Goal: Transaction & Acquisition: Purchase product/service

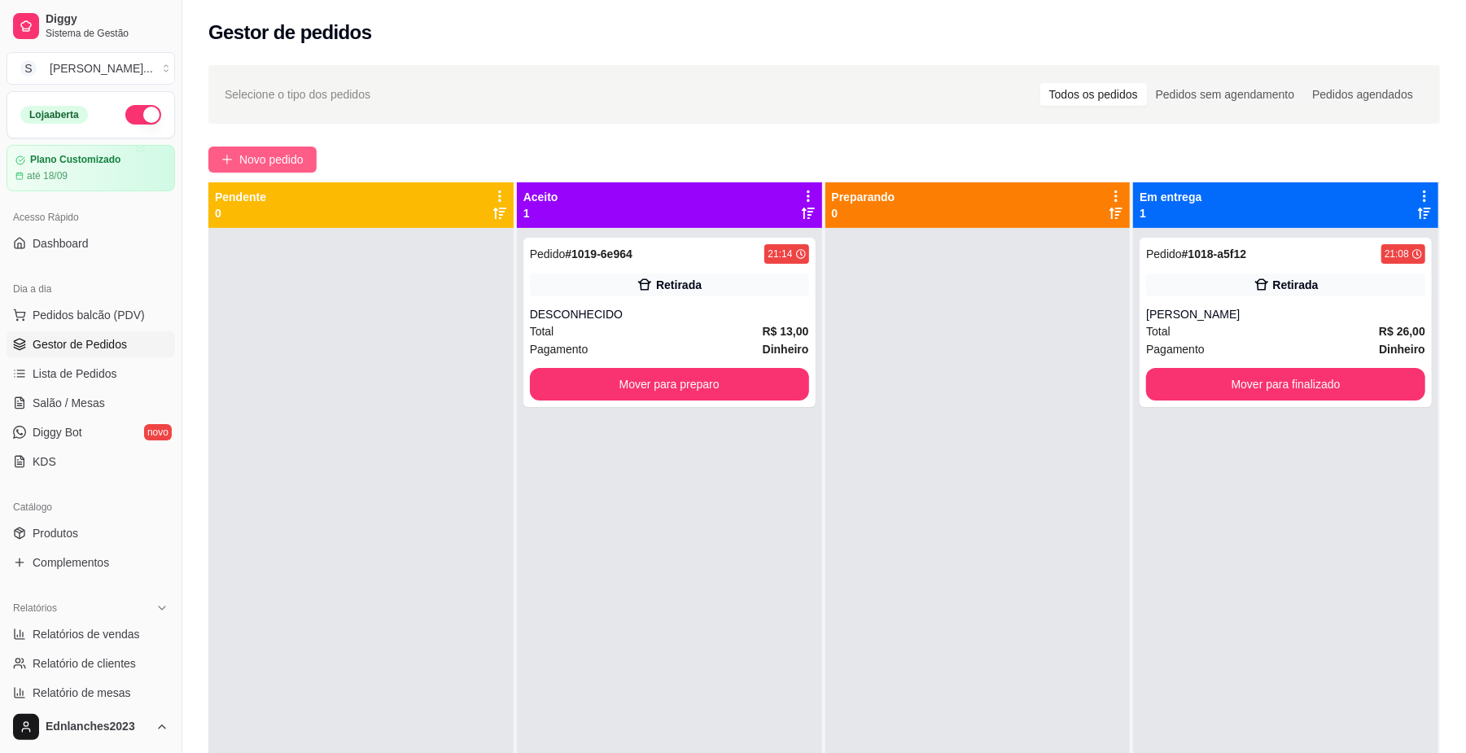
click at [272, 153] on span "Novo pedido" at bounding box center [271, 160] width 64 height 18
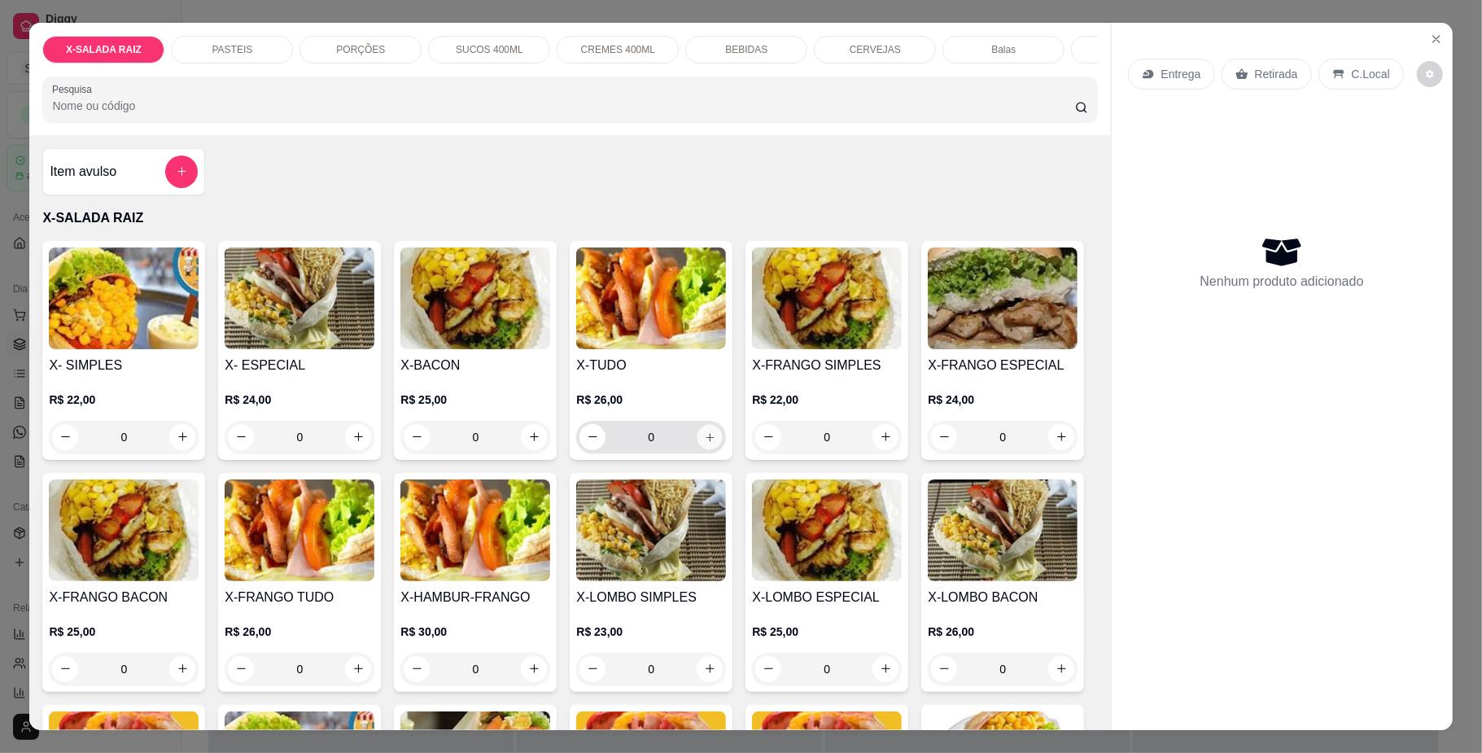
click at [704, 449] on button "increase-product-quantity" at bounding box center [710, 436] width 25 height 25
type input "1"
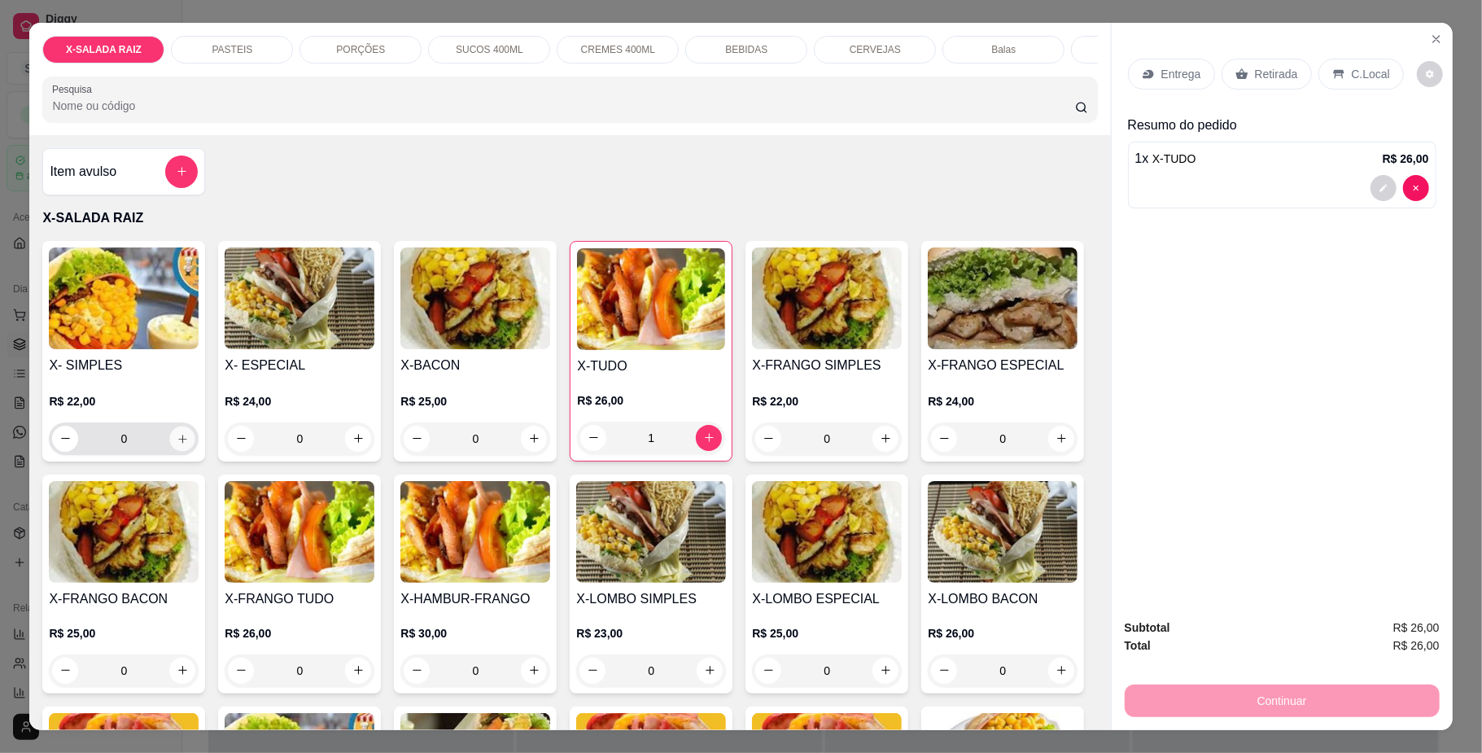
click at [170, 449] on button "increase-product-quantity" at bounding box center [182, 438] width 25 height 25
type input "1"
click at [1185, 72] on p "Entrega" at bounding box center [1182, 74] width 40 height 16
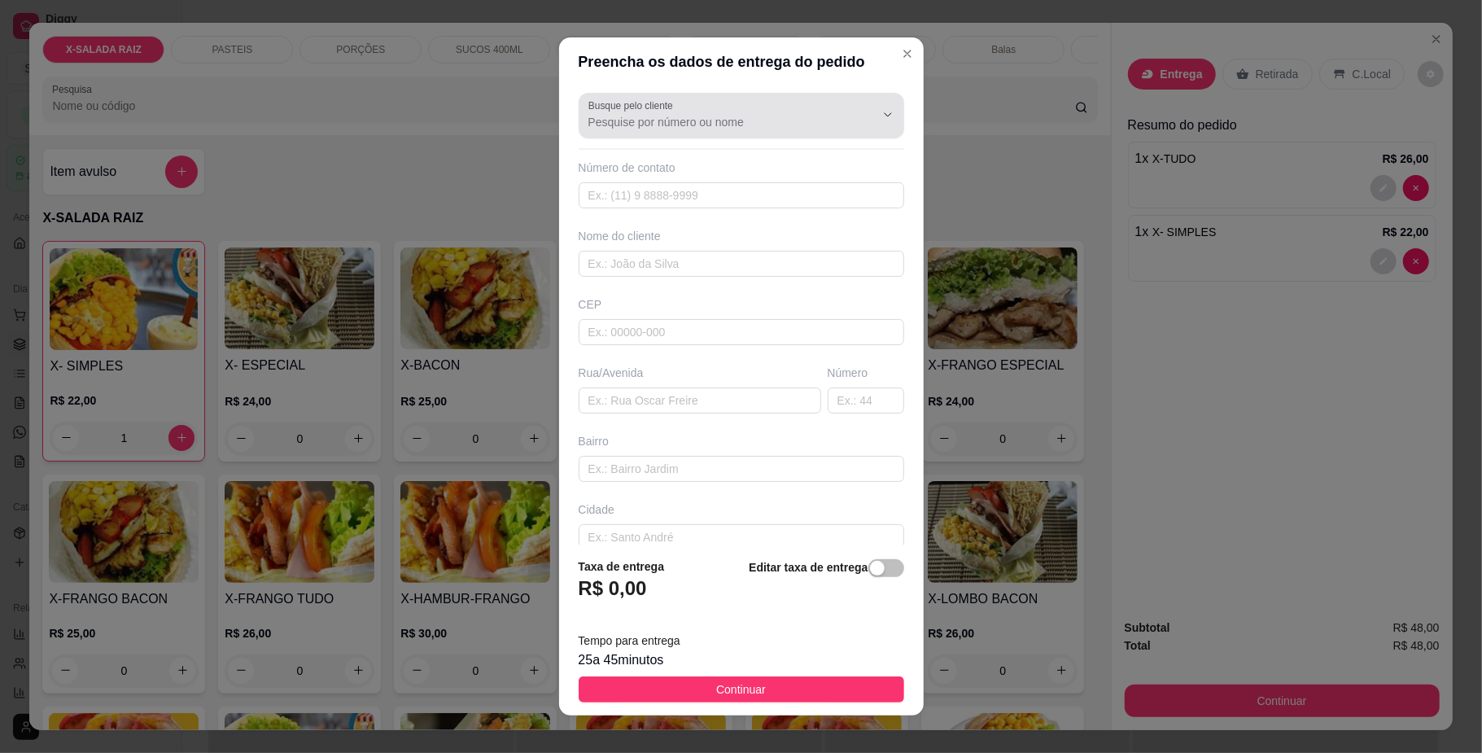
click at [794, 103] on div at bounding box center [742, 115] width 306 height 33
type input "M"
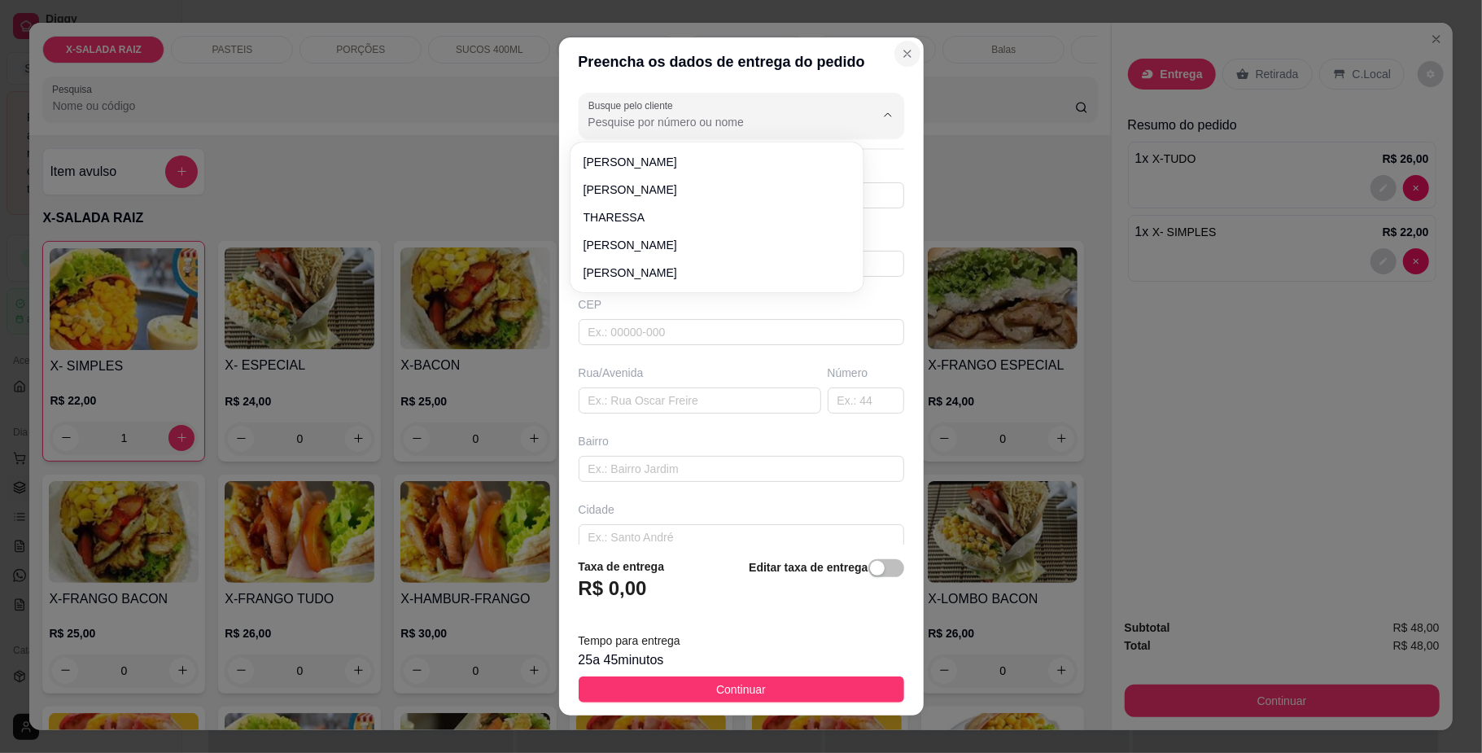
click at [901, 52] on icon "Close" at bounding box center [907, 53] width 13 height 13
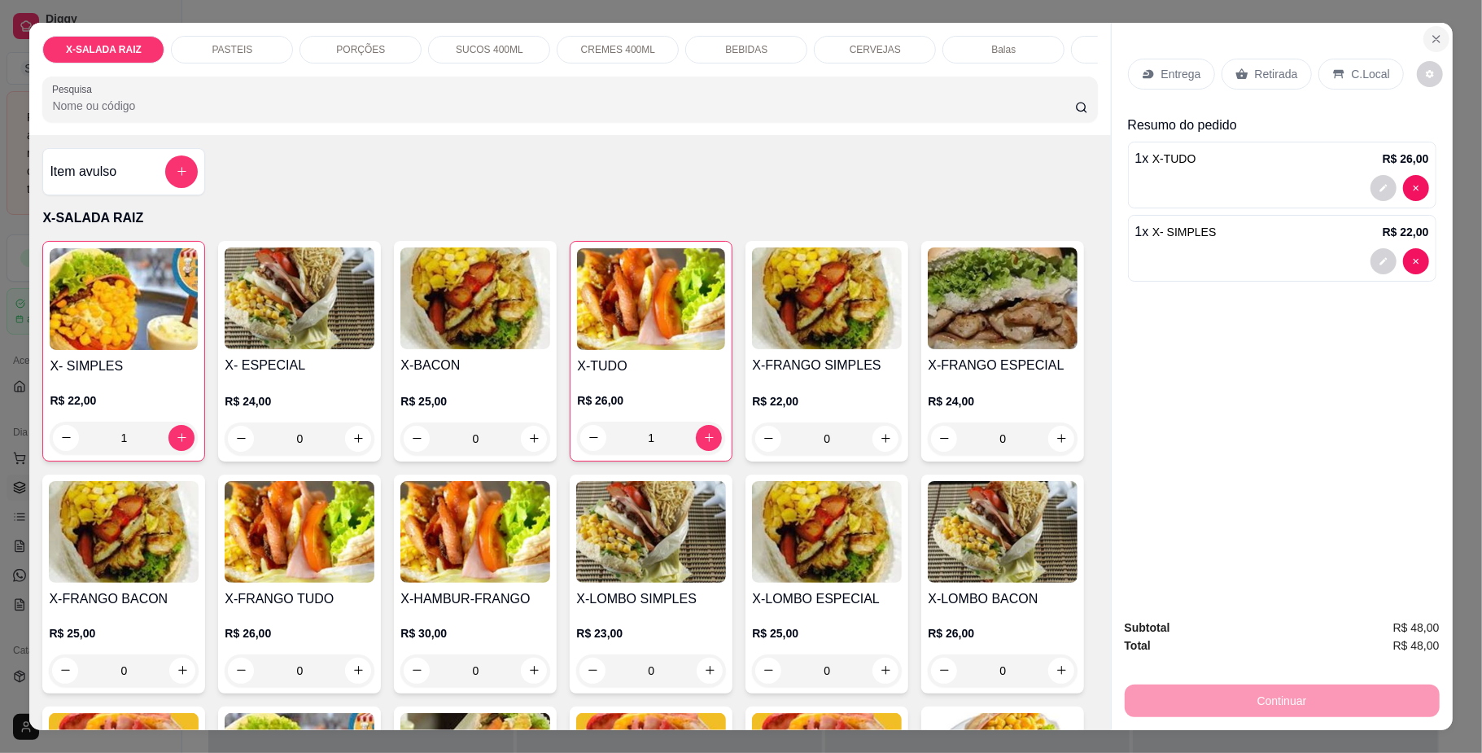
click at [1430, 41] on icon "Close" at bounding box center [1436, 39] width 13 height 13
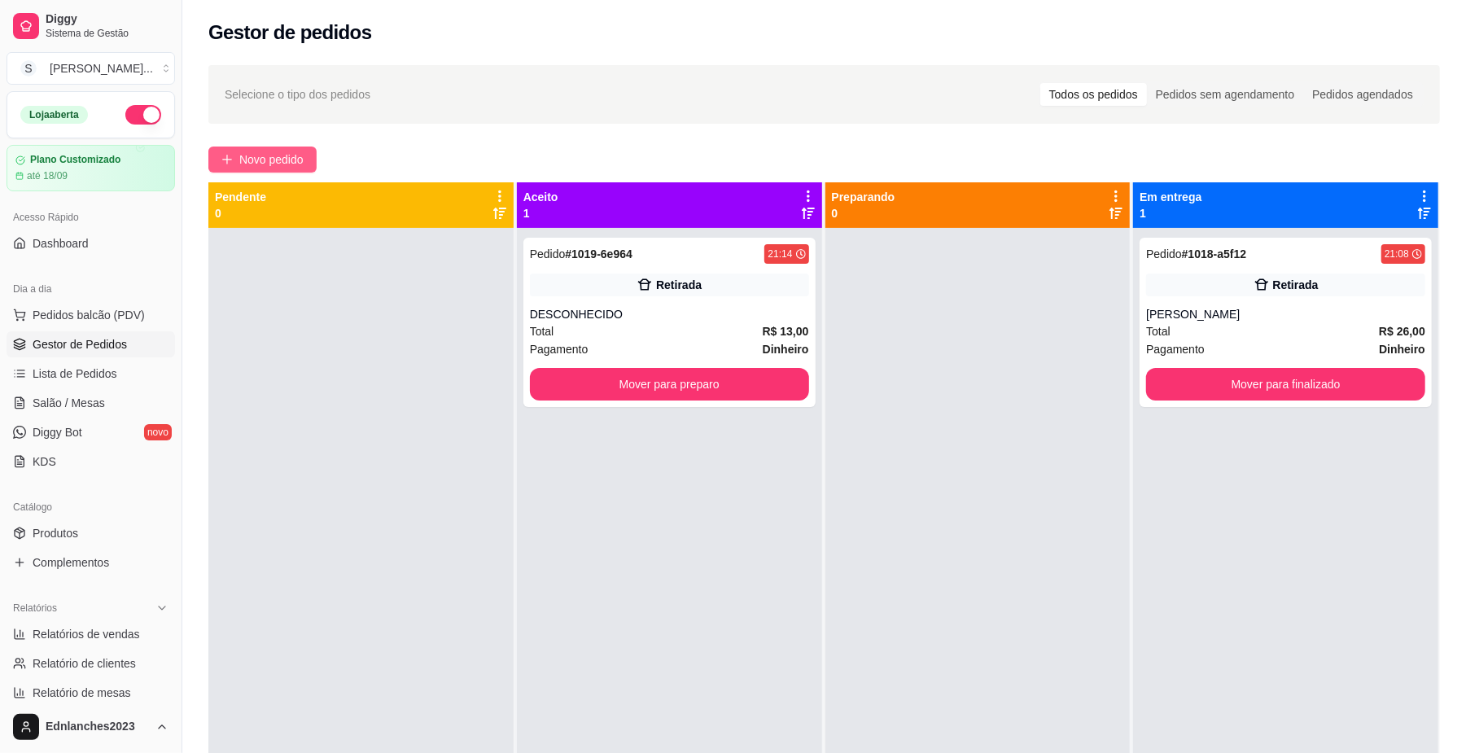
click at [300, 153] on span "Novo pedido" at bounding box center [271, 160] width 64 height 18
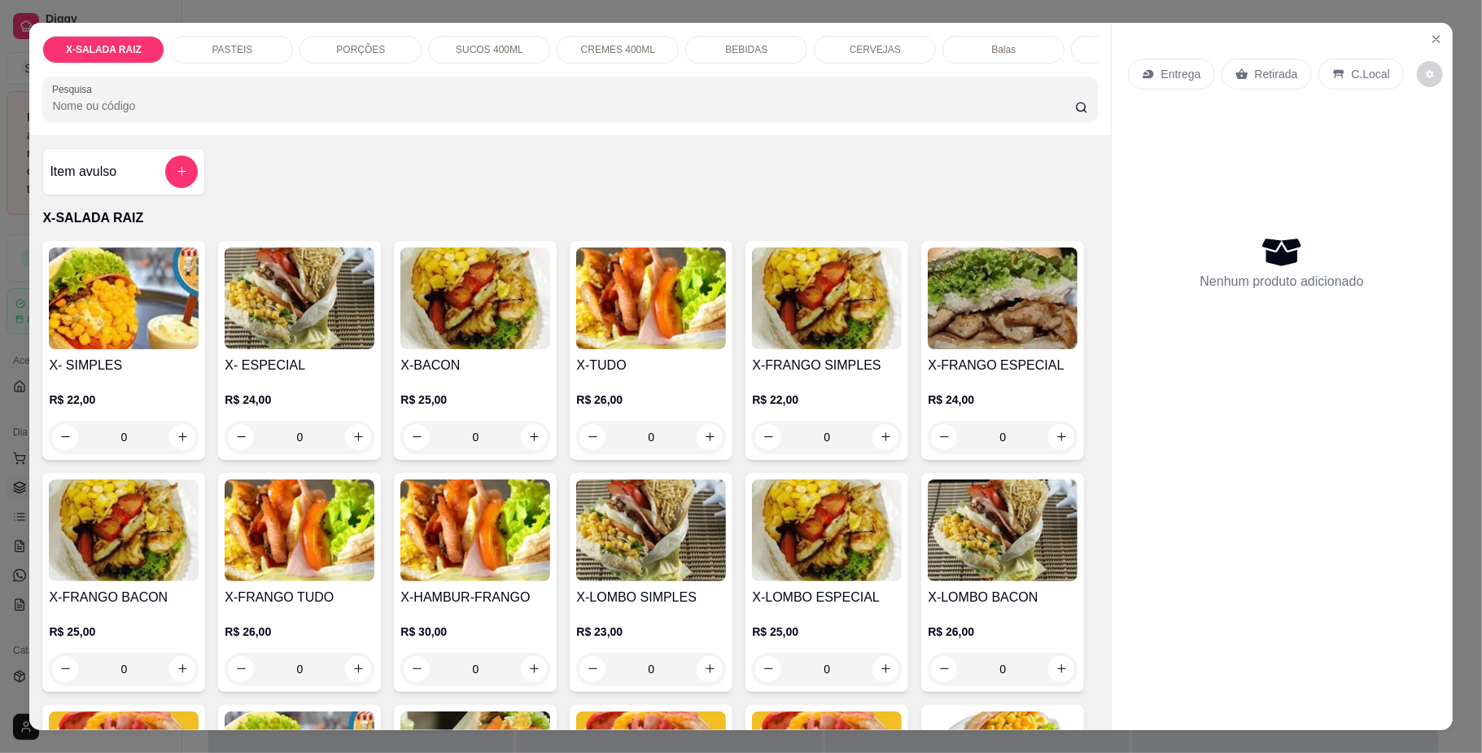
click at [256, 37] on div "PASTEIS" at bounding box center [232, 50] width 122 height 28
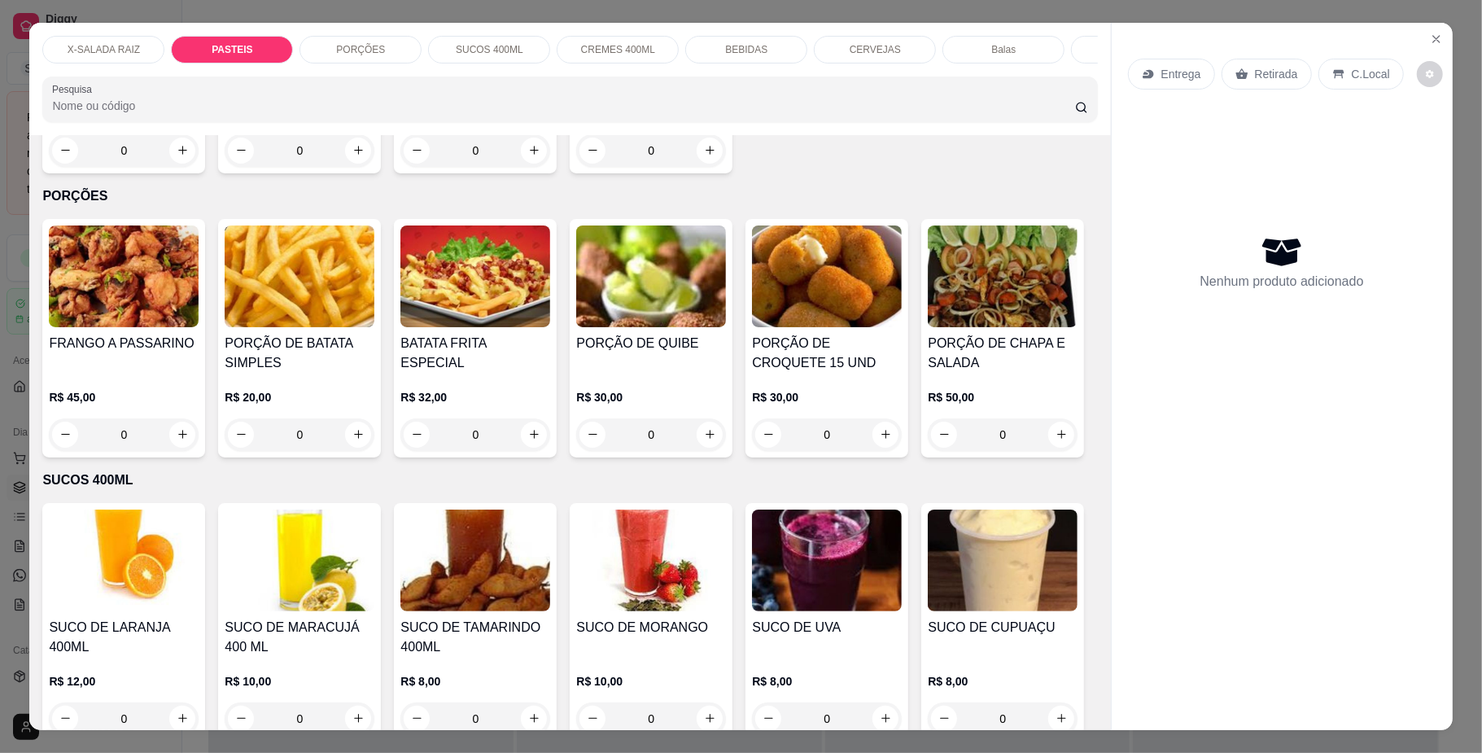
scroll to position [29, 0]
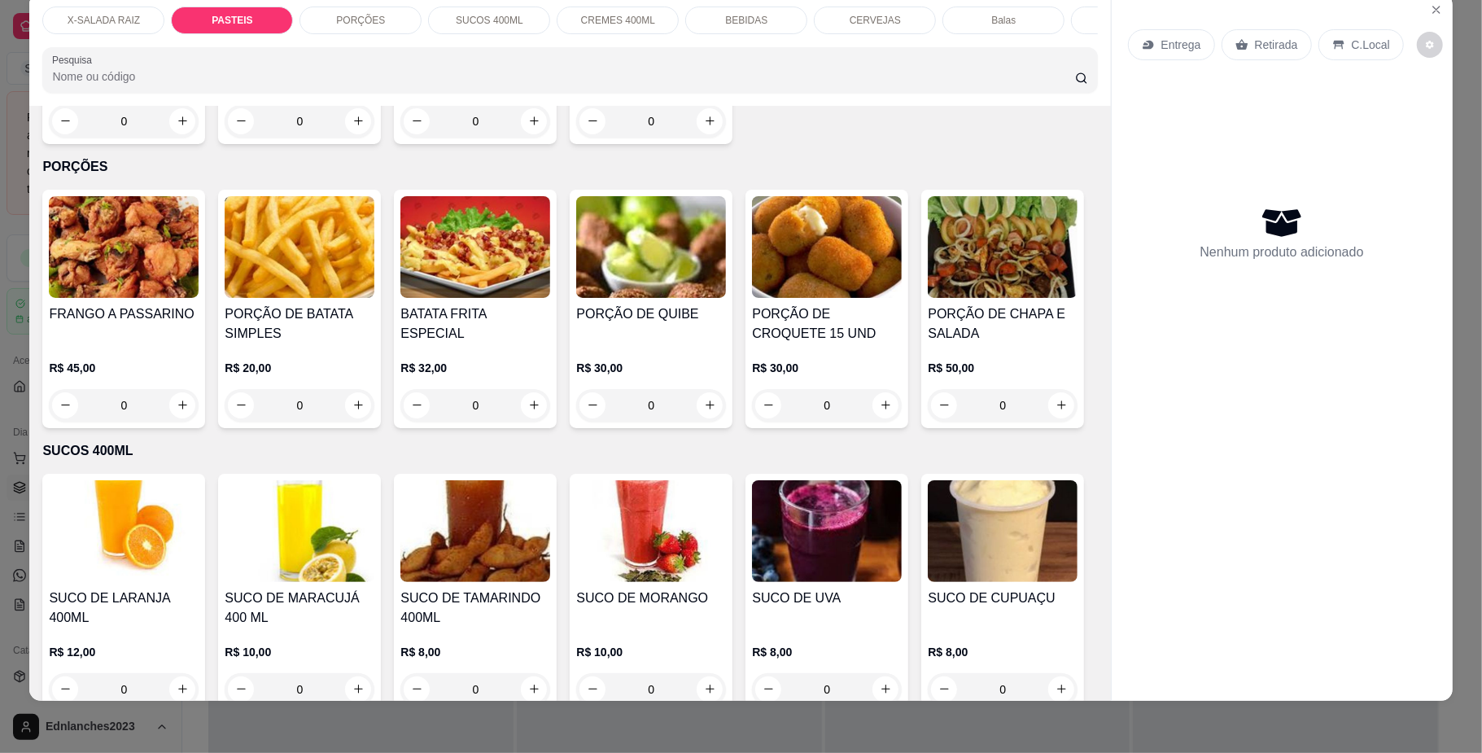
click at [174, 138] on div "0" at bounding box center [124, 121] width 150 height 33
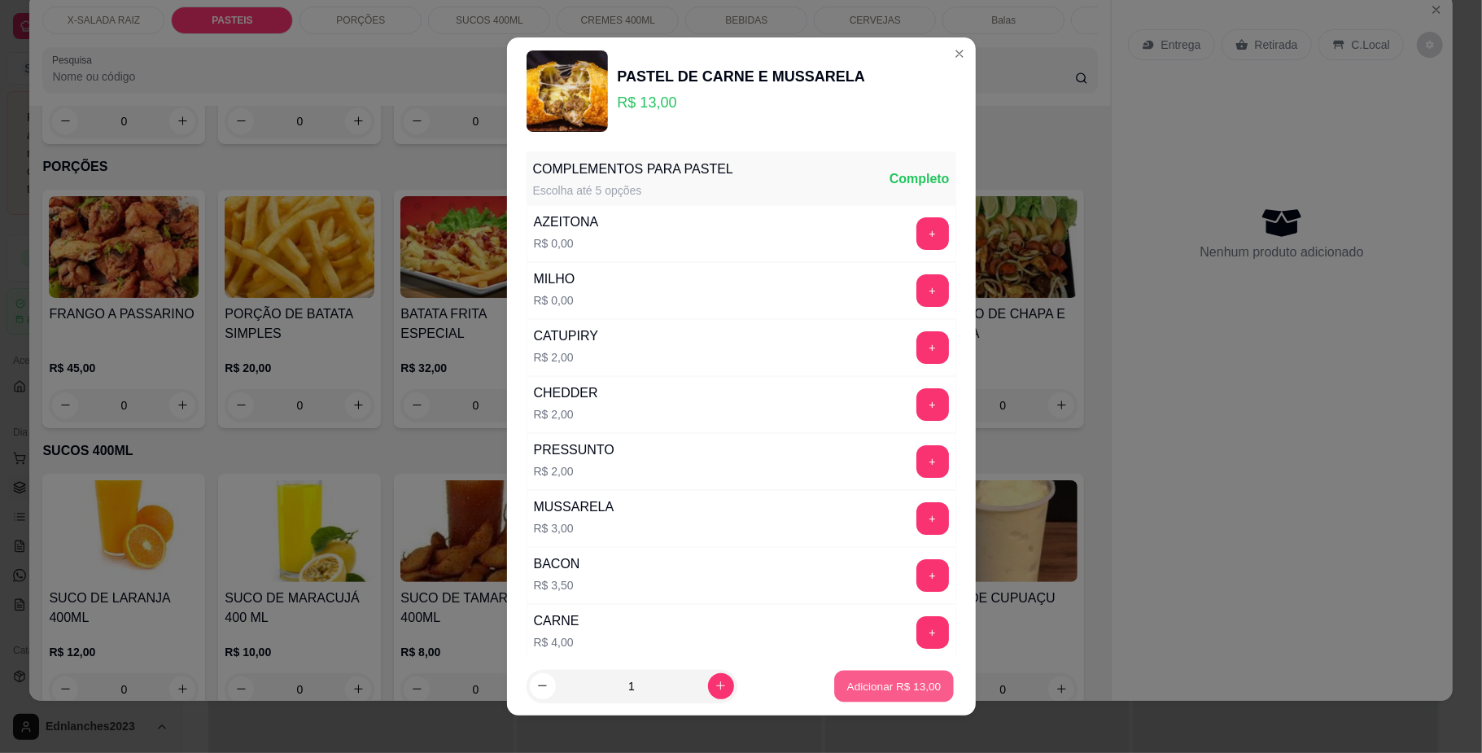
click at [884, 684] on p "Adicionar R$ 13,00" at bounding box center [894, 685] width 94 height 15
type input "1"
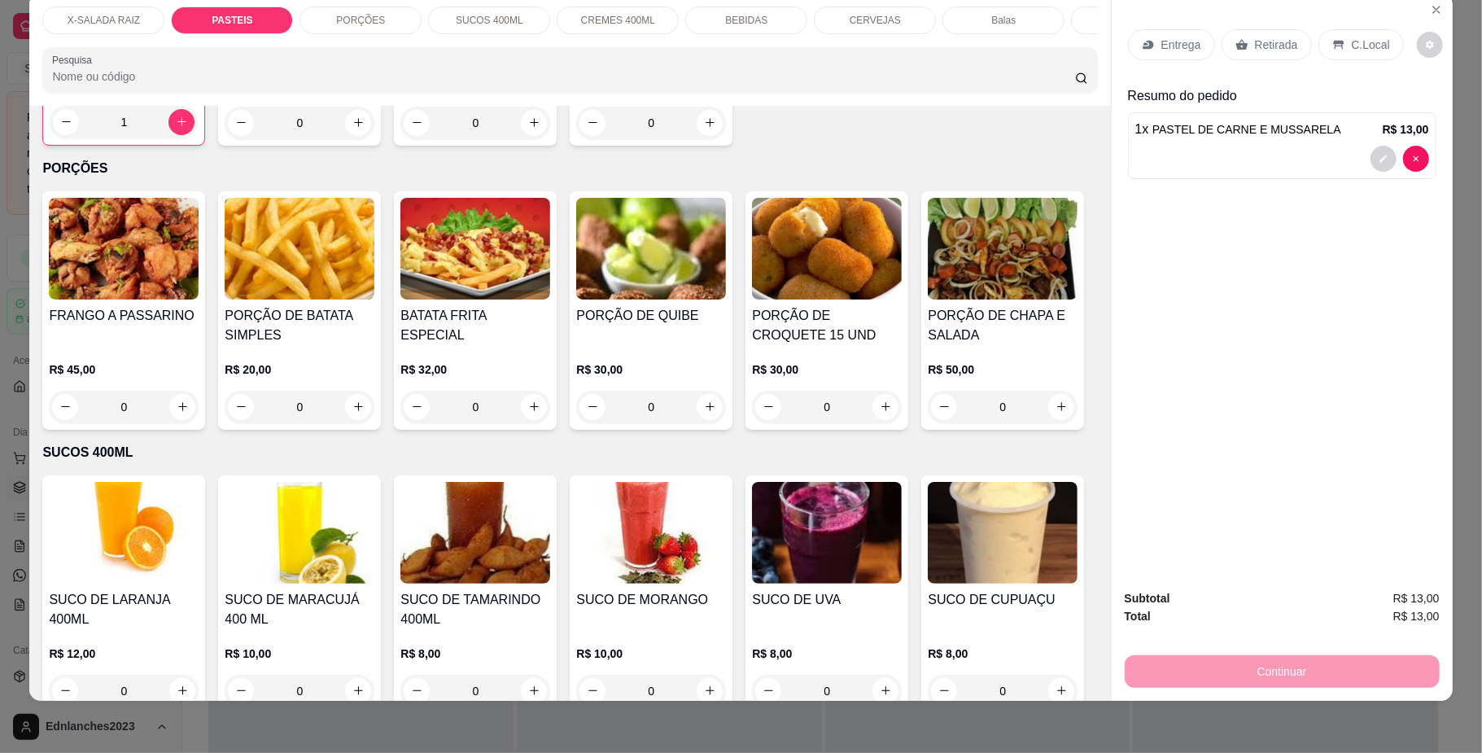
click at [355, 139] on div "0" at bounding box center [300, 123] width 150 height 33
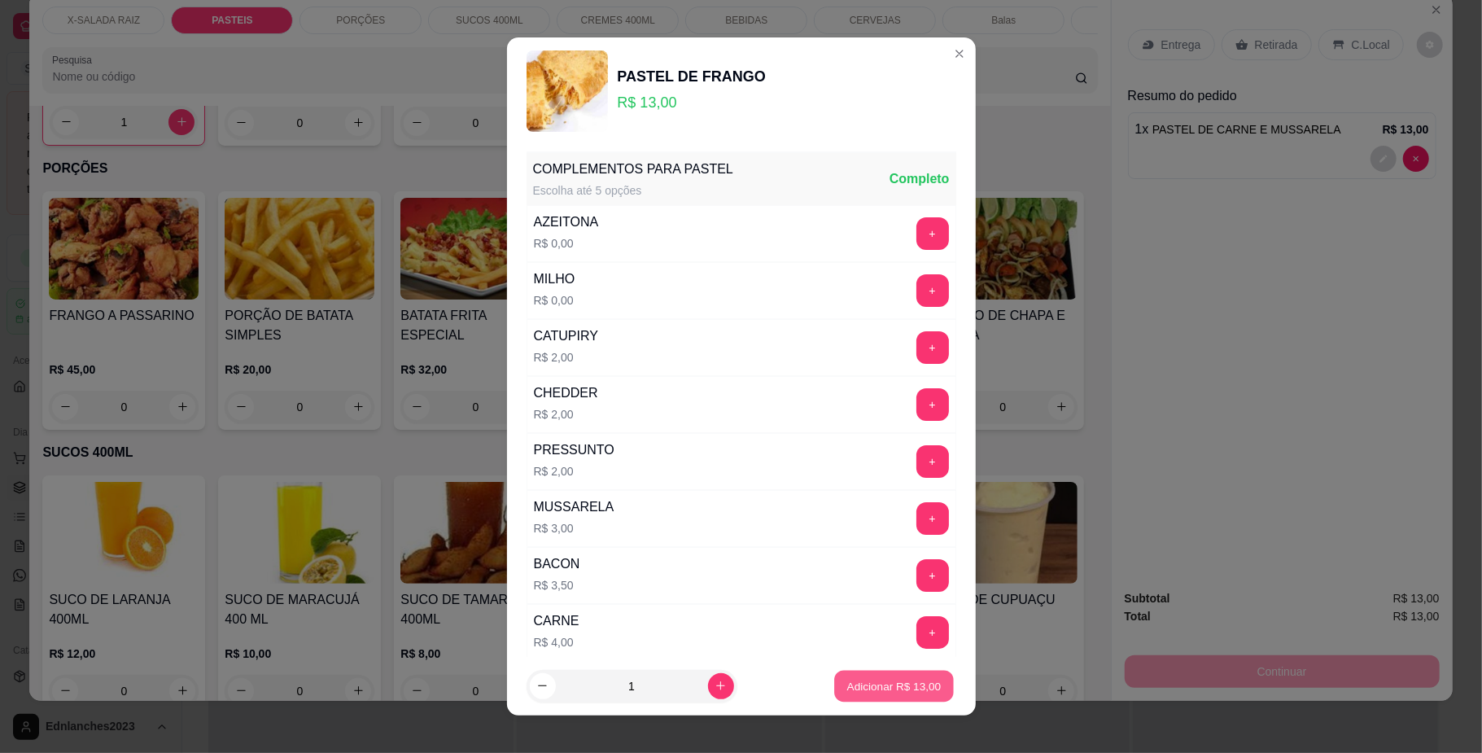
click at [855, 676] on button "Adicionar R$ 13,00" at bounding box center [895, 686] width 120 height 32
type input "1"
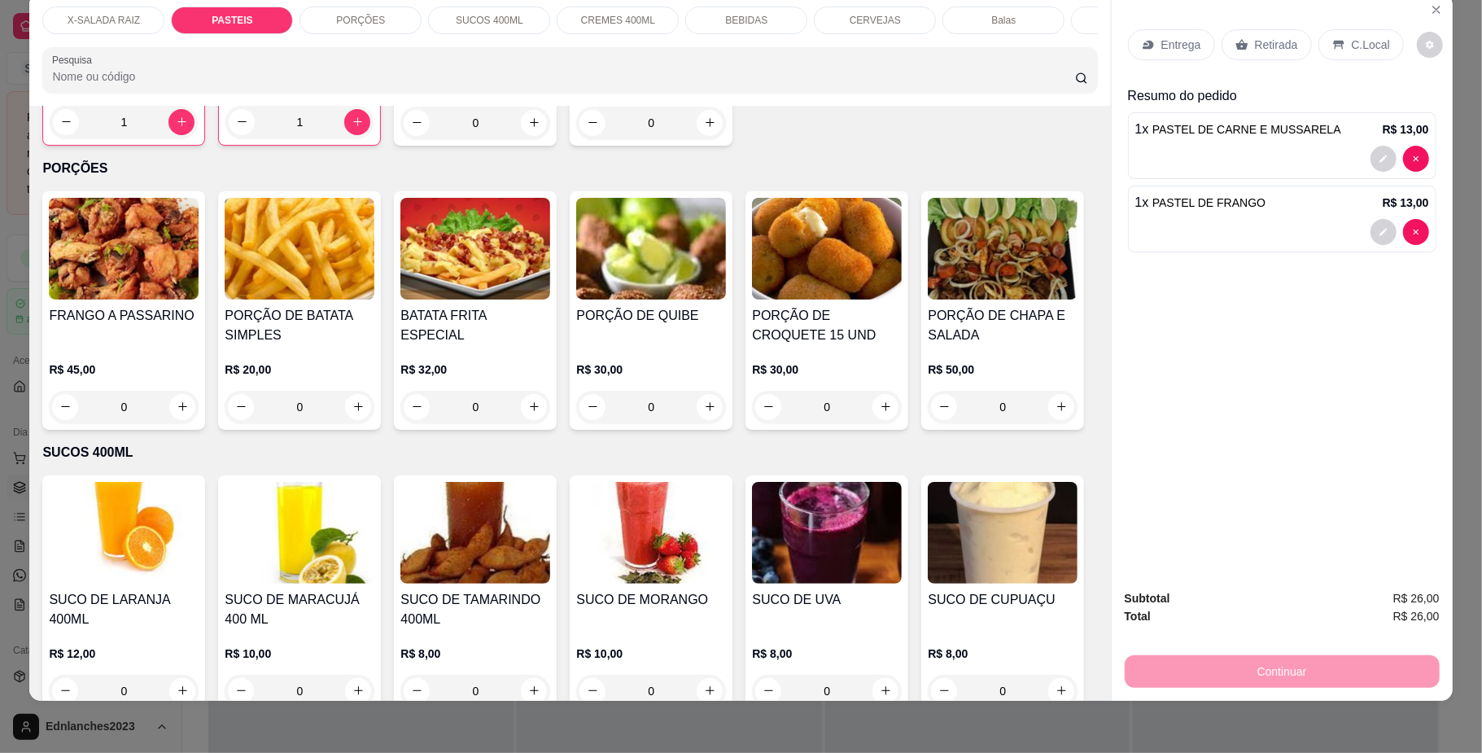
click at [1280, 37] on p "Retirada" at bounding box center [1276, 45] width 43 height 16
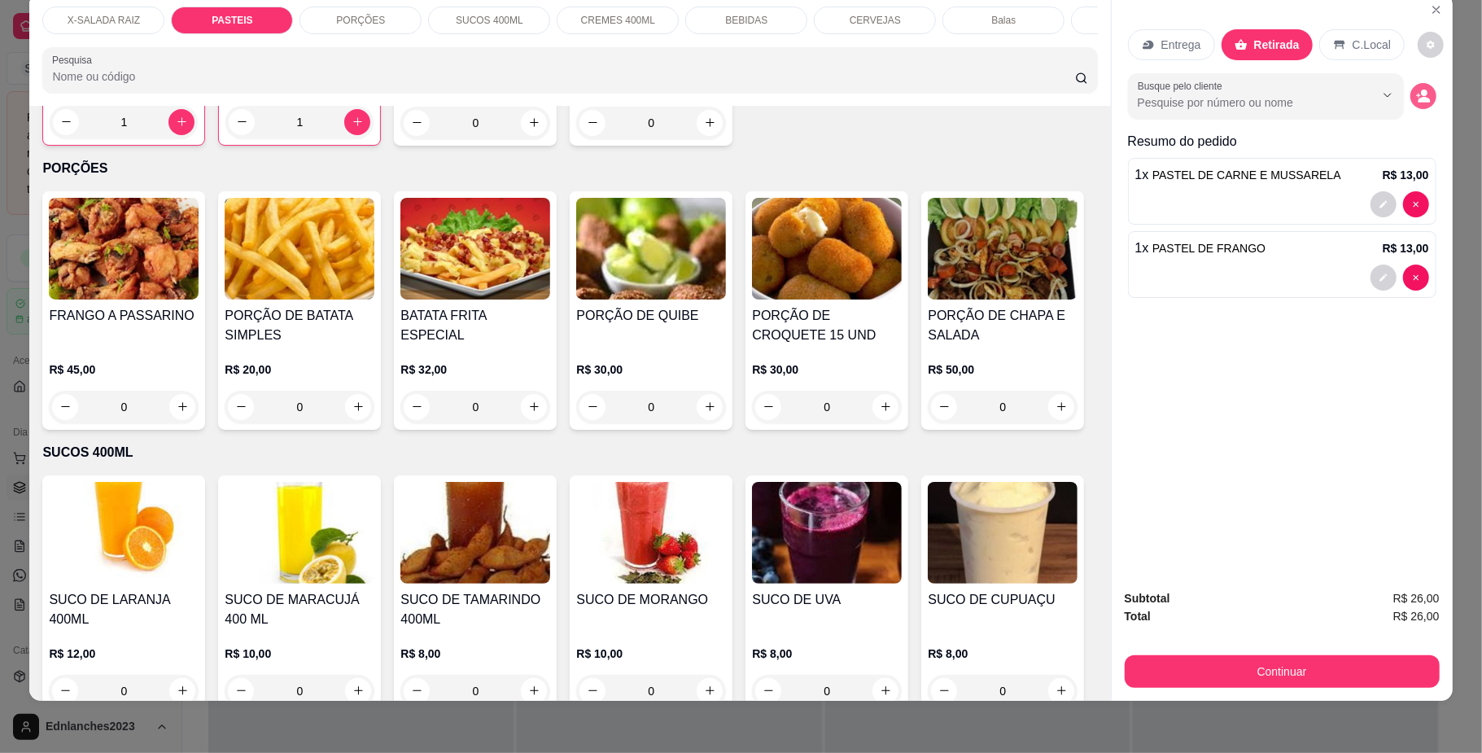
click at [1416, 90] on icon "decrease-product-quantity" at bounding box center [1423, 96] width 15 height 15
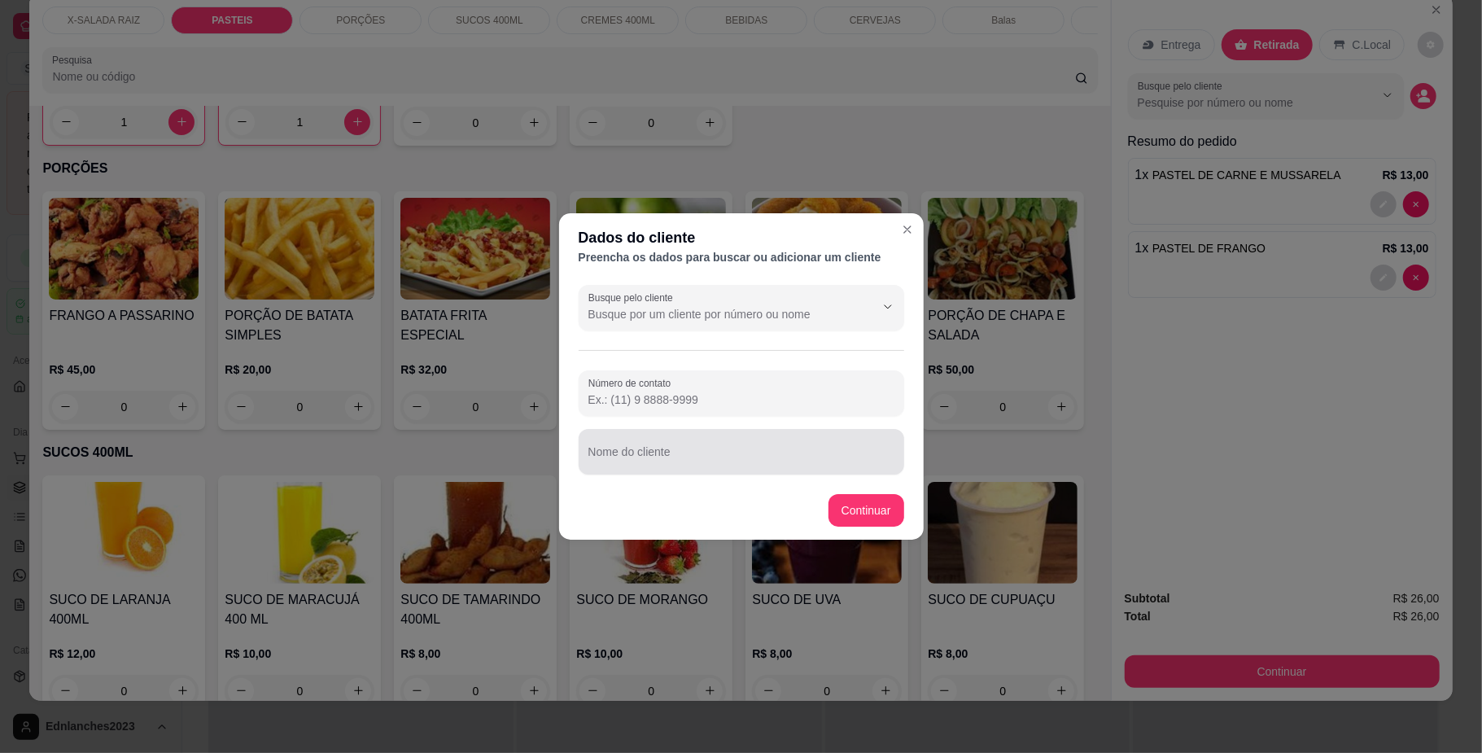
click at [632, 451] on input "Nome do cliente" at bounding box center [742, 458] width 306 height 16
type input "[PERSON_NAME]"
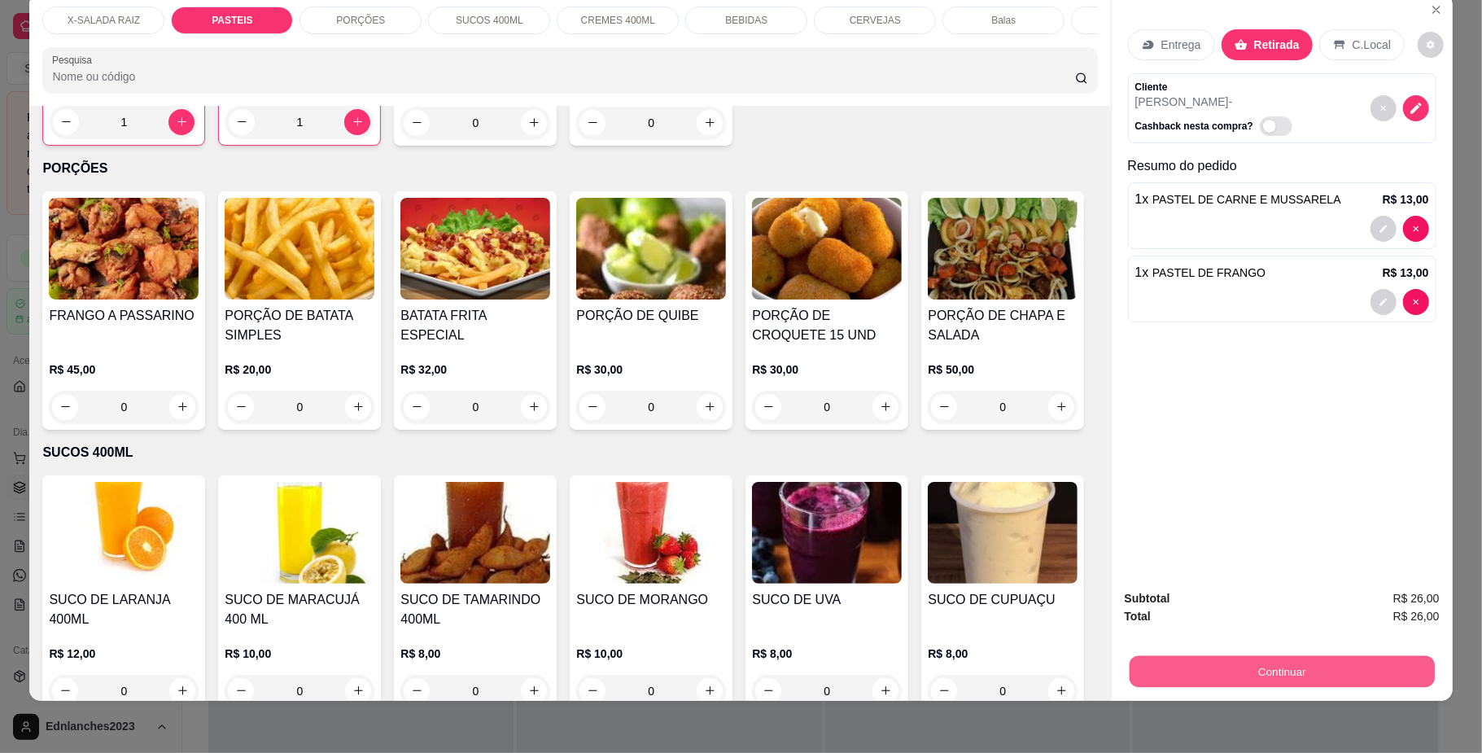
click at [1205, 677] on button "Continuar" at bounding box center [1281, 672] width 305 height 32
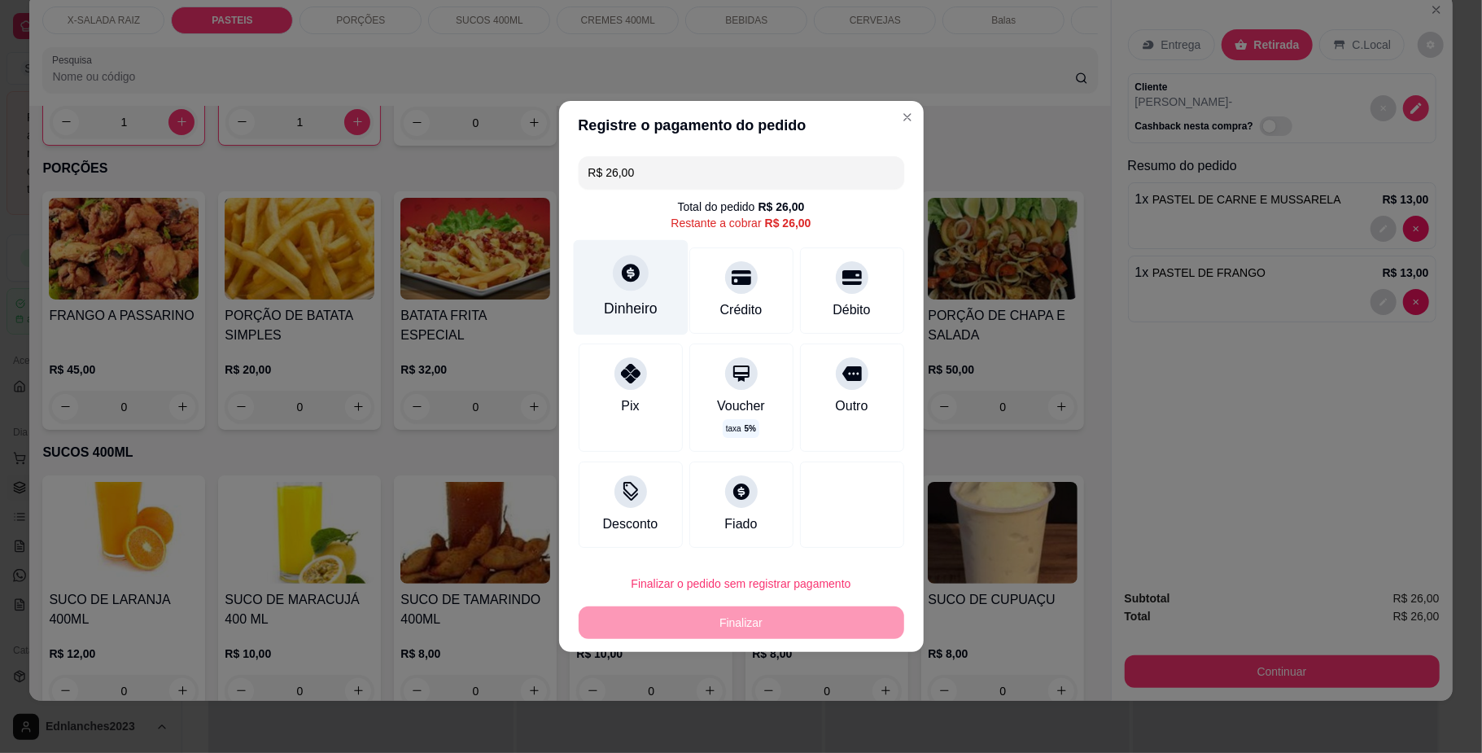
click at [616, 304] on div "Dinheiro" at bounding box center [631, 308] width 54 height 21
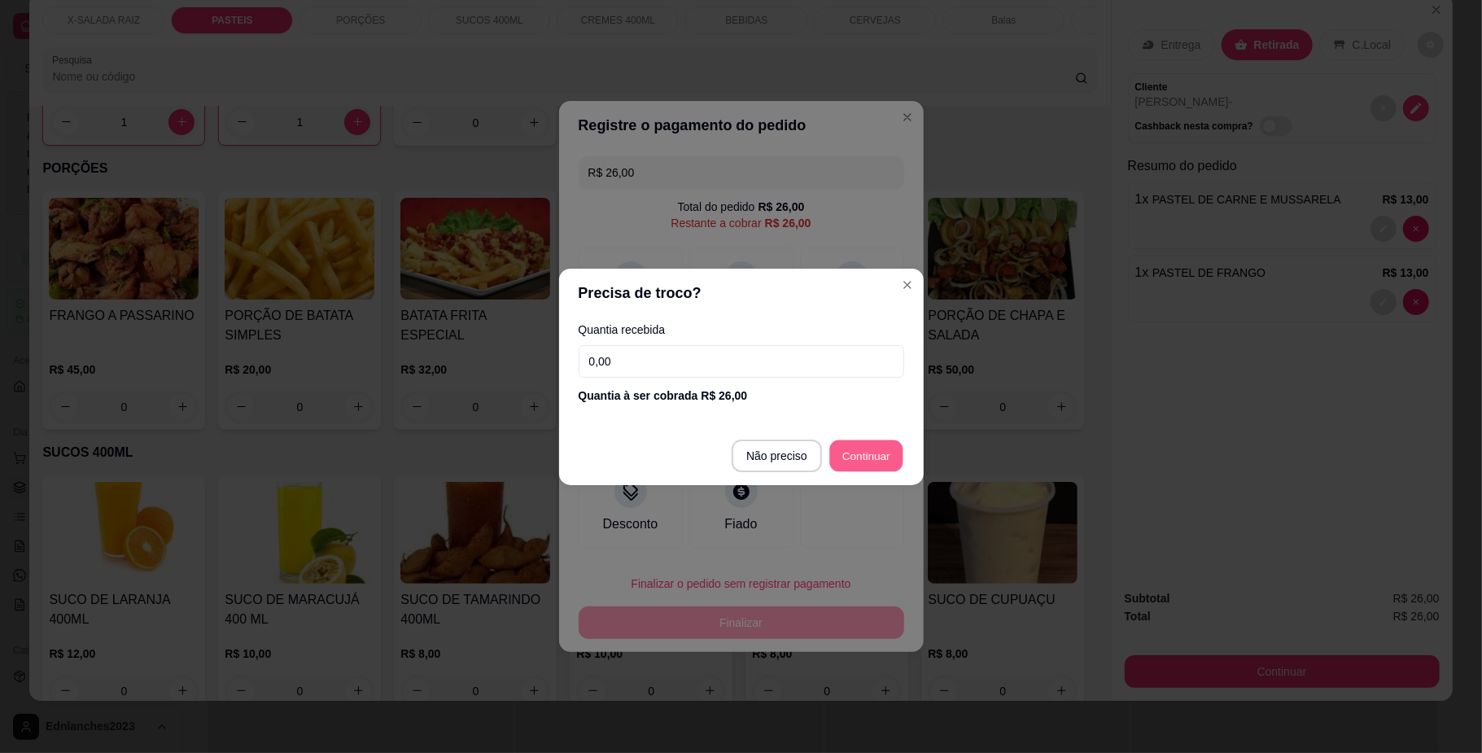
type input "R$ 0,00"
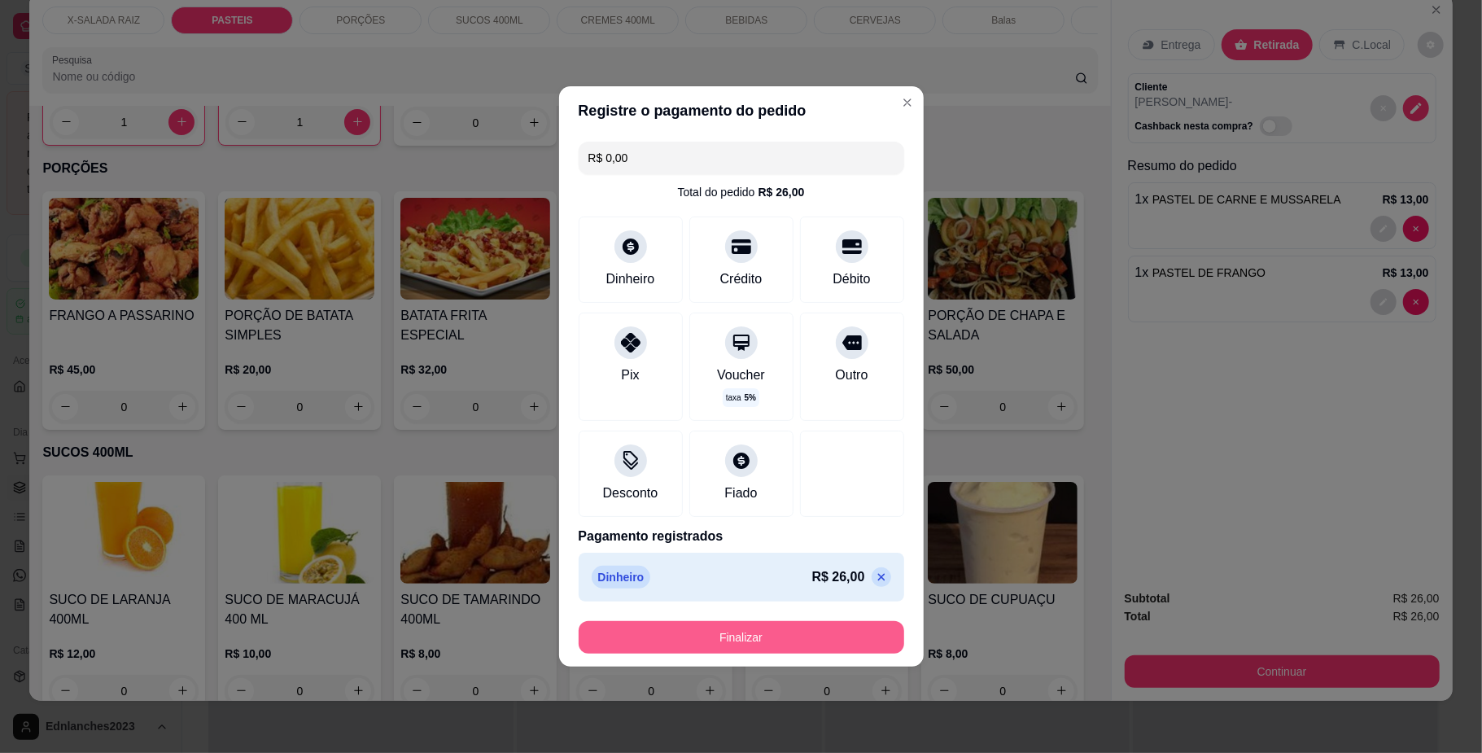
click at [720, 630] on button "Finalizar" at bounding box center [742, 637] width 326 height 33
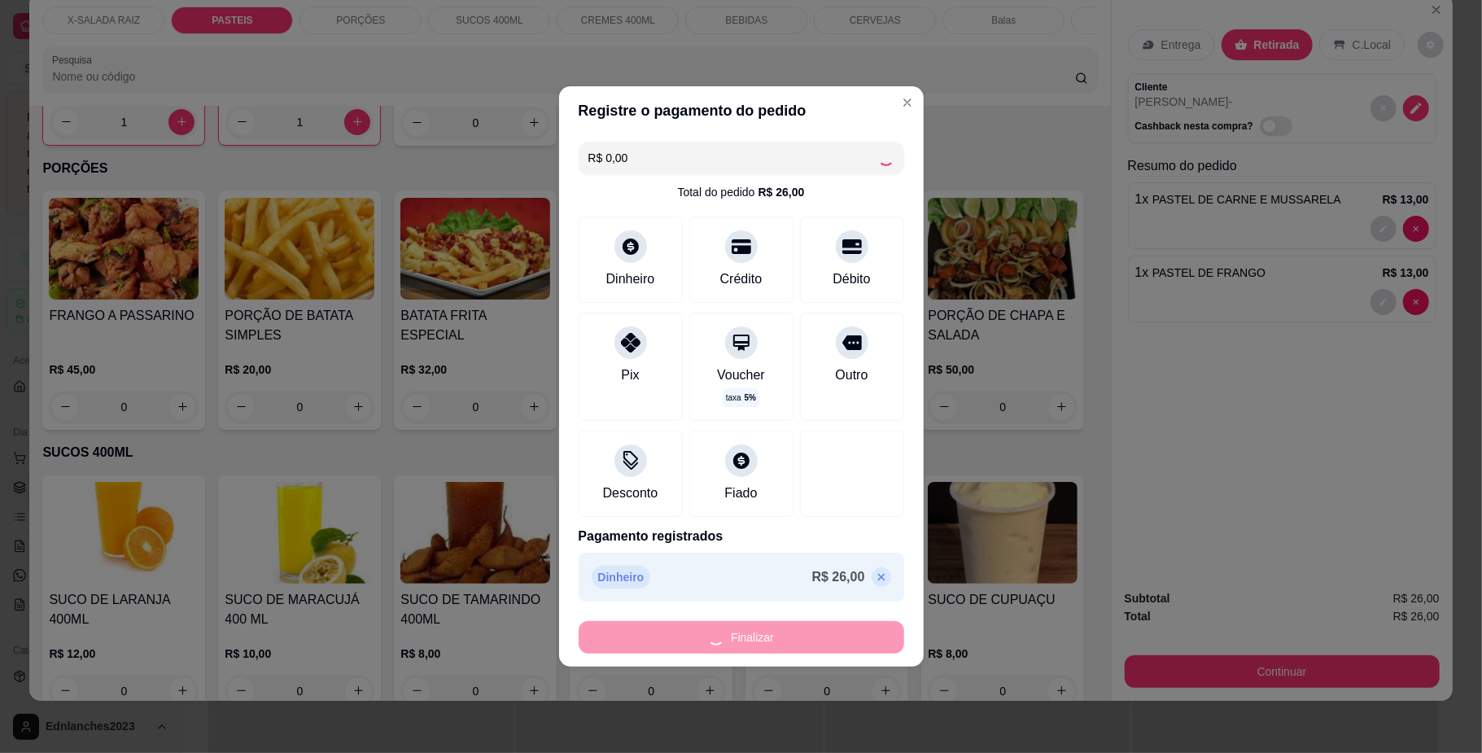
type input "0"
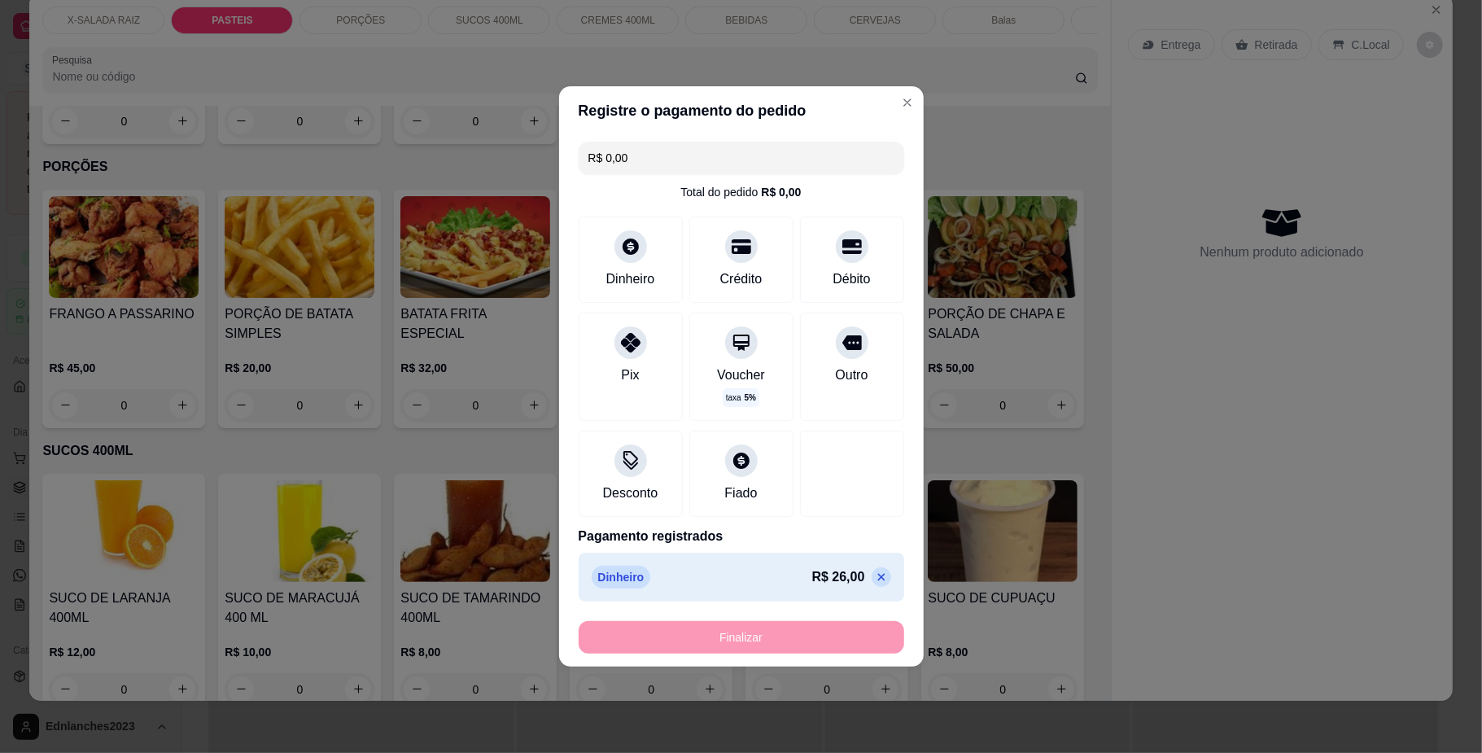
type input "-R$ 26,00"
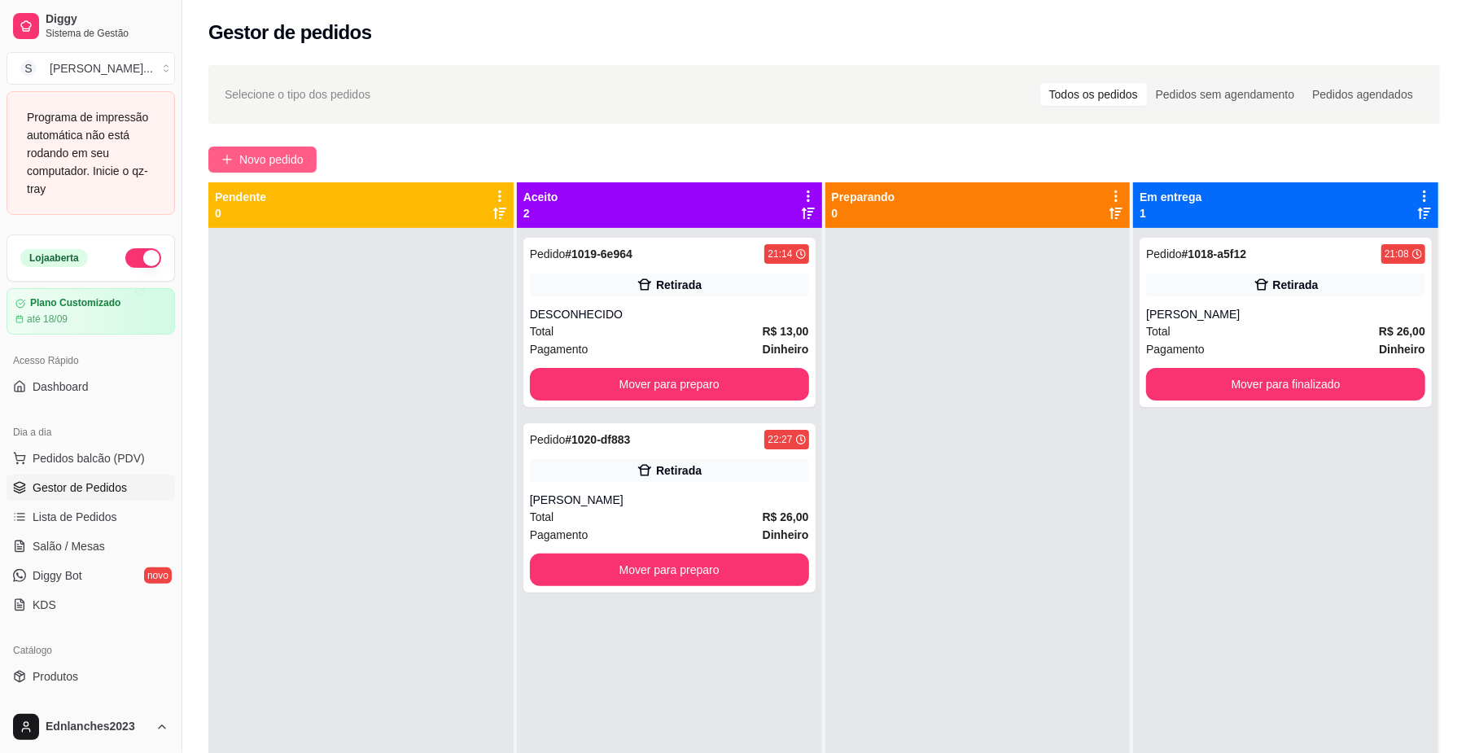
click at [280, 154] on span "Novo pedido" at bounding box center [271, 160] width 64 height 18
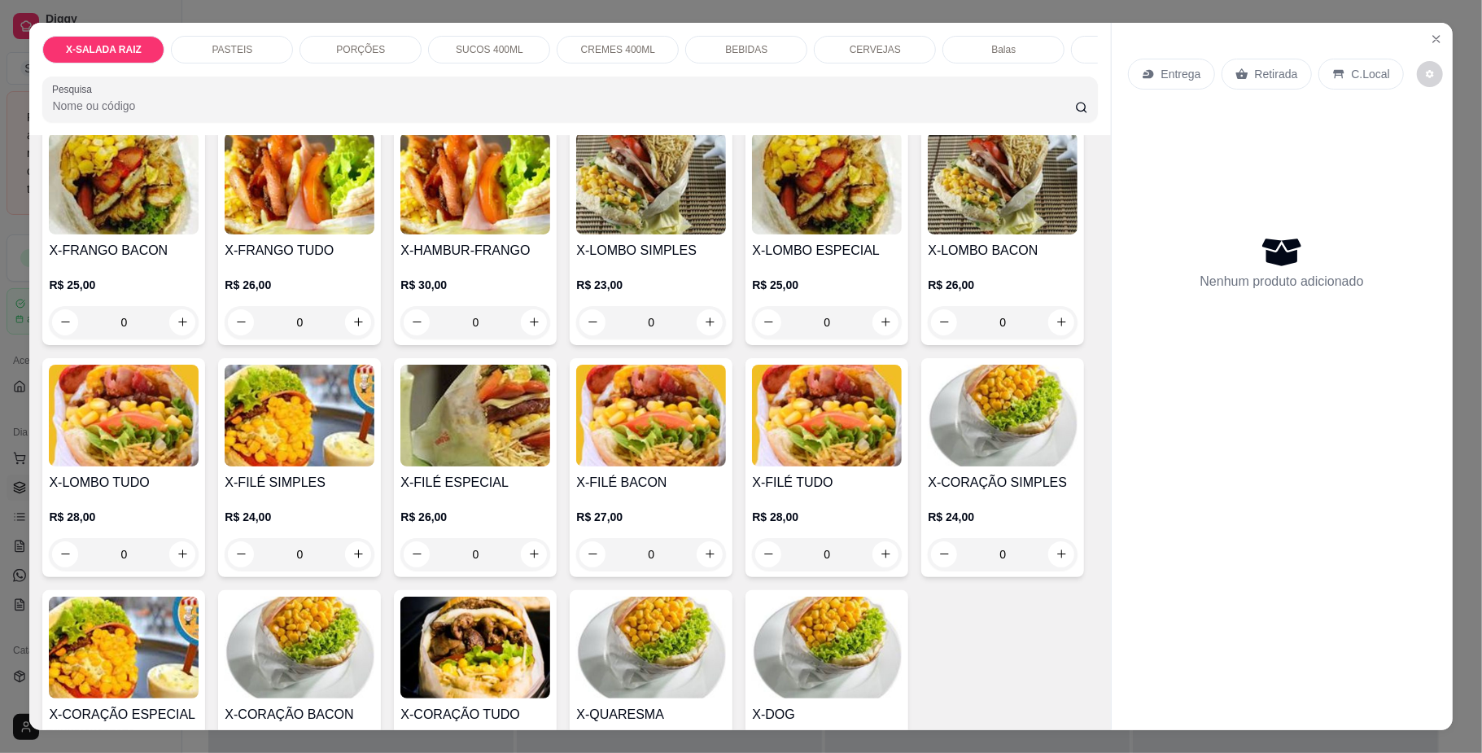
scroll to position [391, 0]
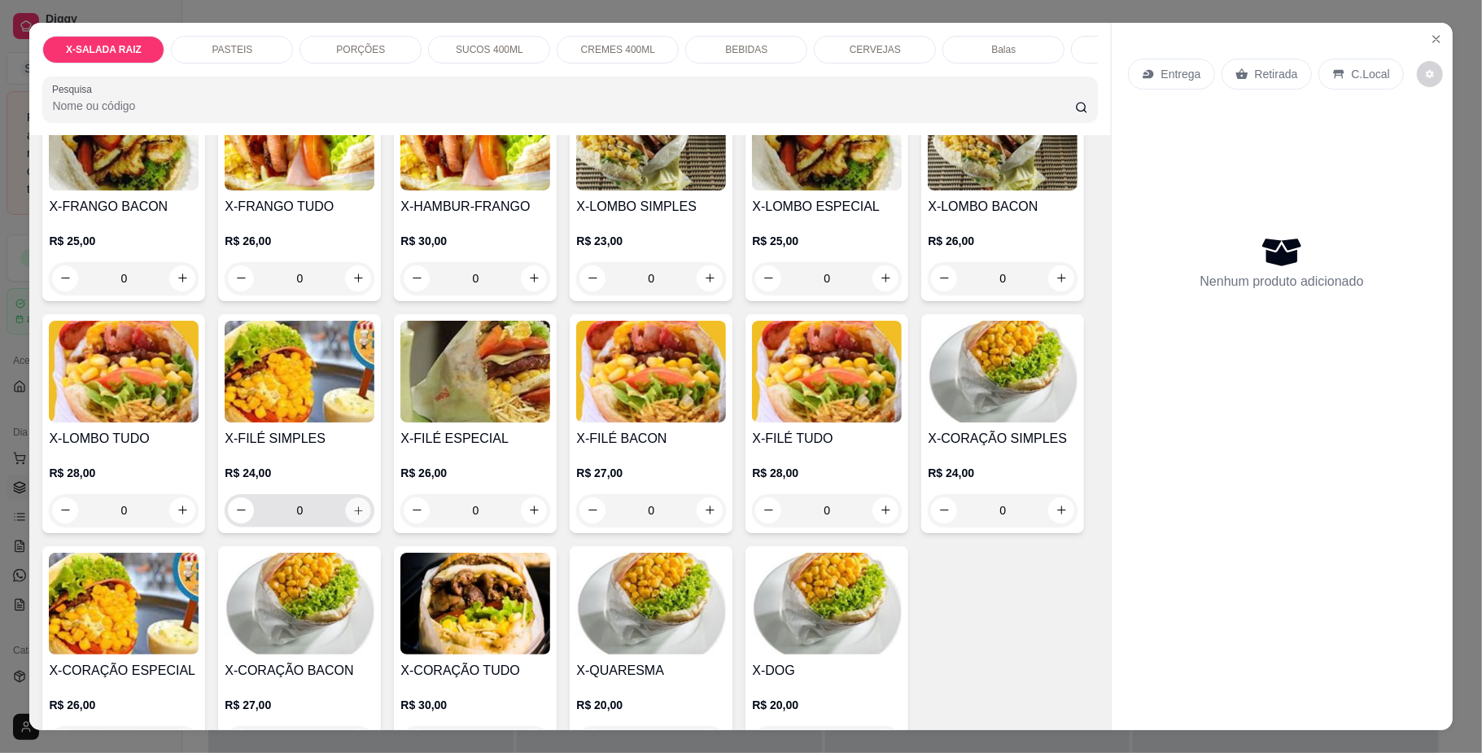
click at [365, 516] on icon "increase-product-quantity" at bounding box center [358, 510] width 12 height 12
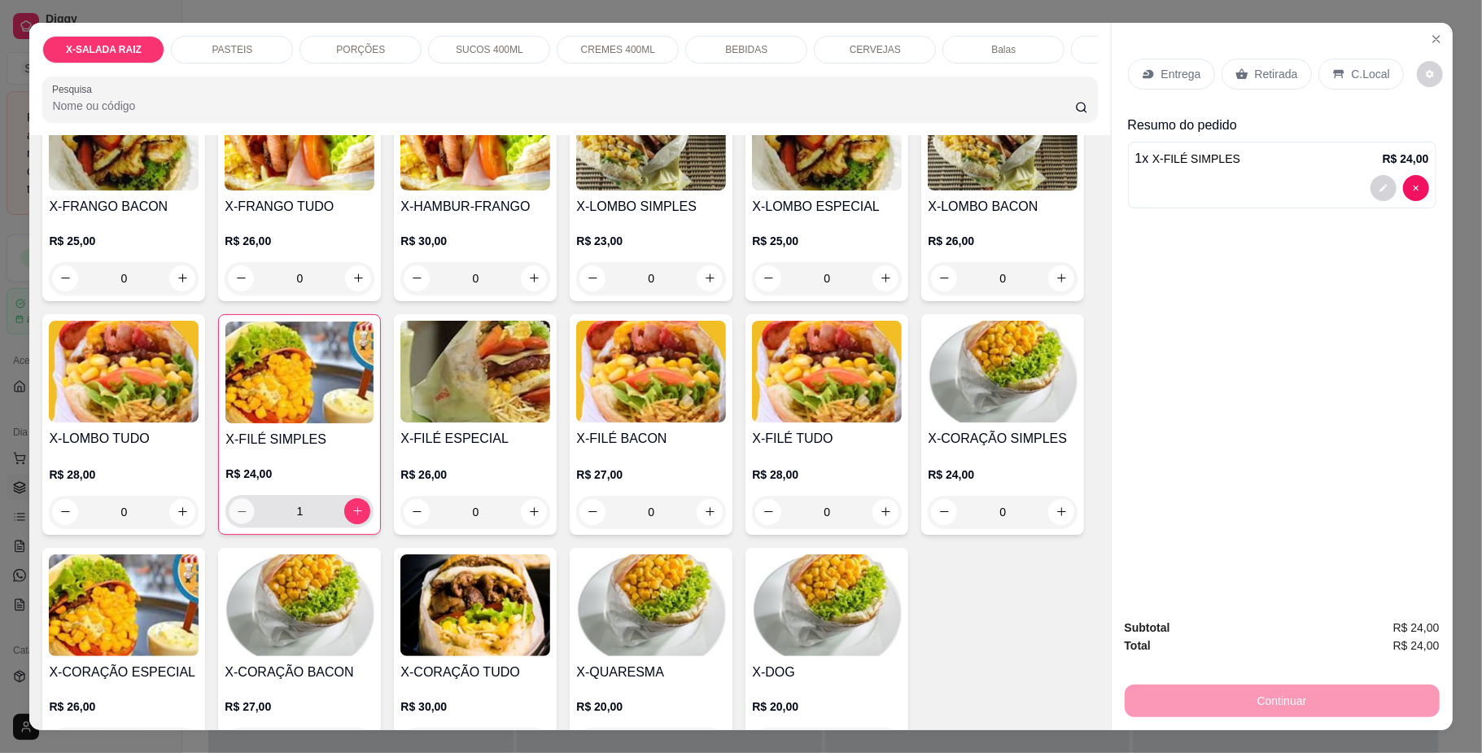
click at [248, 517] on icon "decrease-product-quantity" at bounding box center [242, 511] width 12 height 12
type input "0"
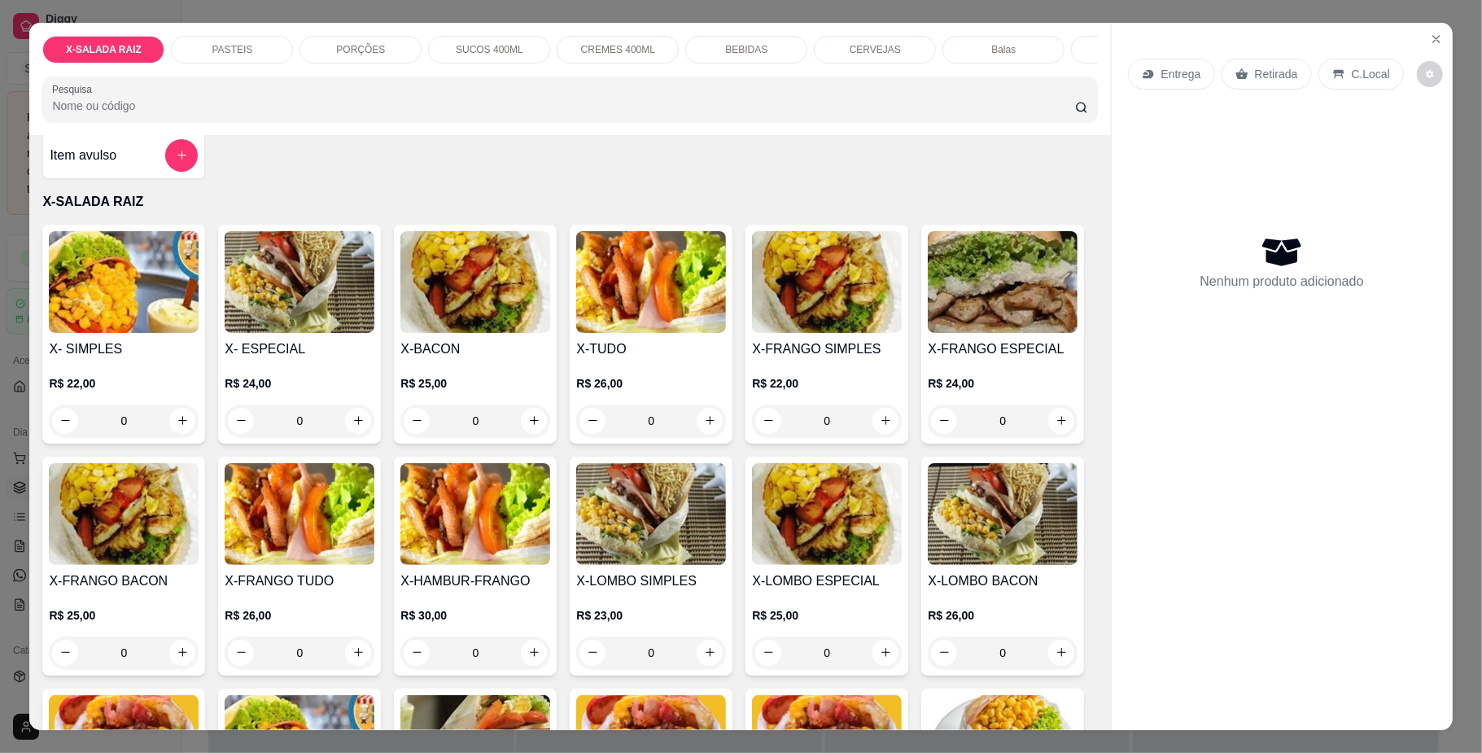
scroll to position [0, 0]
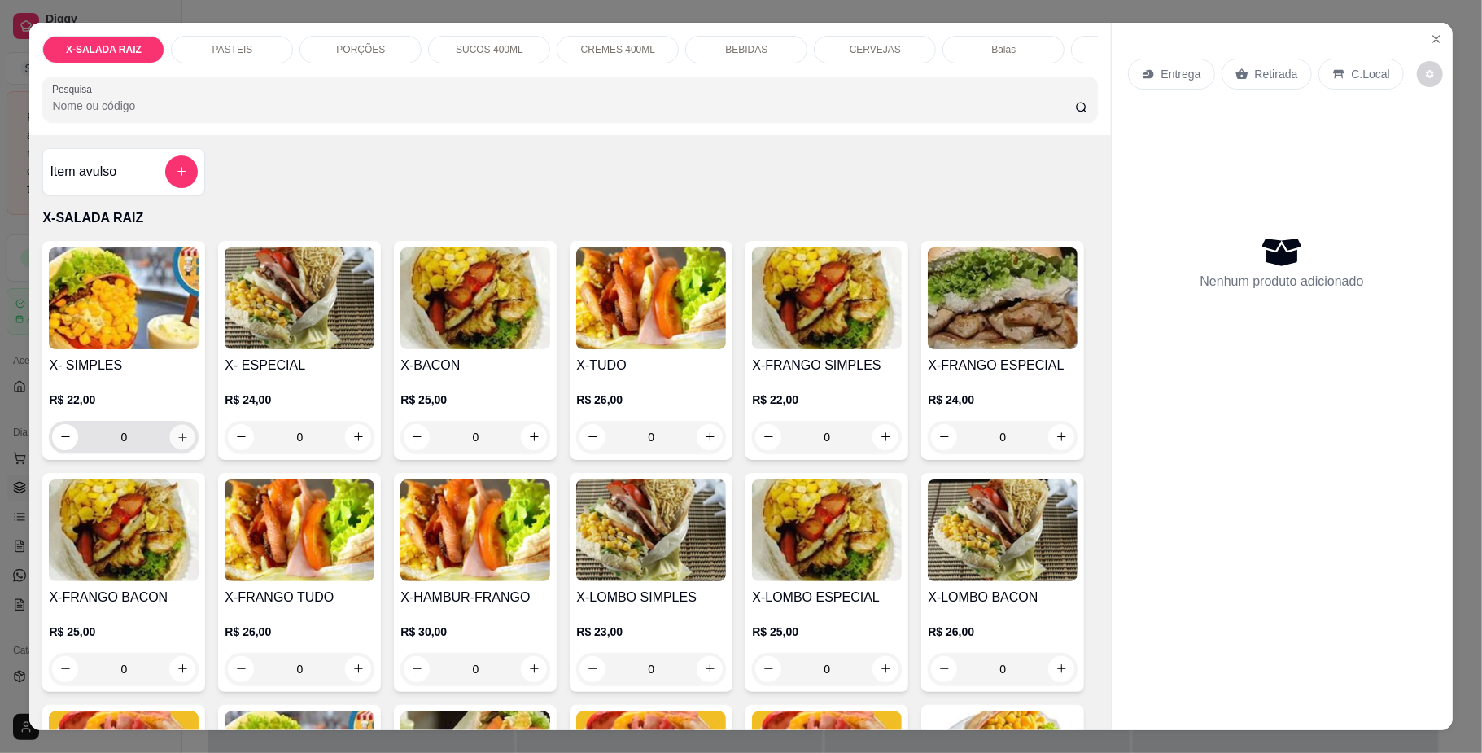
click at [177, 443] on icon "increase-product-quantity" at bounding box center [183, 437] width 12 height 12
type input "1"
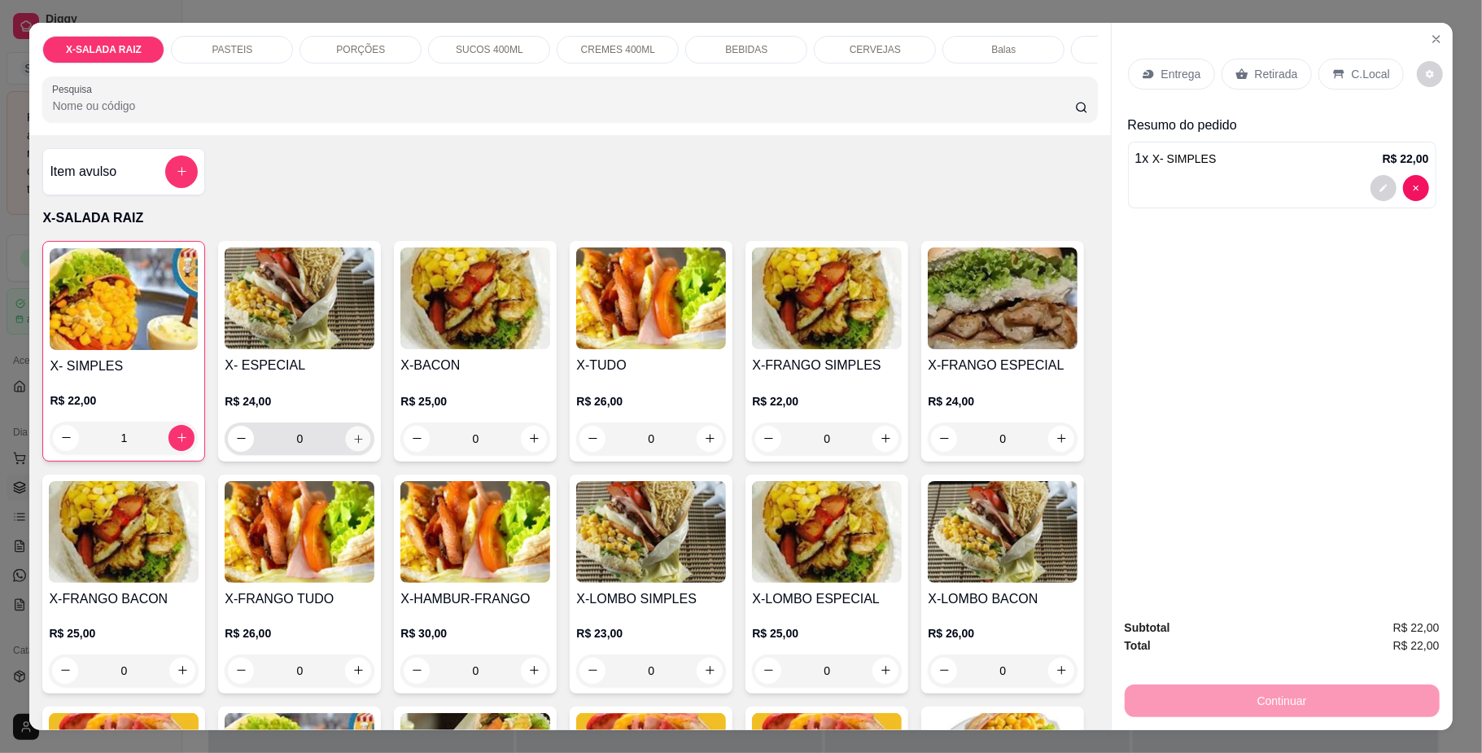
click at [355, 444] on icon "increase-product-quantity" at bounding box center [358, 438] width 12 height 12
type input "1"
click at [752, 52] on p "BEBIDAS" at bounding box center [746, 49] width 42 height 13
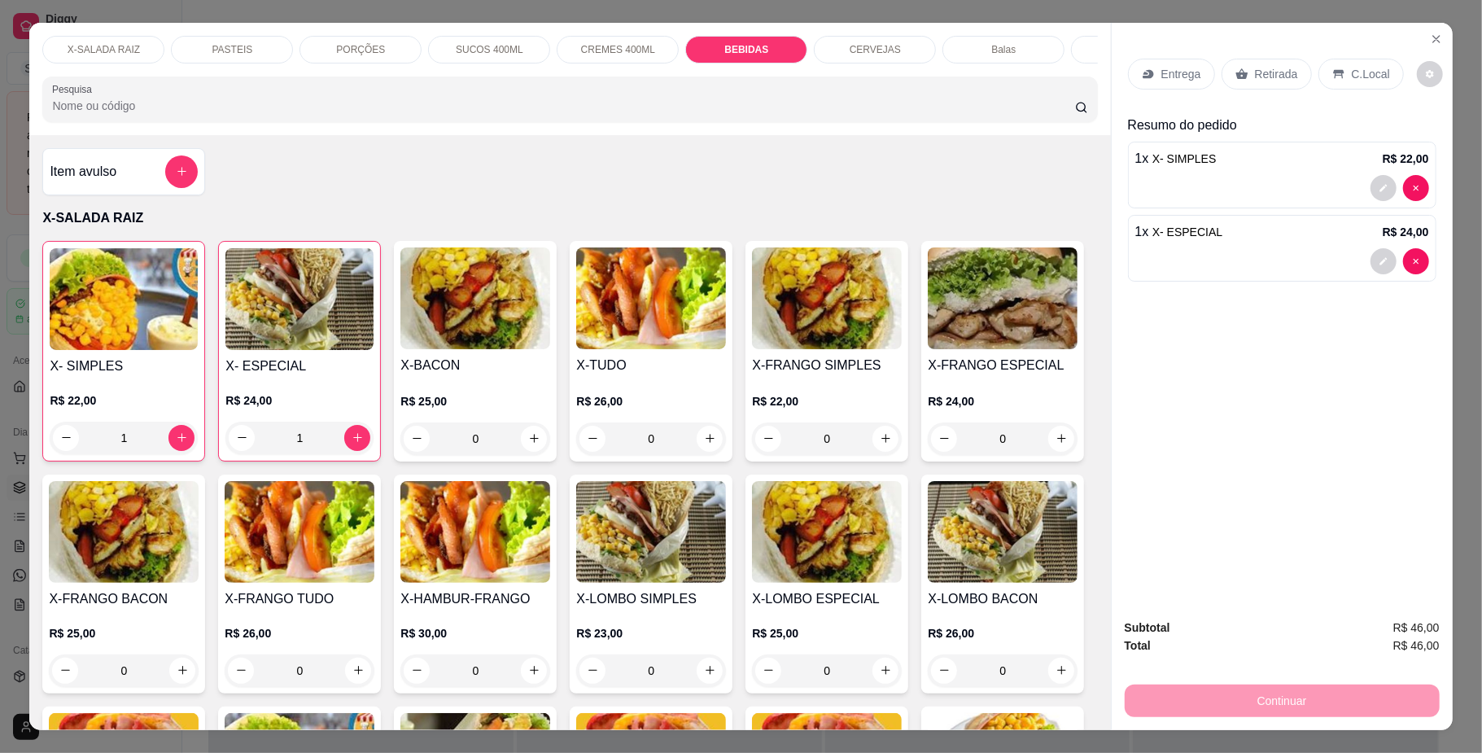
scroll to position [29, 0]
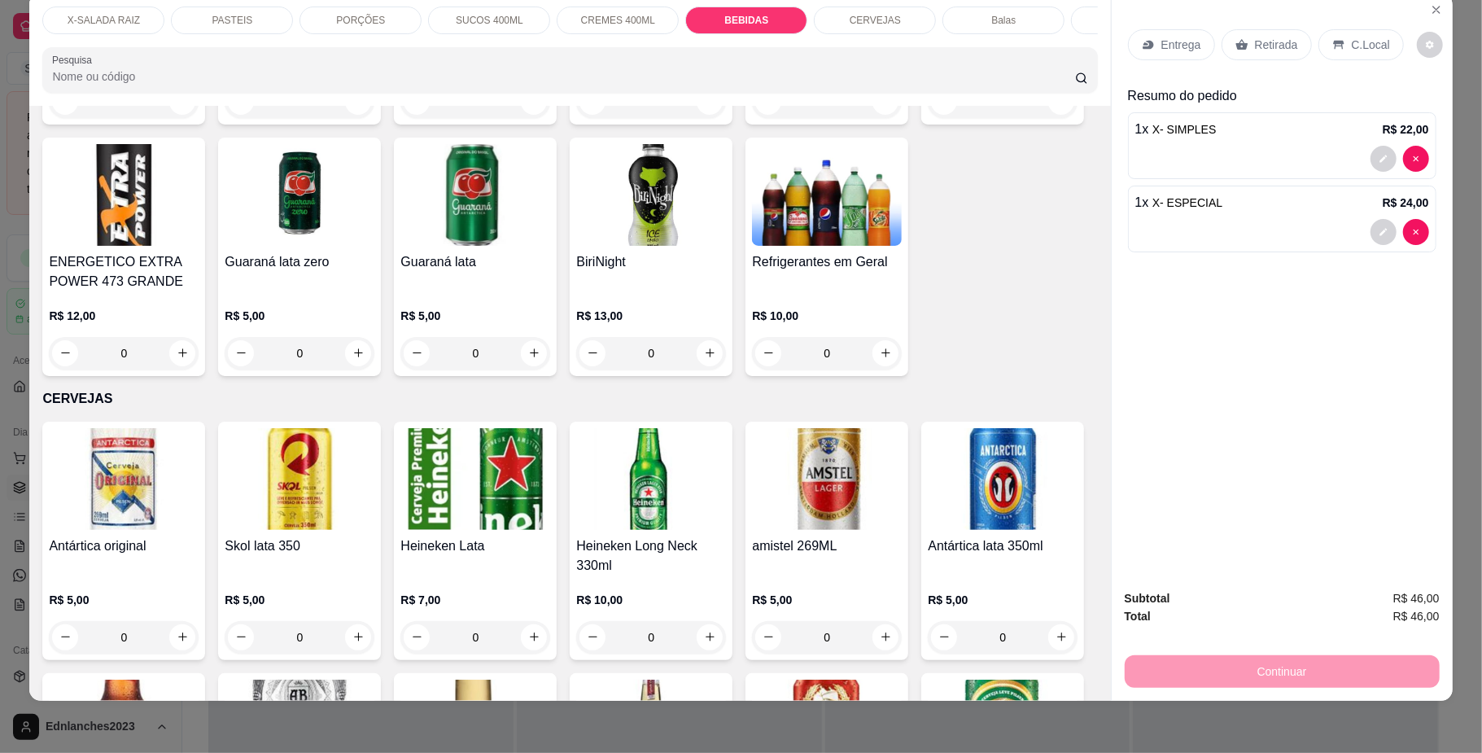
type input "1"
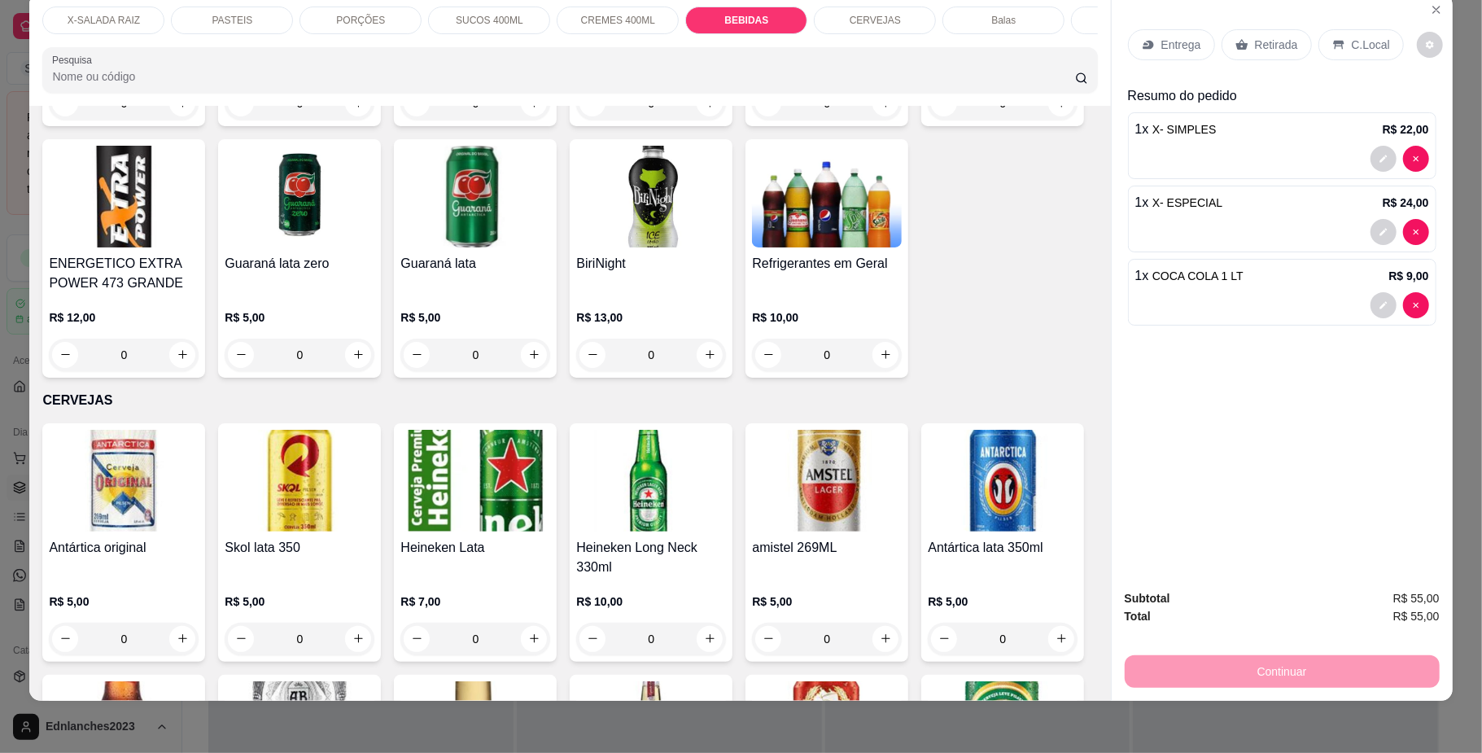
click at [1270, 49] on p "Retirada" at bounding box center [1276, 45] width 43 height 16
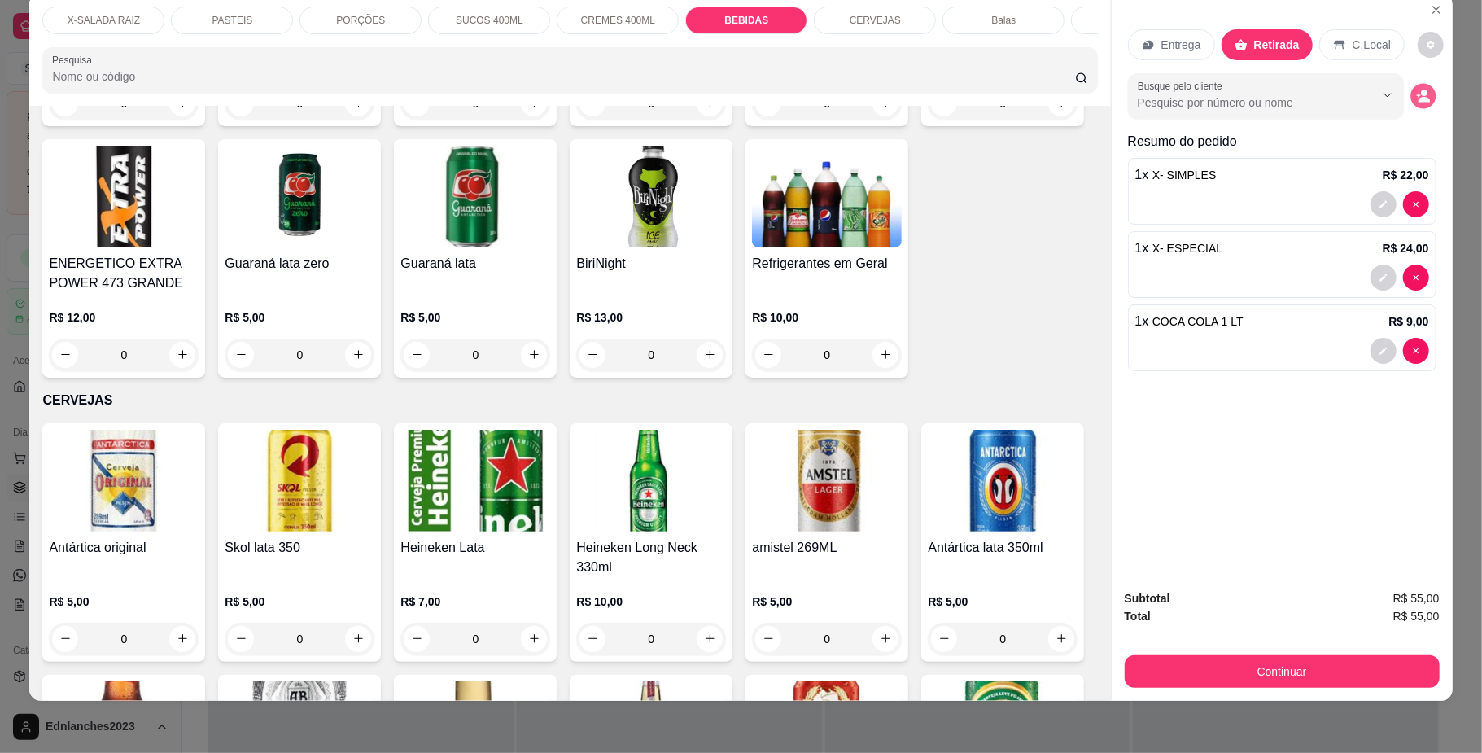
click at [1421, 91] on circle "decrease-product-quantity" at bounding box center [1424, 93] width 7 height 7
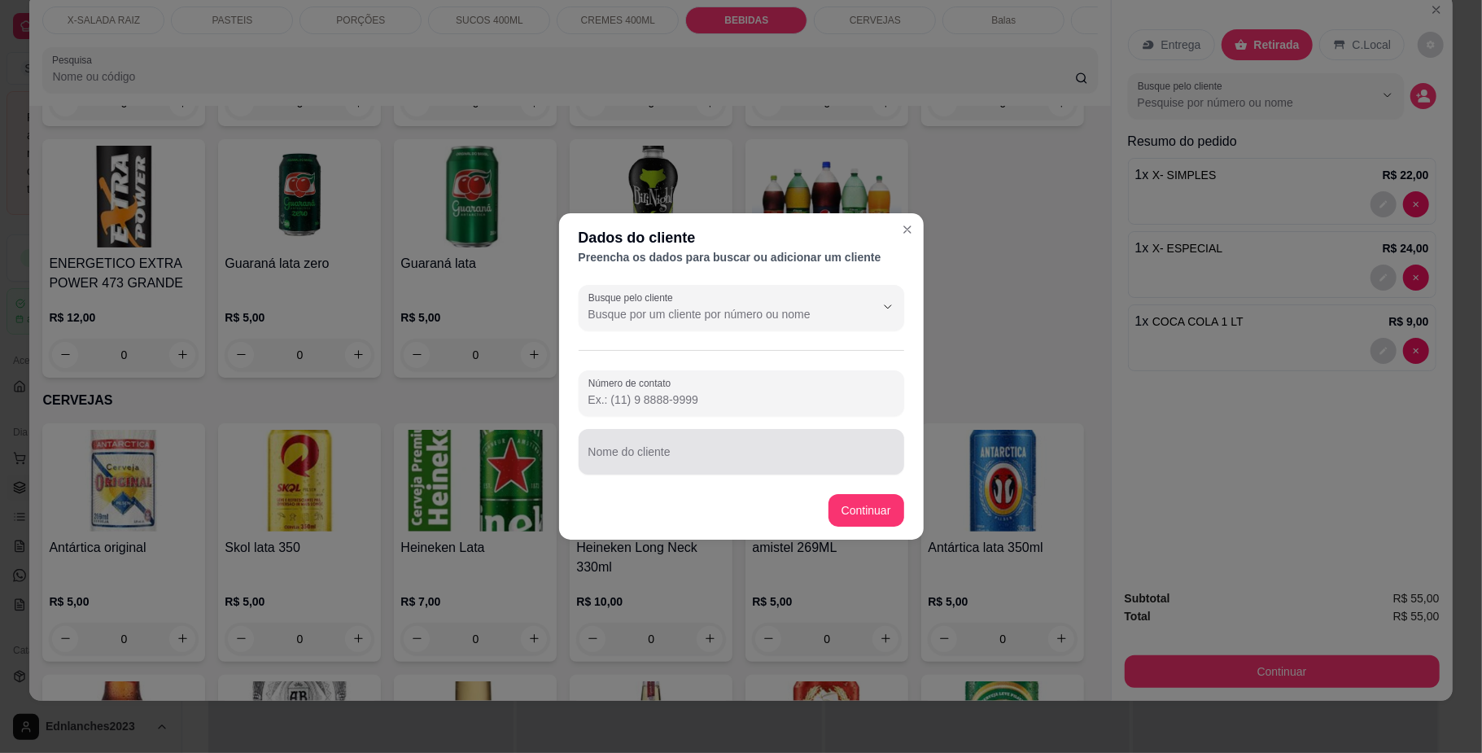
click at [656, 446] on div at bounding box center [742, 451] width 306 height 33
type input "[PERSON_NAME]"
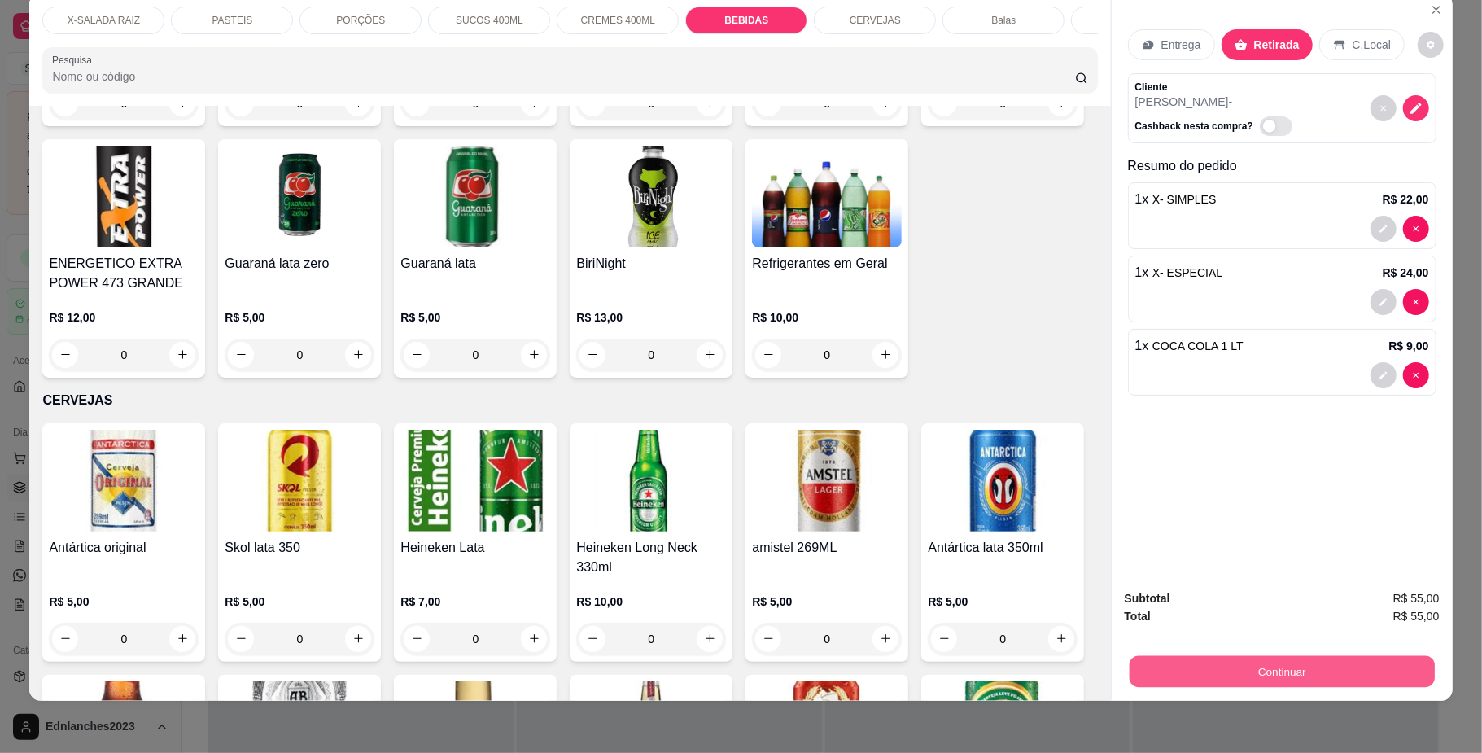
click at [1179, 658] on button "Continuar" at bounding box center [1281, 672] width 305 height 32
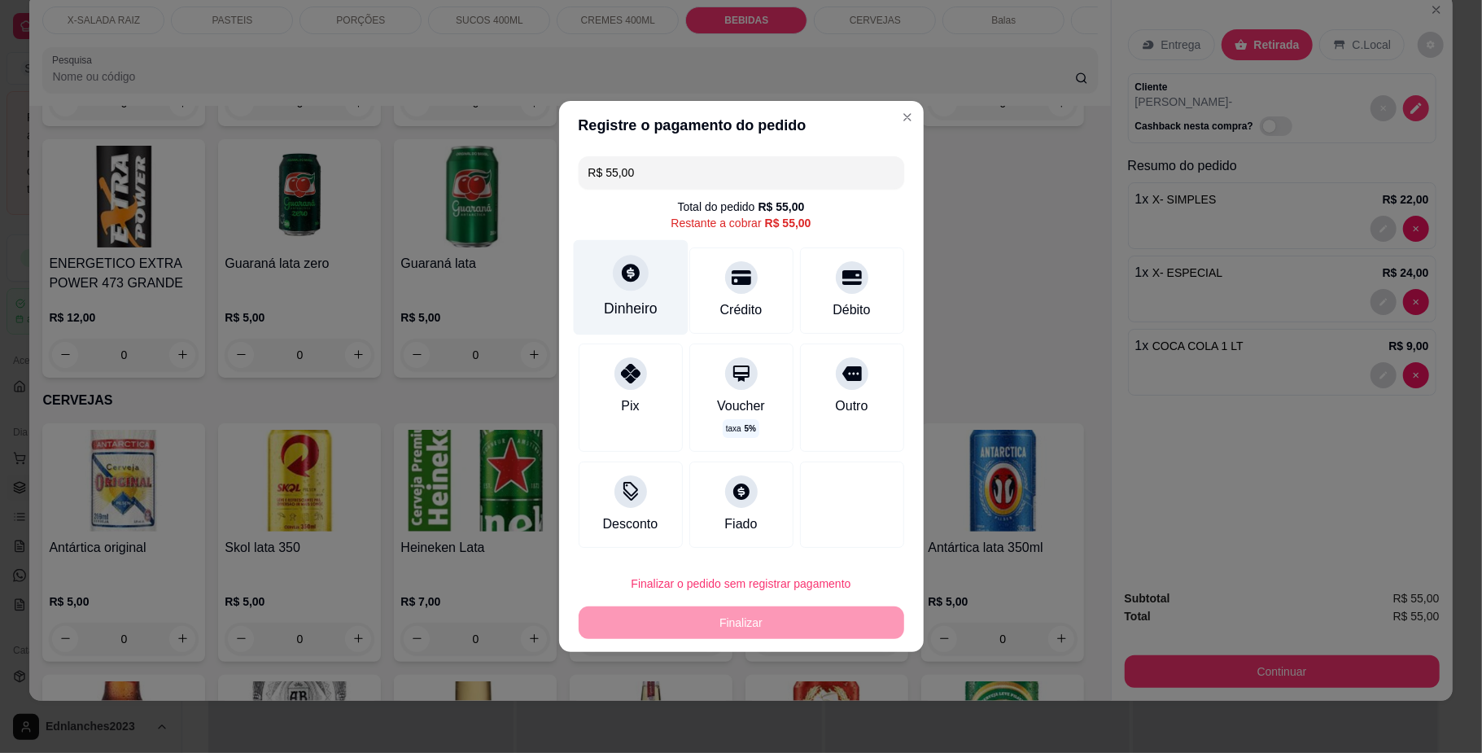
click at [594, 291] on div "Dinheiro" at bounding box center [630, 287] width 115 height 95
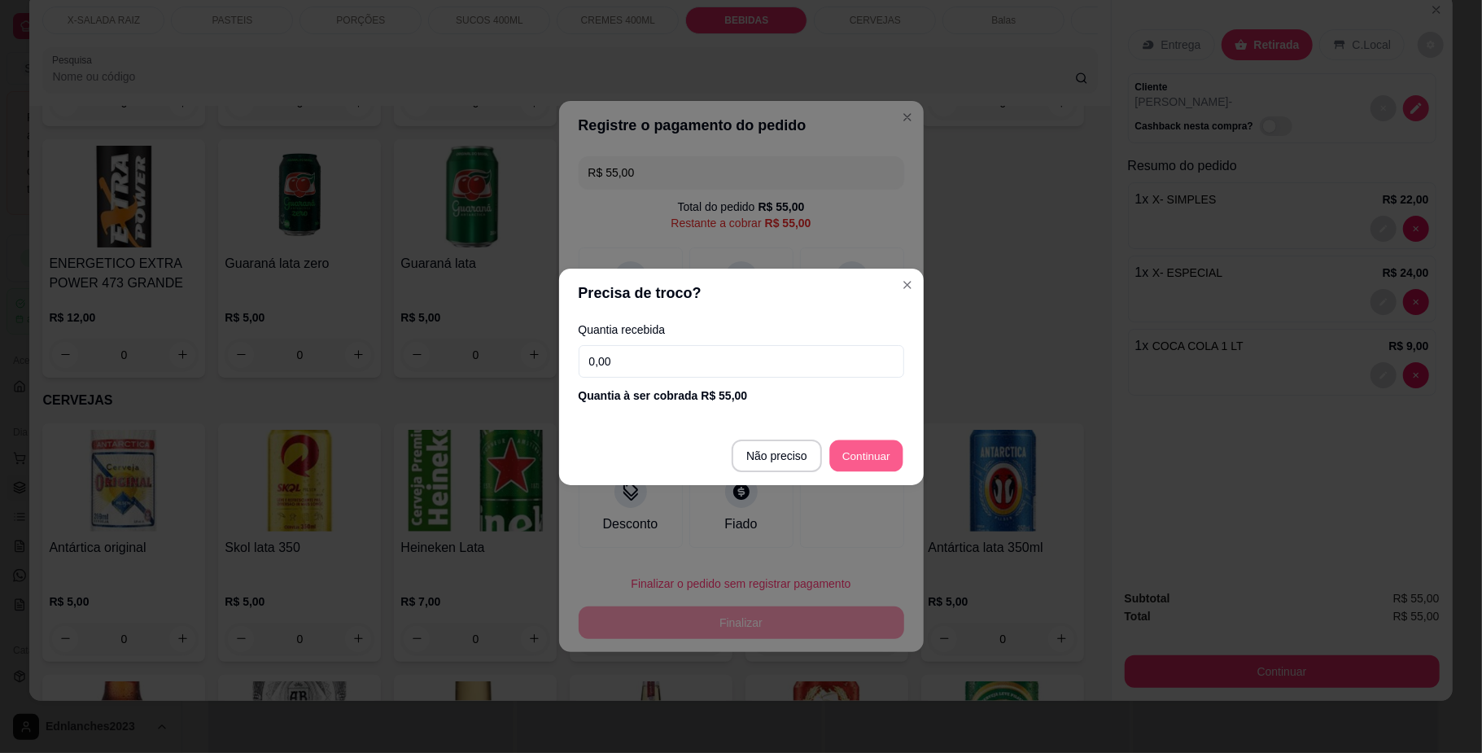
type input "R$ 0,00"
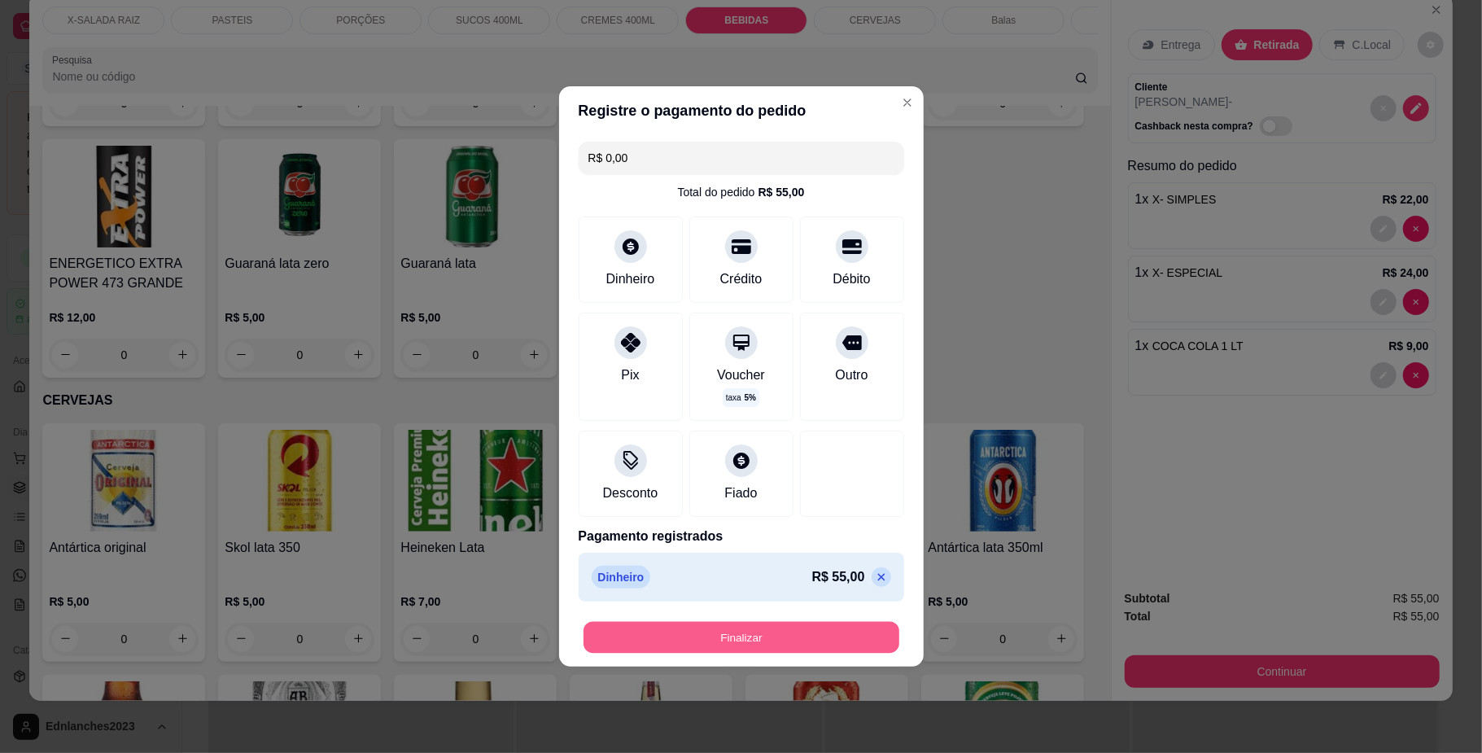
click at [805, 638] on button "Finalizar" at bounding box center [742, 638] width 316 height 32
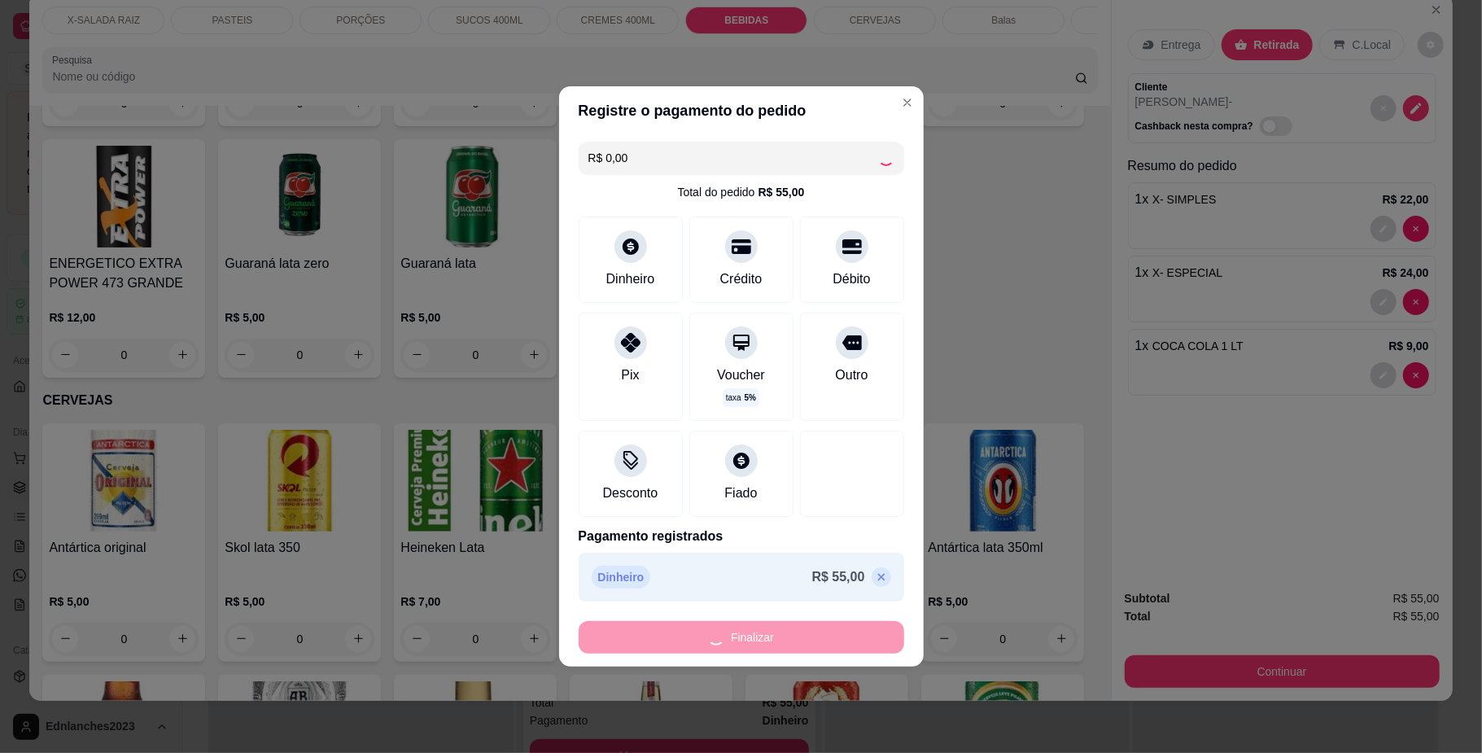
type input "0"
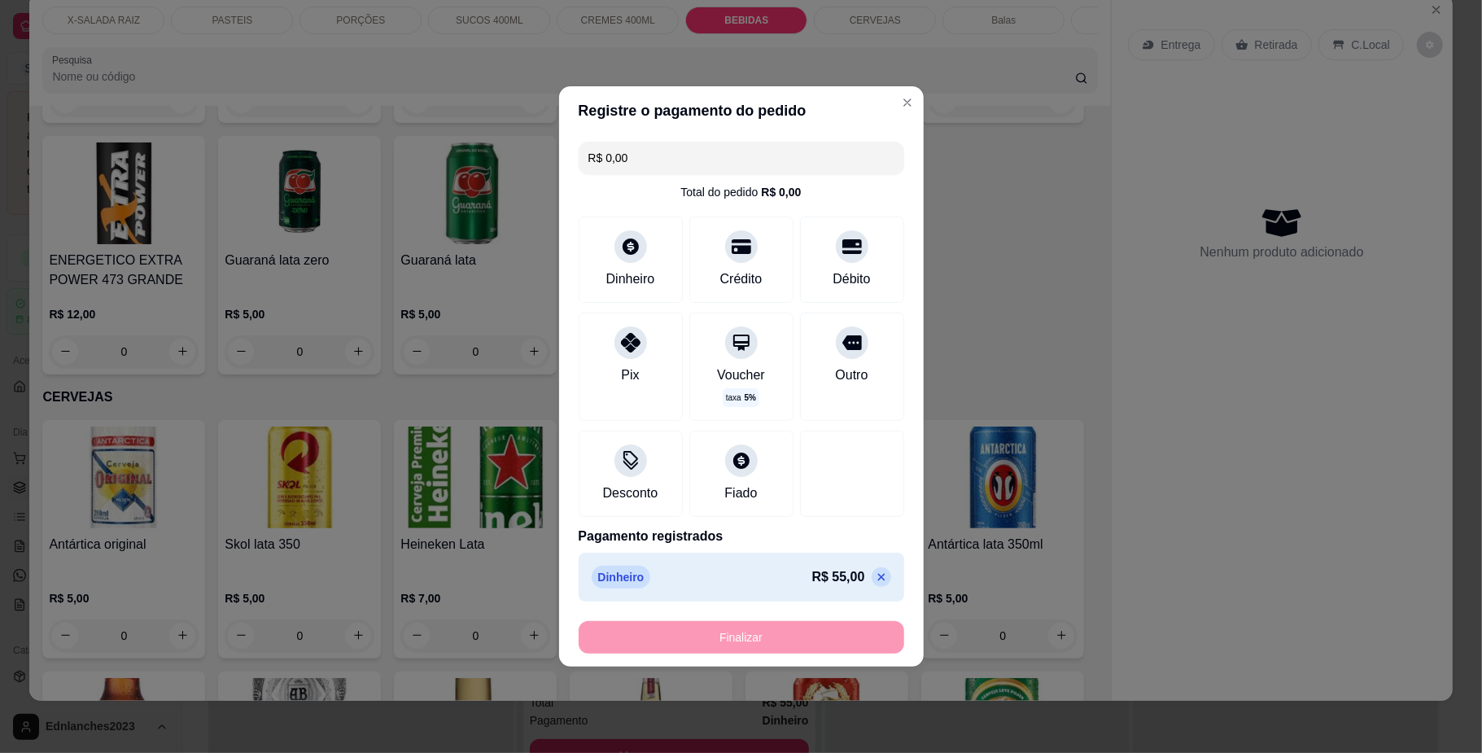
type input "-R$ 55,00"
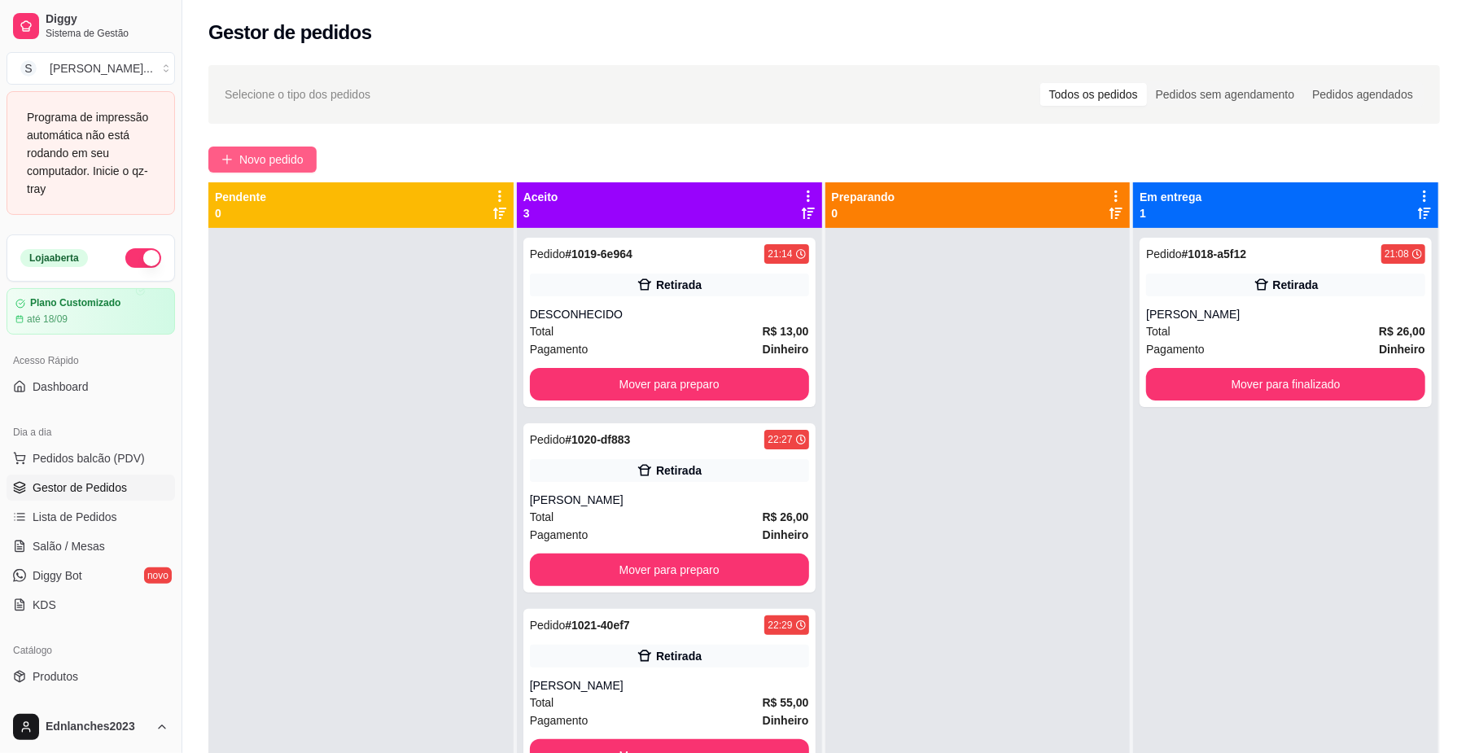
click at [235, 160] on button "Novo pedido" at bounding box center [262, 160] width 108 height 26
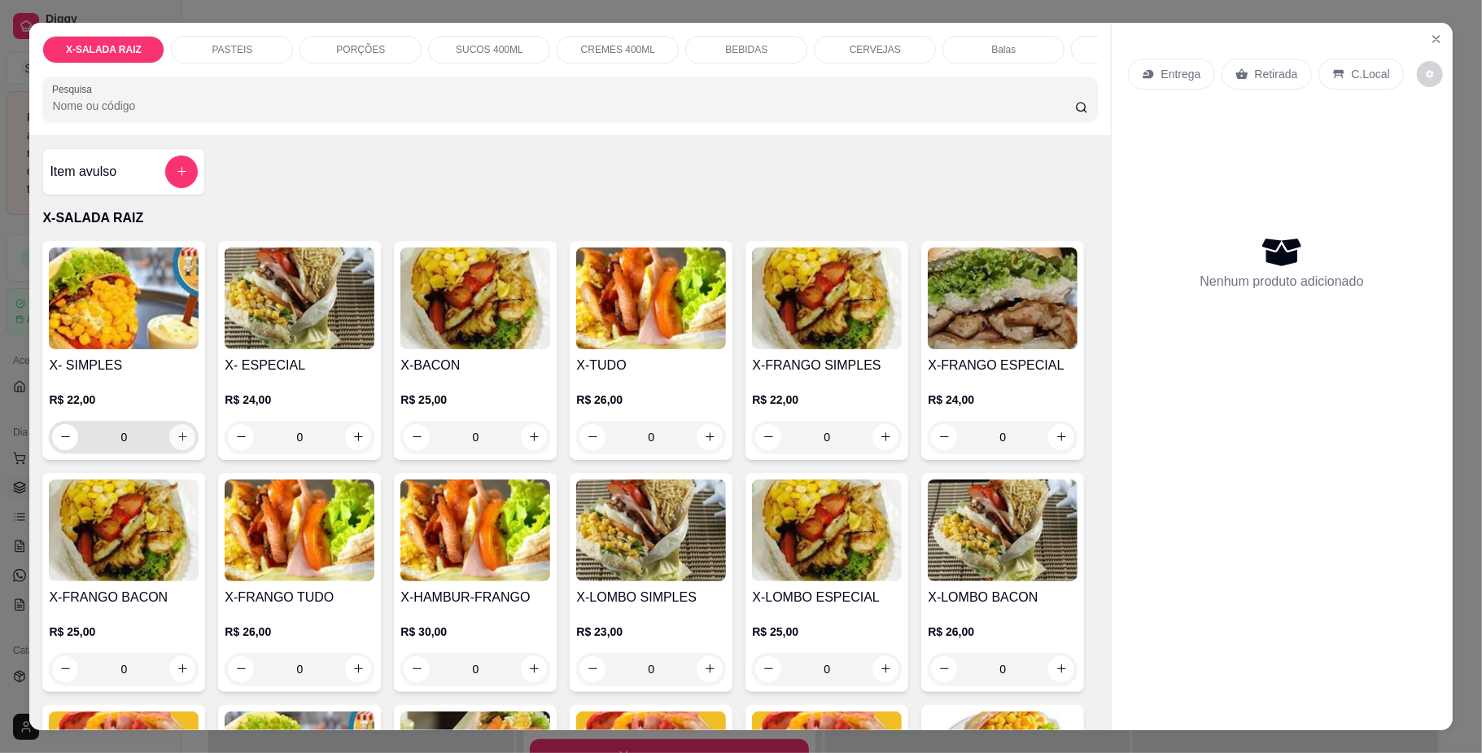
click at [177, 443] on icon "increase-product-quantity" at bounding box center [183, 437] width 12 height 12
type input "1"
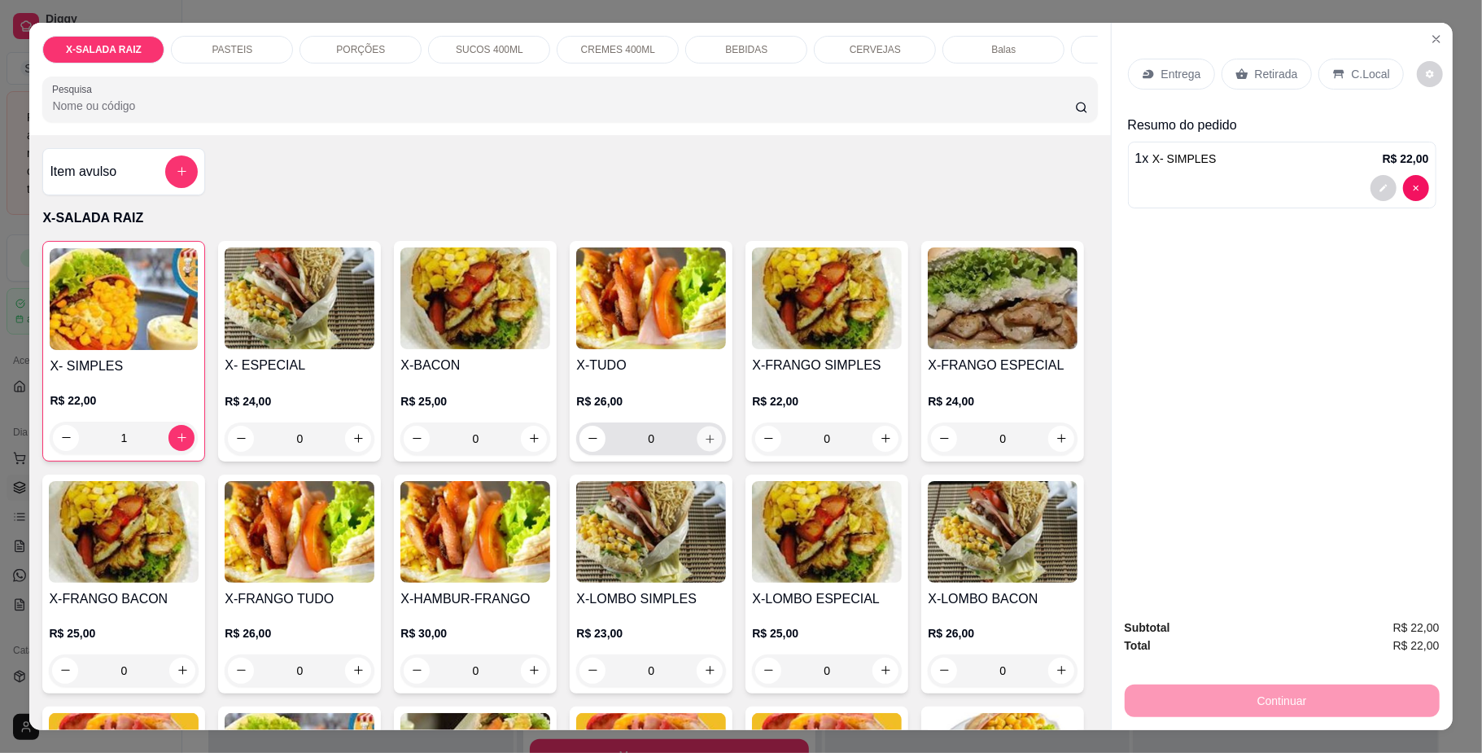
click at [708, 451] on button "increase-product-quantity" at bounding box center [710, 438] width 25 height 25
type input "1"
click at [236, 52] on p "PASTEIS" at bounding box center [232, 49] width 41 height 13
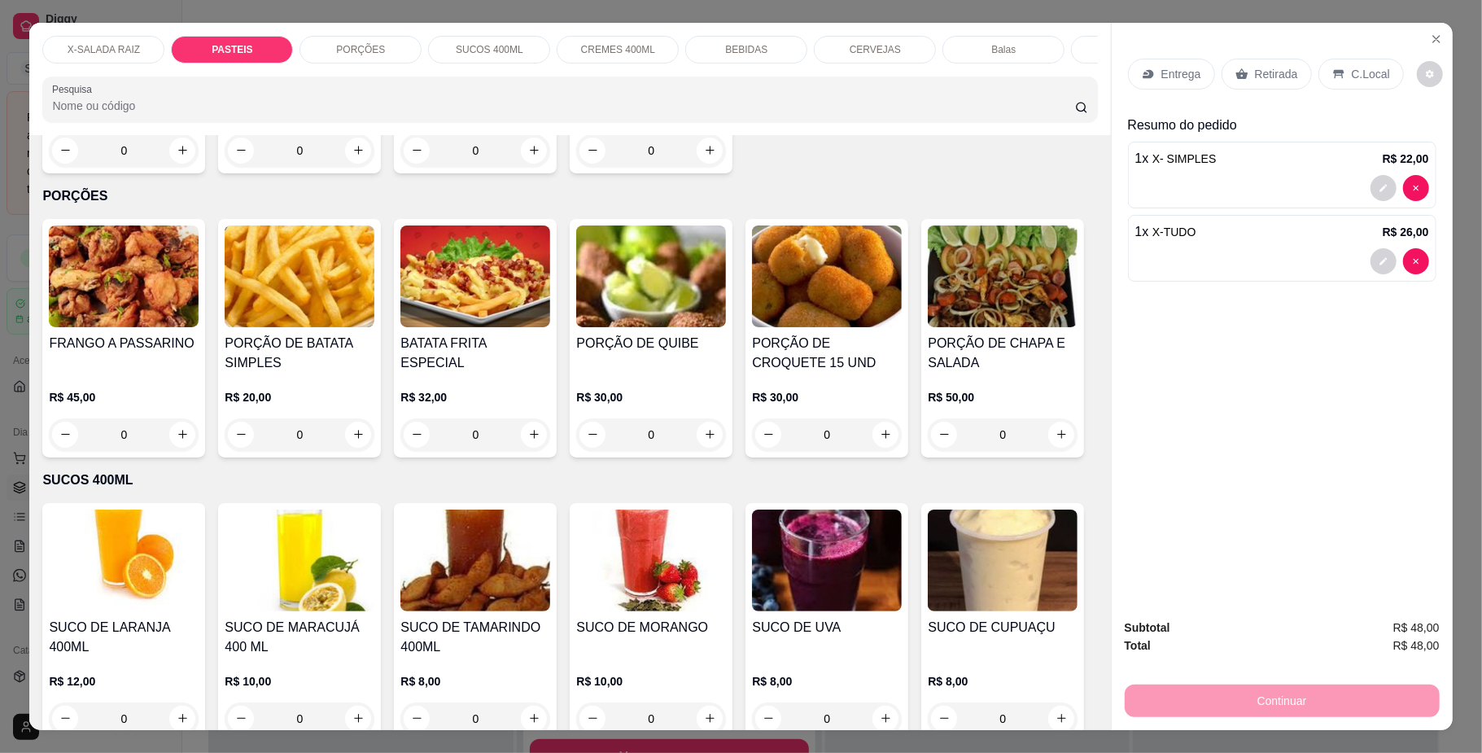
scroll to position [29, 0]
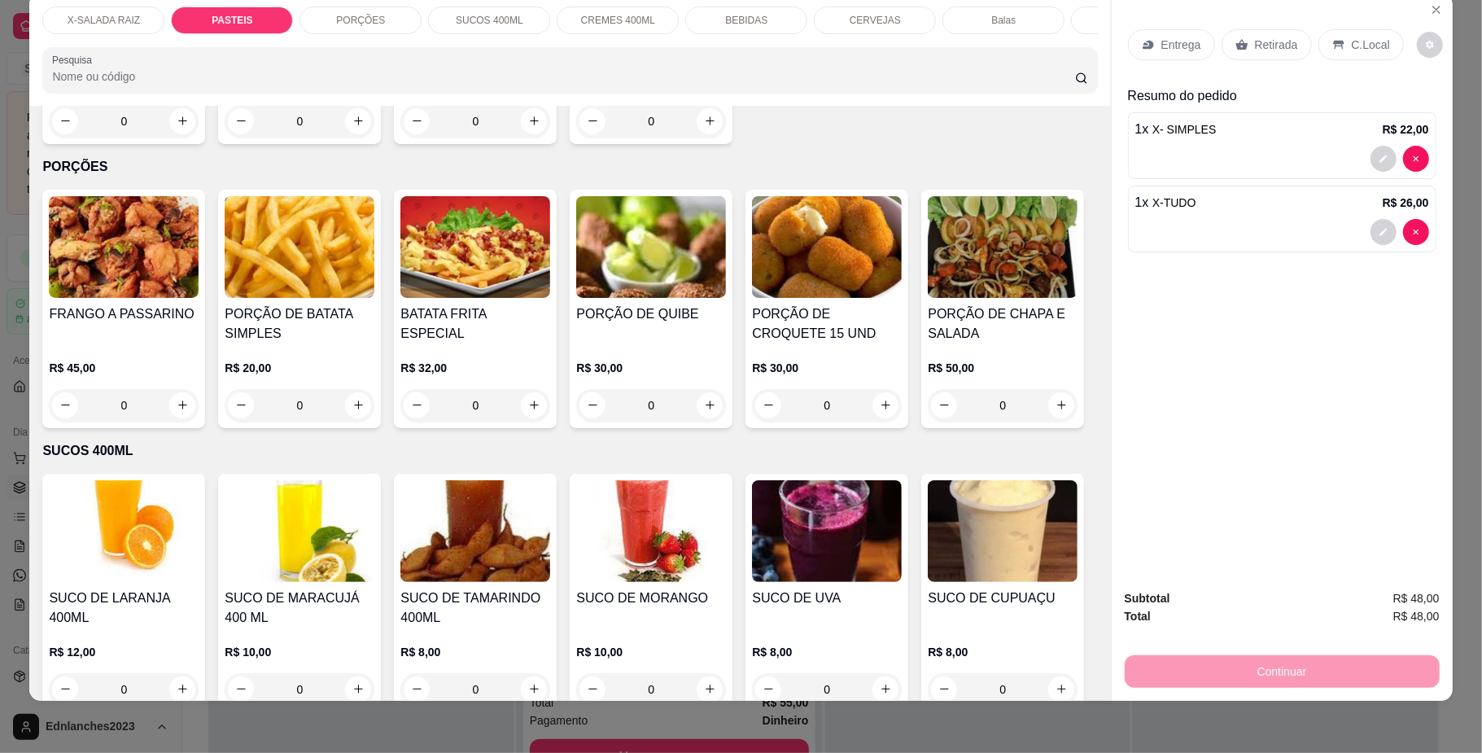
click at [349, 138] on div "0" at bounding box center [300, 121] width 150 height 33
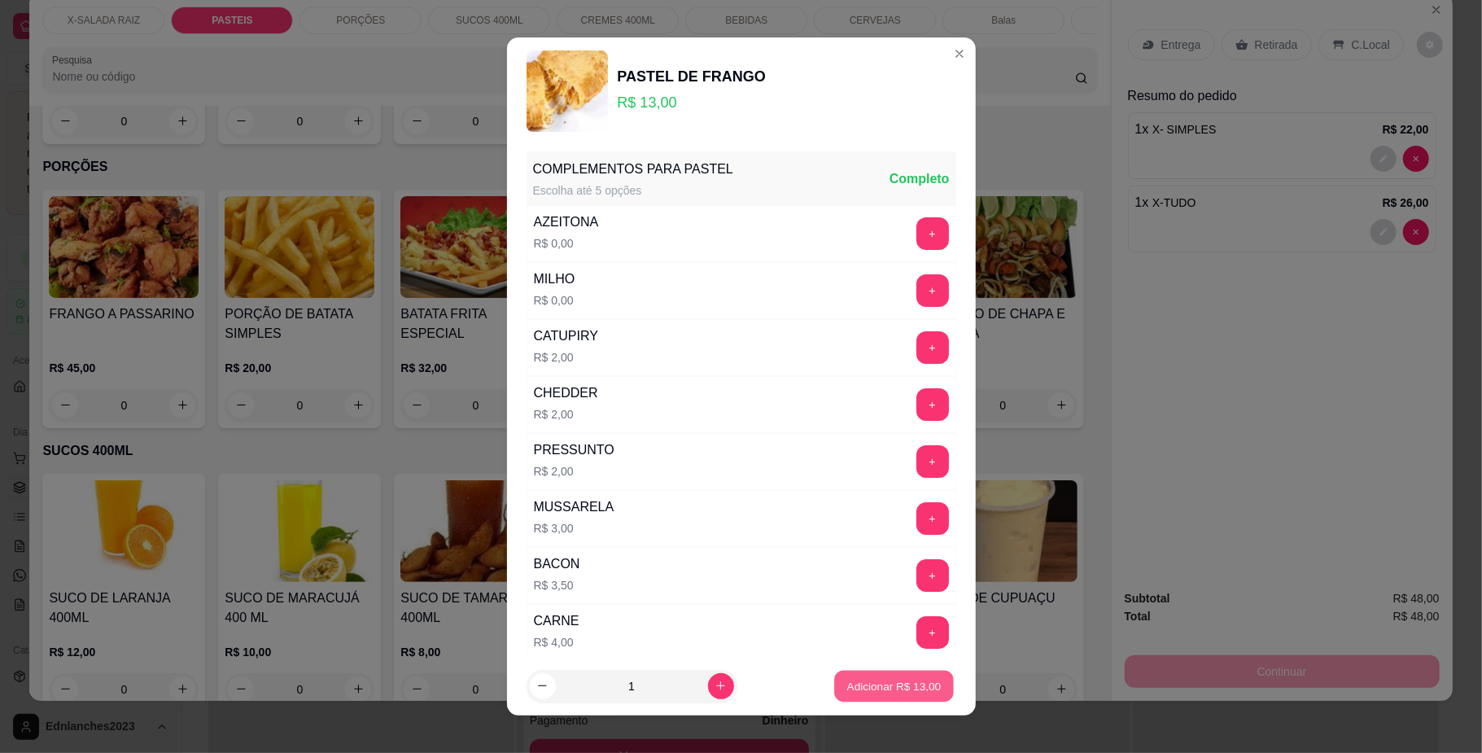
click at [908, 690] on p "Adicionar R$ 13,00" at bounding box center [894, 685] width 94 height 15
type input "1"
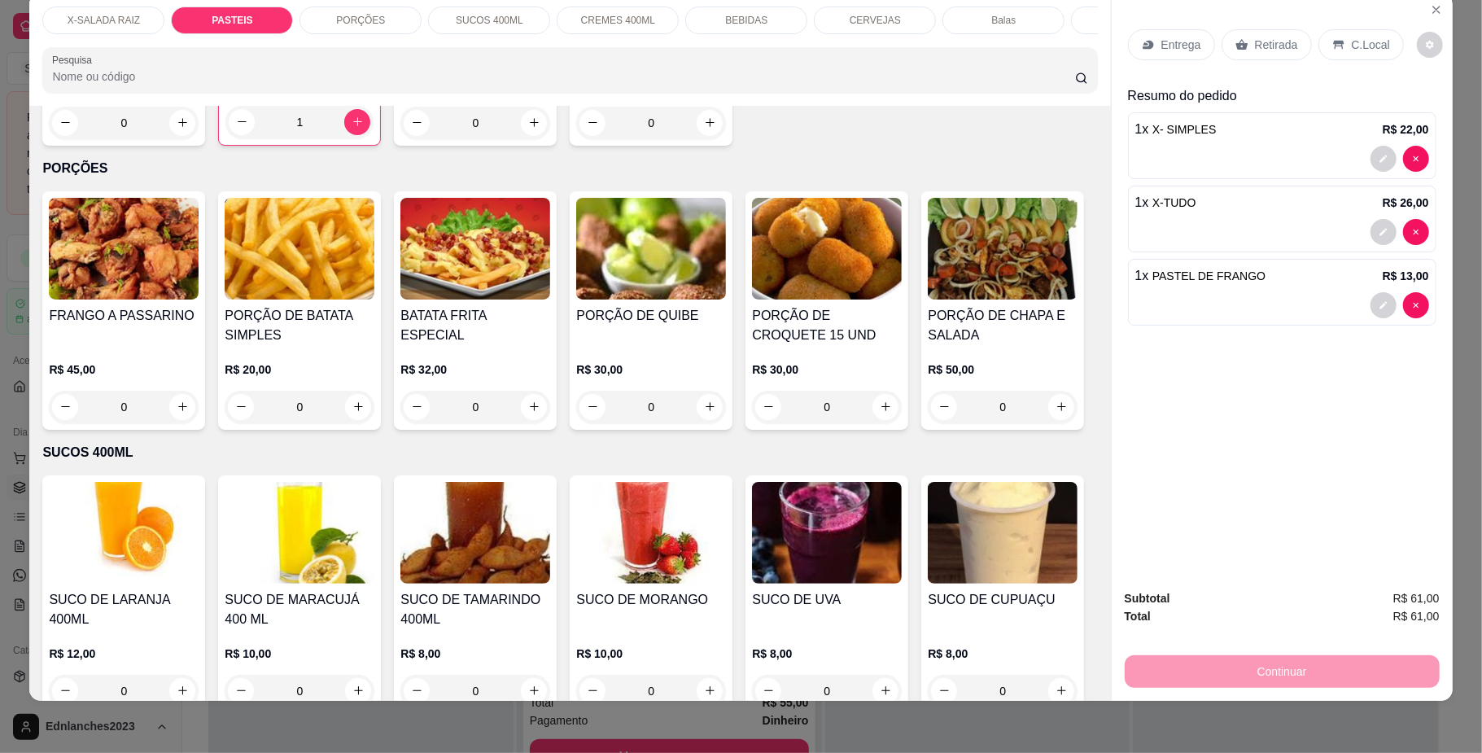
click at [1290, 46] on div "Retirada" at bounding box center [1267, 44] width 90 height 31
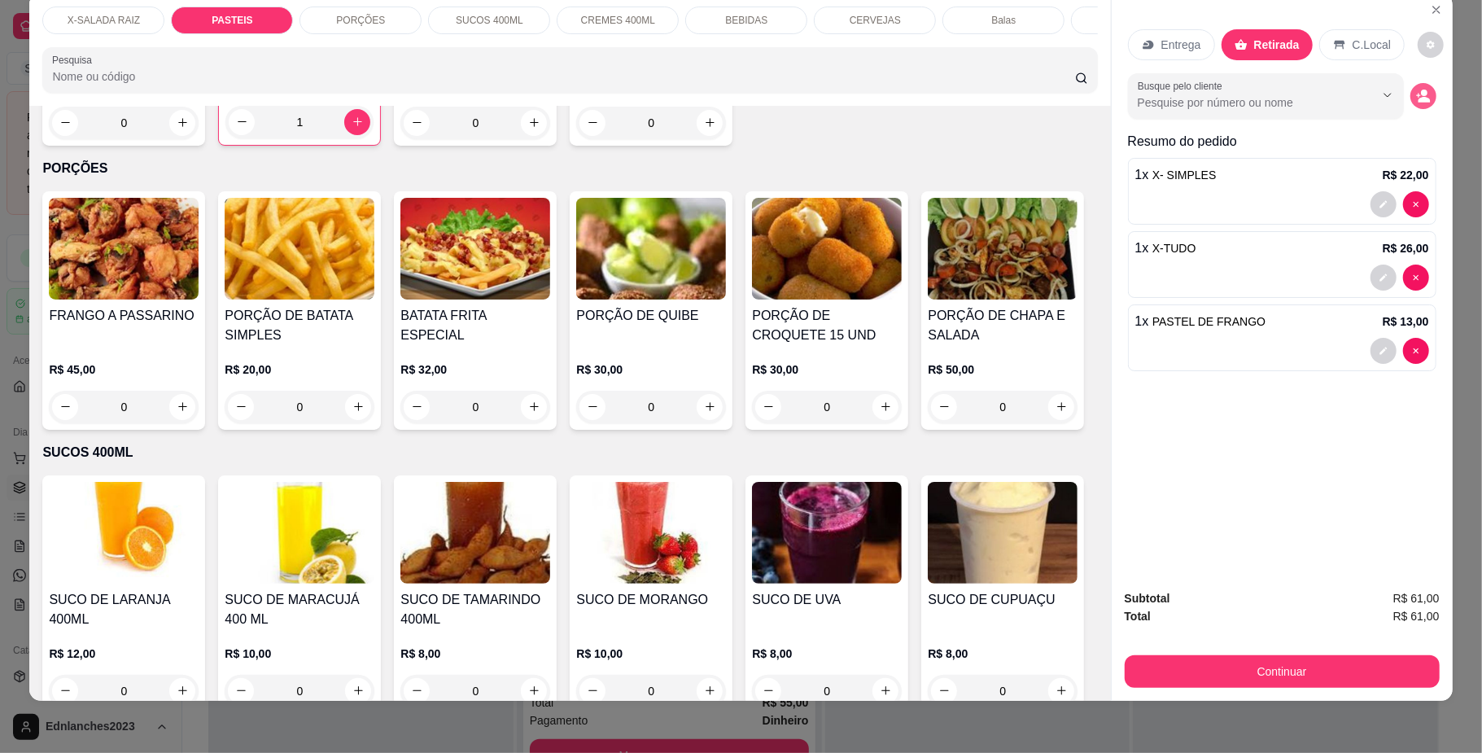
click at [1423, 101] on button "decrease-product-quantity" at bounding box center [1424, 96] width 26 height 26
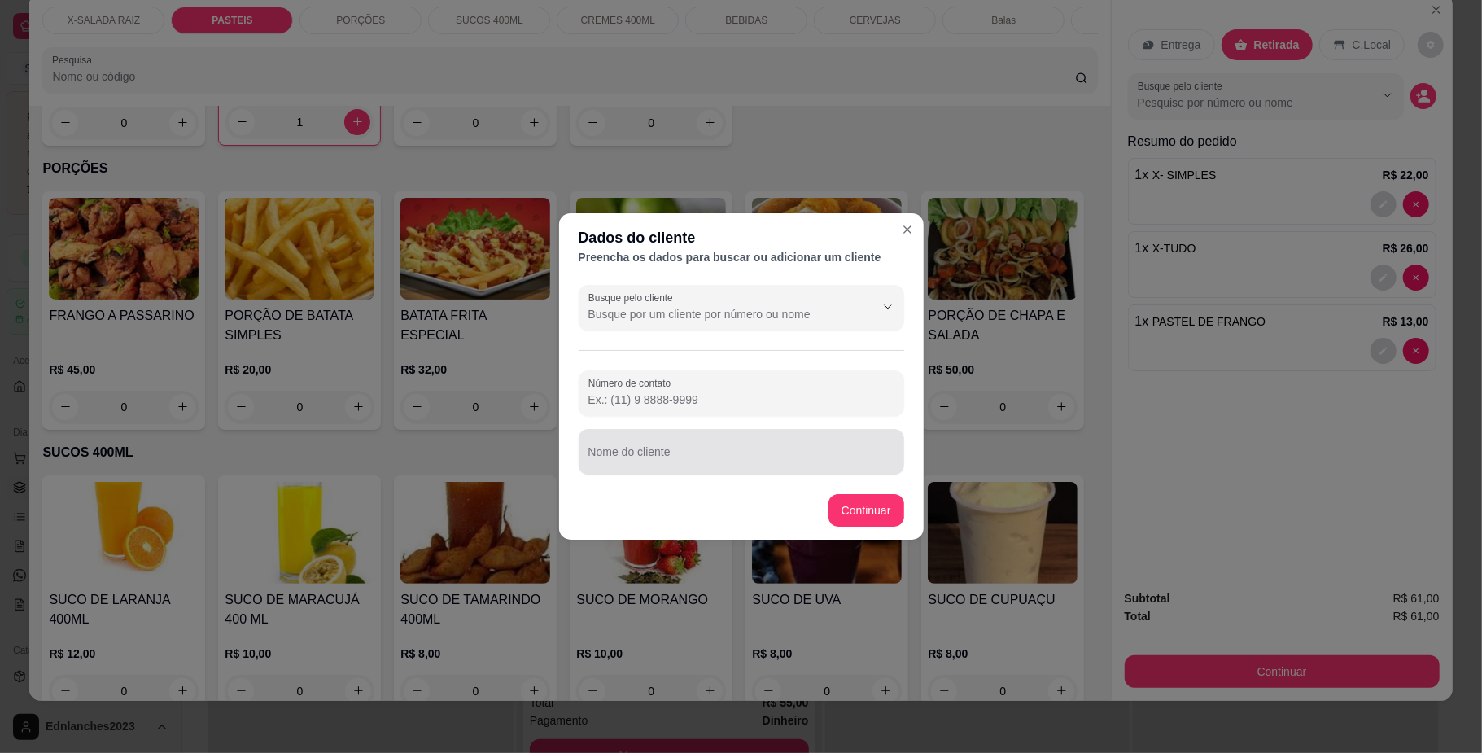
click at [727, 447] on div at bounding box center [742, 451] width 306 height 33
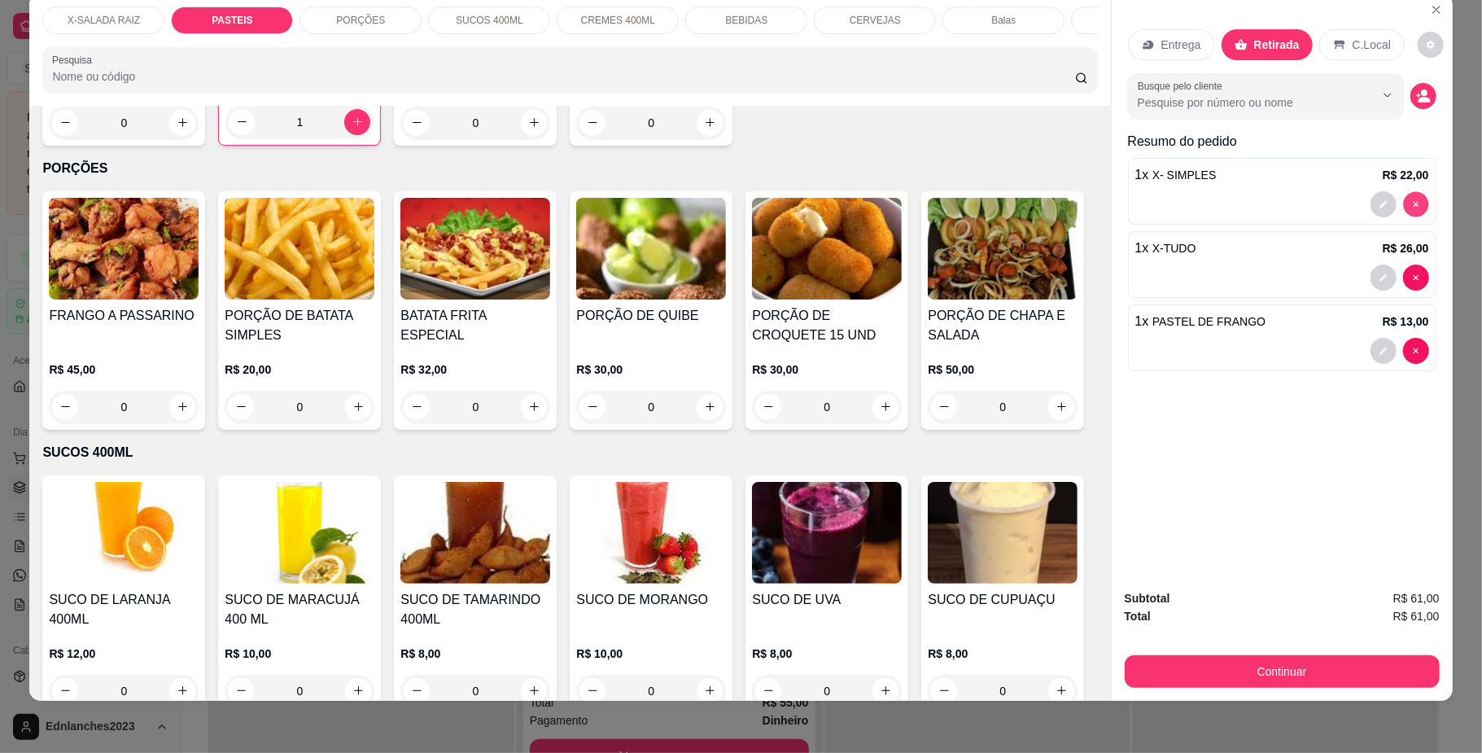
type input "0"
click at [1419, 99] on icon "decrease-product-quantity" at bounding box center [1424, 100] width 11 height 6
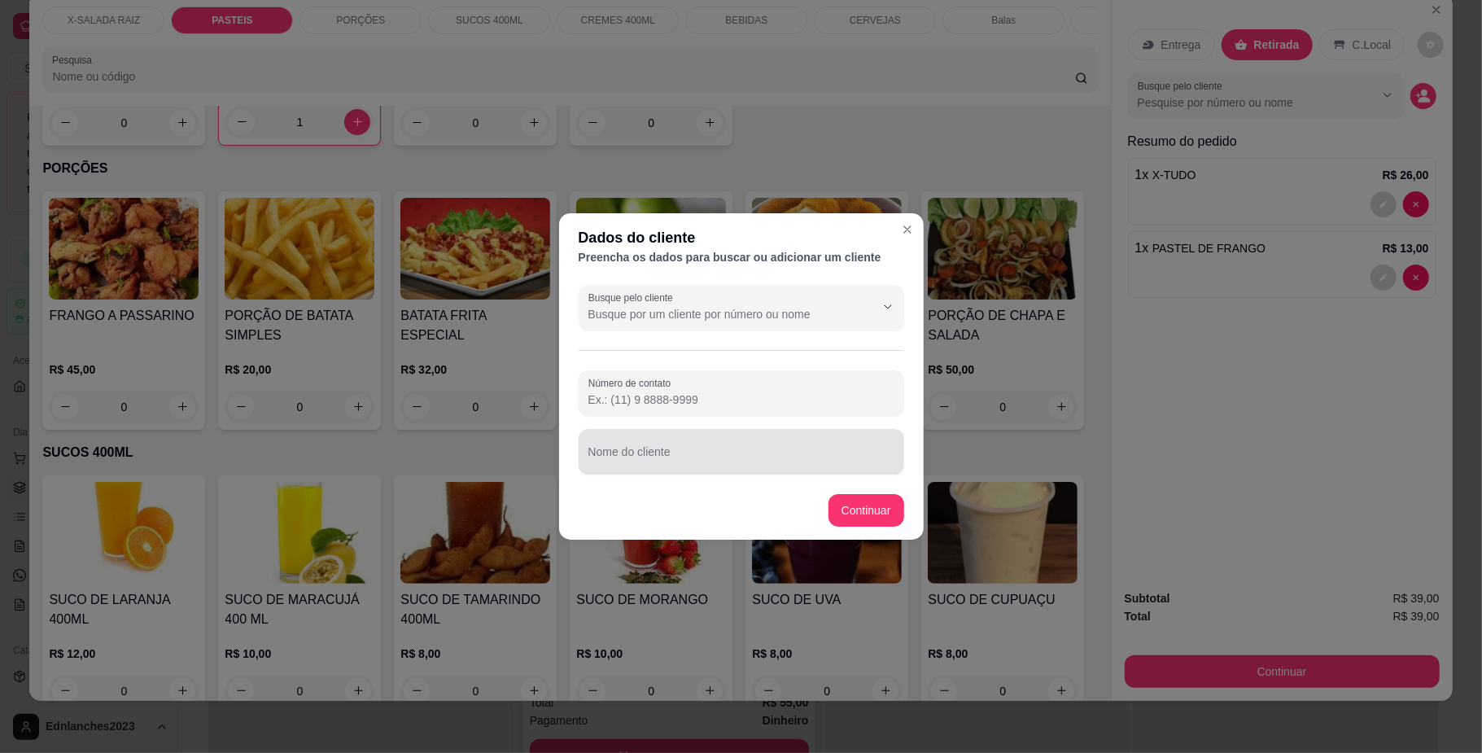
click at [757, 440] on div at bounding box center [742, 451] width 306 height 33
type input "ZE [PERSON_NAME]"
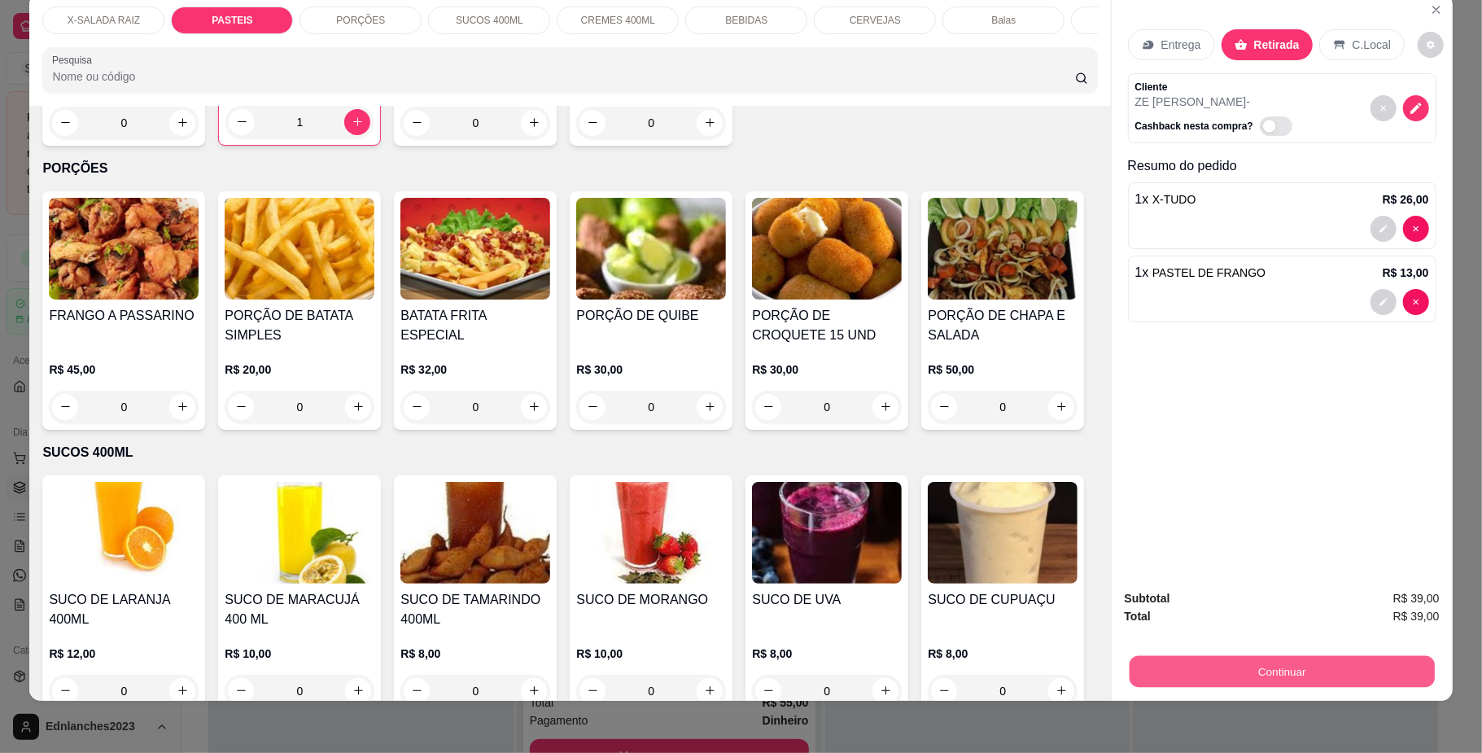
click at [1153, 677] on button "Continuar" at bounding box center [1281, 672] width 305 height 32
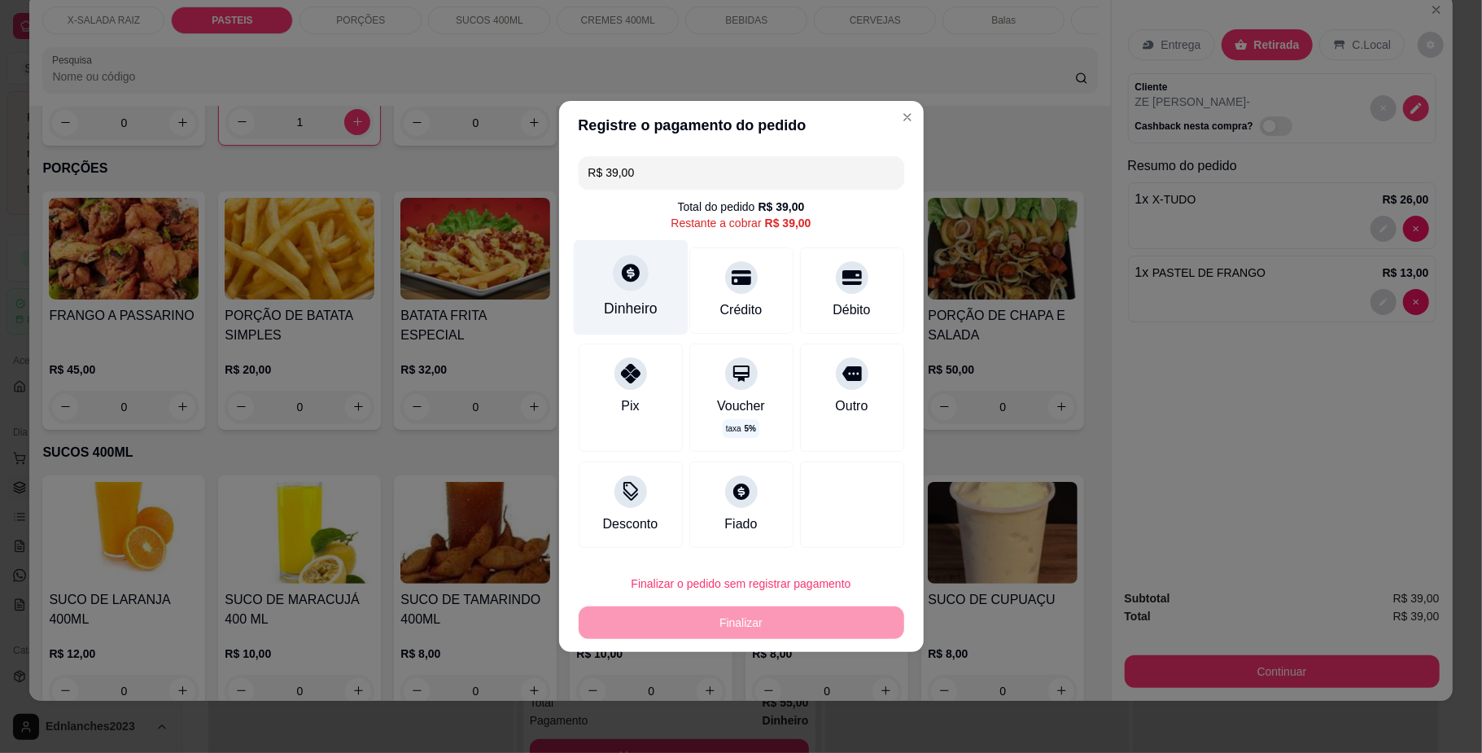
click at [606, 291] on div "Dinheiro" at bounding box center [630, 287] width 115 height 95
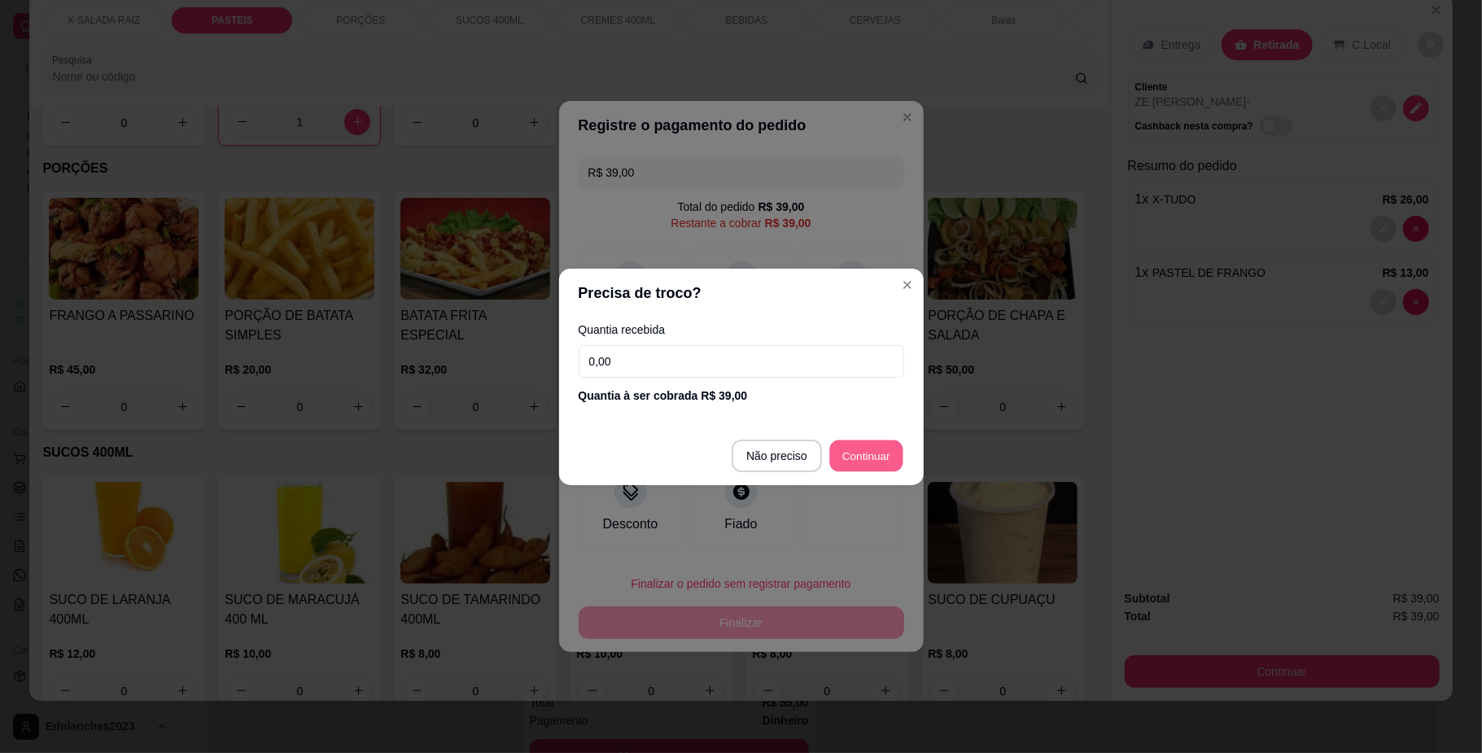
type input "R$ 0,00"
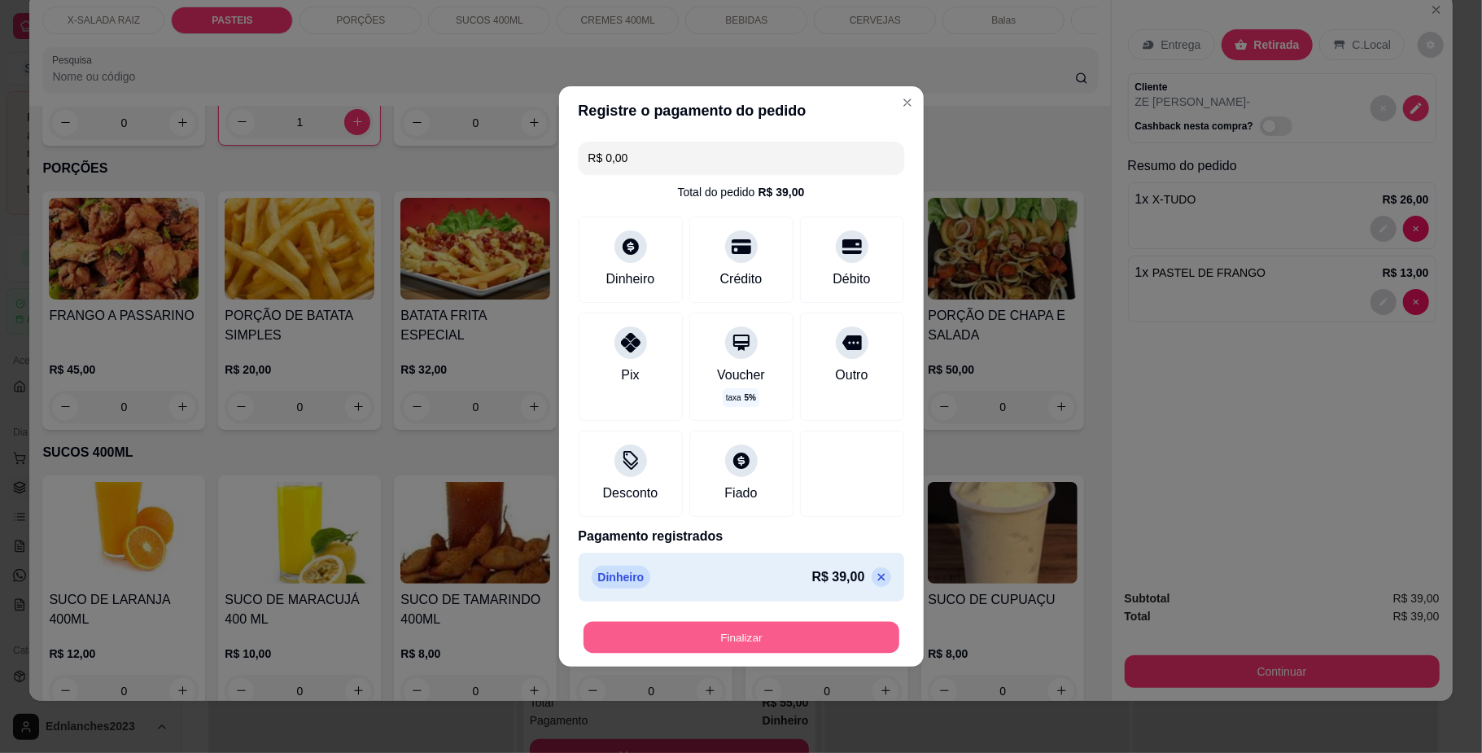
click at [808, 638] on button "Finalizar" at bounding box center [742, 638] width 316 height 32
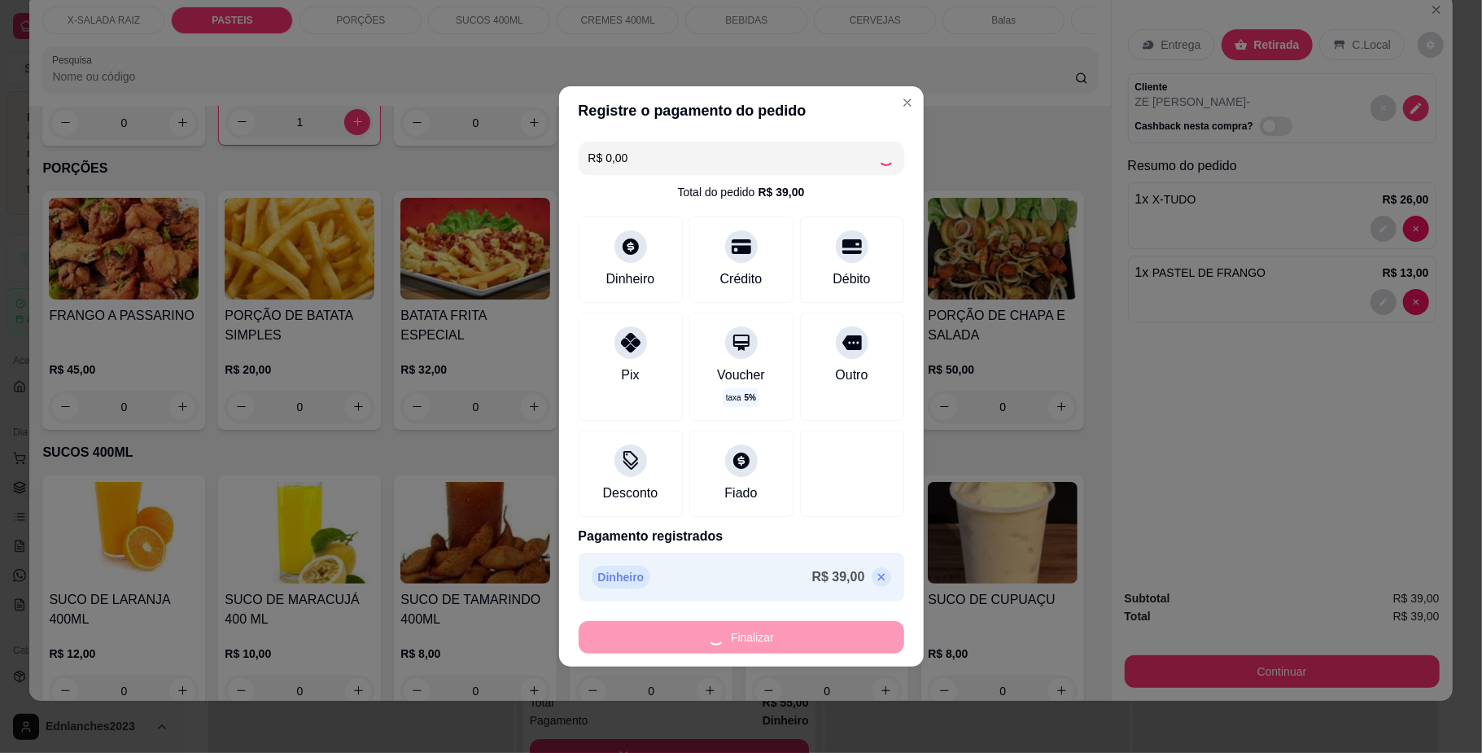
type input "0"
type input "-R$ 39,00"
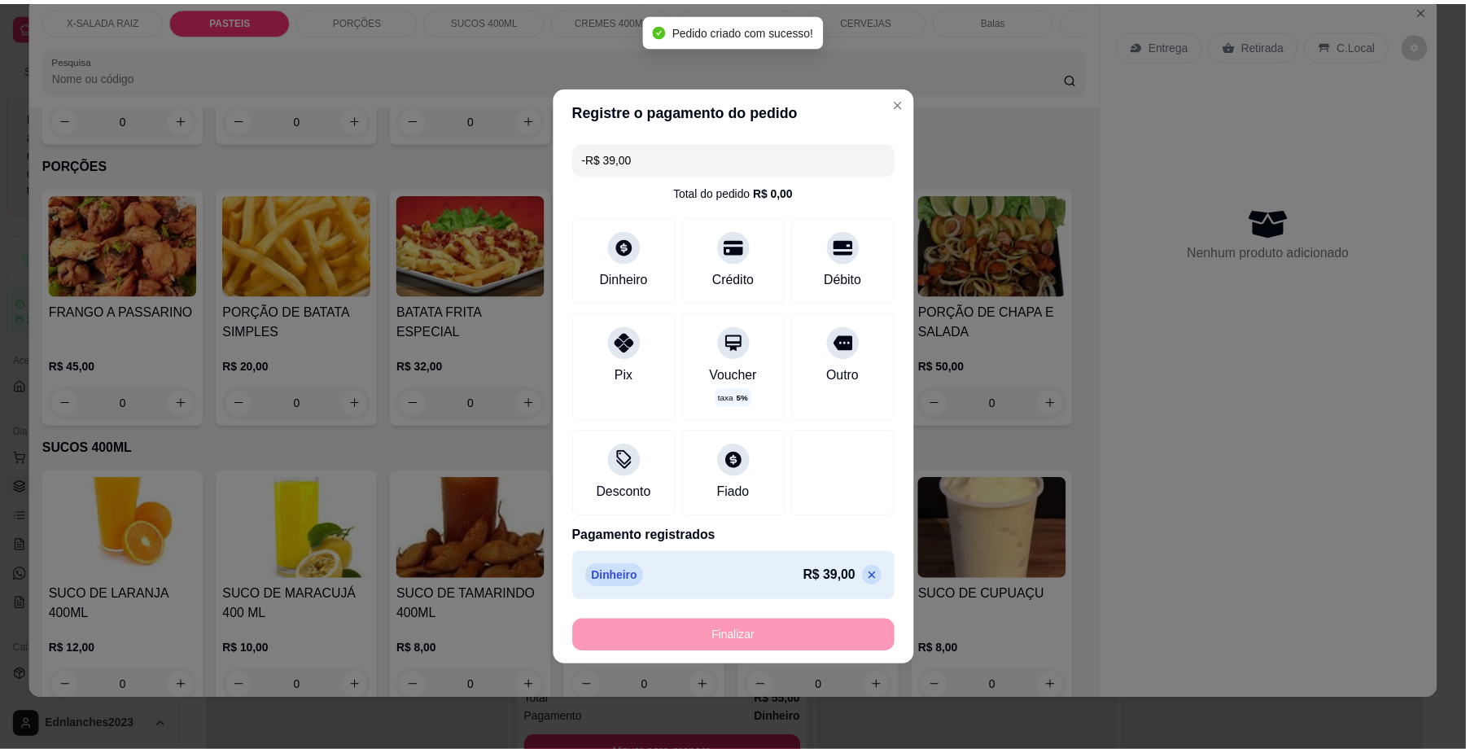
scroll to position [1267, 0]
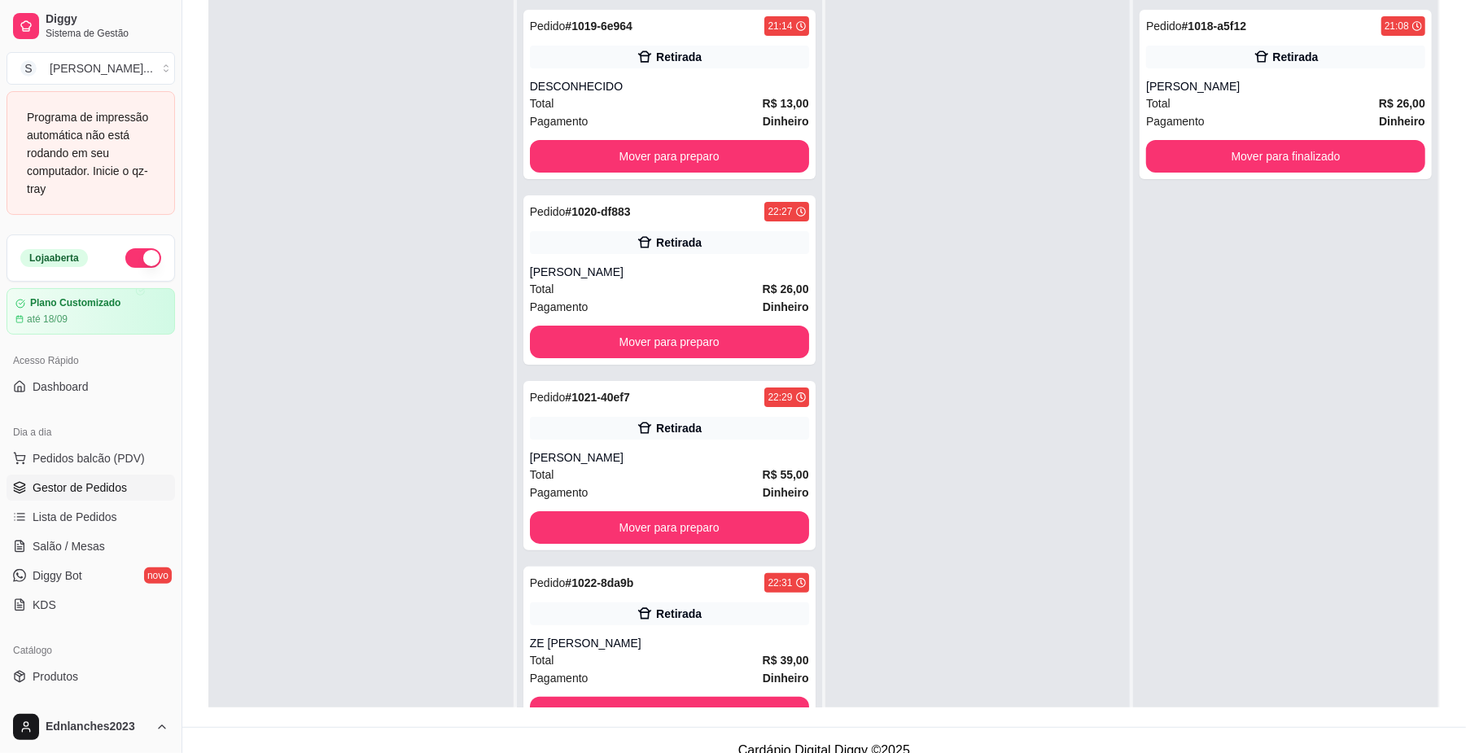
scroll to position [248, 0]
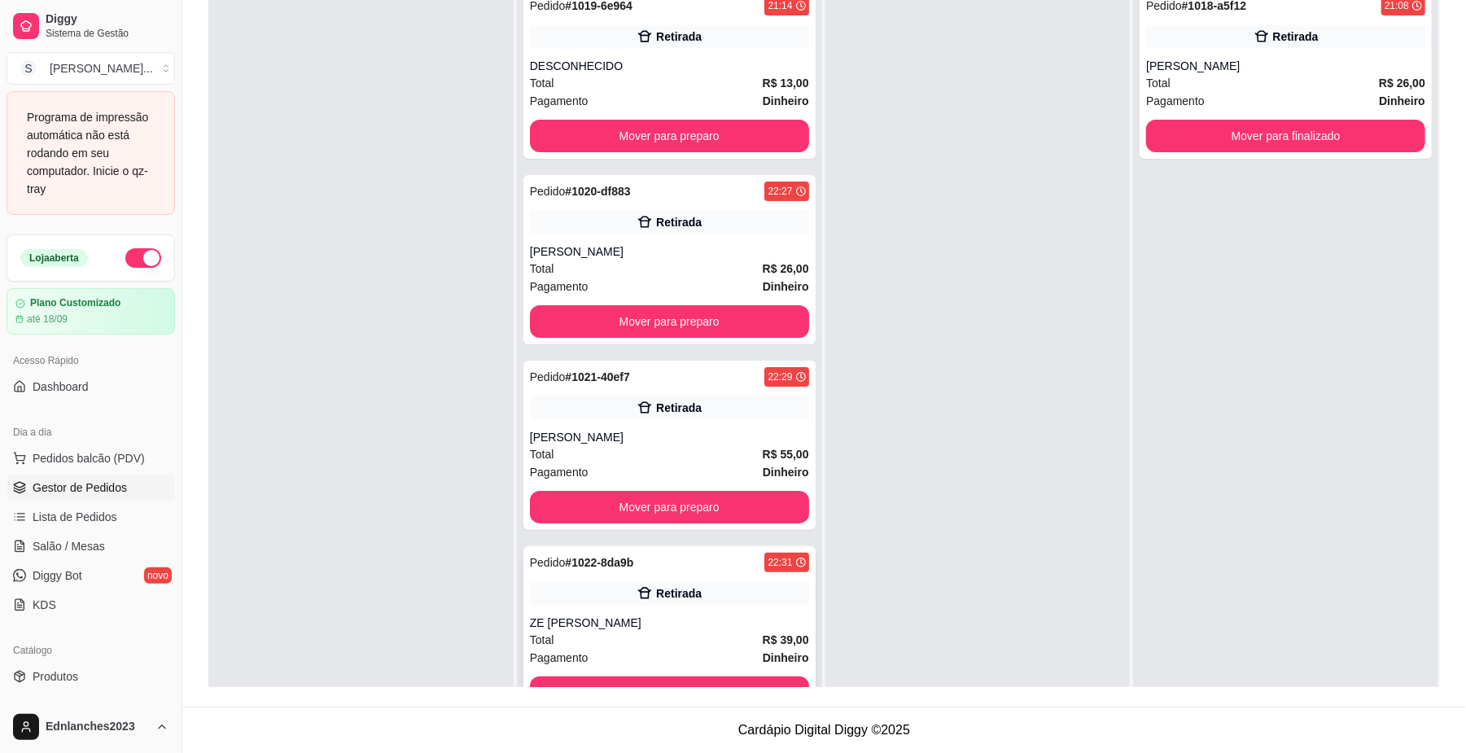
click at [730, 653] on div "Pagamento Dinheiro" at bounding box center [669, 658] width 279 height 18
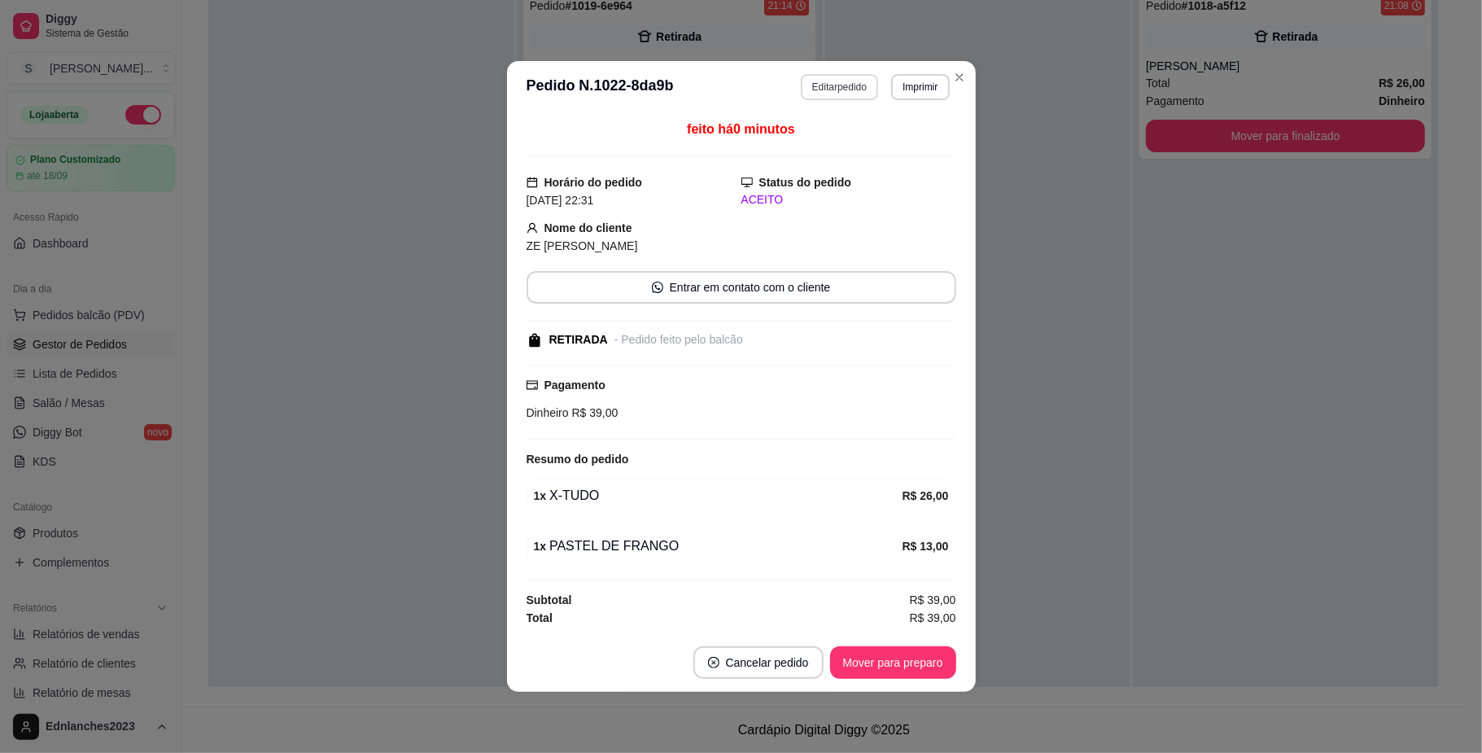
click at [860, 80] on button "Editar pedido" at bounding box center [839, 87] width 77 height 26
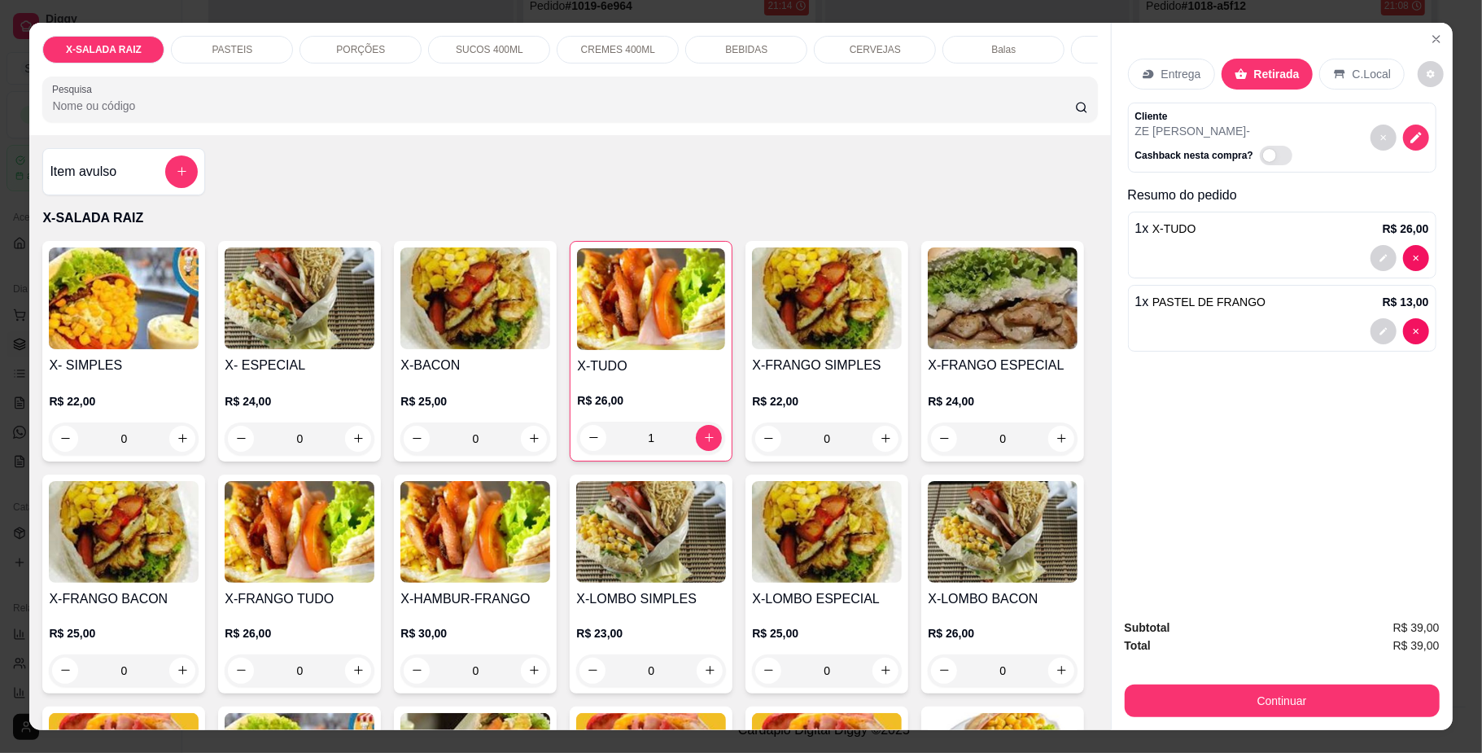
click at [141, 188] on div "Item avulso" at bounding box center [124, 171] width 148 height 33
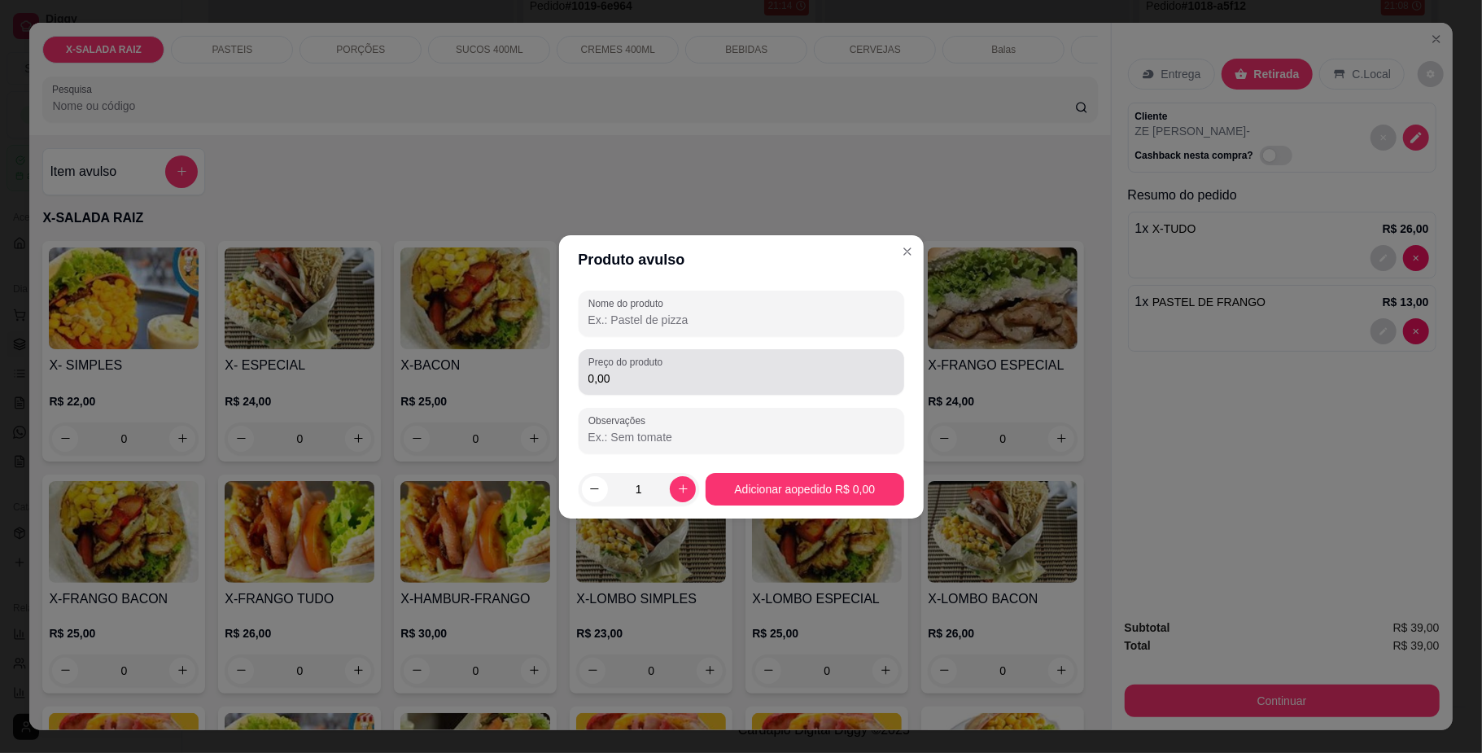
click at [632, 368] on label "Preço do produto" at bounding box center [629, 362] width 80 height 14
click at [632, 370] on input "0,00" at bounding box center [742, 378] width 306 height 16
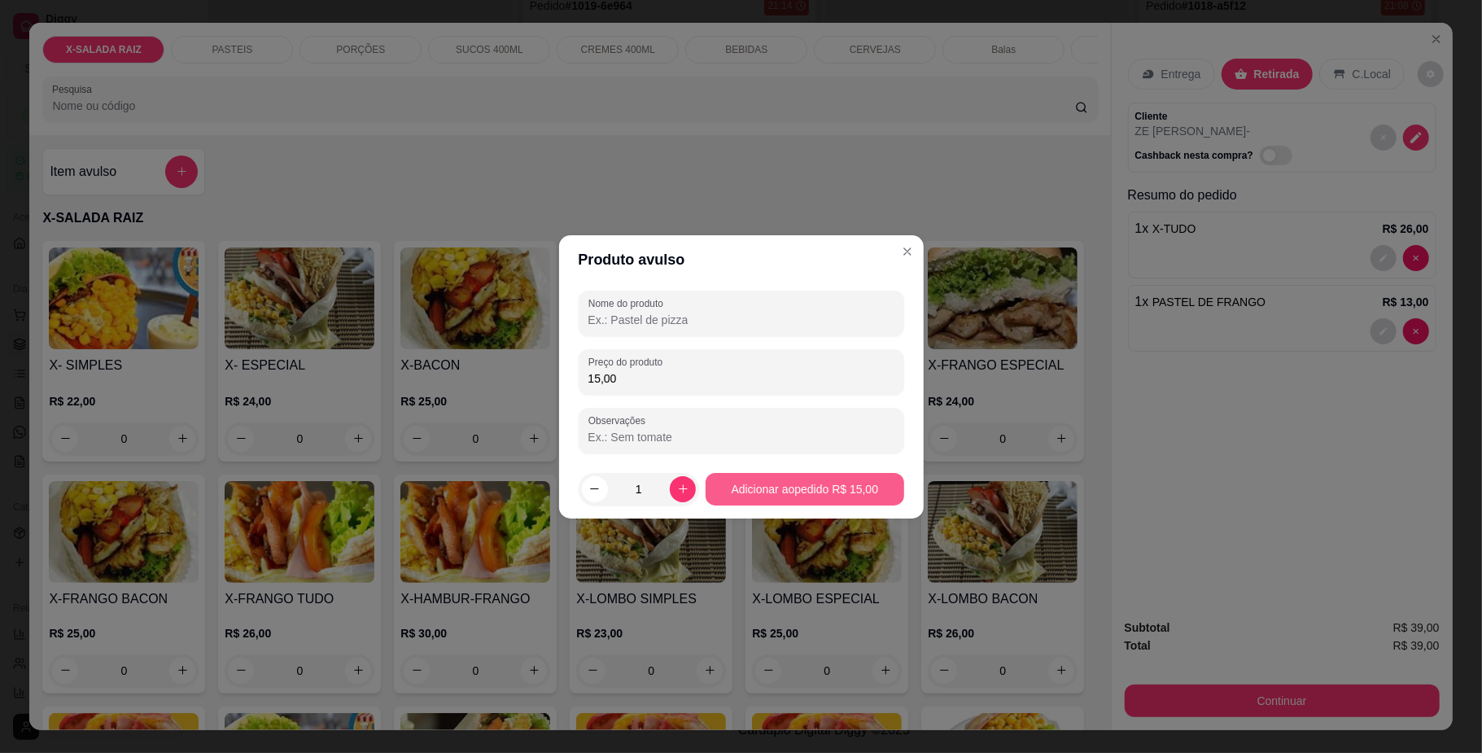
type input "15,00"
click at [746, 490] on button "Adicionar ao pedido R$ 15,00" at bounding box center [805, 489] width 192 height 32
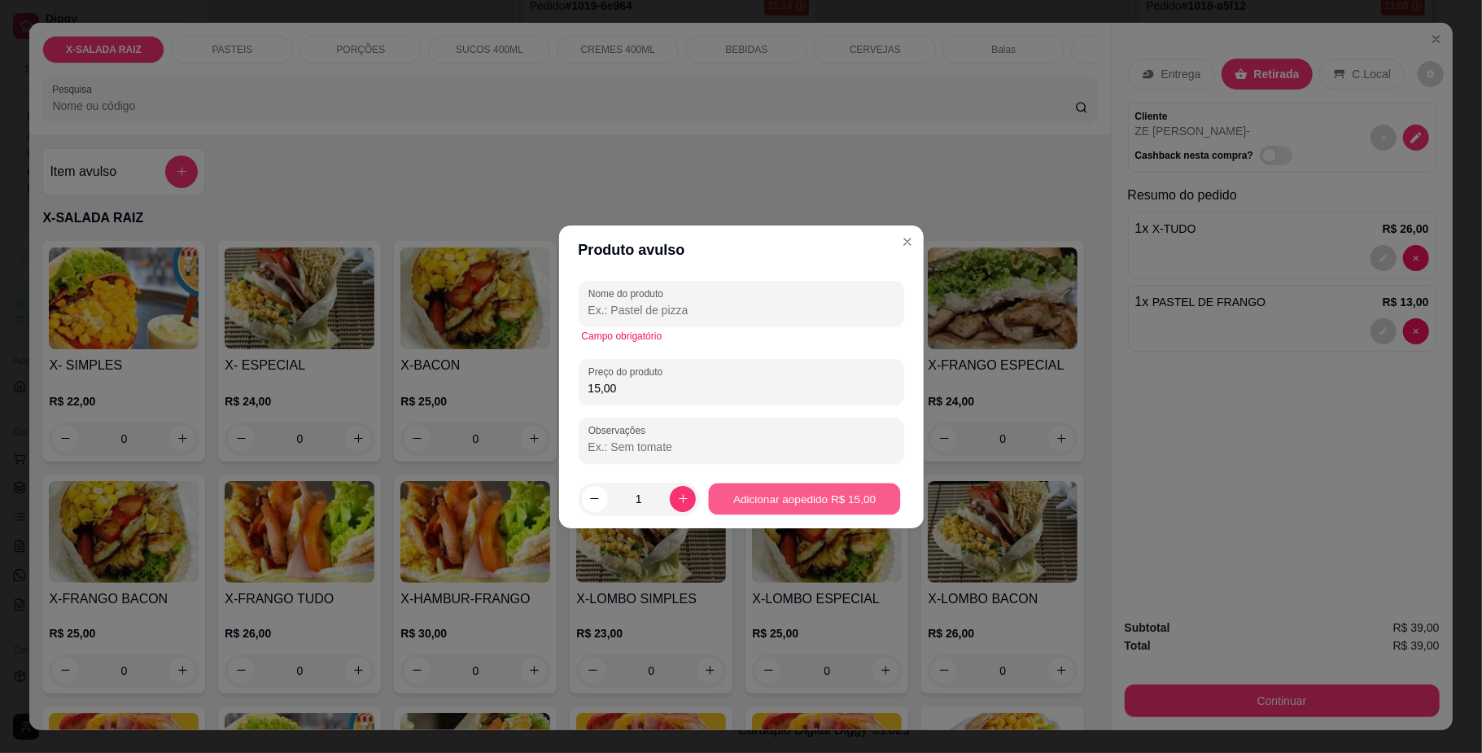
click at [850, 492] on button "Adicionar ao pedido R$ 15,00" at bounding box center [805, 499] width 192 height 32
click at [695, 304] on input "Nome do produto" at bounding box center [742, 310] width 306 height 16
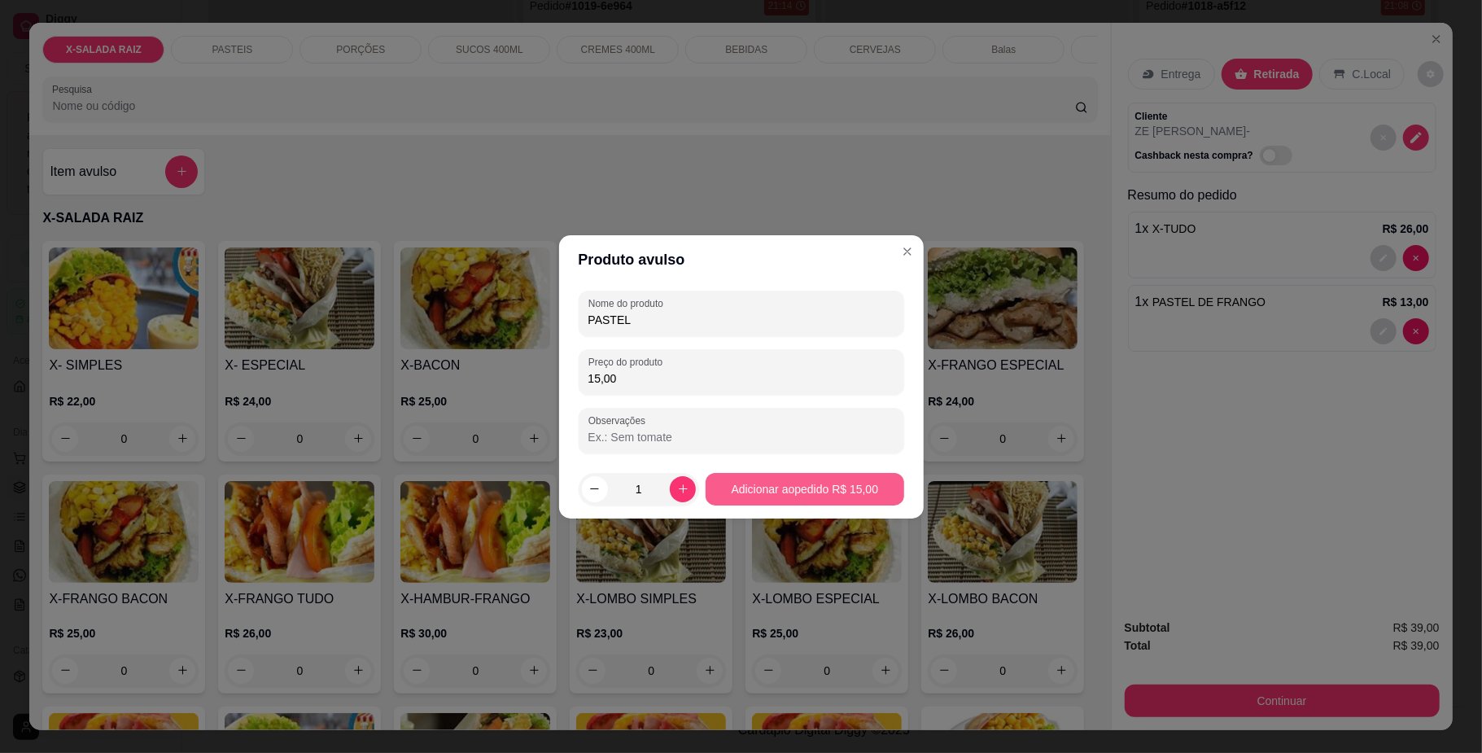
type input "PASTEL"
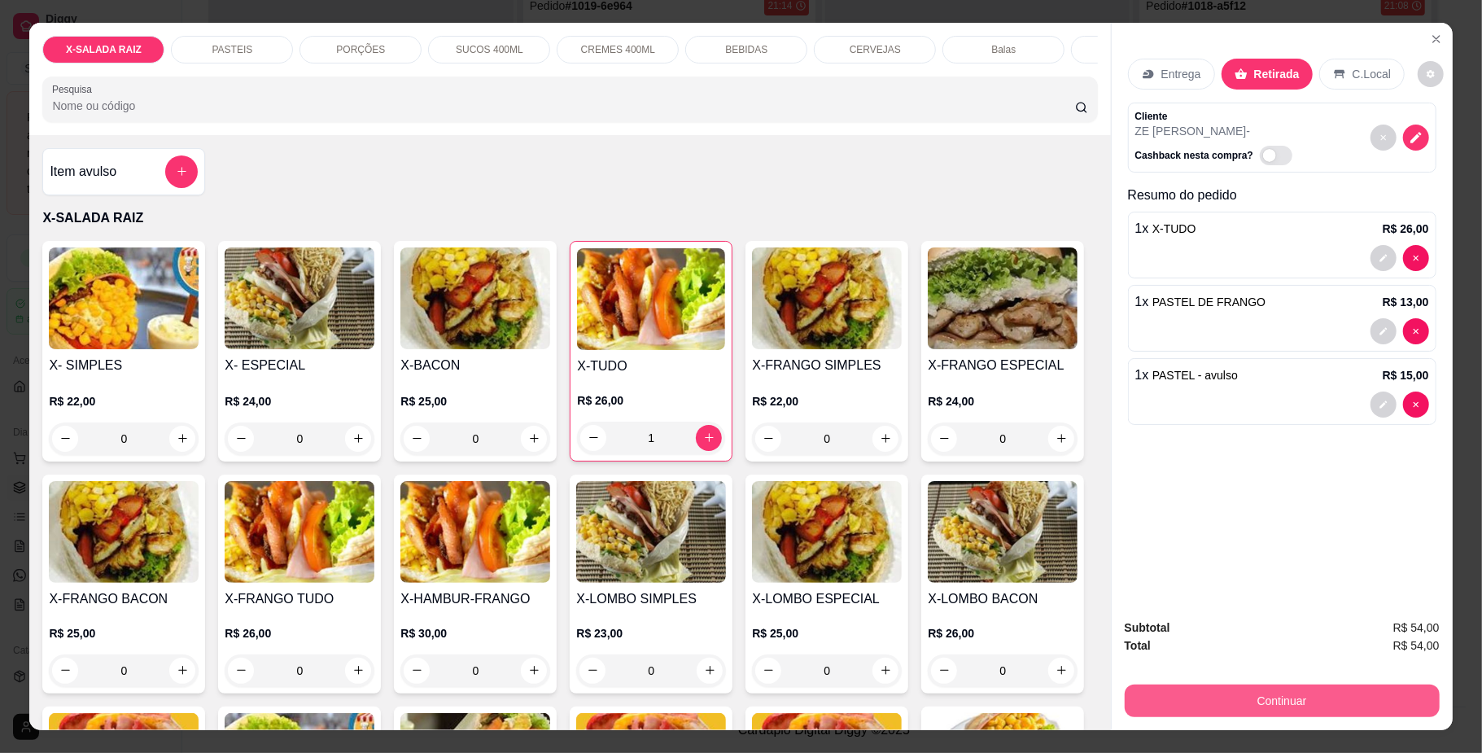
click at [1214, 685] on button "Continuar" at bounding box center [1282, 701] width 315 height 33
click at [1179, 698] on button "Continuar" at bounding box center [1281, 701] width 305 height 32
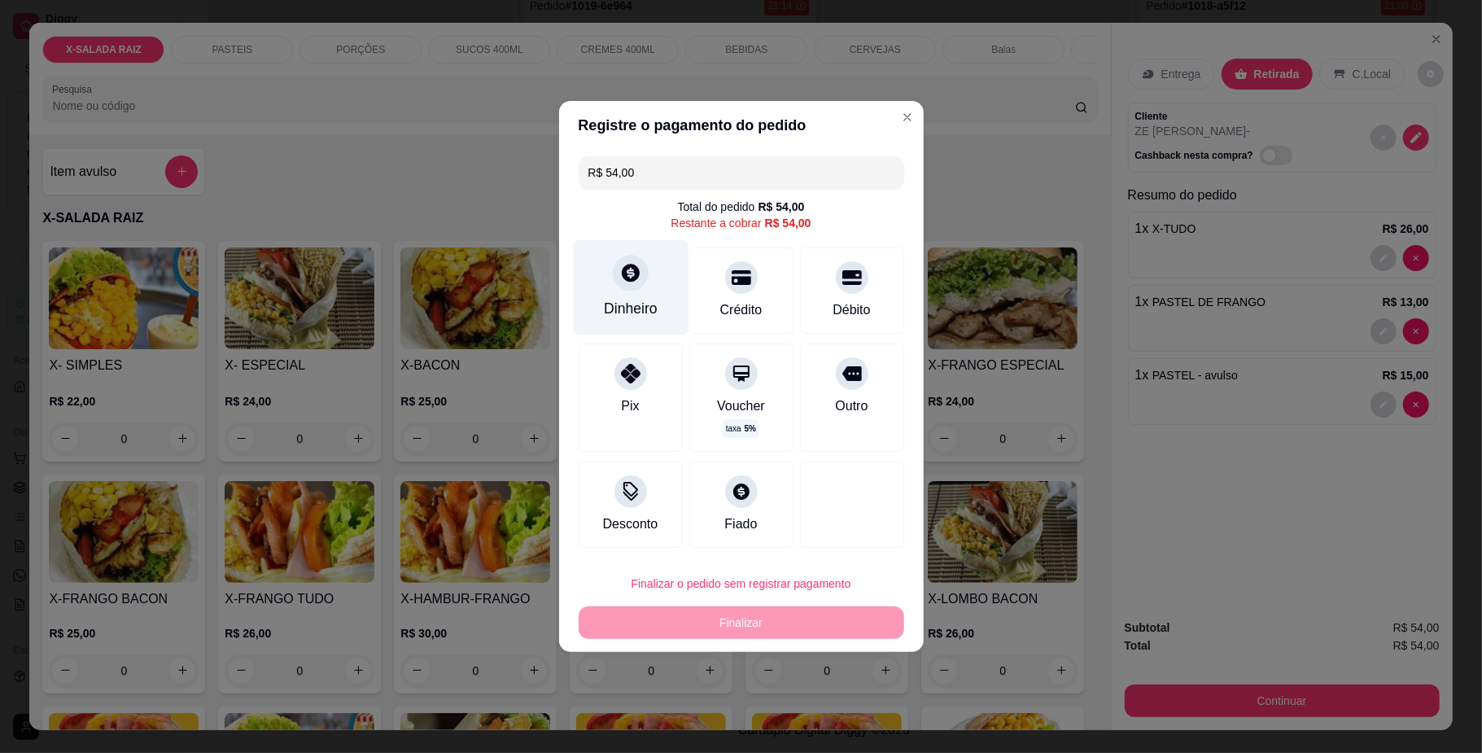
click at [632, 288] on div at bounding box center [631, 273] width 36 height 36
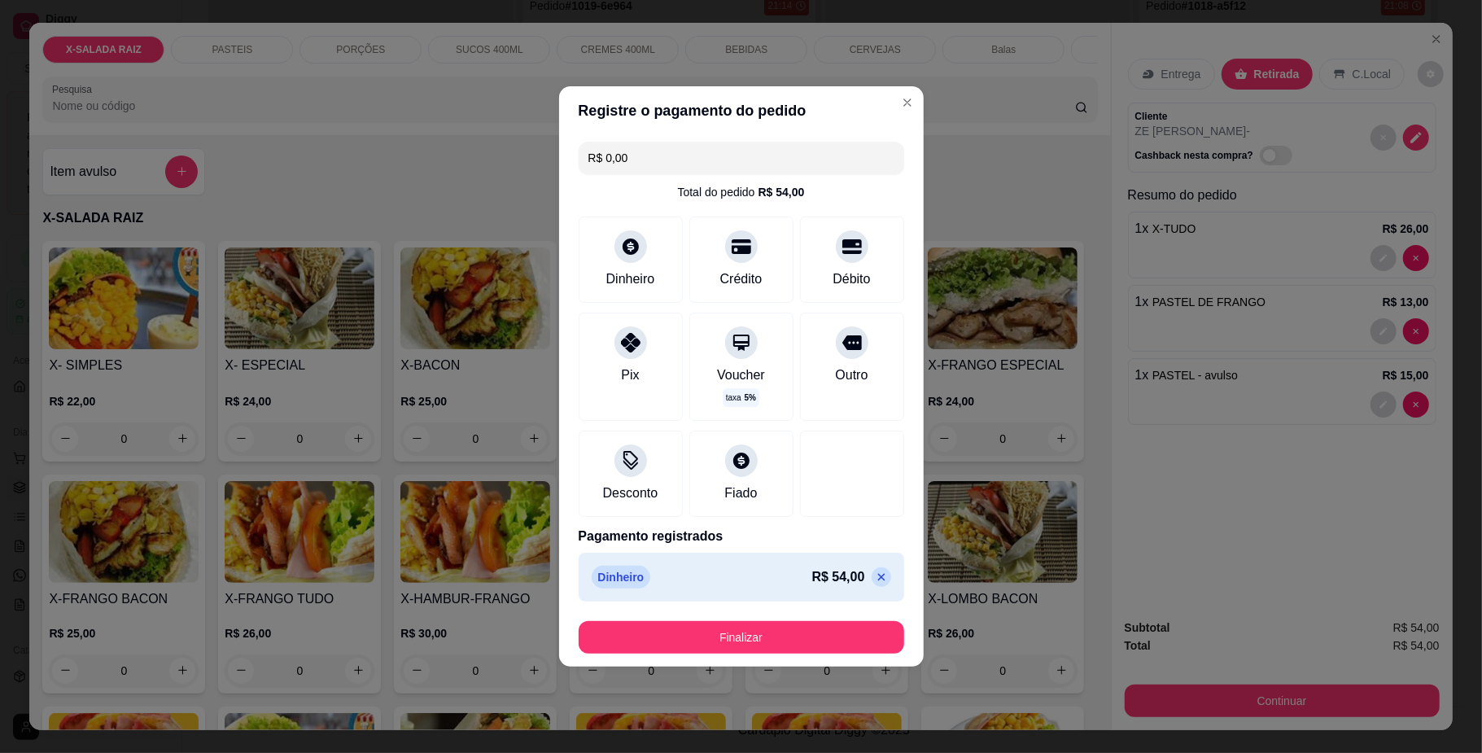
type input "R$ 0,00"
click at [766, 632] on button "Finalizar" at bounding box center [742, 638] width 316 height 32
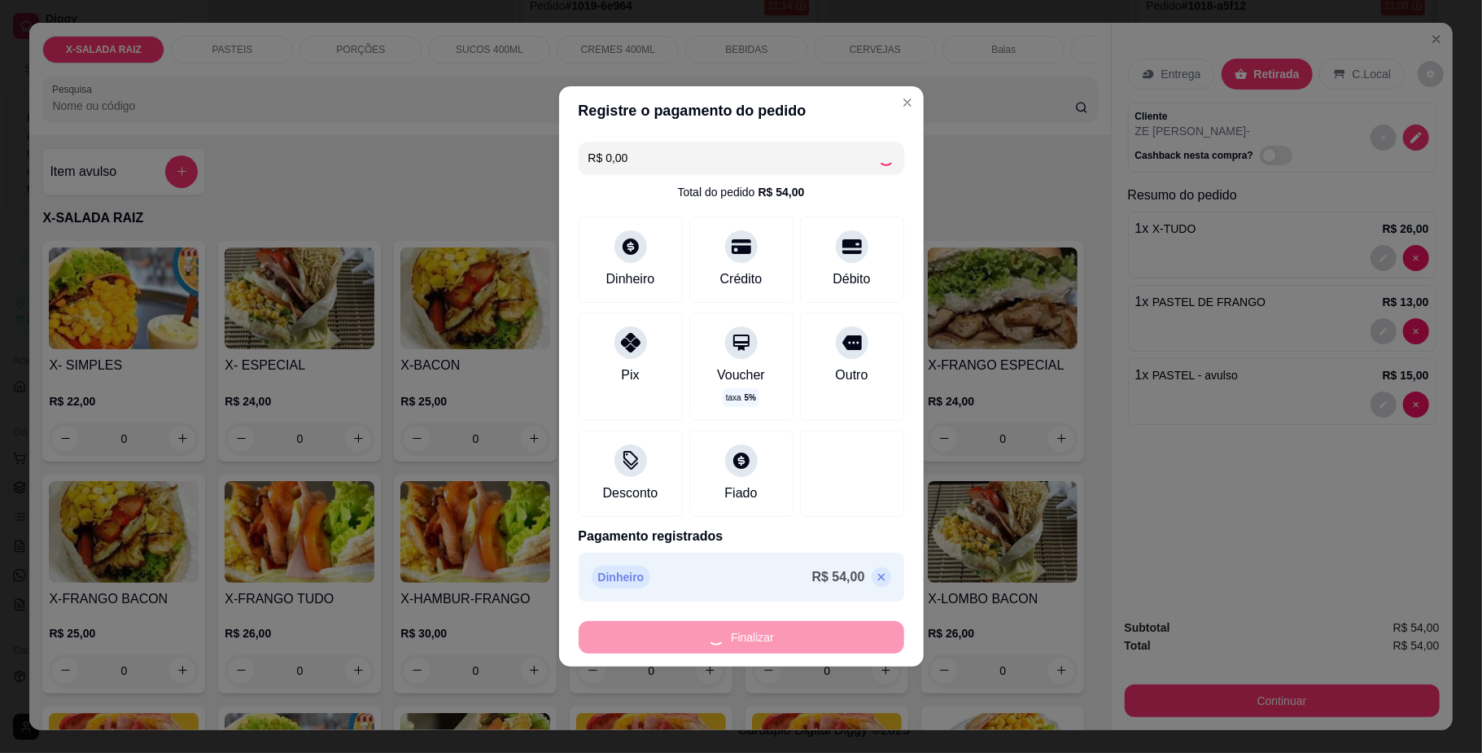
type input "0"
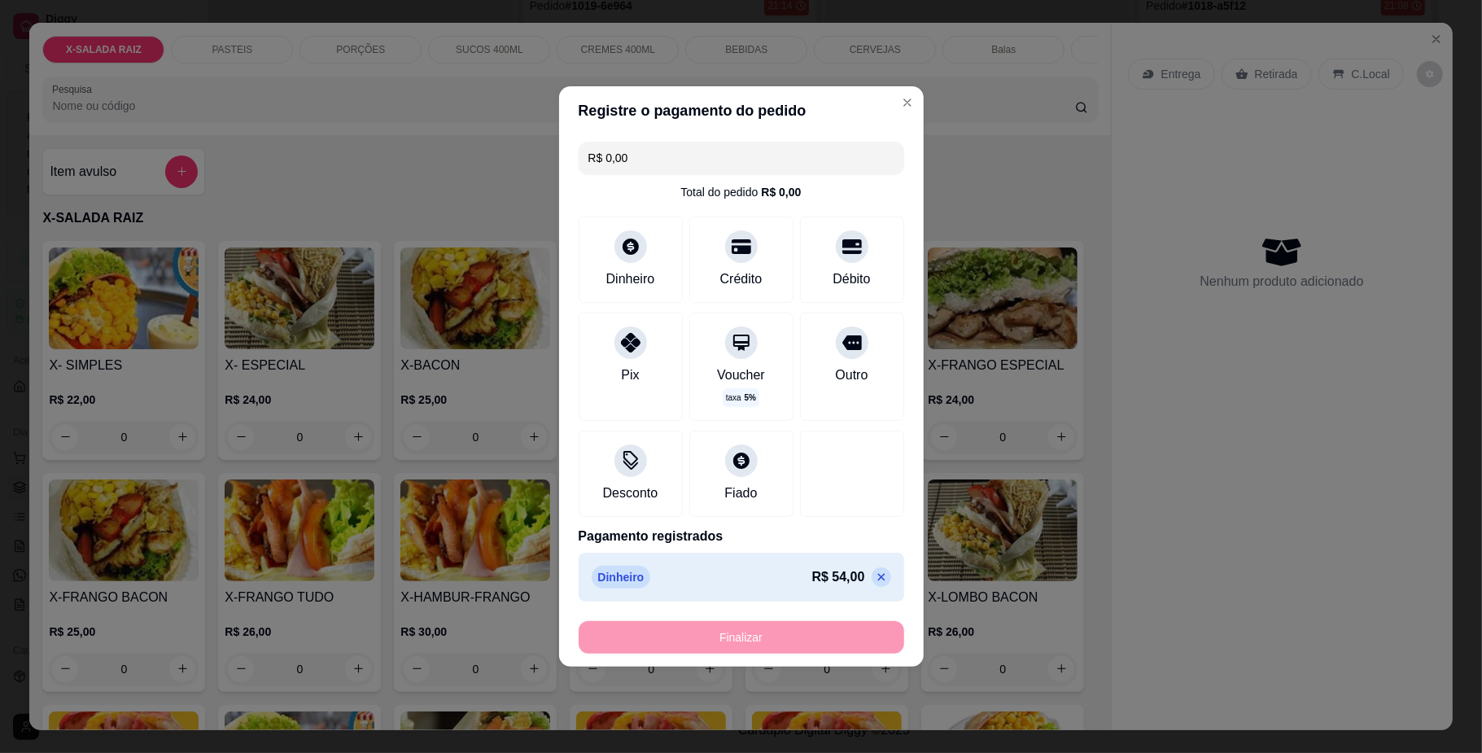
type input "-R$ 54,00"
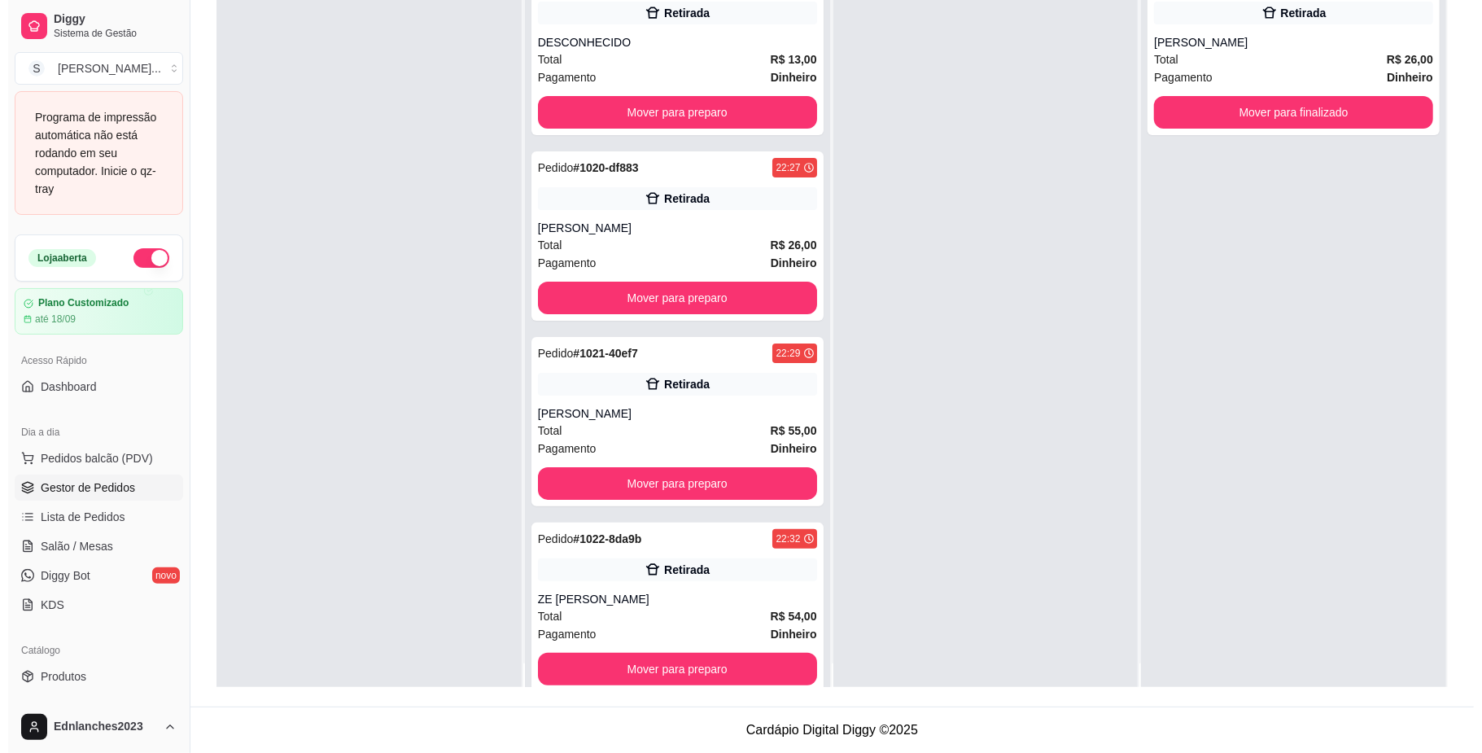
scroll to position [46, 0]
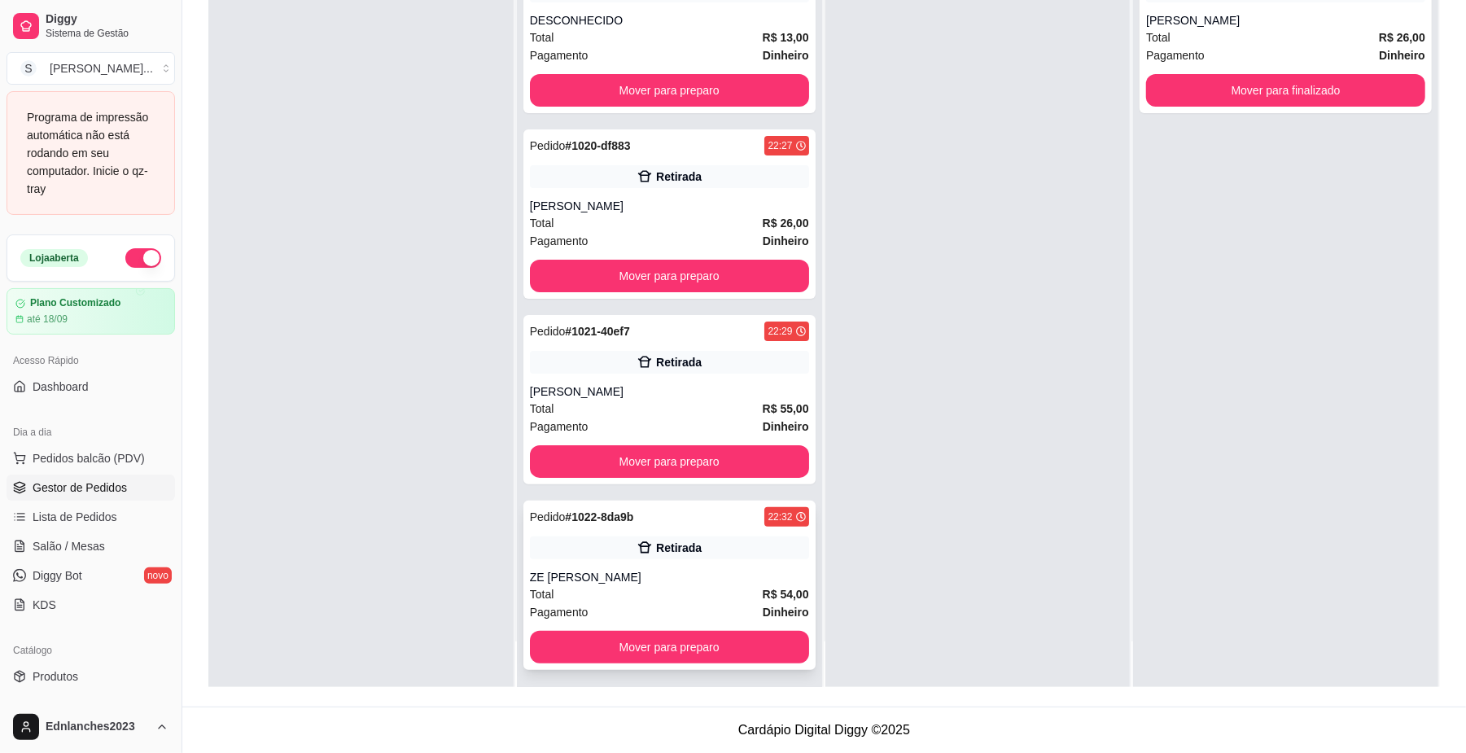
click at [661, 561] on div "Pedido # 1022-8da9b 22:32 Retirada ZE CARLOS Total R$ 54,00 Pagamento Dinheiro …" at bounding box center [669, 585] width 292 height 169
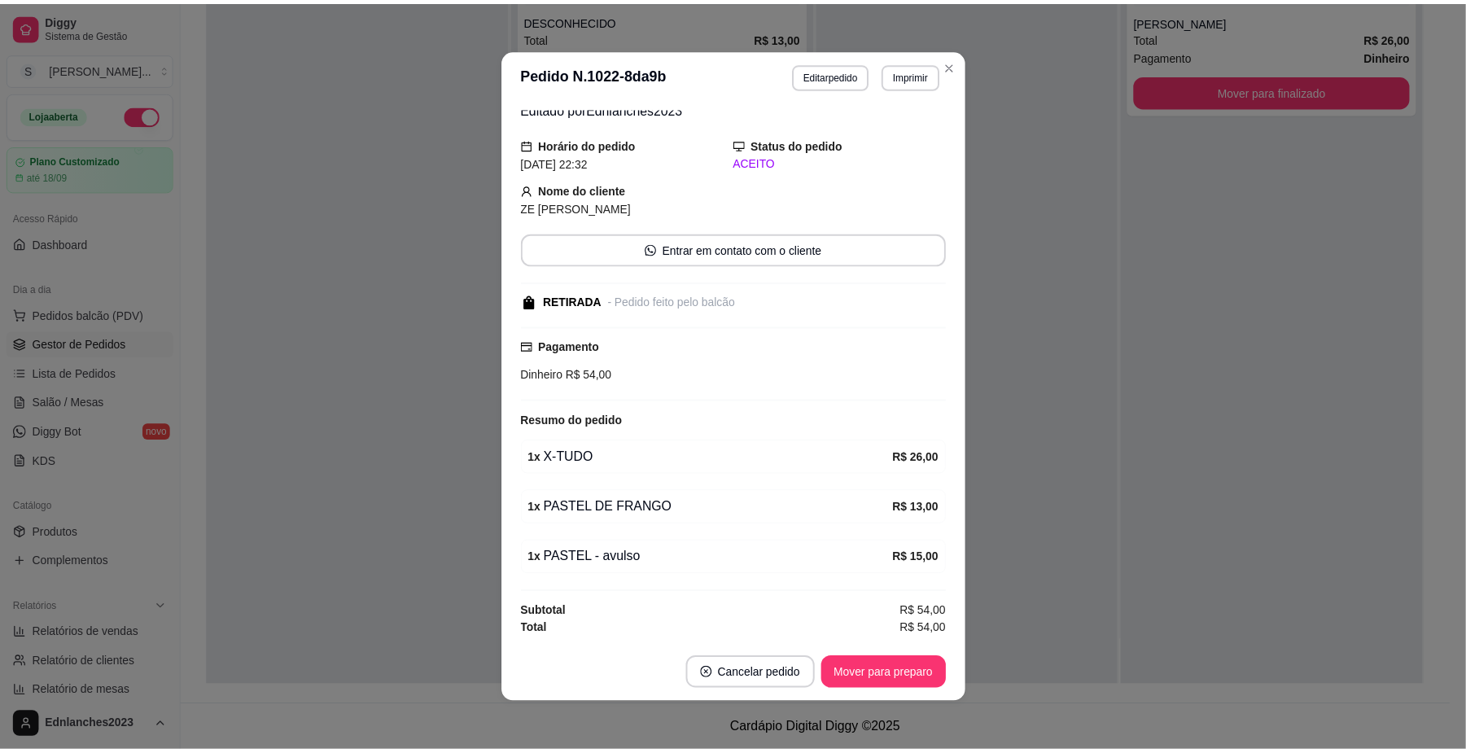
scroll to position [69, 0]
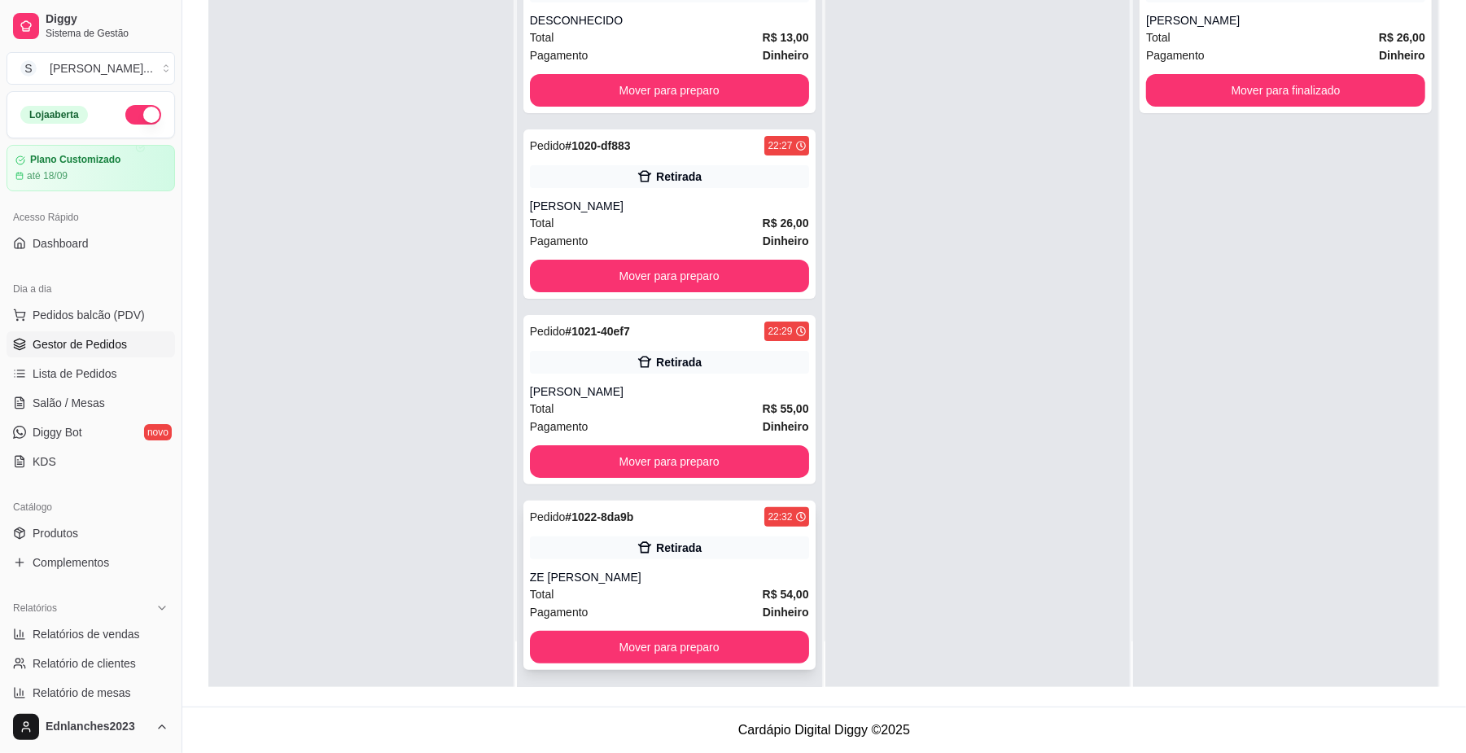
click at [656, 552] on div "Retirada" at bounding box center [679, 548] width 46 height 16
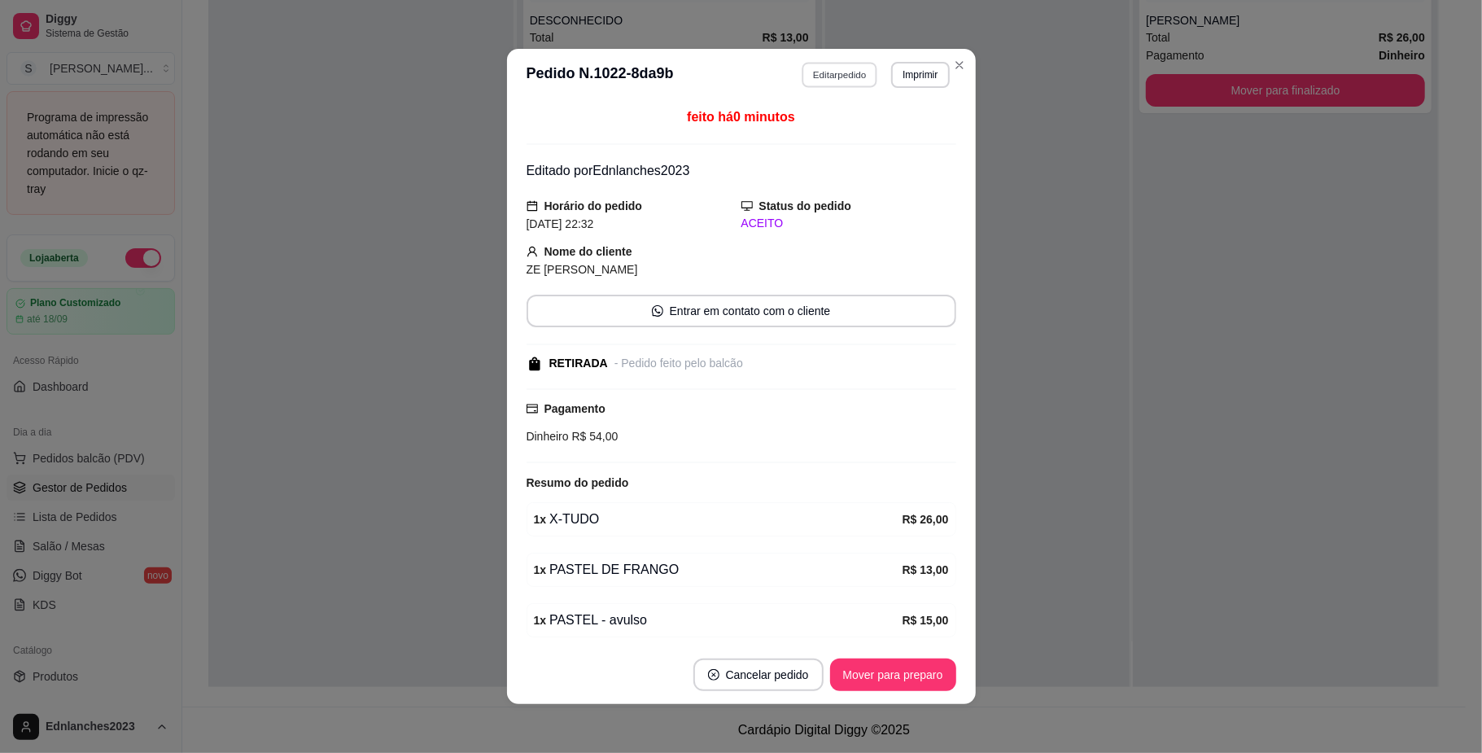
click at [834, 81] on button "Editar pedido" at bounding box center [840, 74] width 76 height 25
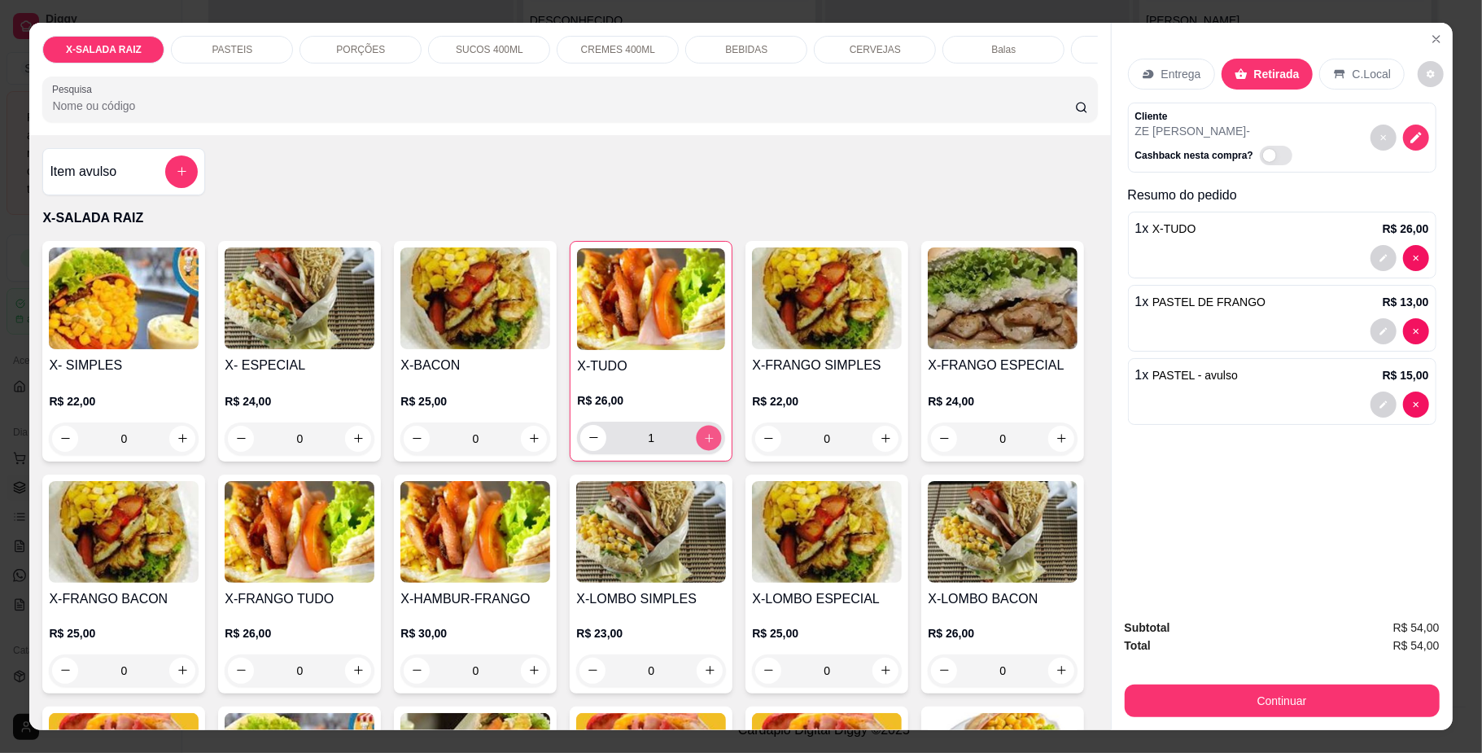
click at [708, 450] on button "increase-product-quantity" at bounding box center [709, 437] width 25 height 25
type input "2"
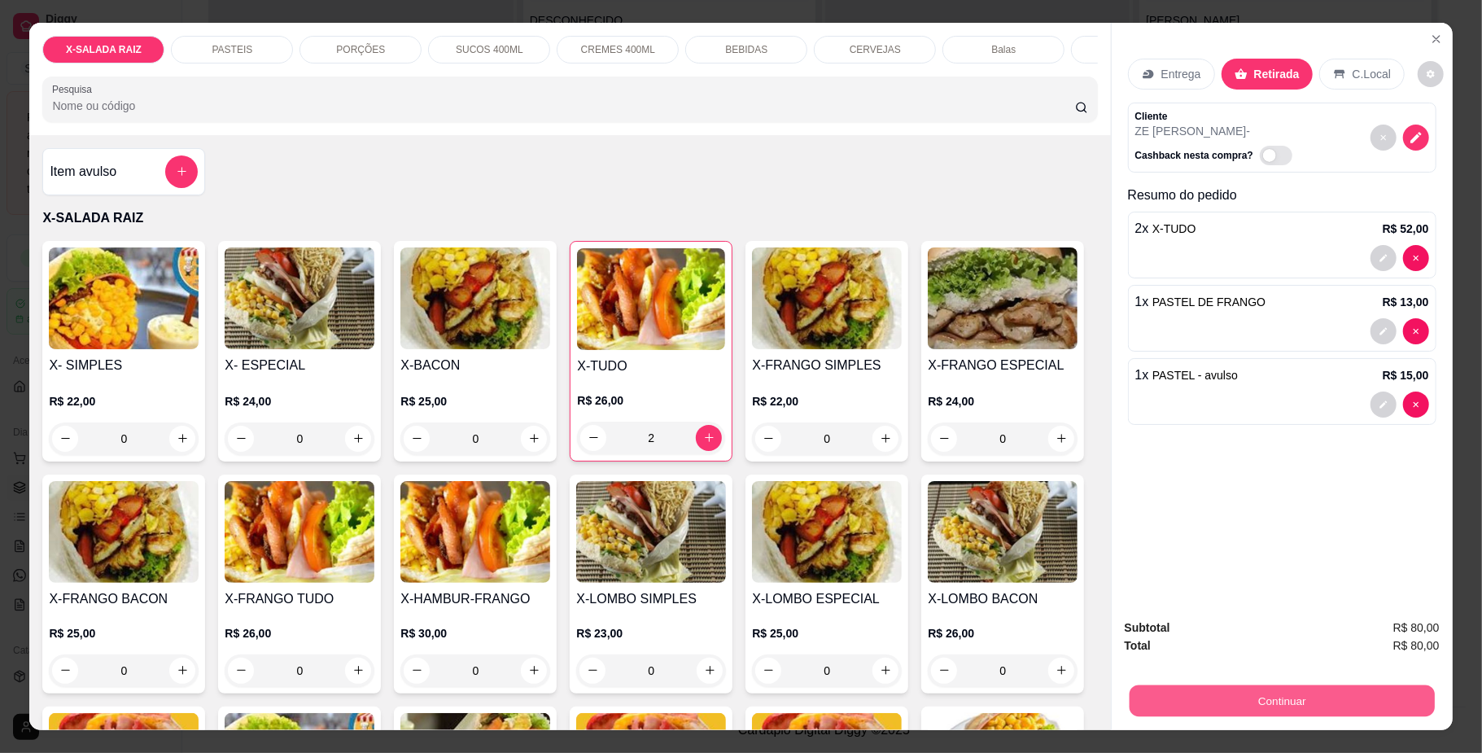
click at [1298, 703] on button "Continuar" at bounding box center [1281, 701] width 305 height 32
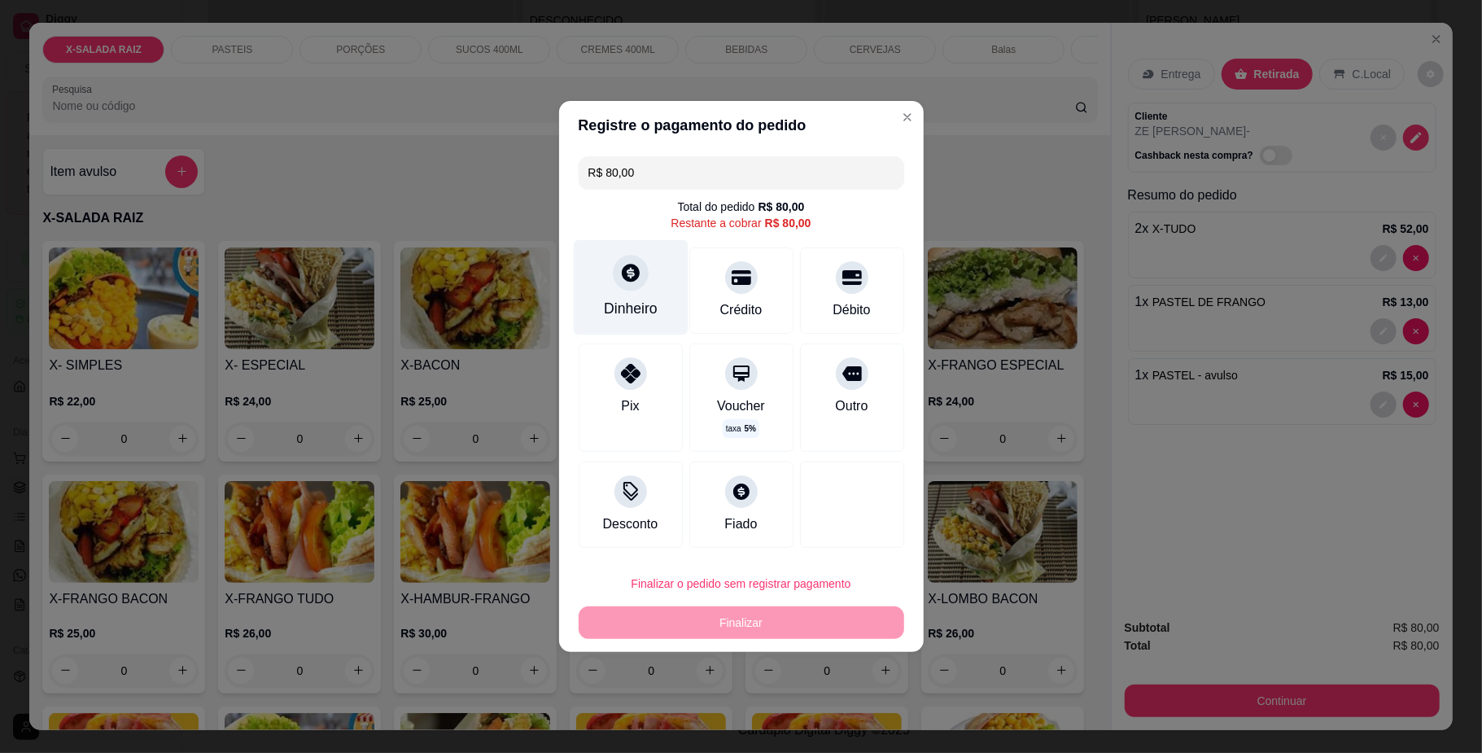
click at [614, 319] on div "Dinheiro" at bounding box center [630, 287] width 115 height 95
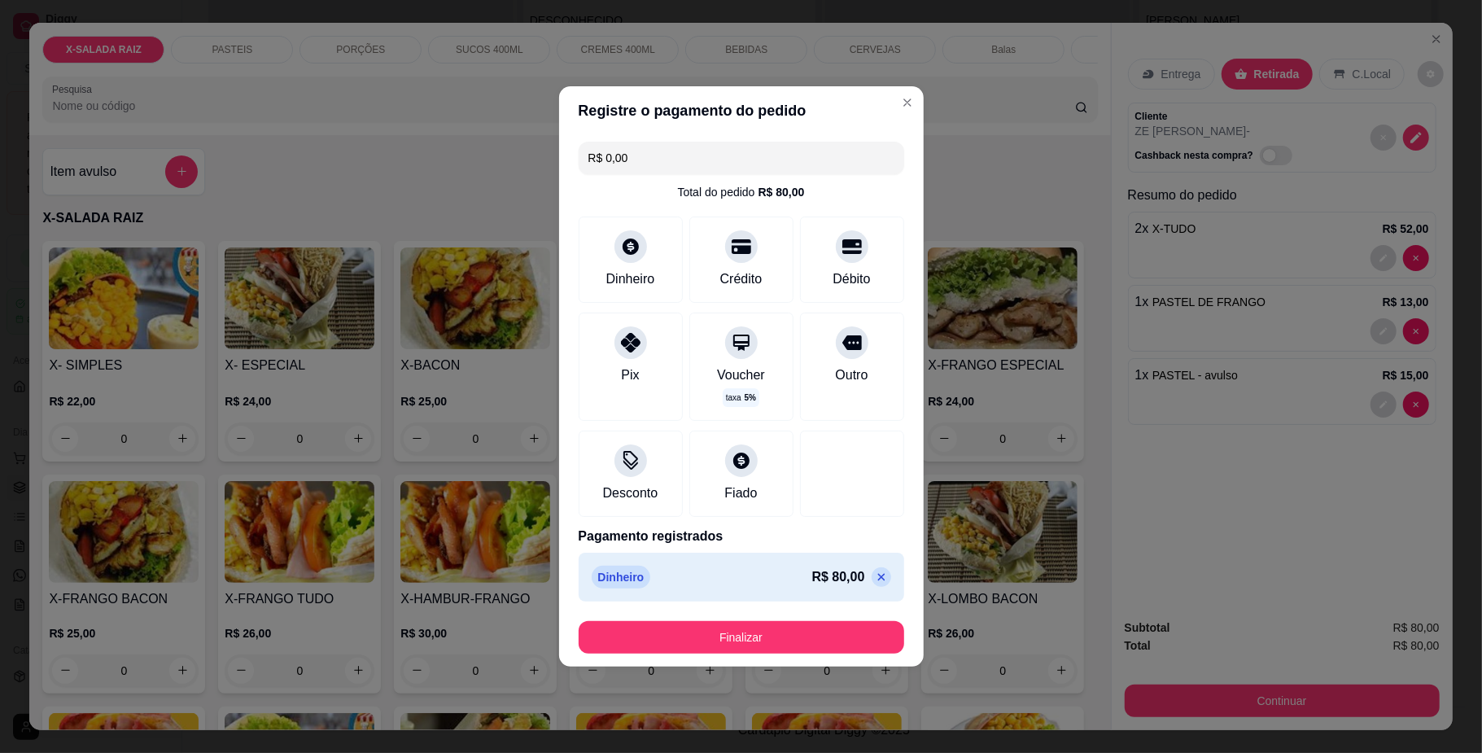
type input "R$ 0,00"
click at [746, 643] on button "Finalizar" at bounding box center [742, 638] width 316 height 32
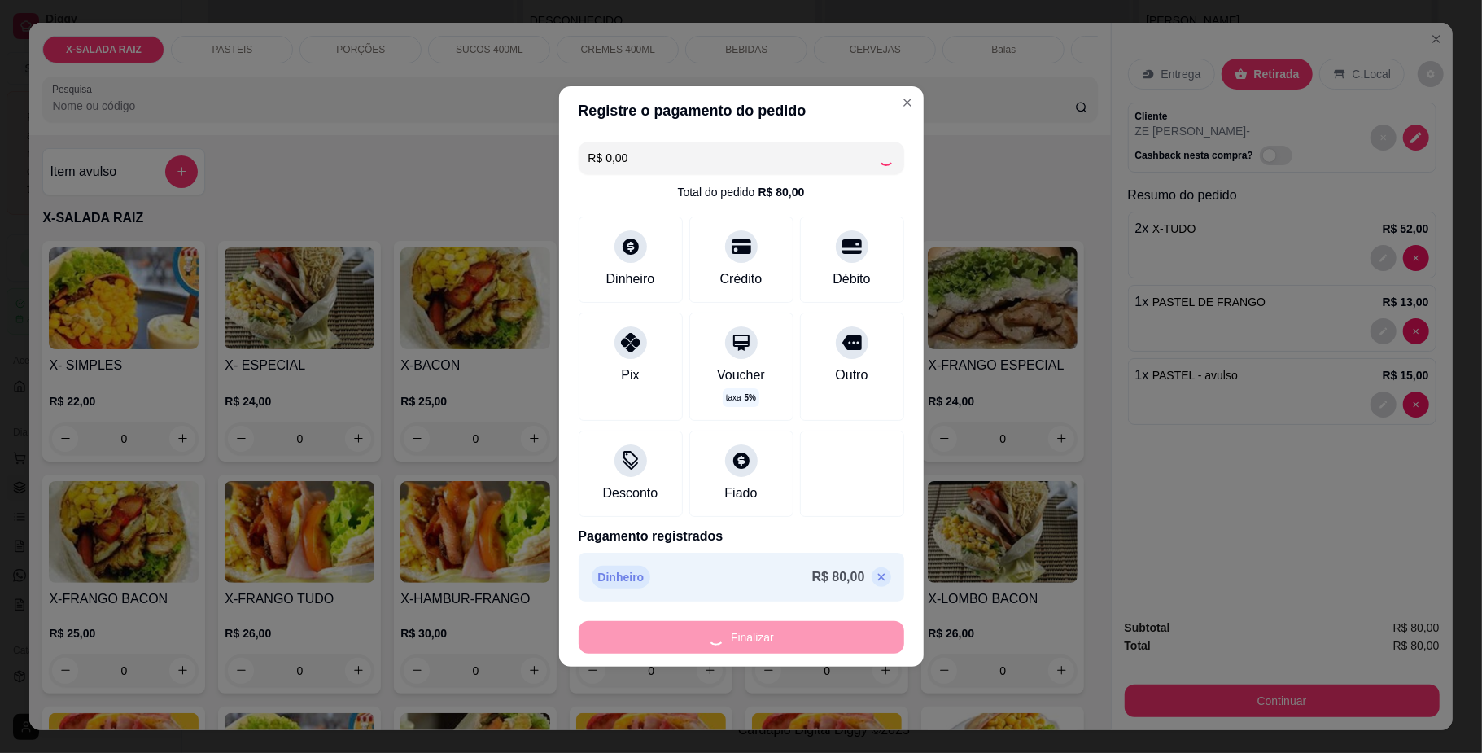
type input "0"
type input "-R$ 80,00"
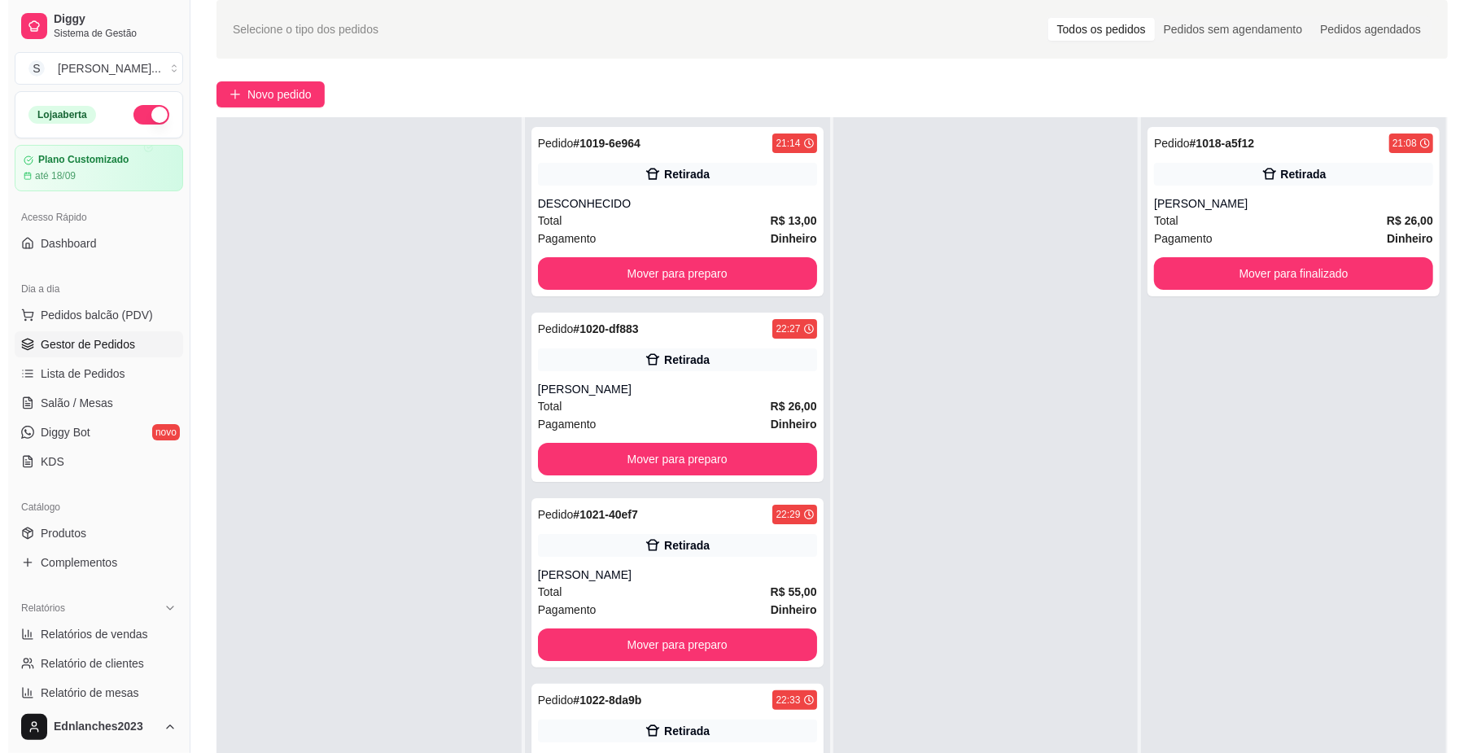
scroll to position [57, 0]
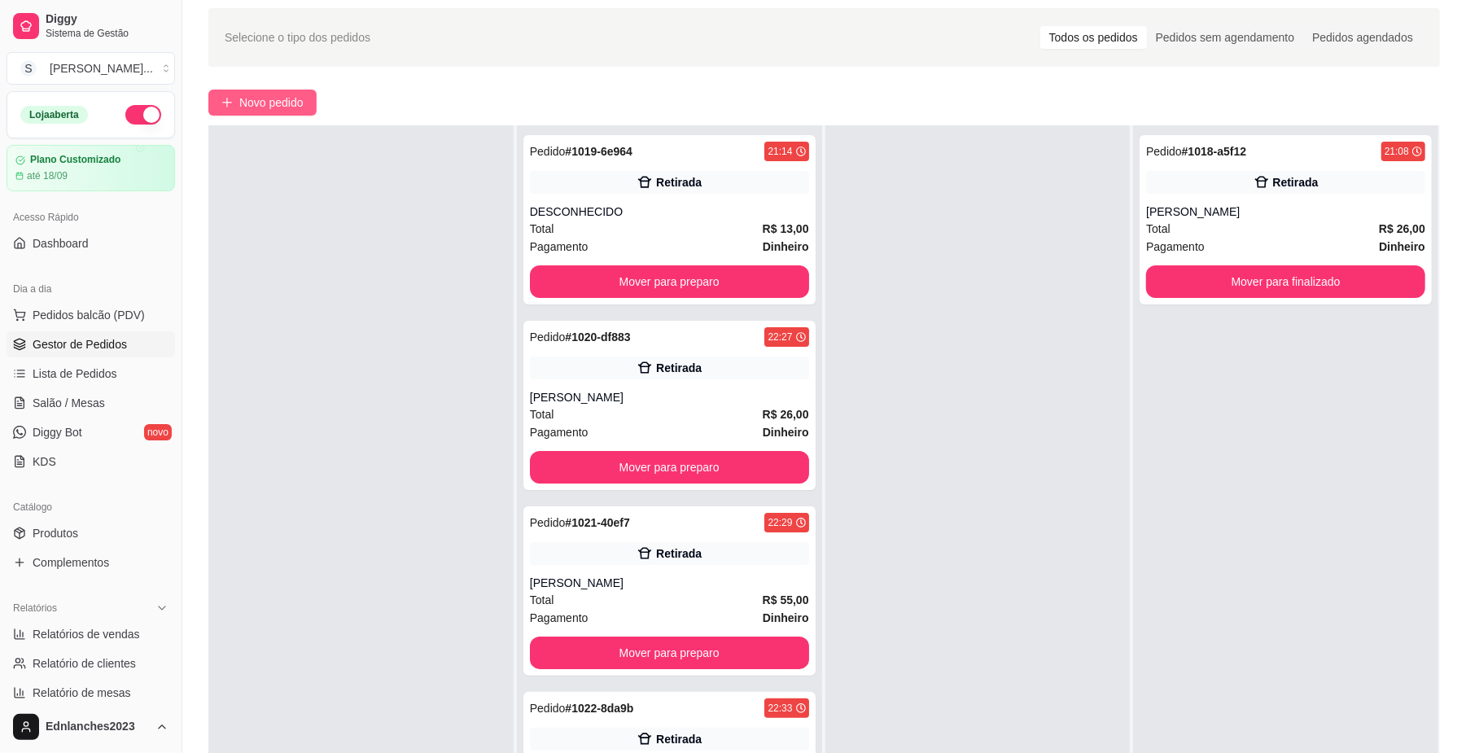
click at [295, 94] on span "Novo pedido" at bounding box center [271, 103] width 64 height 18
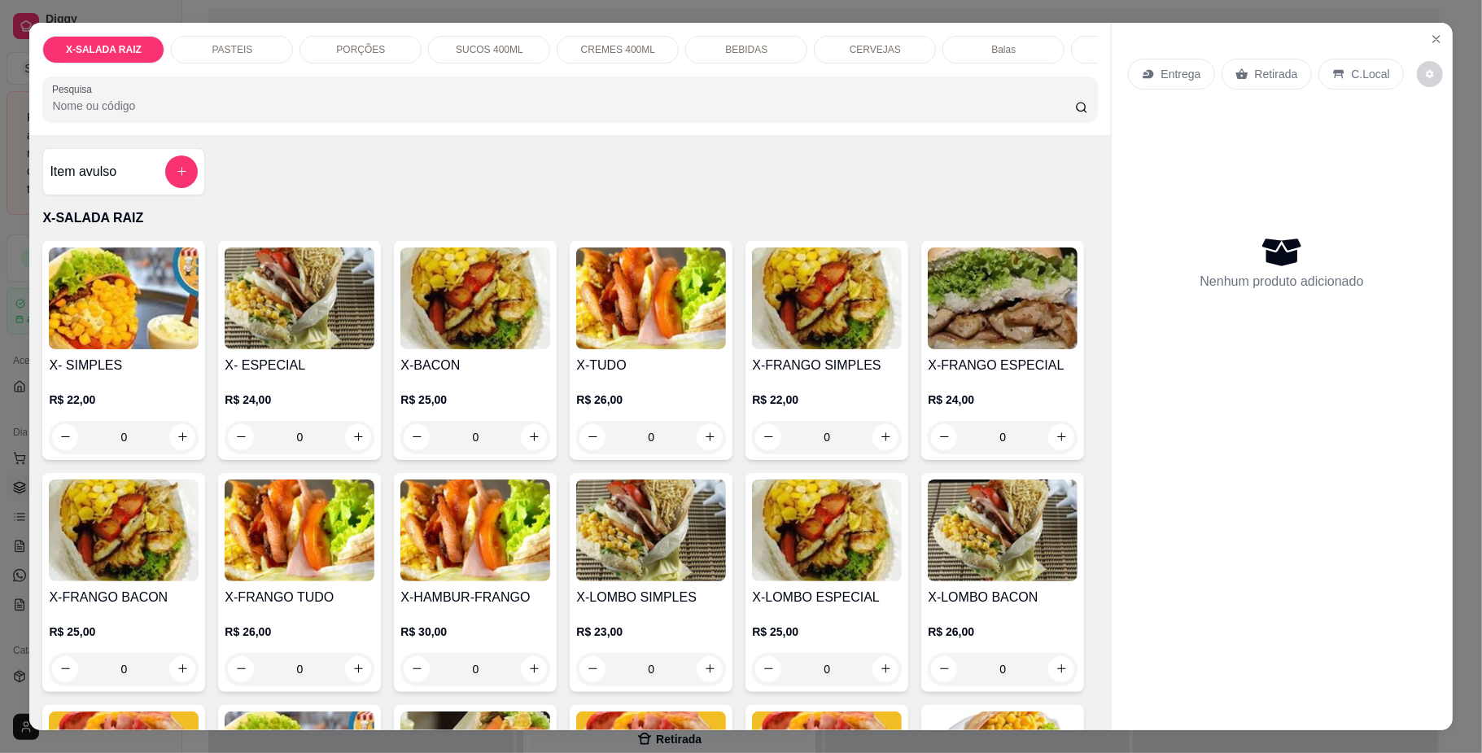
click at [781, 43] on div "BEBIDAS" at bounding box center [746, 50] width 122 height 28
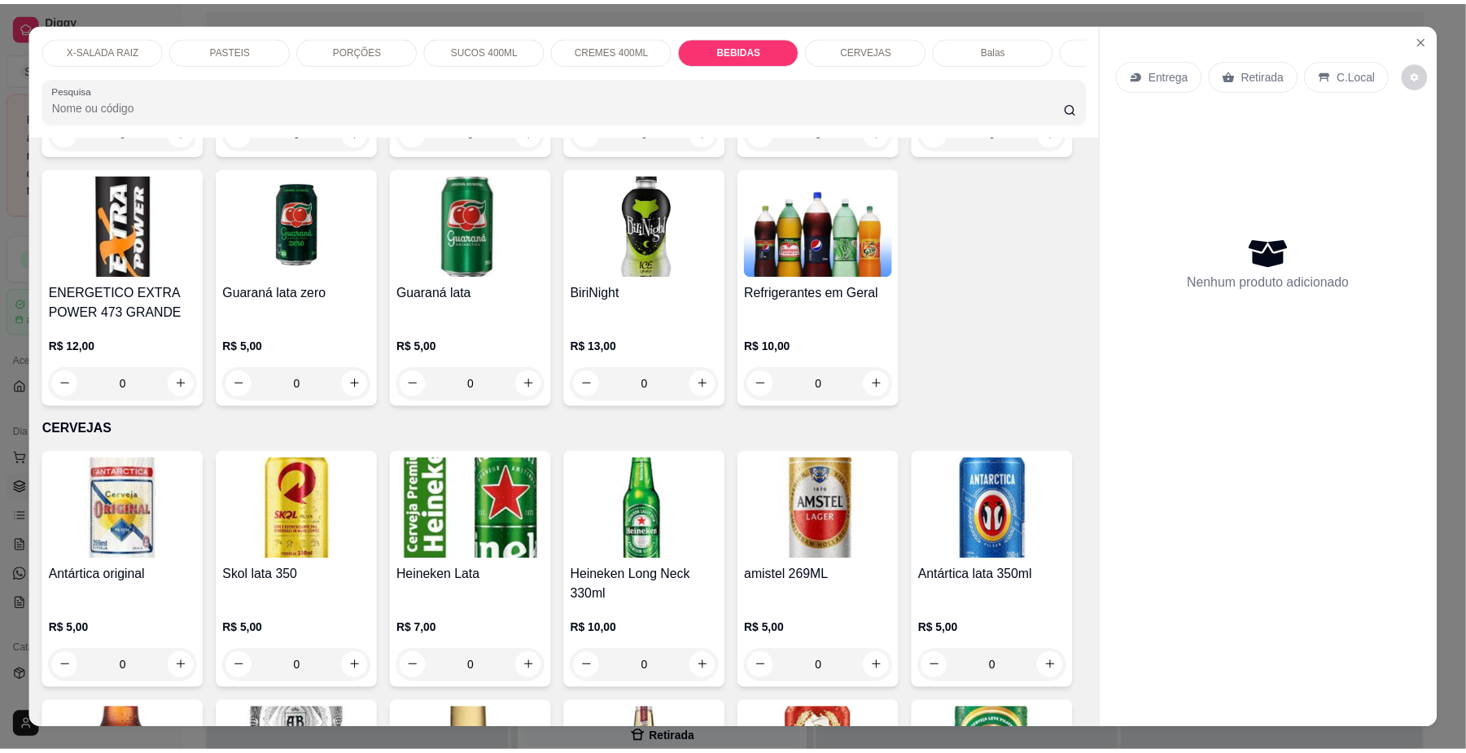
scroll to position [29, 0]
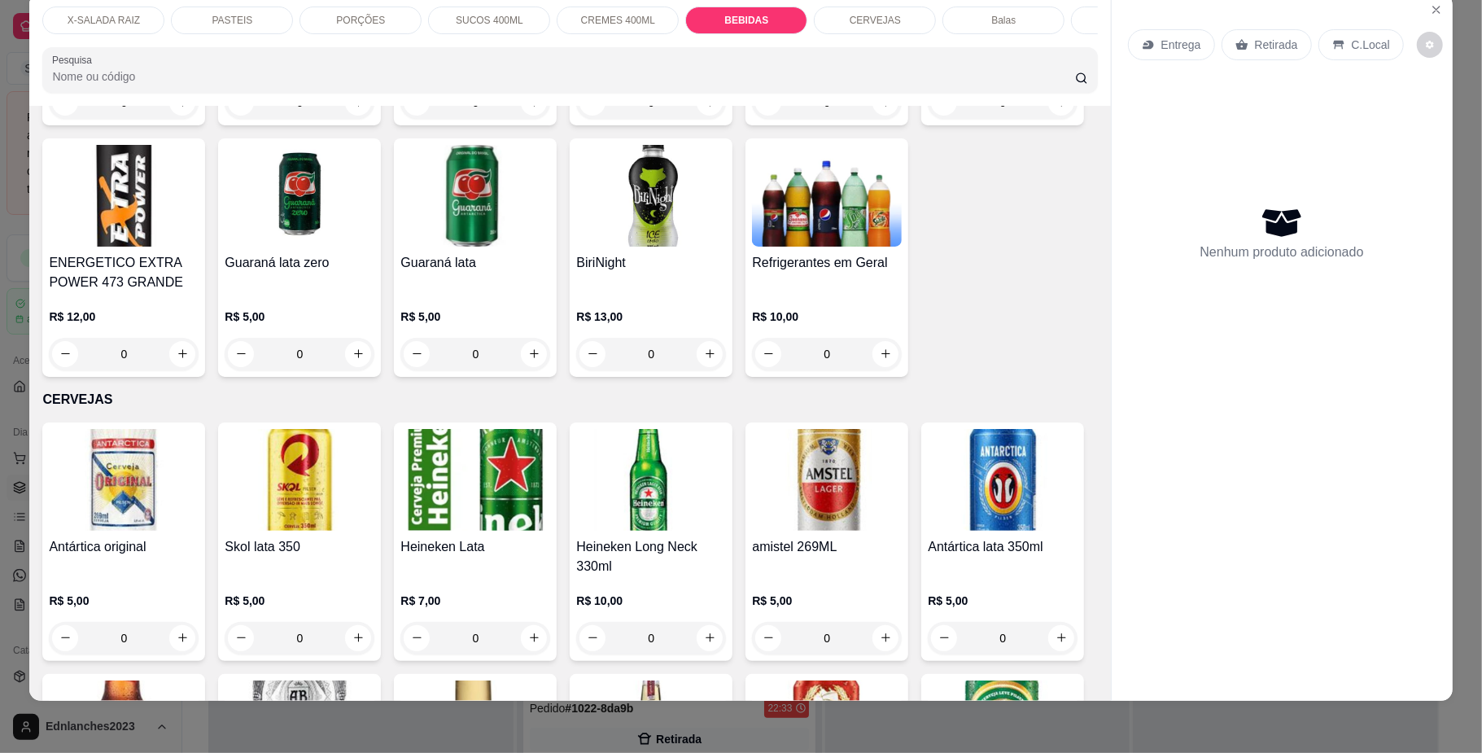
type input "1"
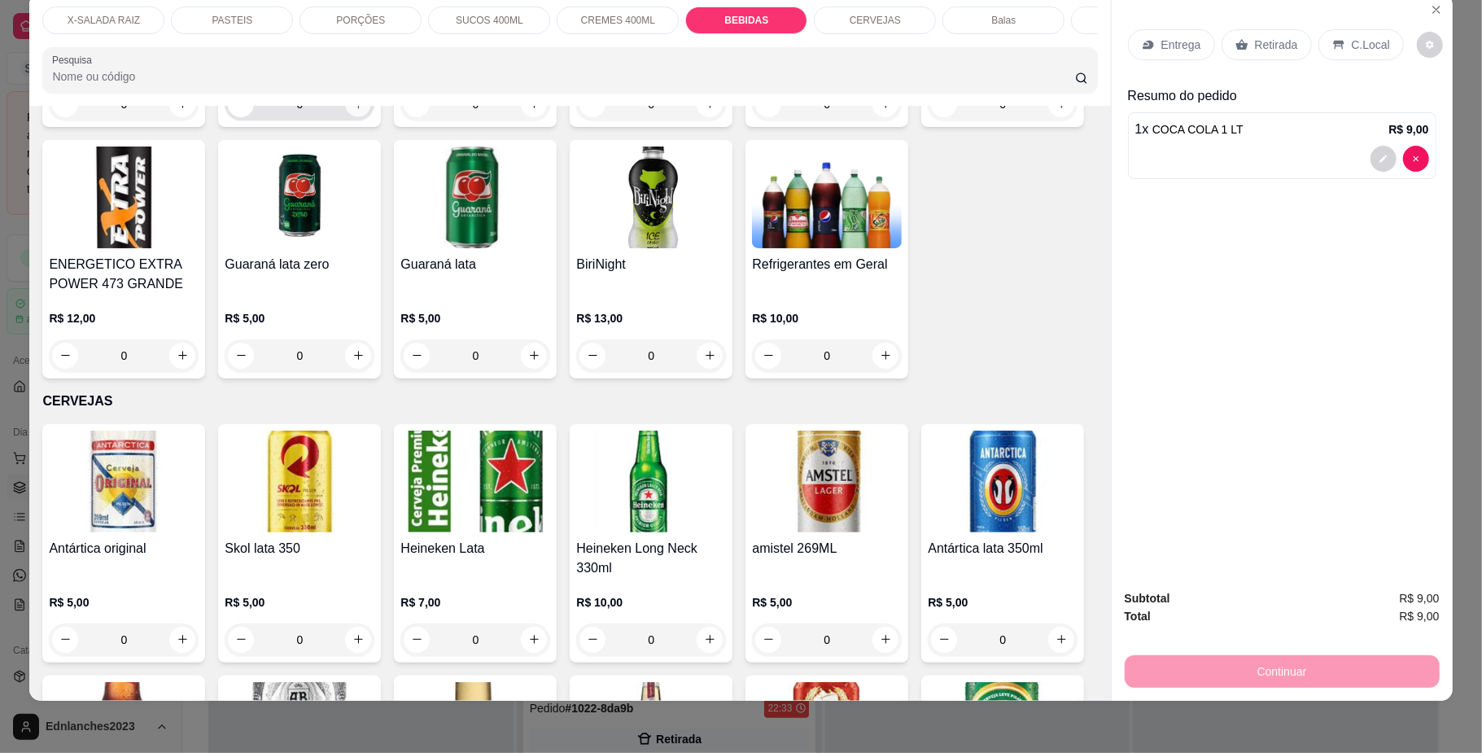
click at [371, 116] on button "increase-product-quantity" at bounding box center [358, 103] width 25 height 25
type input "1"
click at [1337, 50] on div "C.Local" at bounding box center [1361, 44] width 85 height 31
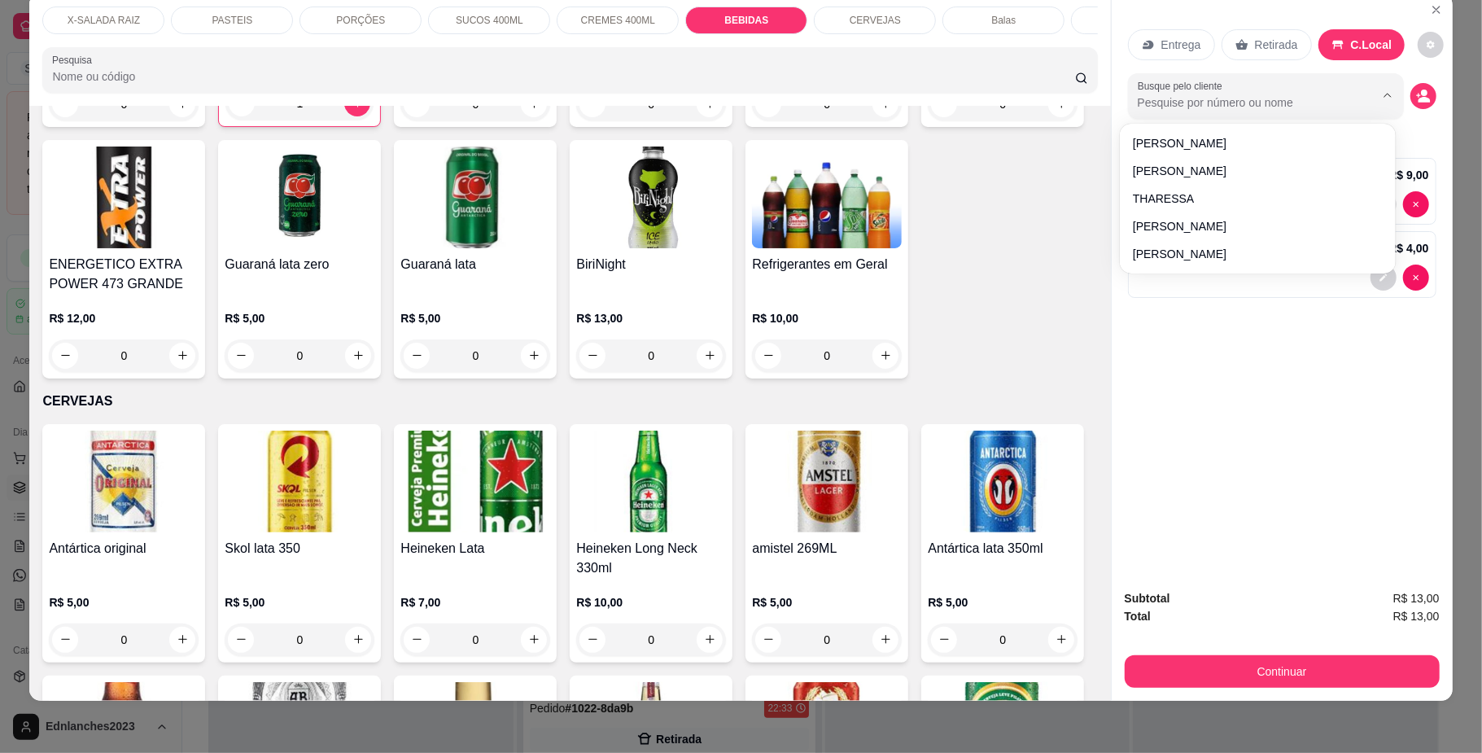
click at [1276, 109] on input "Busque pelo cliente" at bounding box center [1243, 102] width 211 height 16
type input "ALES"
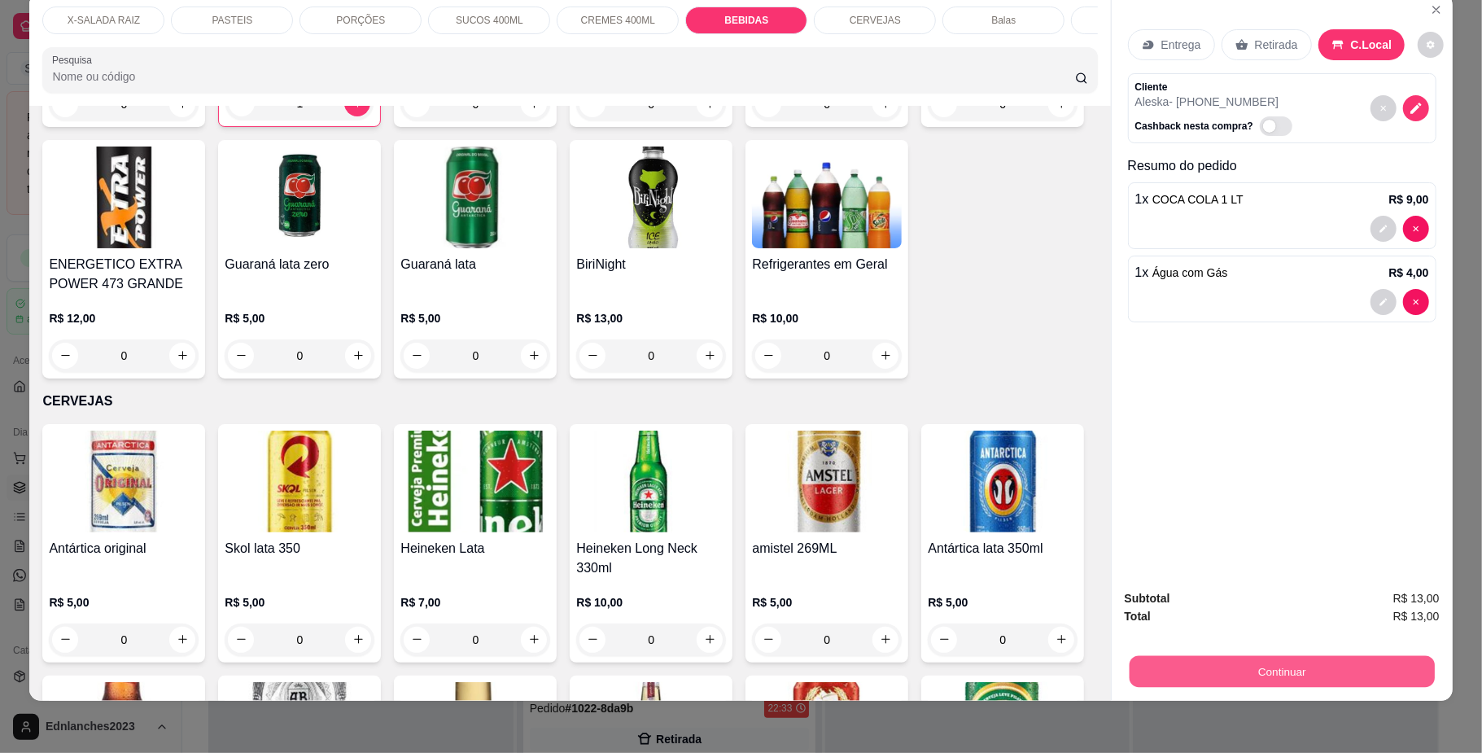
click at [1271, 671] on button "Continuar" at bounding box center [1281, 672] width 305 height 32
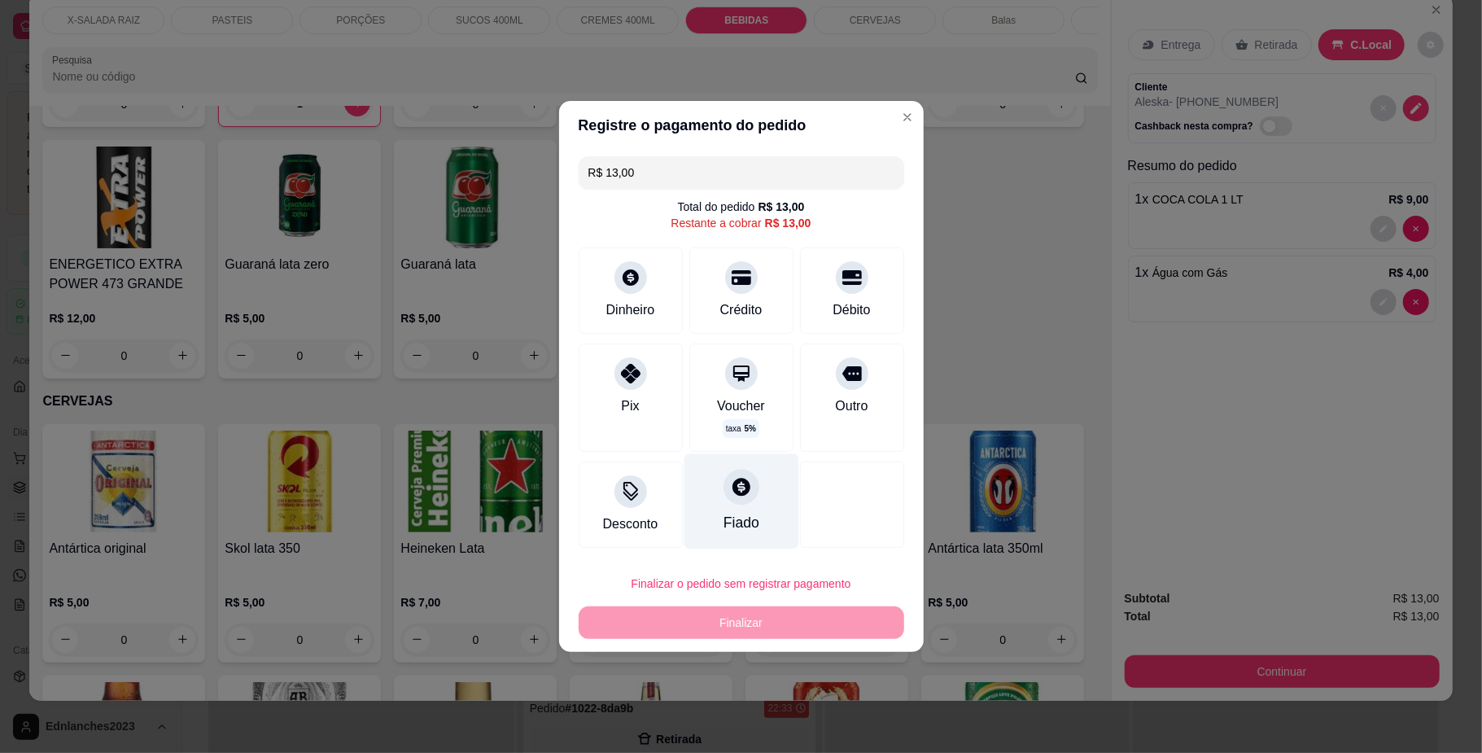
click at [753, 510] on div "Fiado" at bounding box center [741, 501] width 115 height 95
type input "R$ 0,00"
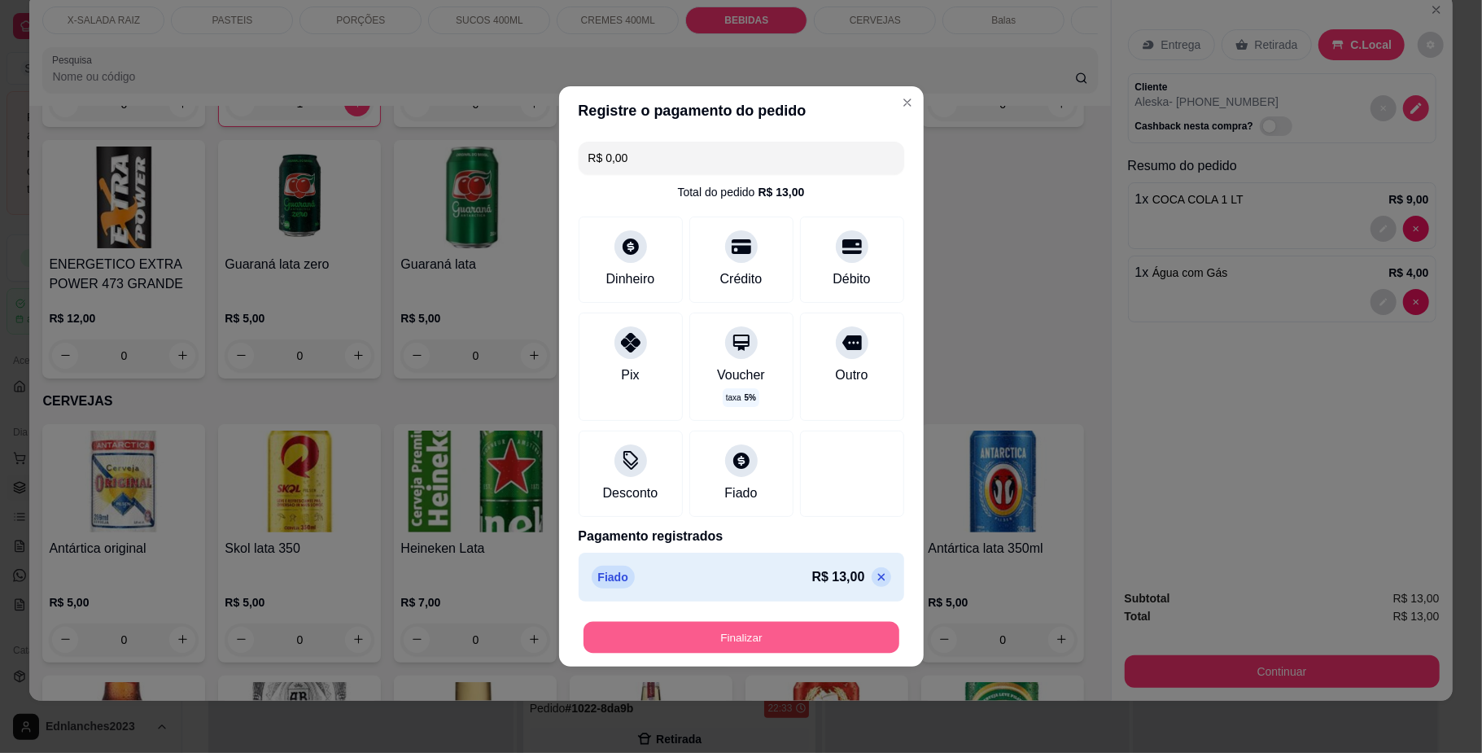
click at [737, 648] on button "Finalizar" at bounding box center [742, 638] width 316 height 32
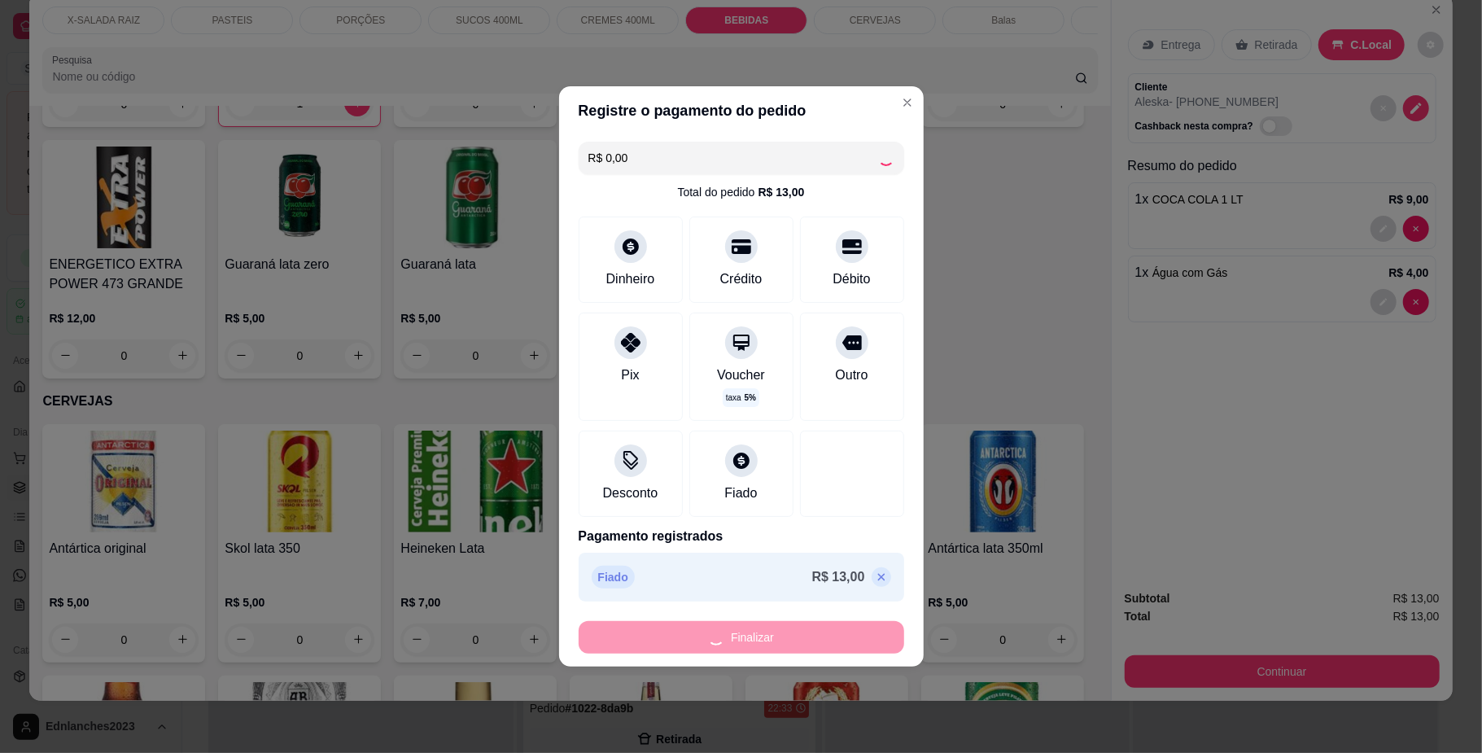
type input "0"
type input "-R$ 13,00"
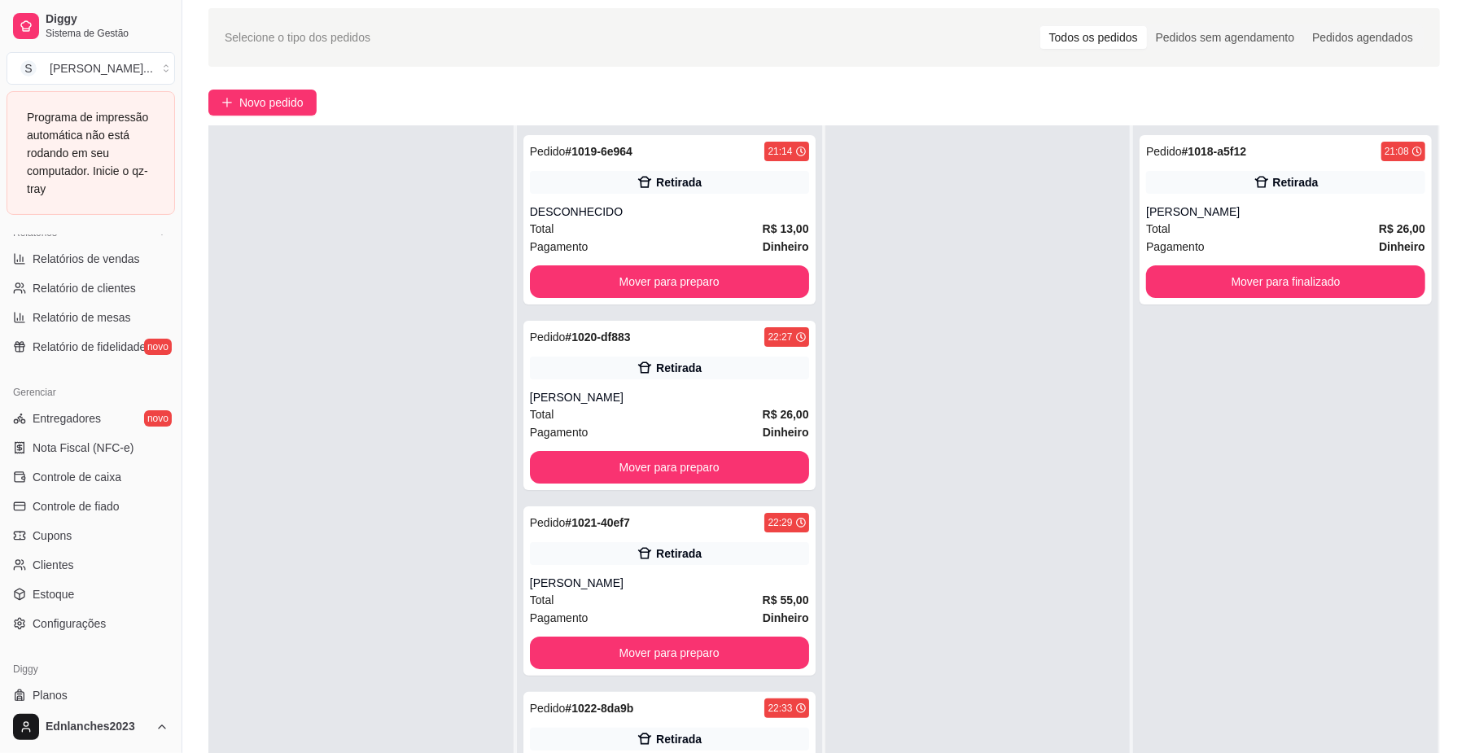
scroll to position [562, 0]
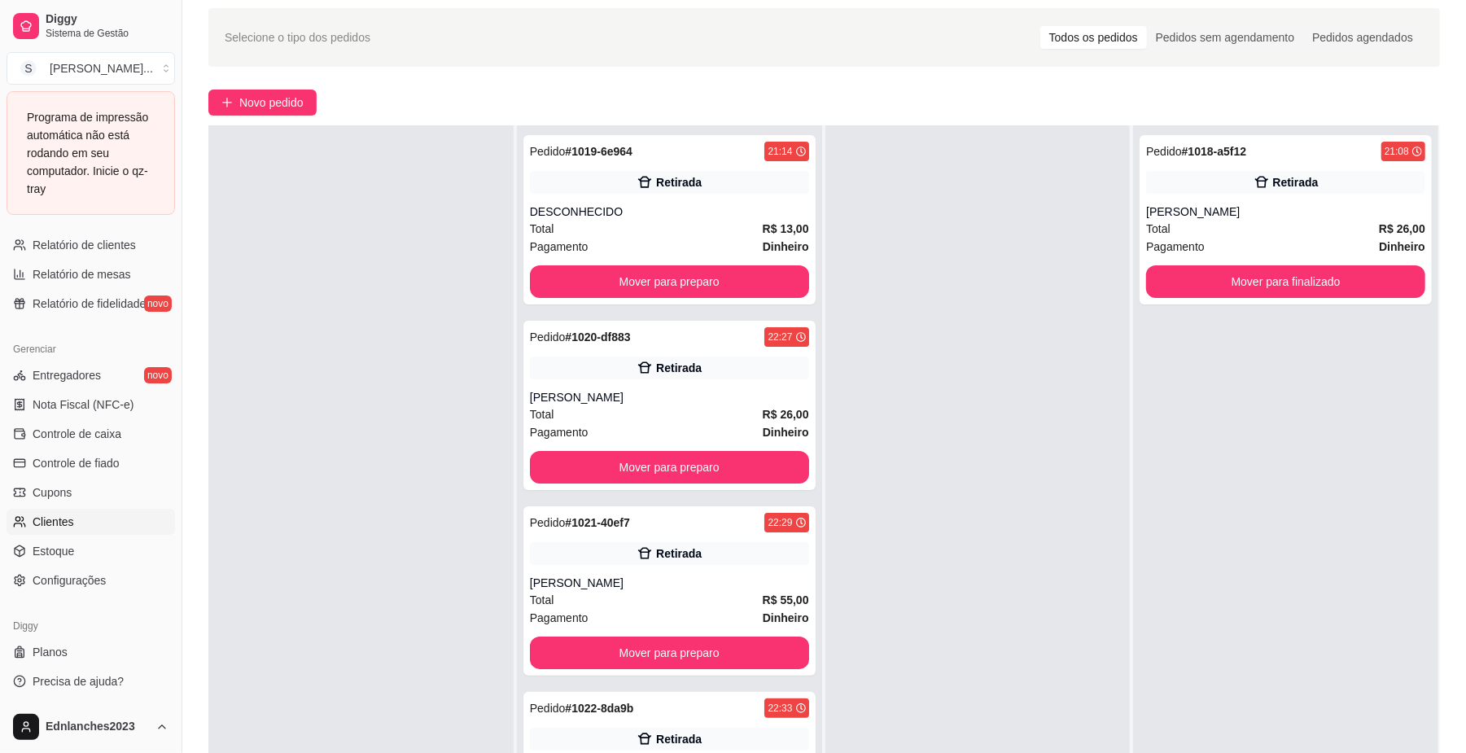
click at [95, 525] on link "Clientes" at bounding box center [91, 522] width 168 height 26
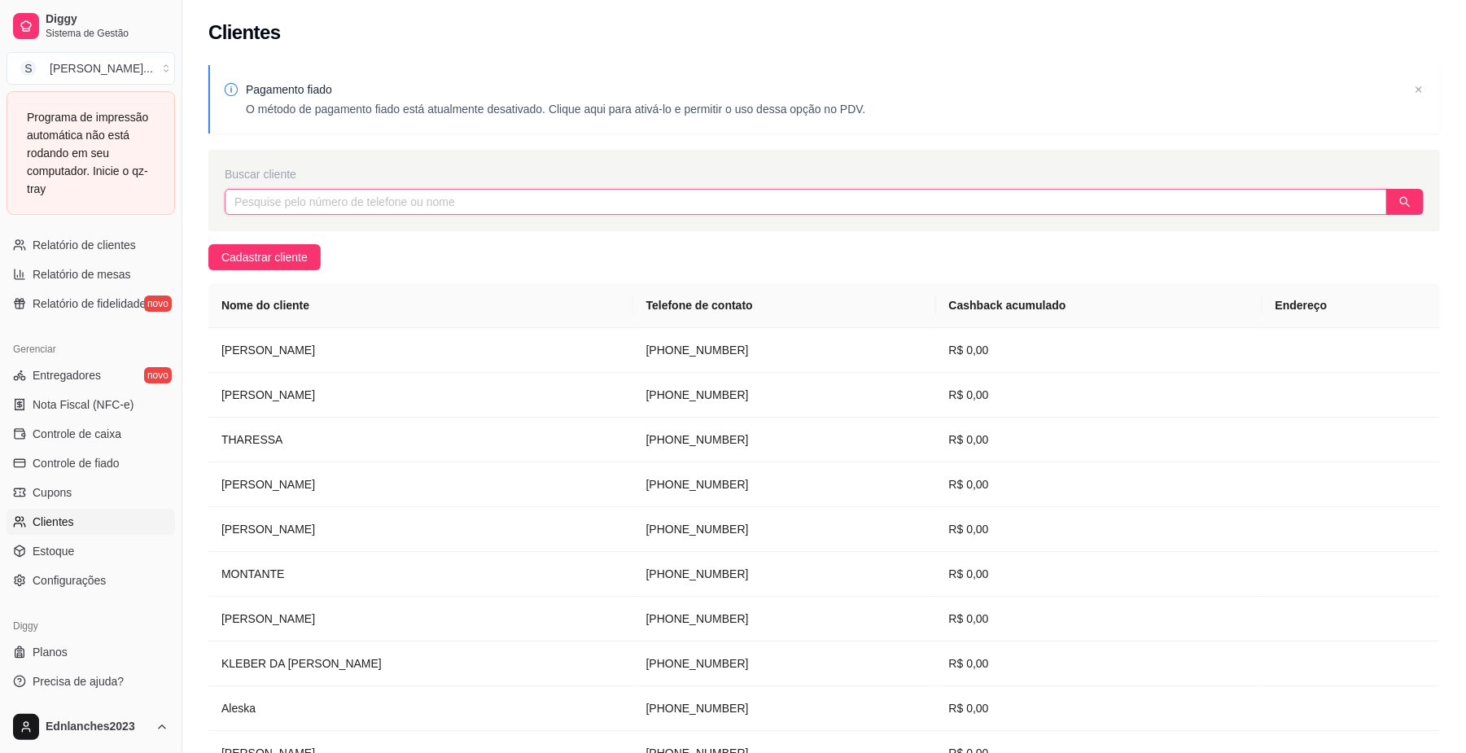
click at [508, 193] on input "text" at bounding box center [806, 202] width 1162 height 26
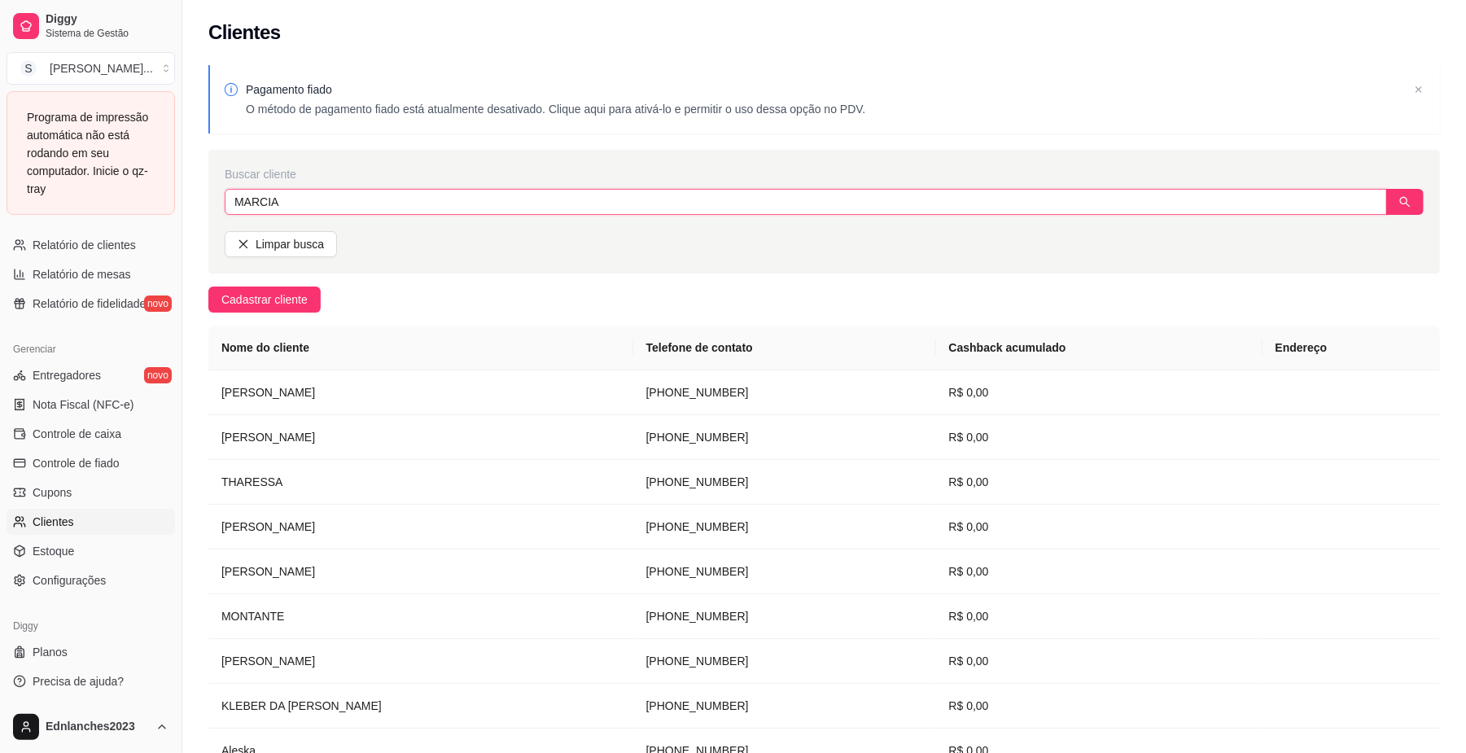
type input "MARCIA"
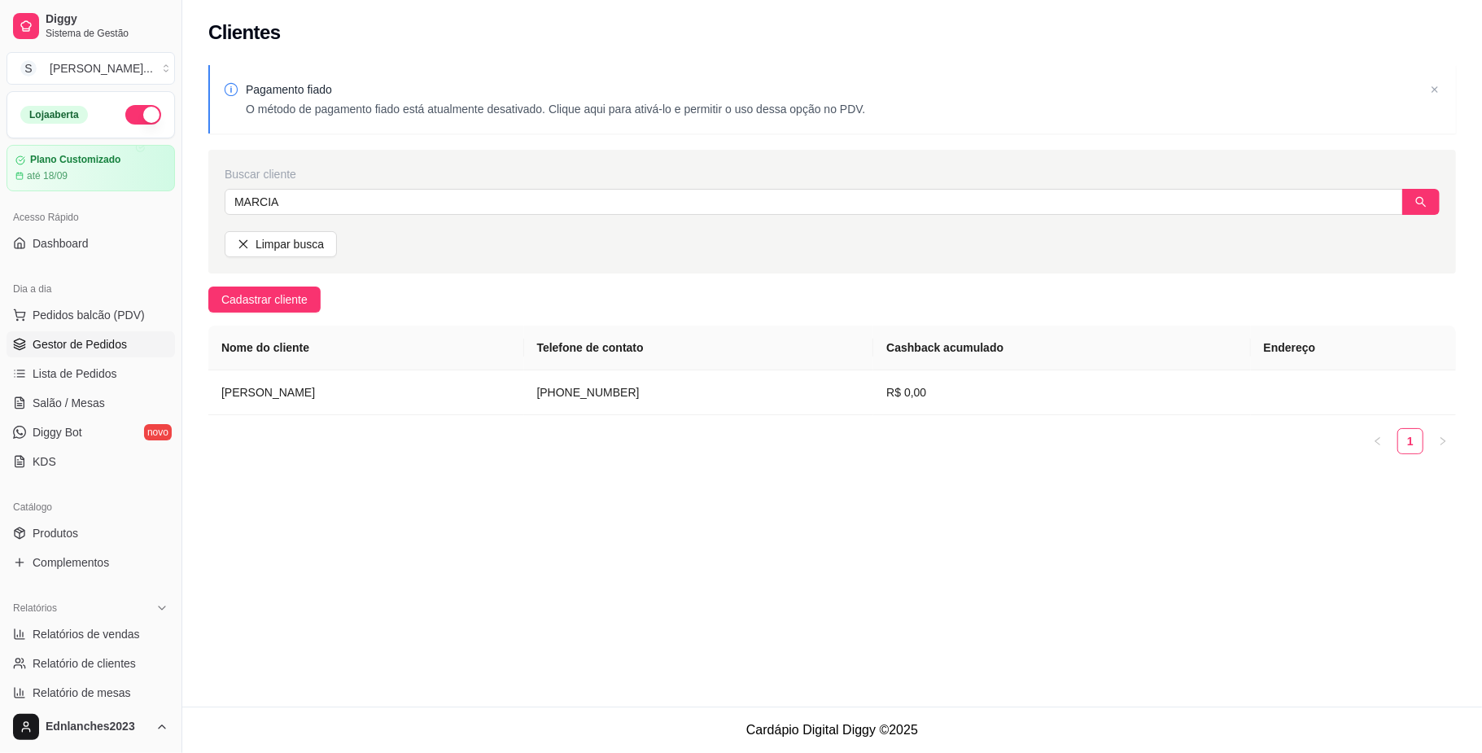
click at [95, 353] on link "Gestor de Pedidos" at bounding box center [91, 344] width 168 height 26
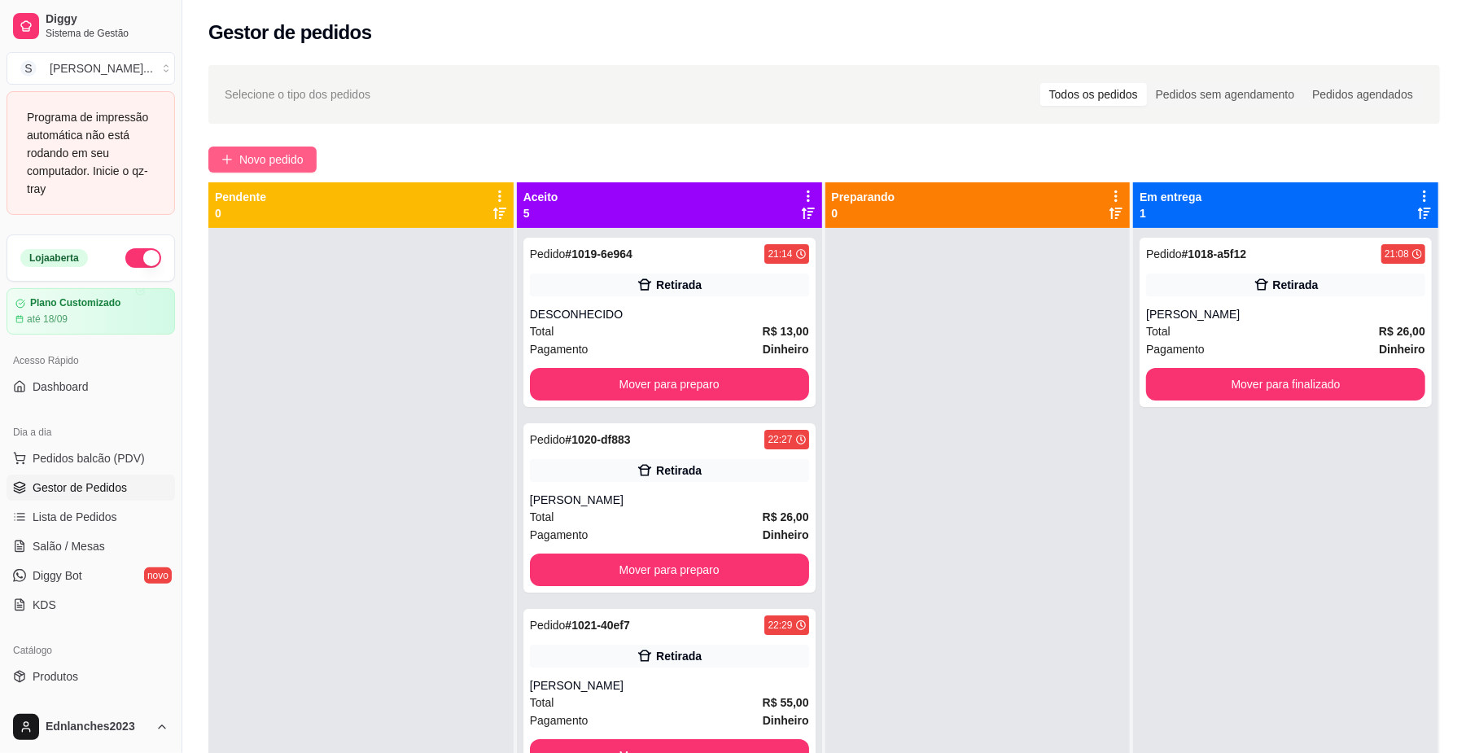
click at [304, 154] on span "Novo pedido" at bounding box center [271, 160] width 64 height 18
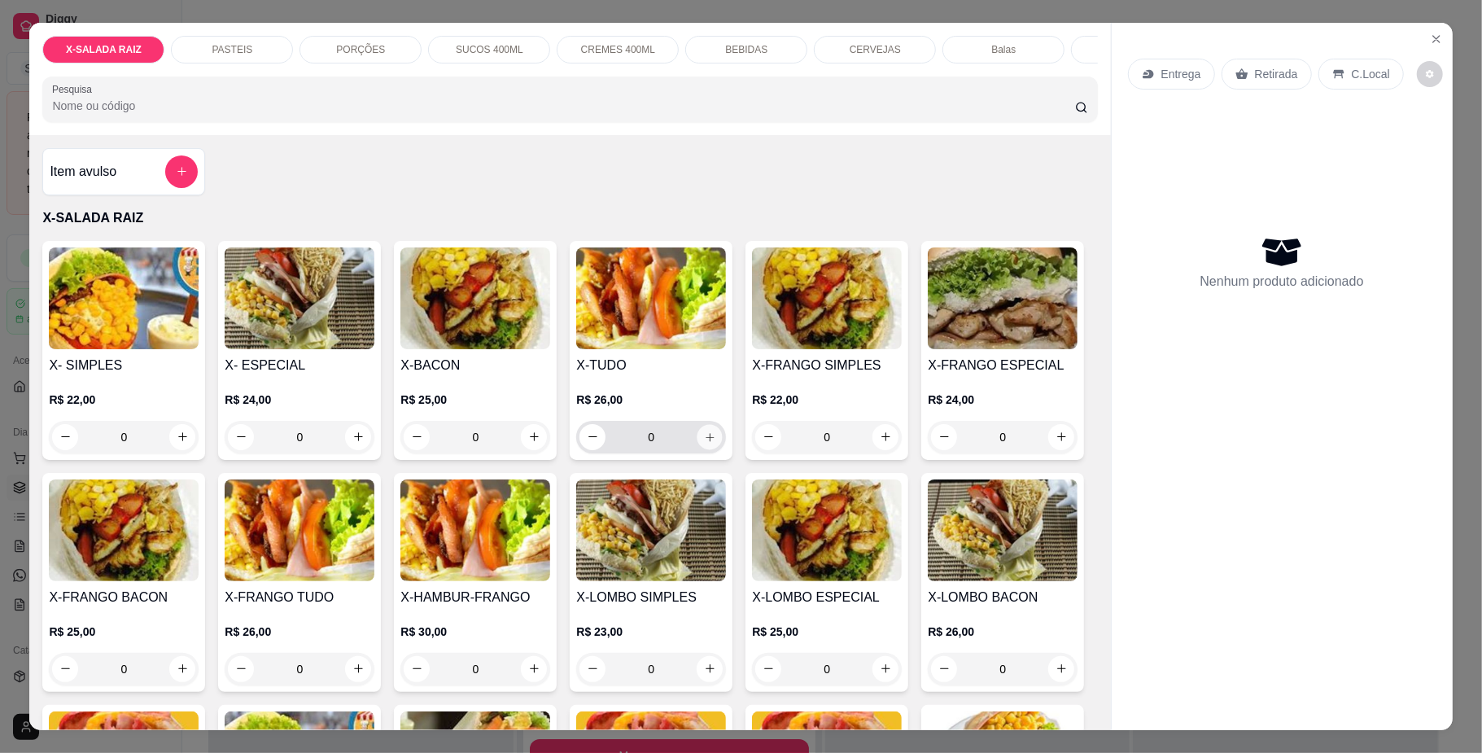
click at [704, 443] on icon "increase-product-quantity" at bounding box center [710, 437] width 12 height 12
type input "1"
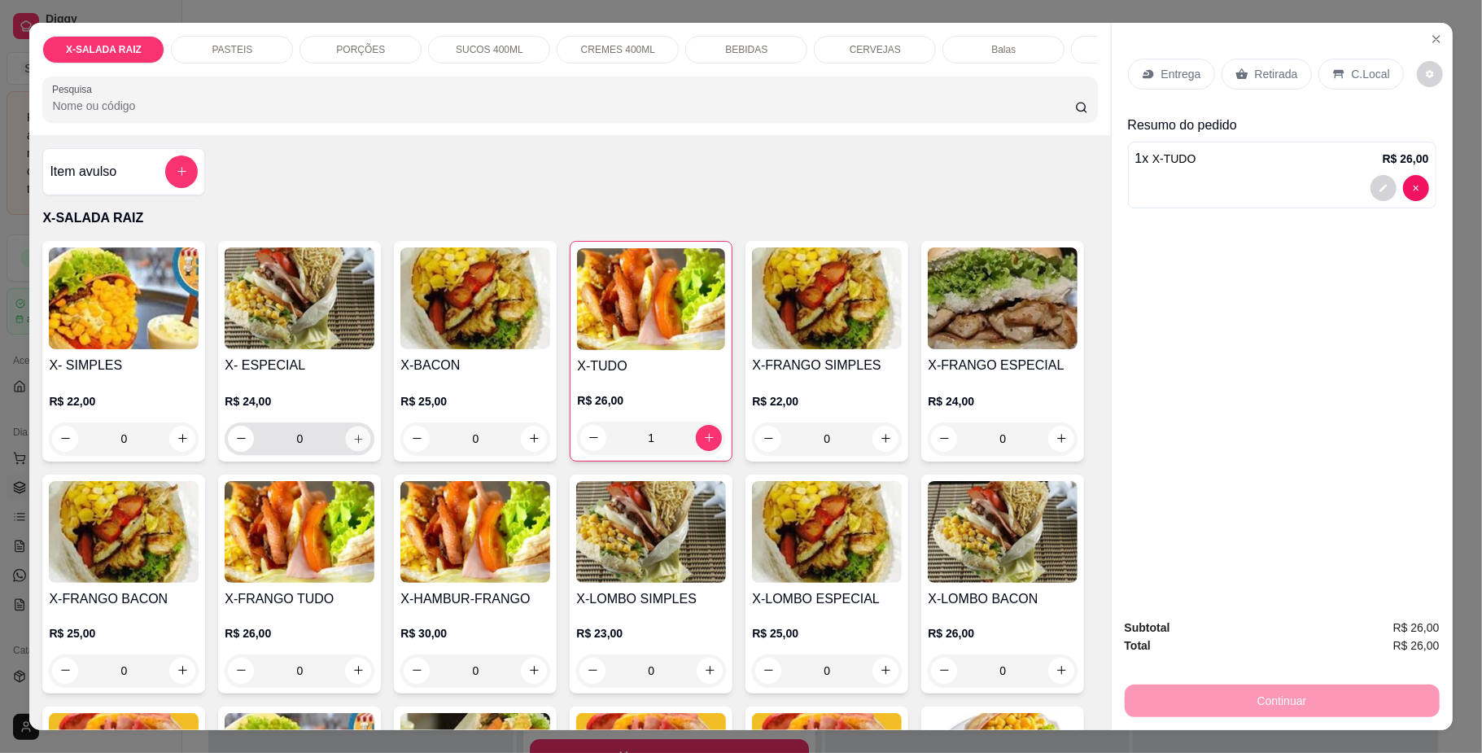
click at [352, 444] on icon "increase-product-quantity" at bounding box center [358, 438] width 12 height 12
click at [236, 444] on icon "decrease-product-quantity" at bounding box center [242, 437] width 12 height 12
type input "0"
click at [170, 451] on button "increase-product-quantity" at bounding box center [182, 438] width 25 height 25
type input "1"
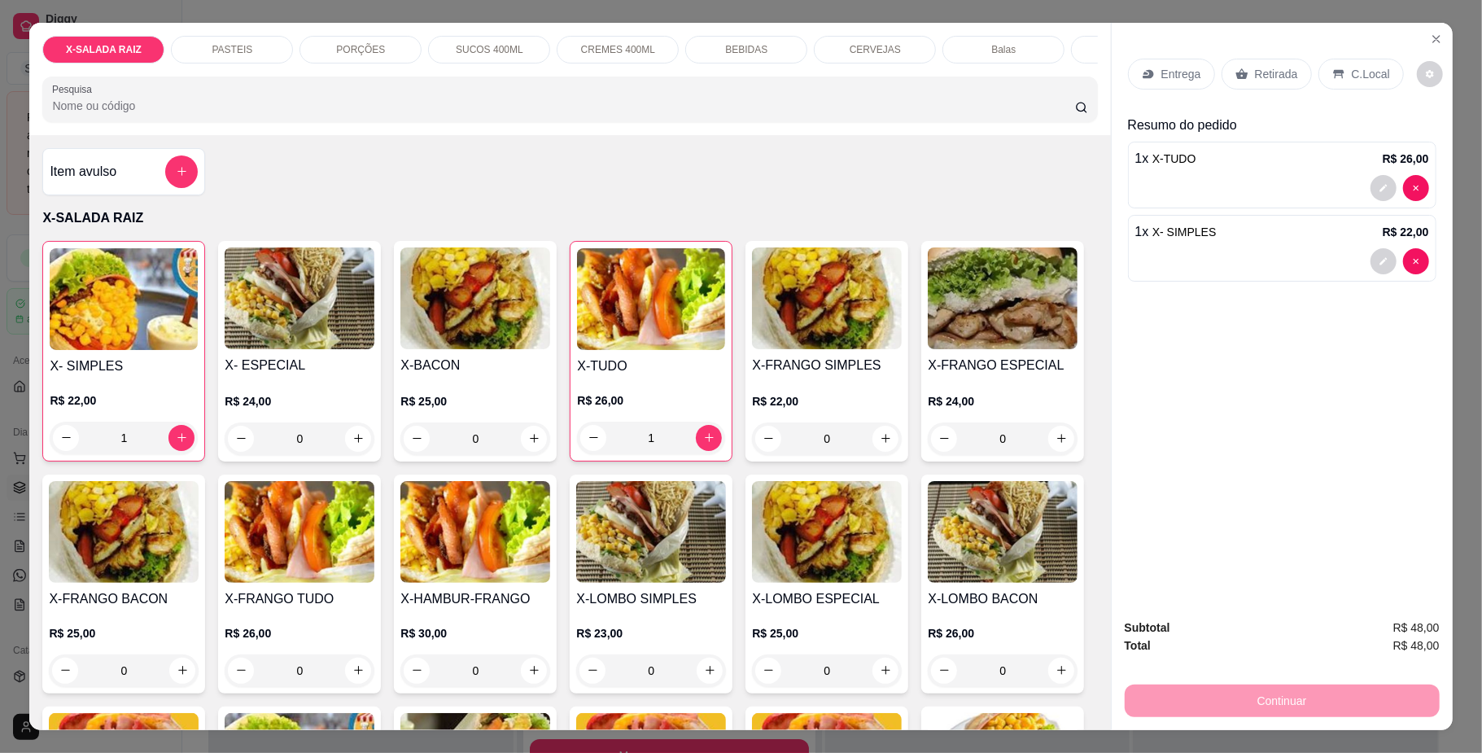
click at [1166, 78] on p "Entrega" at bounding box center [1182, 74] width 40 height 16
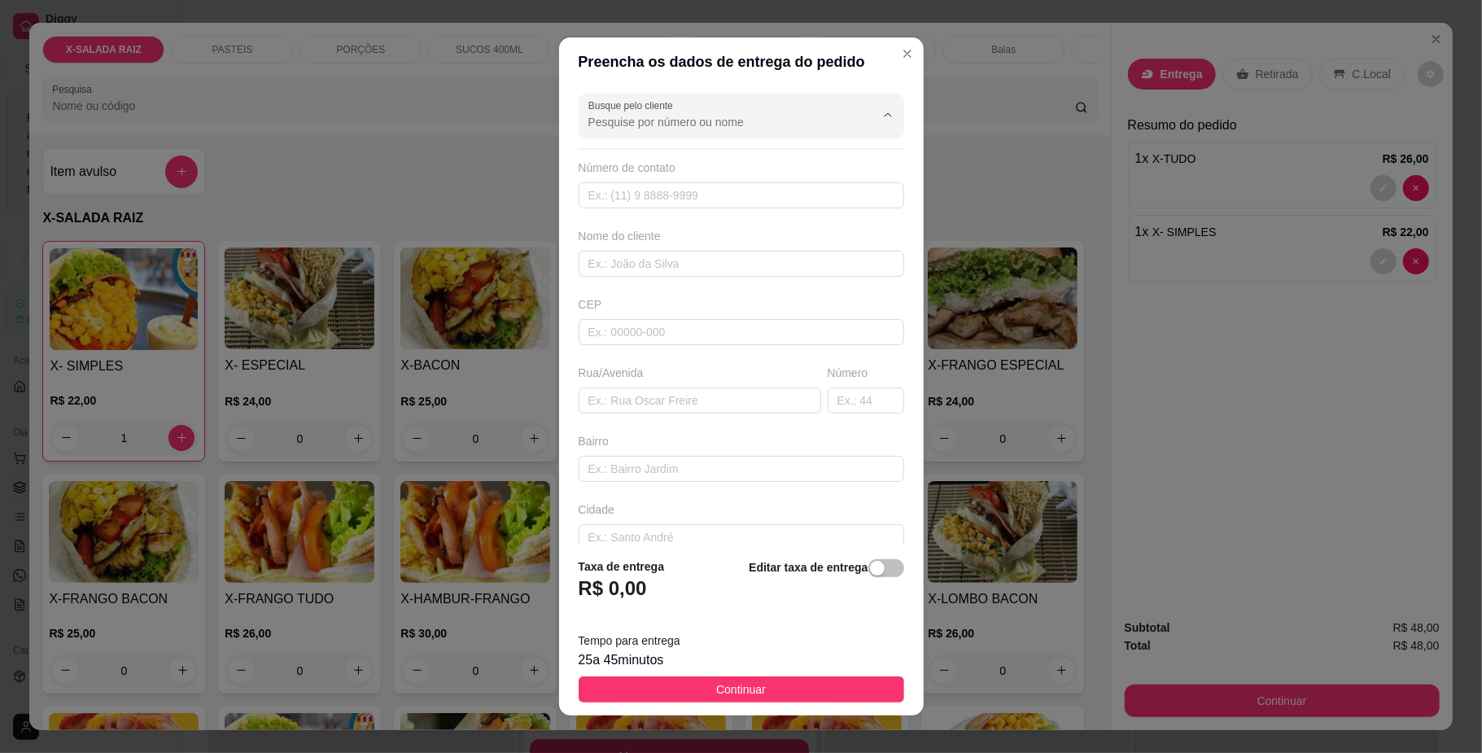
click at [769, 130] on input "Busque pelo cliente" at bounding box center [719, 122] width 260 height 16
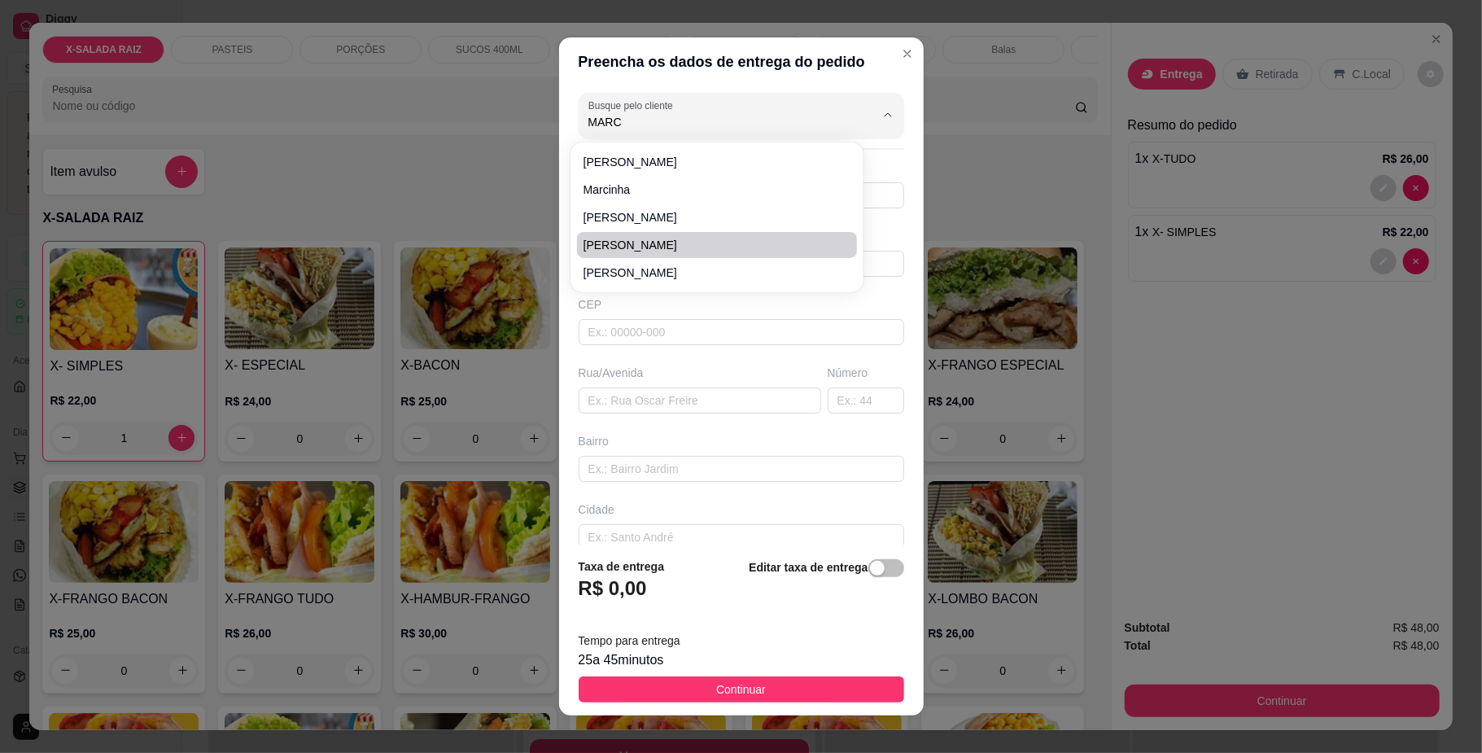
click at [705, 252] on span "[PERSON_NAME]" at bounding box center [709, 245] width 251 height 16
type input "[PERSON_NAME]"
type input "64984000000"
type input "[PERSON_NAME]"
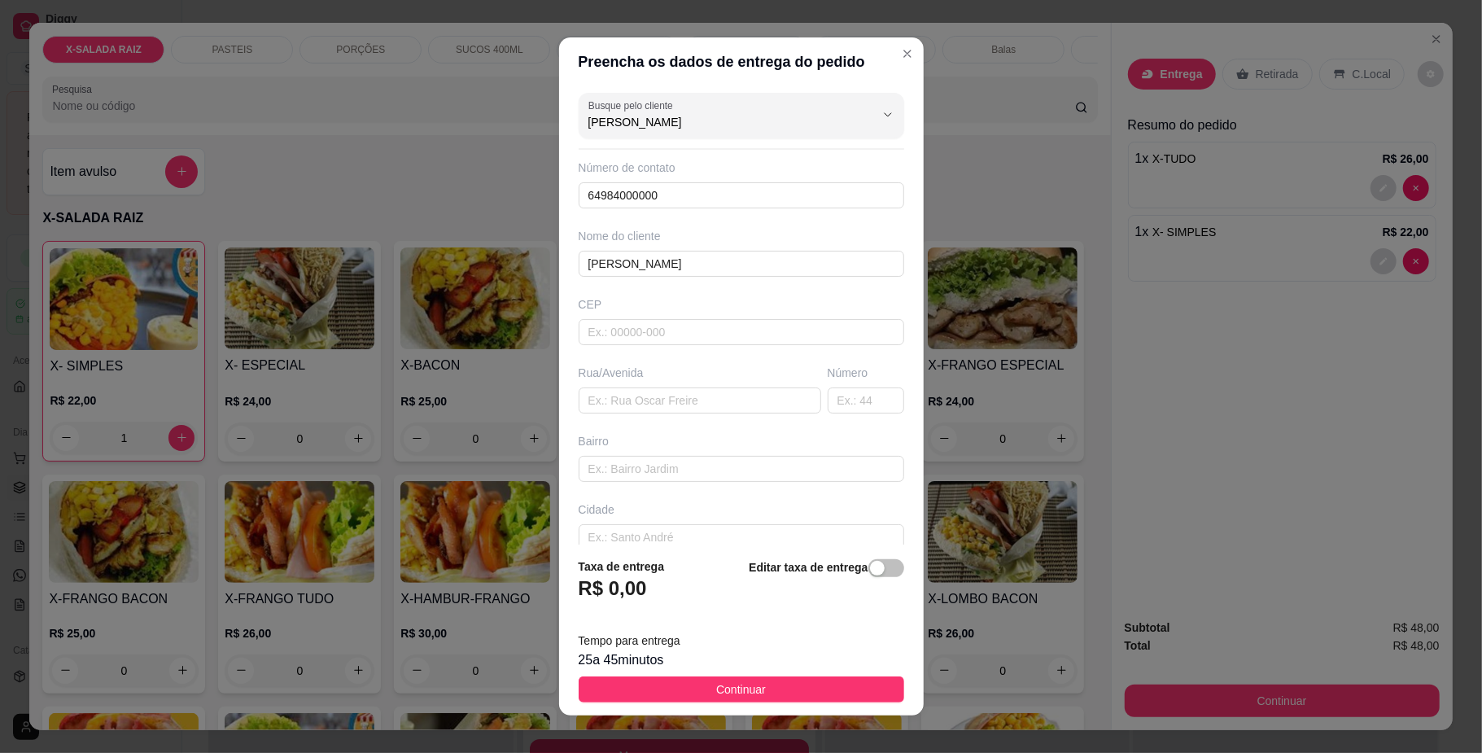
type input "[PERSON_NAME]"
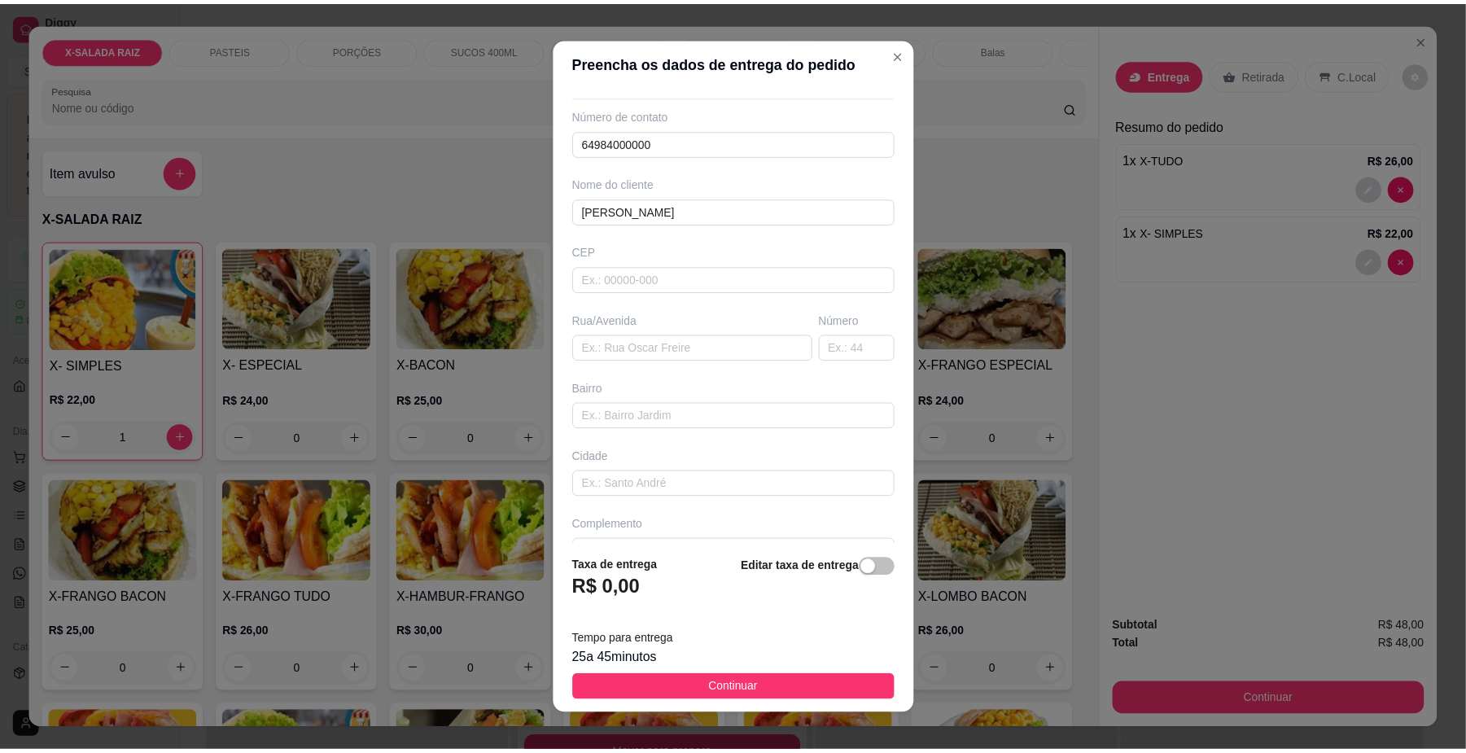
scroll to position [95, 0]
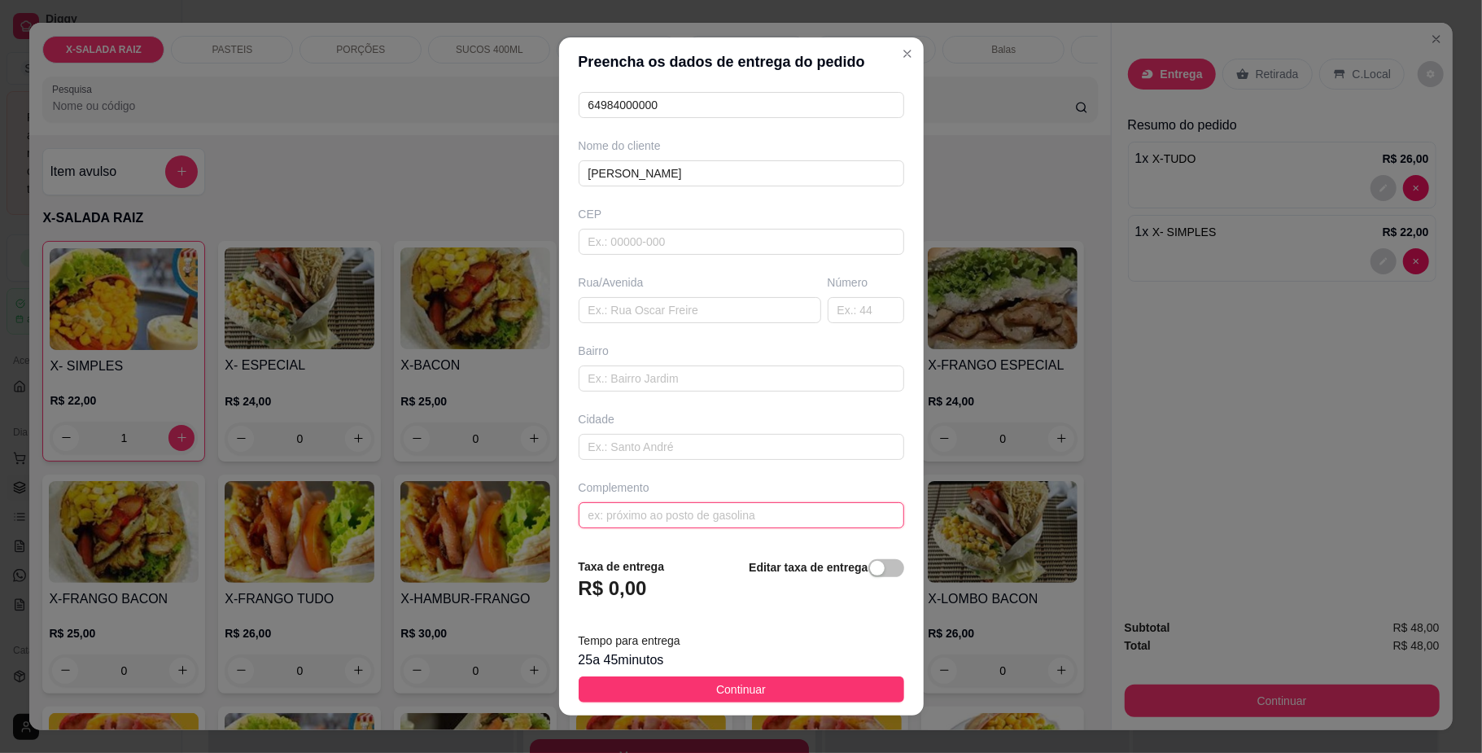
click at [682, 513] on input "text" at bounding box center [742, 515] width 326 height 26
type input "MÃE DO CABEÇÃO"
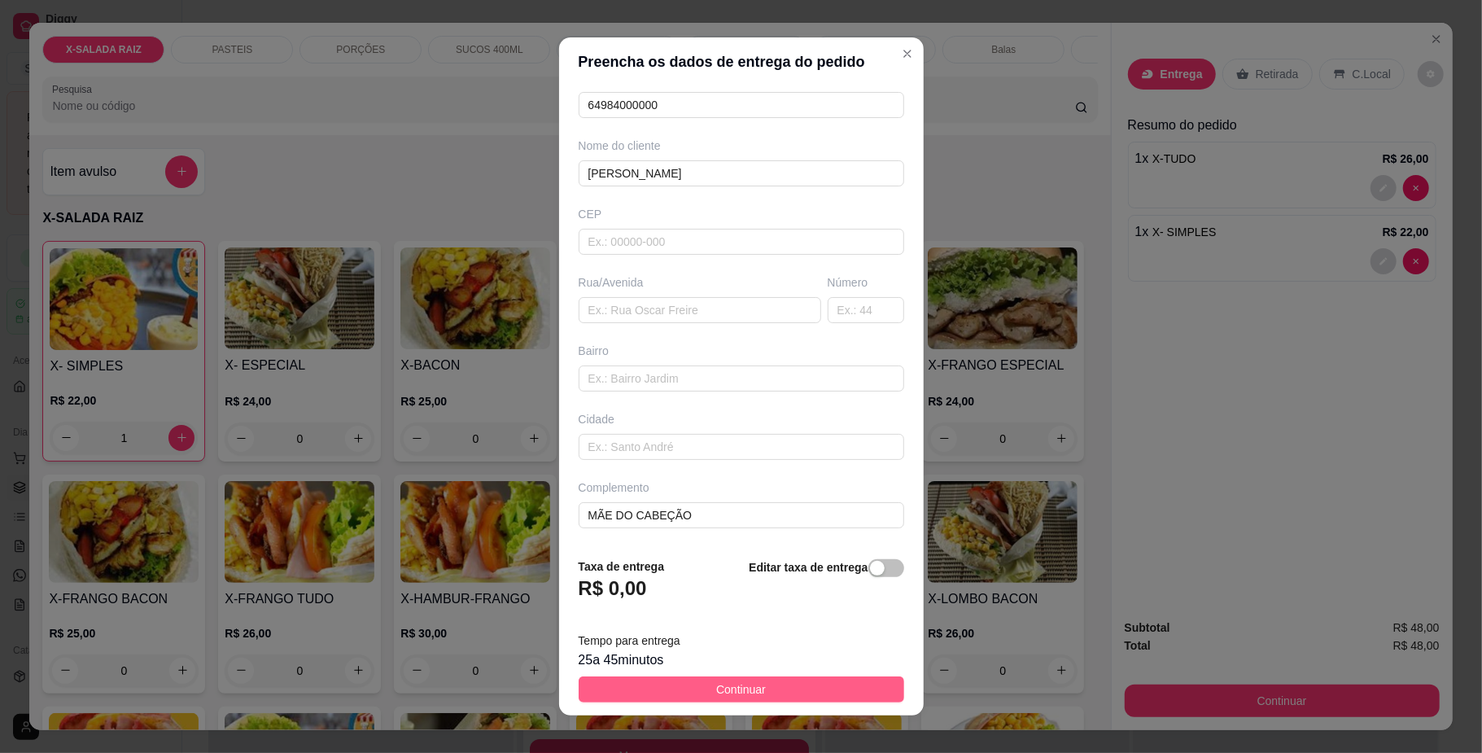
click at [728, 681] on span "Continuar" at bounding box center [741, 690] width 50 height 18
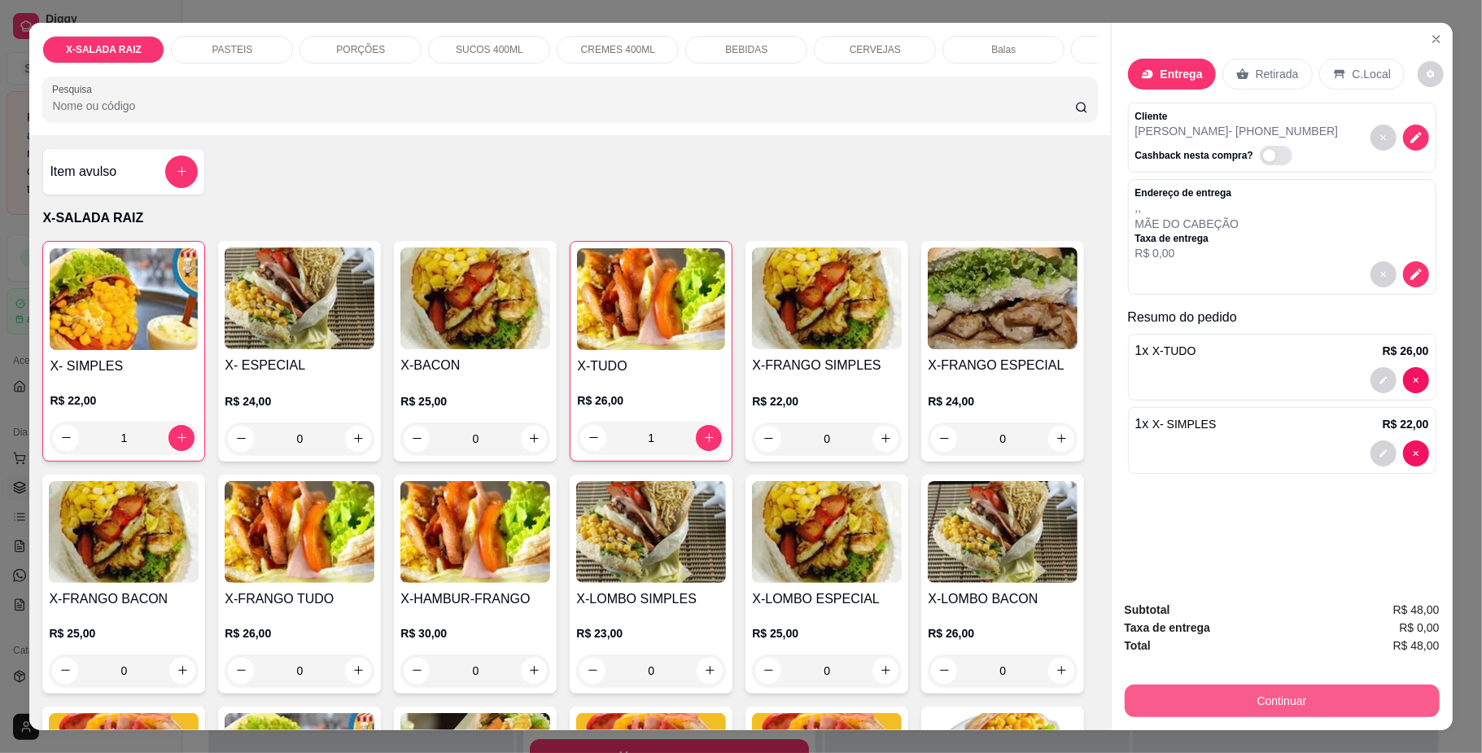
click at [1296, 701] on button "Continuar" at bounding box center [1282, 701] width 315 height 33
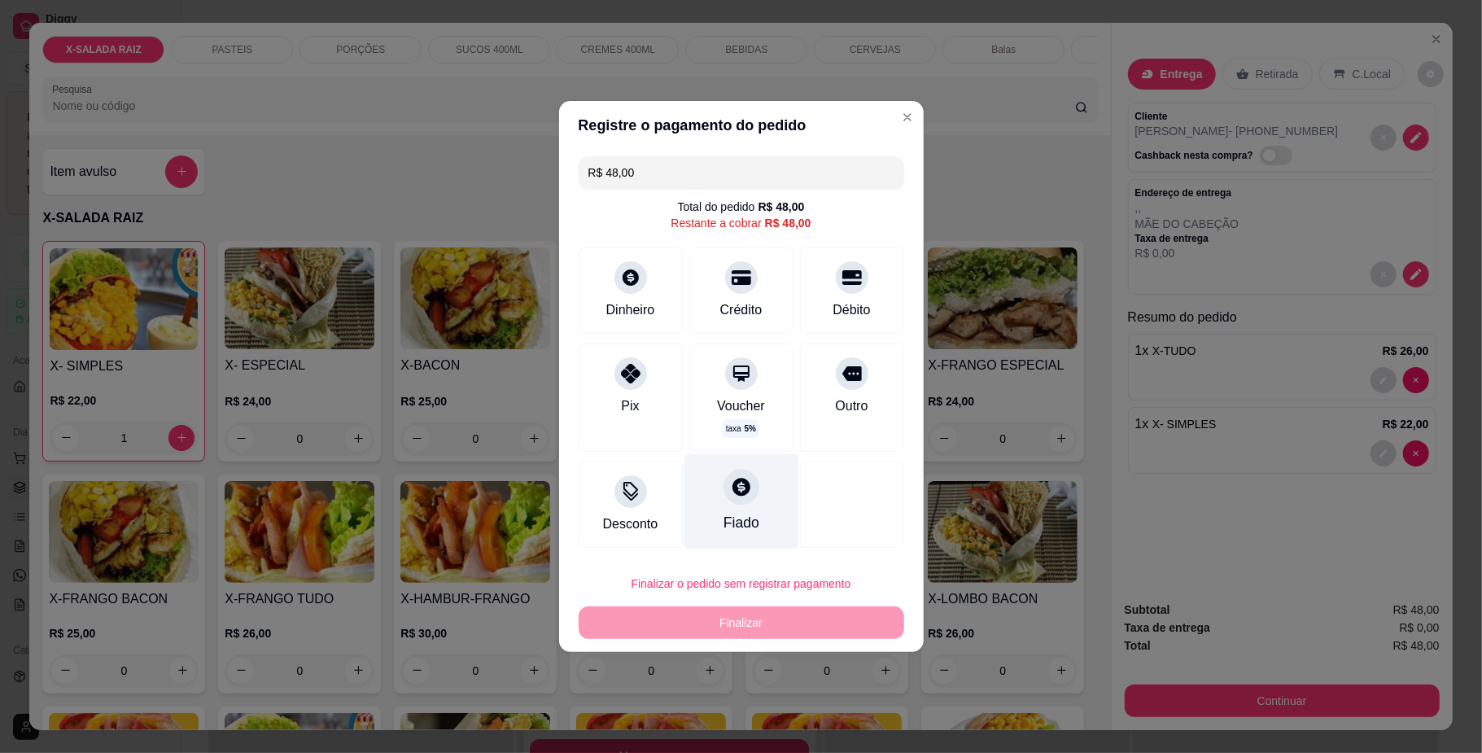
click at [749, 499] on div "Fiado" at bounding box center [741, 501] width 115 height 95
type input "R$ 0,00"
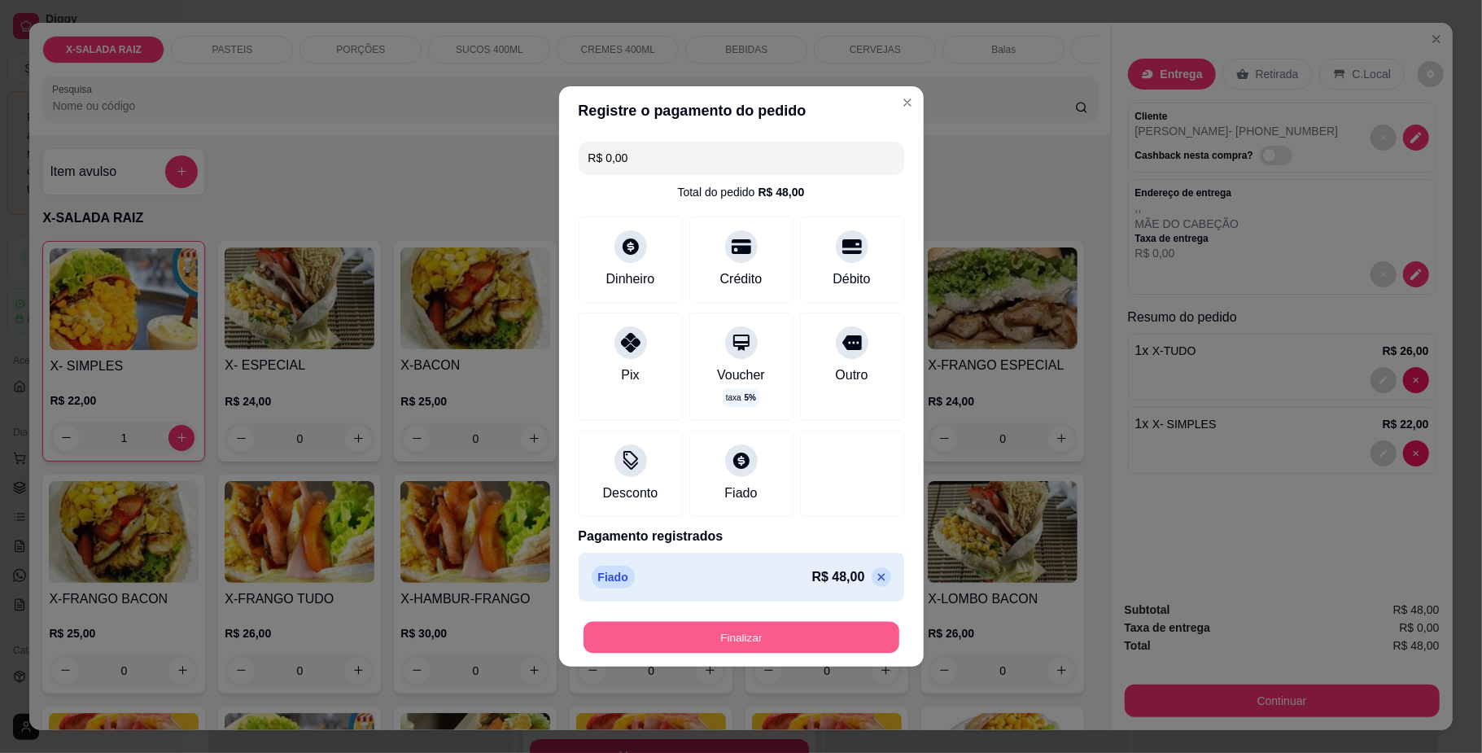
click at [747, 633] on button "Finalizar" at bounding box center [742, 638] width 316 height 32
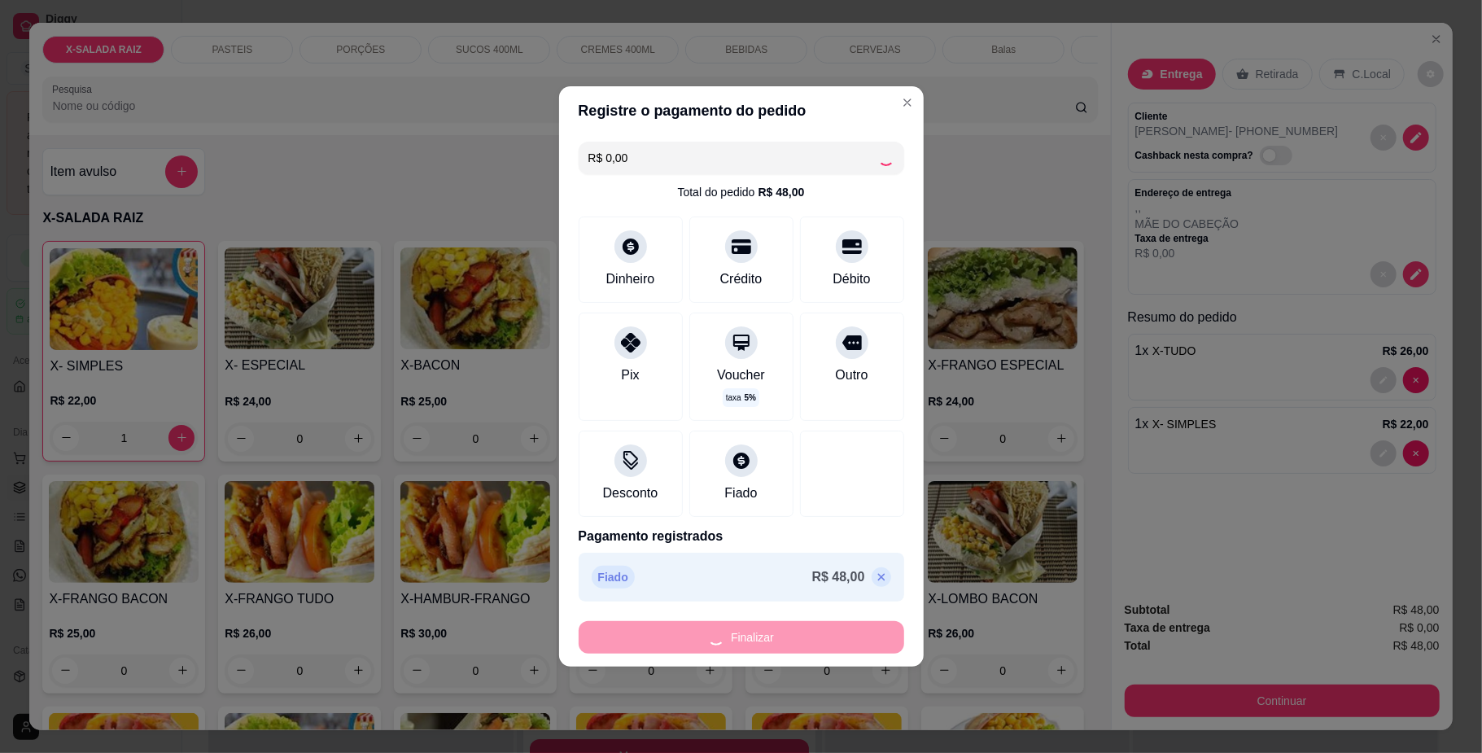
type input "0"
type input "-R$ 48,00"
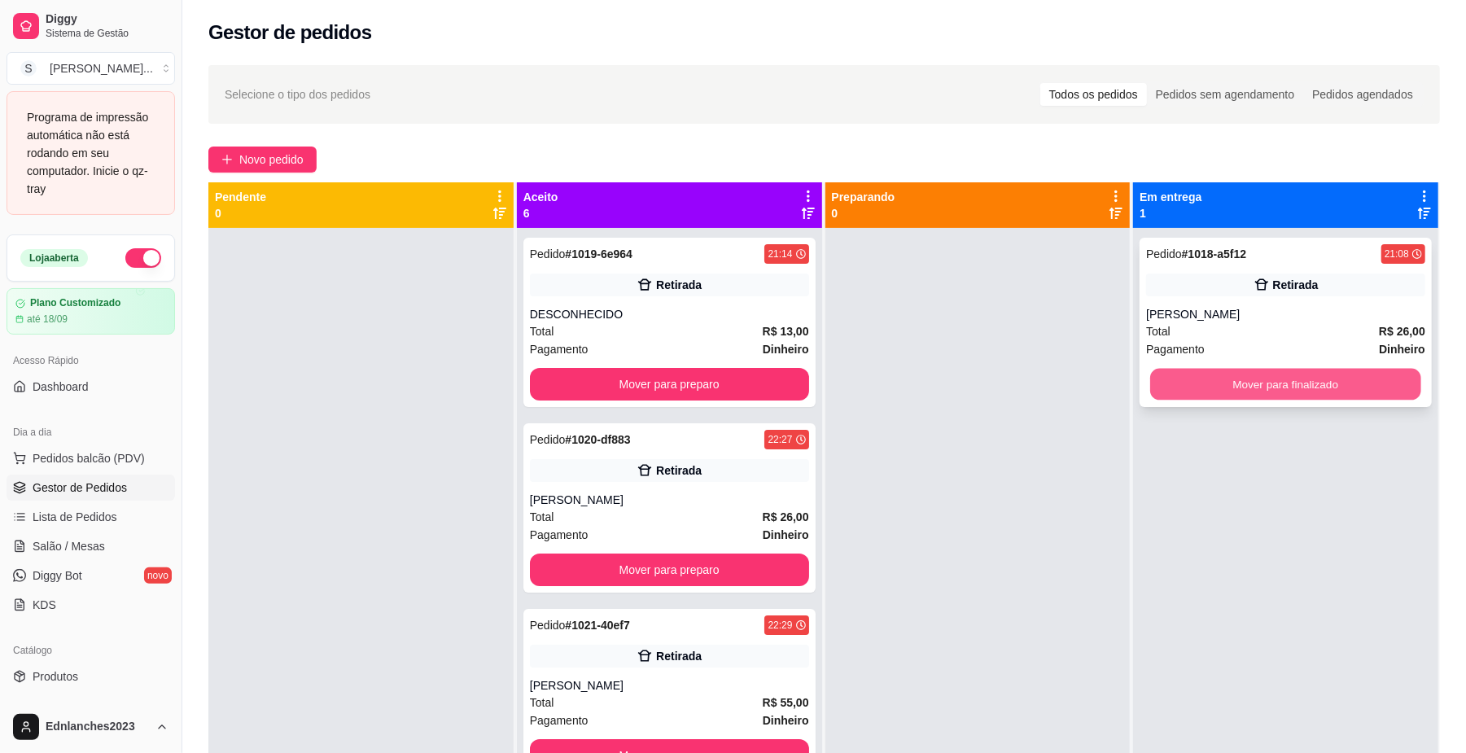
click at [1159, 398] on button "Mover para finalizado" at bounding box center [1285, 385] width 270 height 32
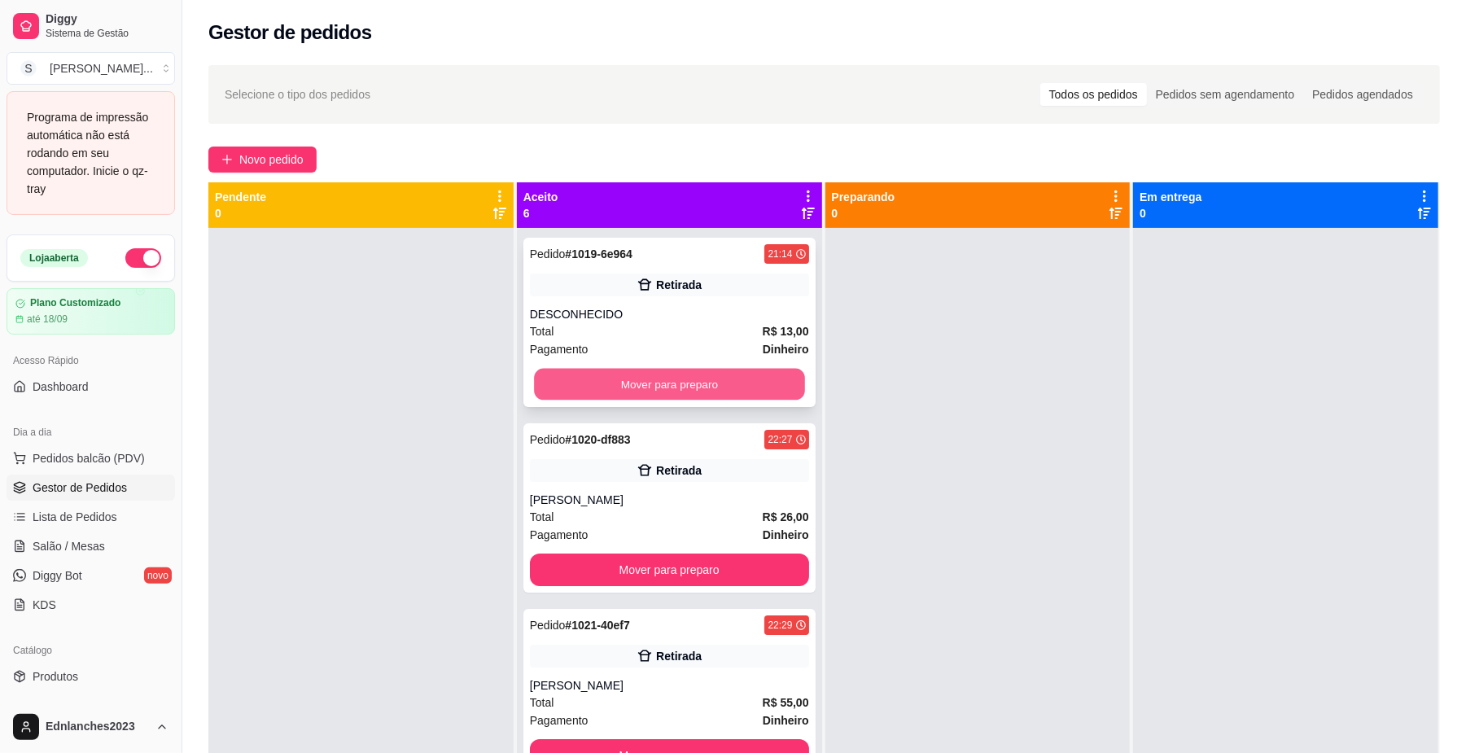
click at [602, 379] on button "Mover para preparo" at bounding box center [669, 385] width 270 height 32
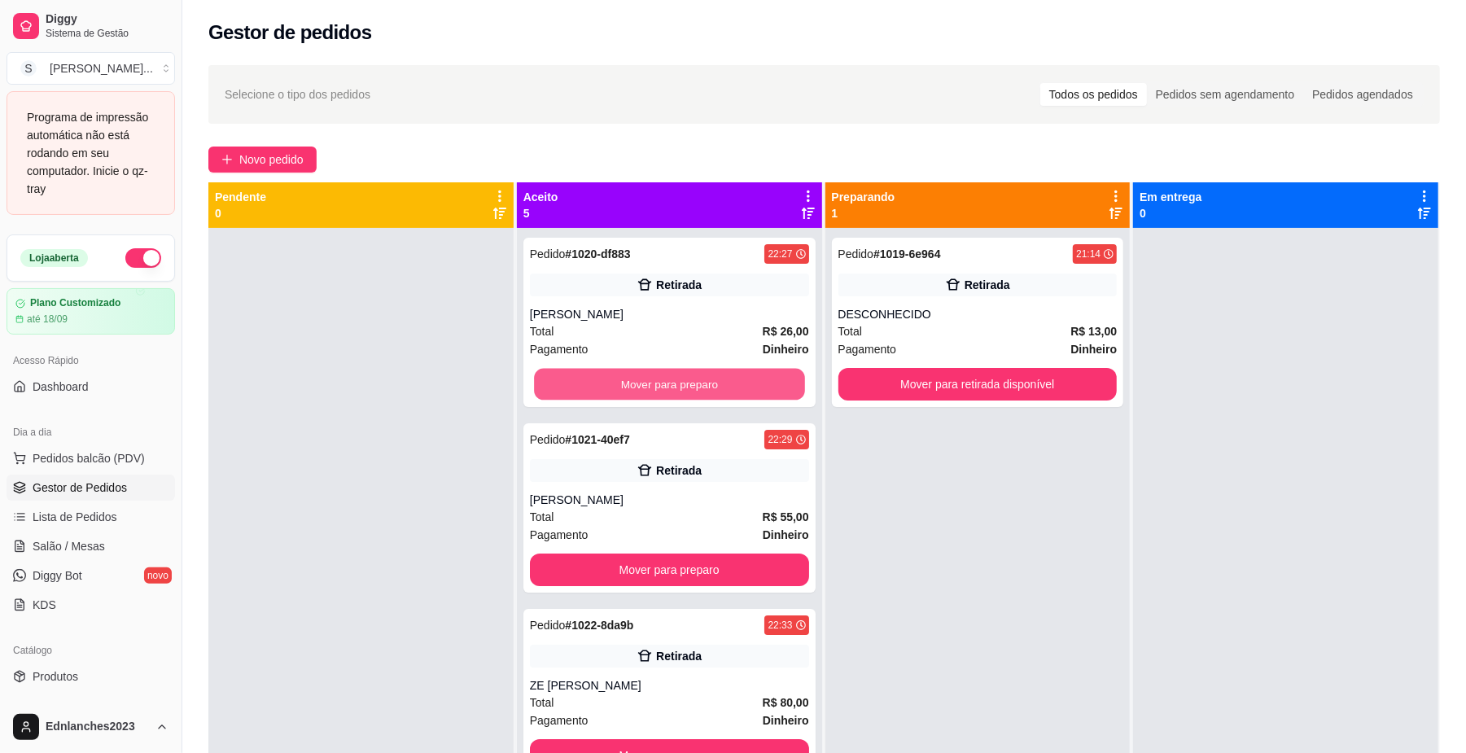
click at [602, 379] on button "Mover para preparo" at bounding box center [669, 385] width 270 height 32
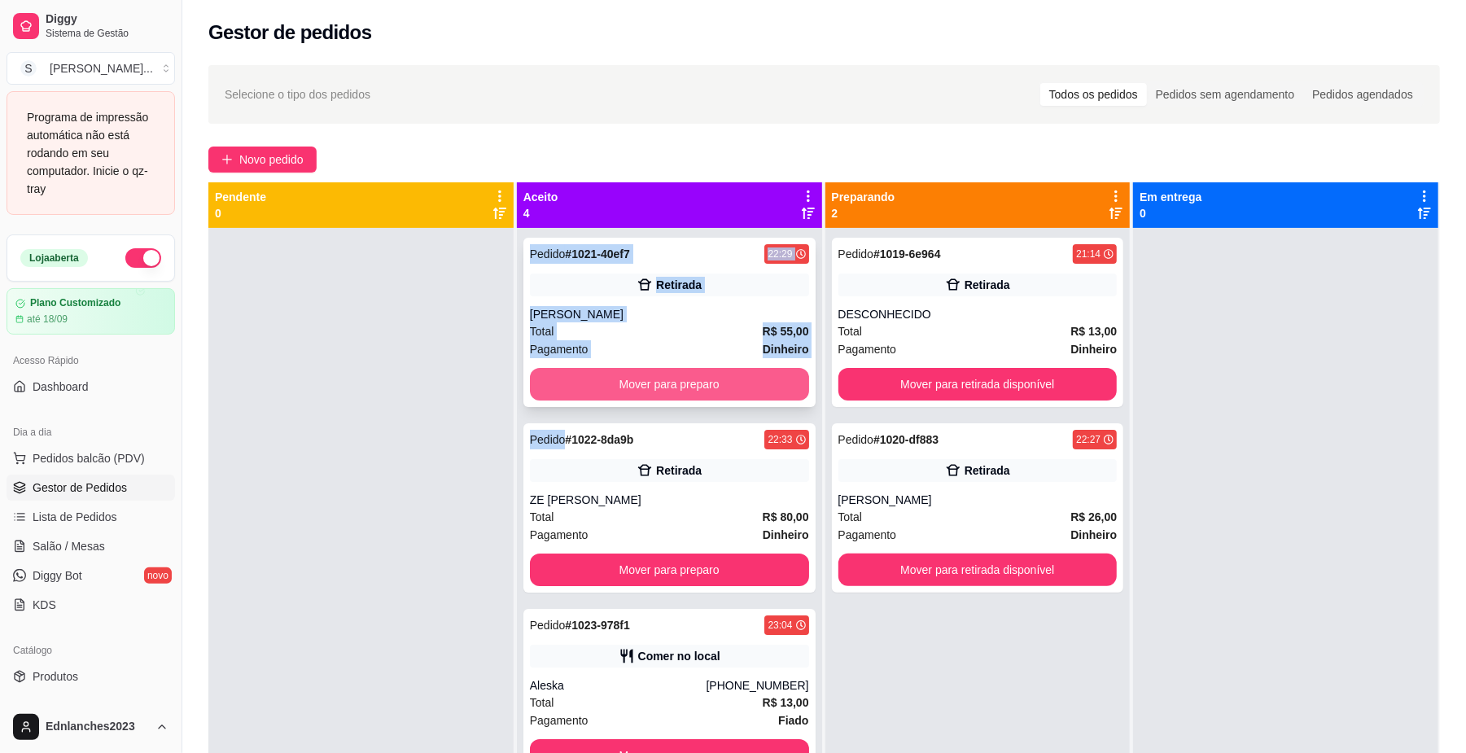
drag, startPoint x: 602, startPoint y: 379, endPoint x: 596, endPoint y: 371, distance: 9.8
click at [601, 376] on button "Mover para preparo" at bounding box center [669, 385] width 270 height 32
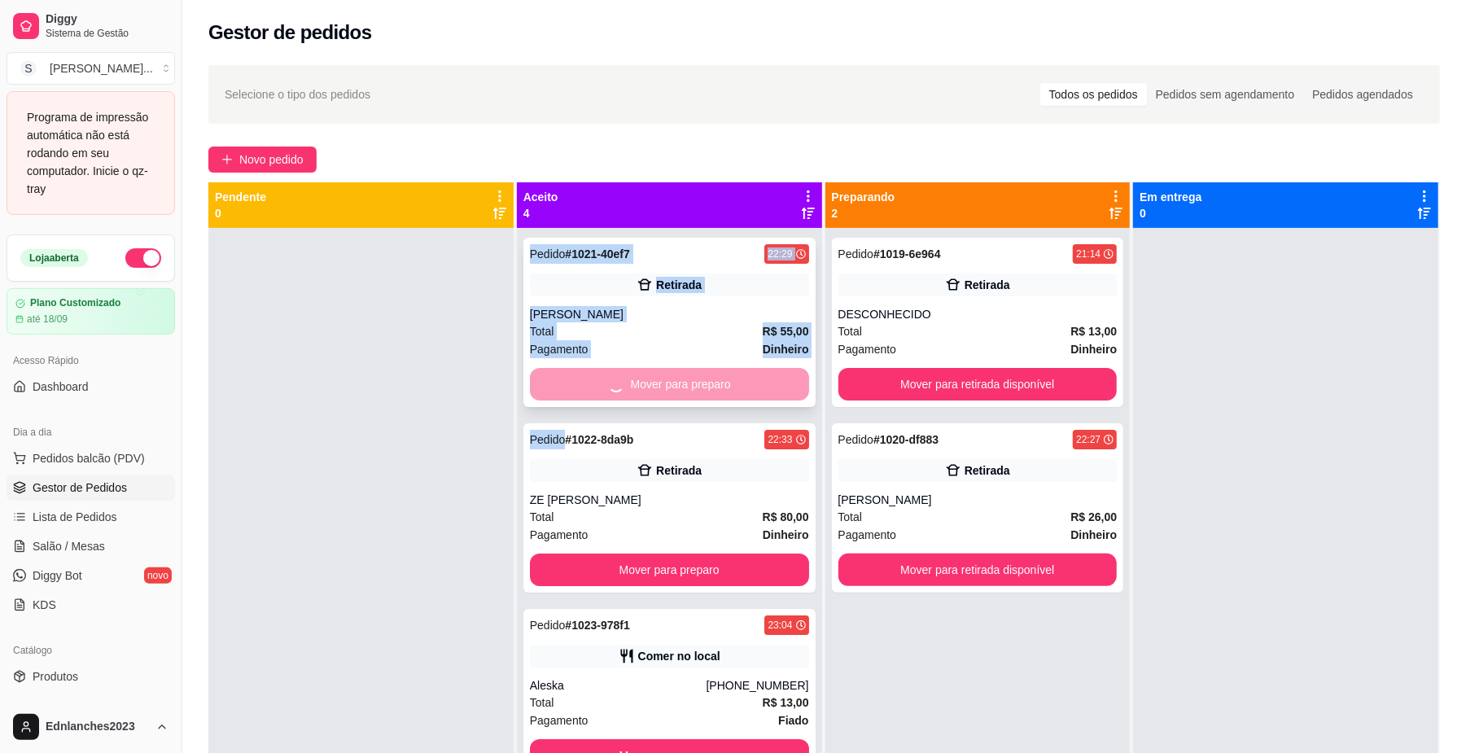
click at [601, 376] on div "Mover para preparo" at bounding box center [669, 384] width 279 height 33
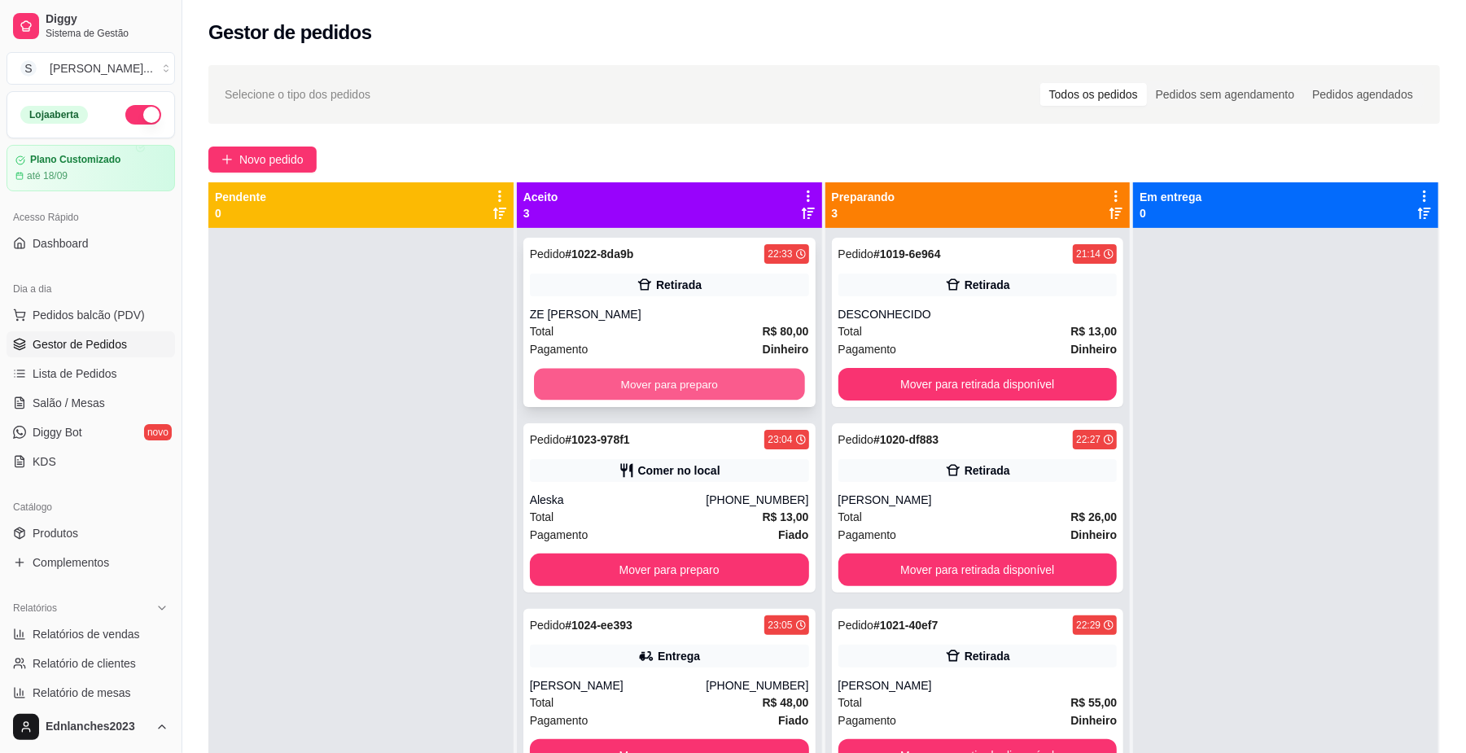
click at [723, 383] on button "Mover para preparo" at bounding box center [669, 385] width 270 height 32
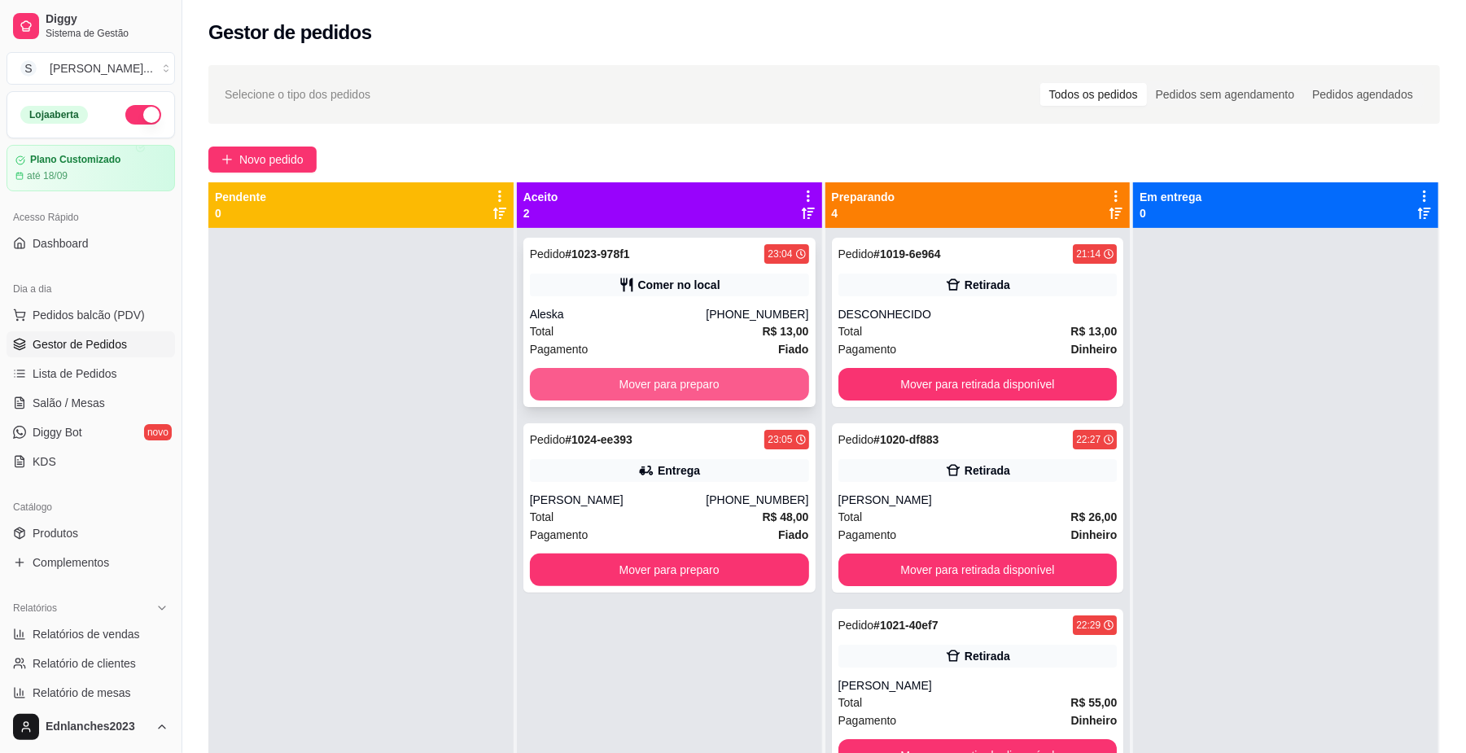
click at [679, 394] on button "Mover para preparo" at bounding box center [669, 384] width 279 height 33
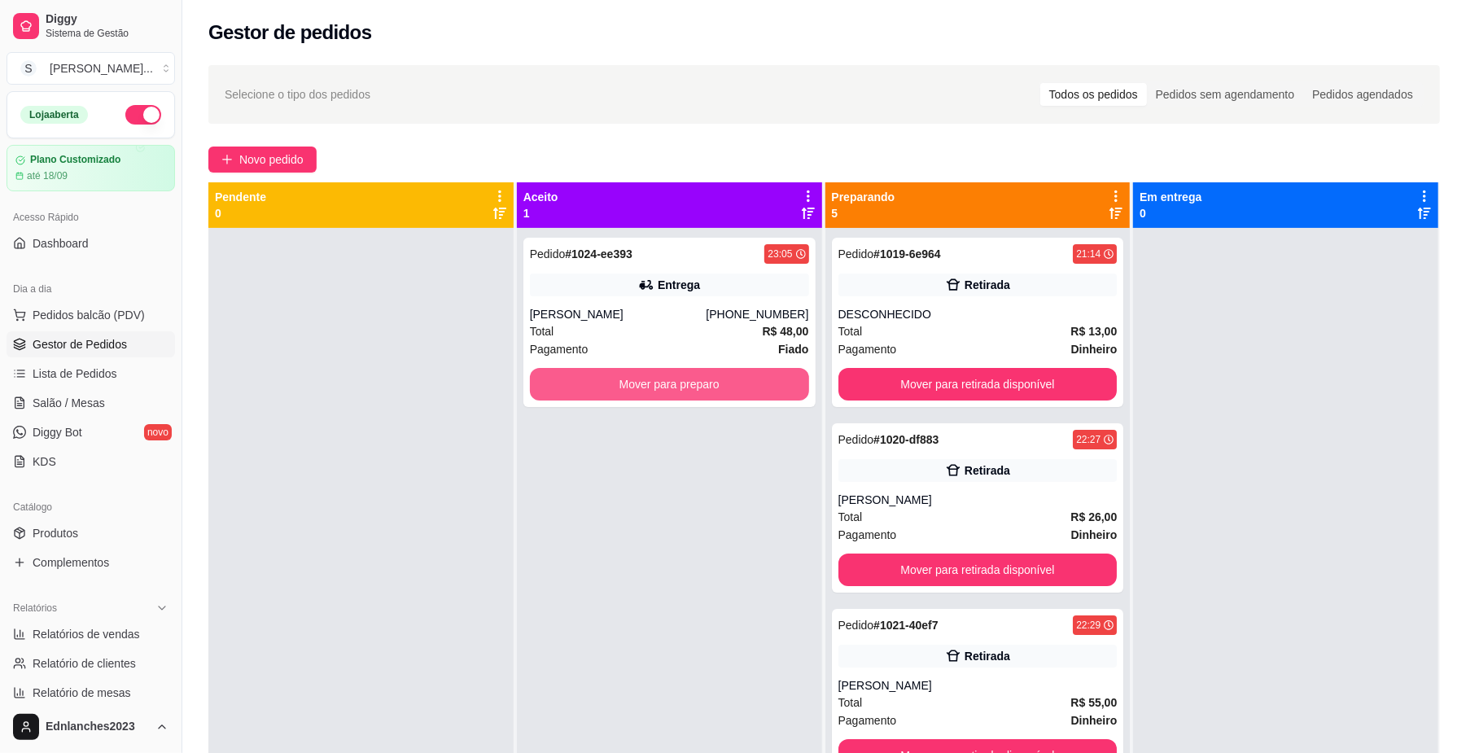
click at [679, 394] on button "Mover para preparo" at bounding box center [669, 384] width 279 height 33
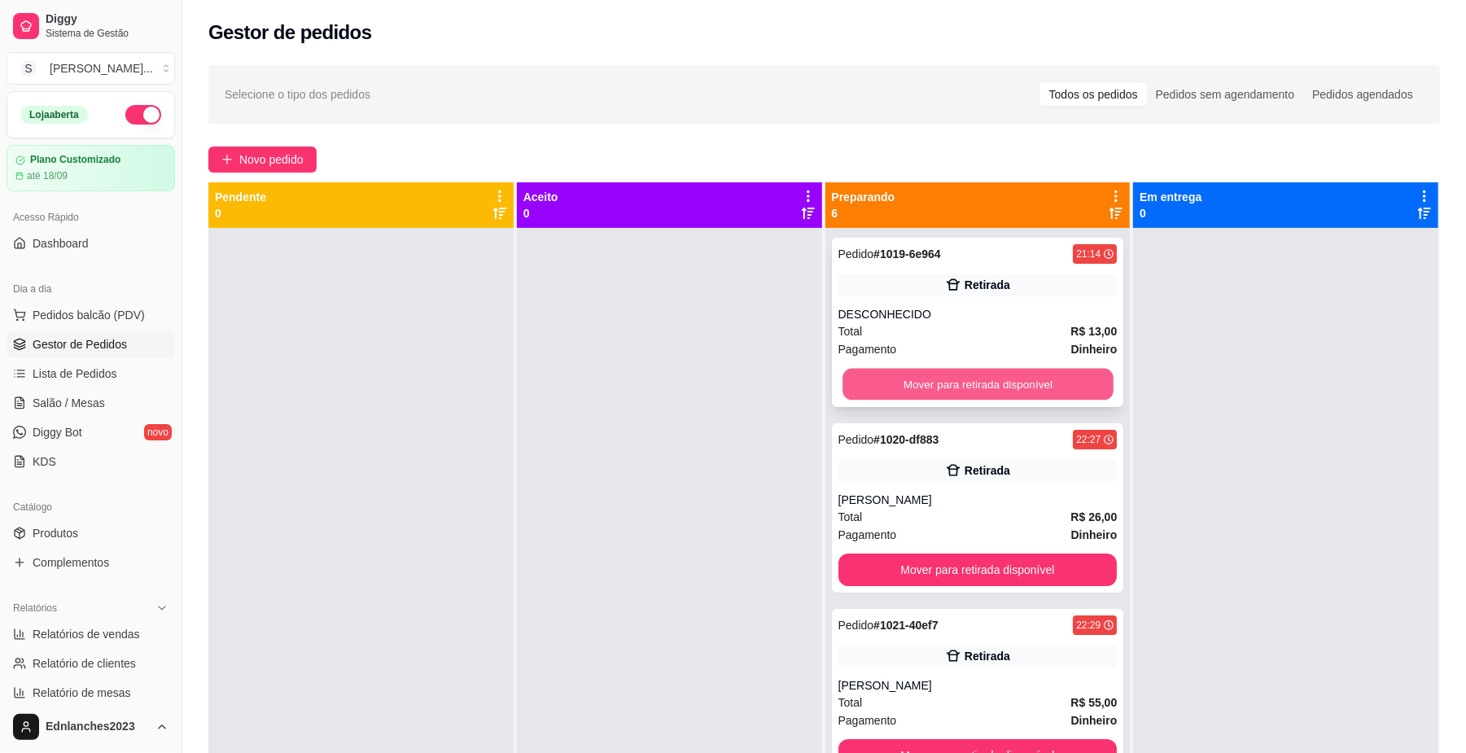
click at [912, 394] on button "Mover para retirada disponível" at bounding box center [977, 385] width 270 height 32
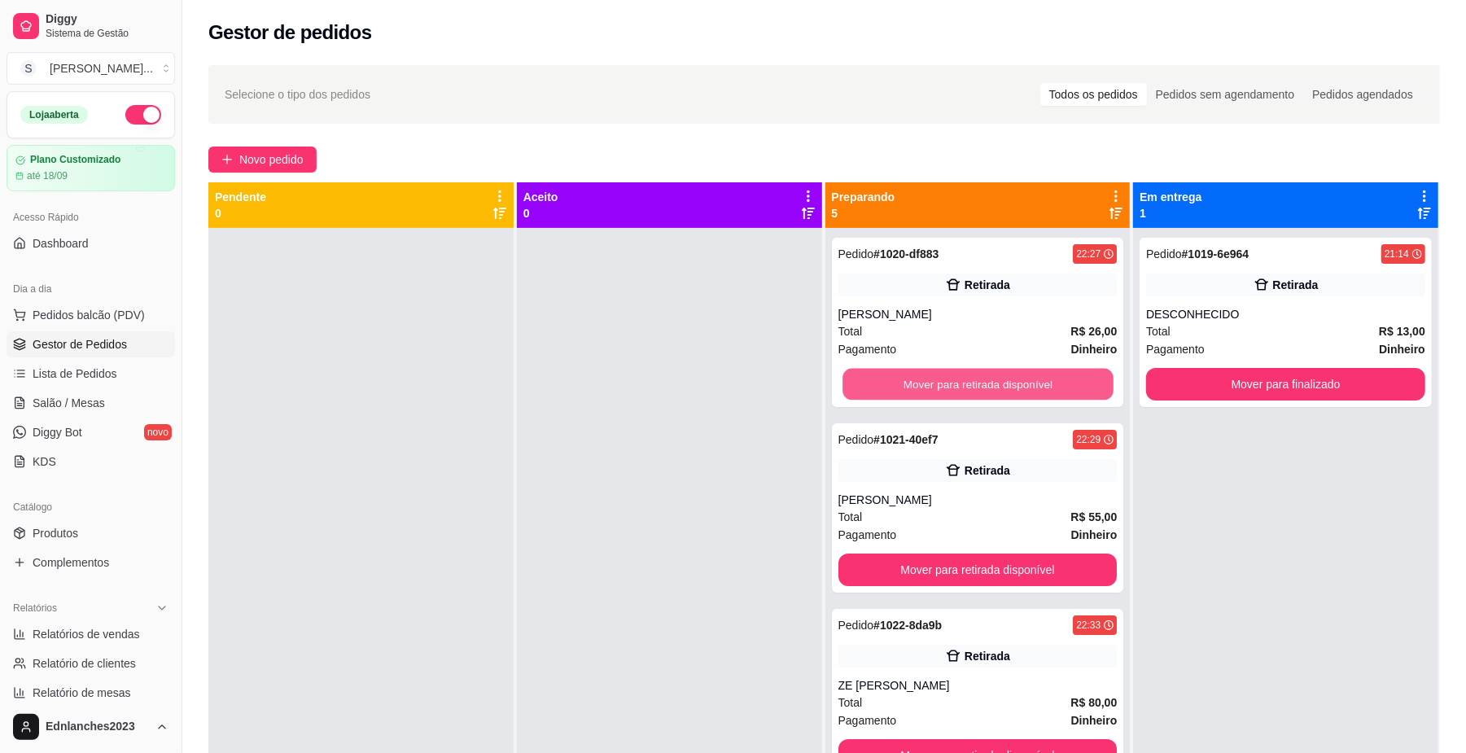
click at [912, 394] on button "Mover para retirada disponível" at bounding box center [977, 385] width 270 height 32
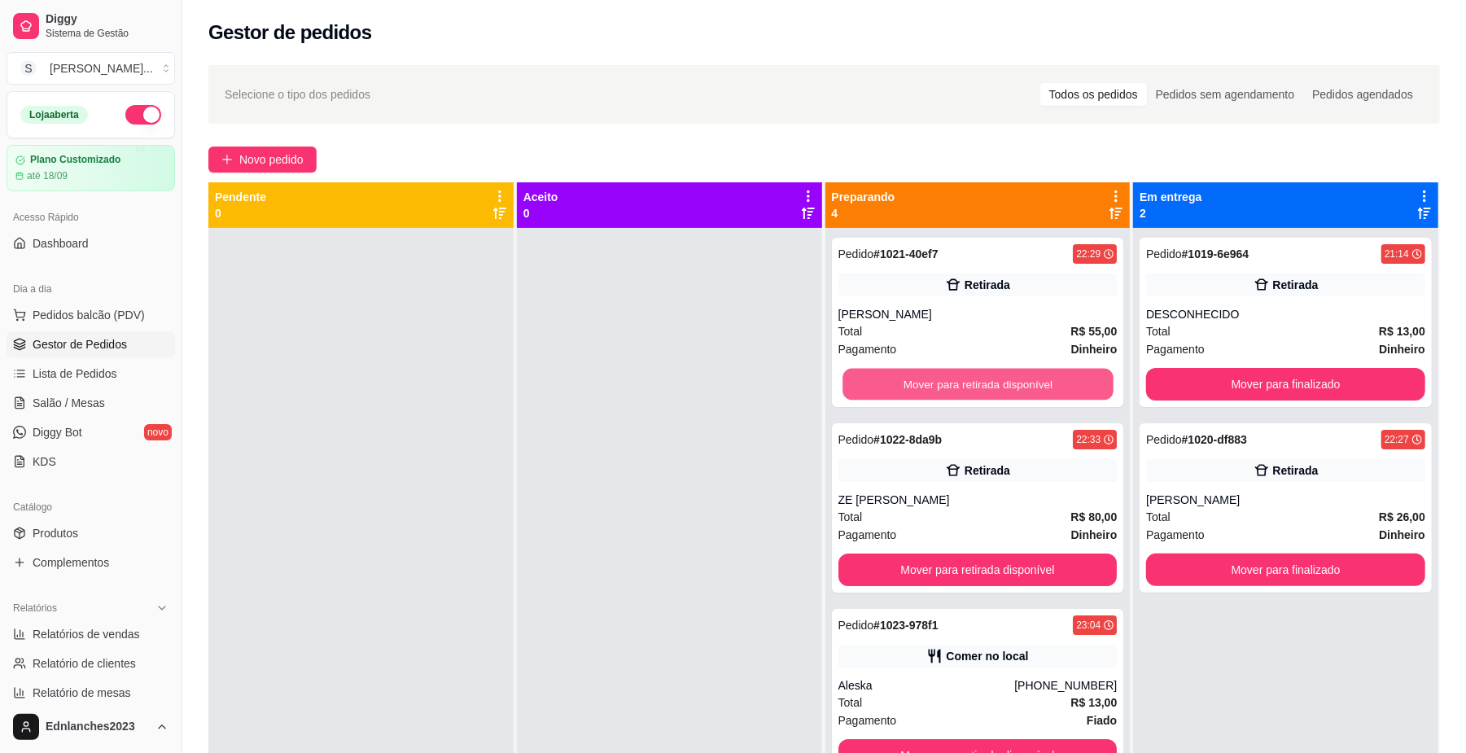
click at [912, 394] on button "Mover para retirada disponível" at bounding box center [977, 385] width 270 height 32
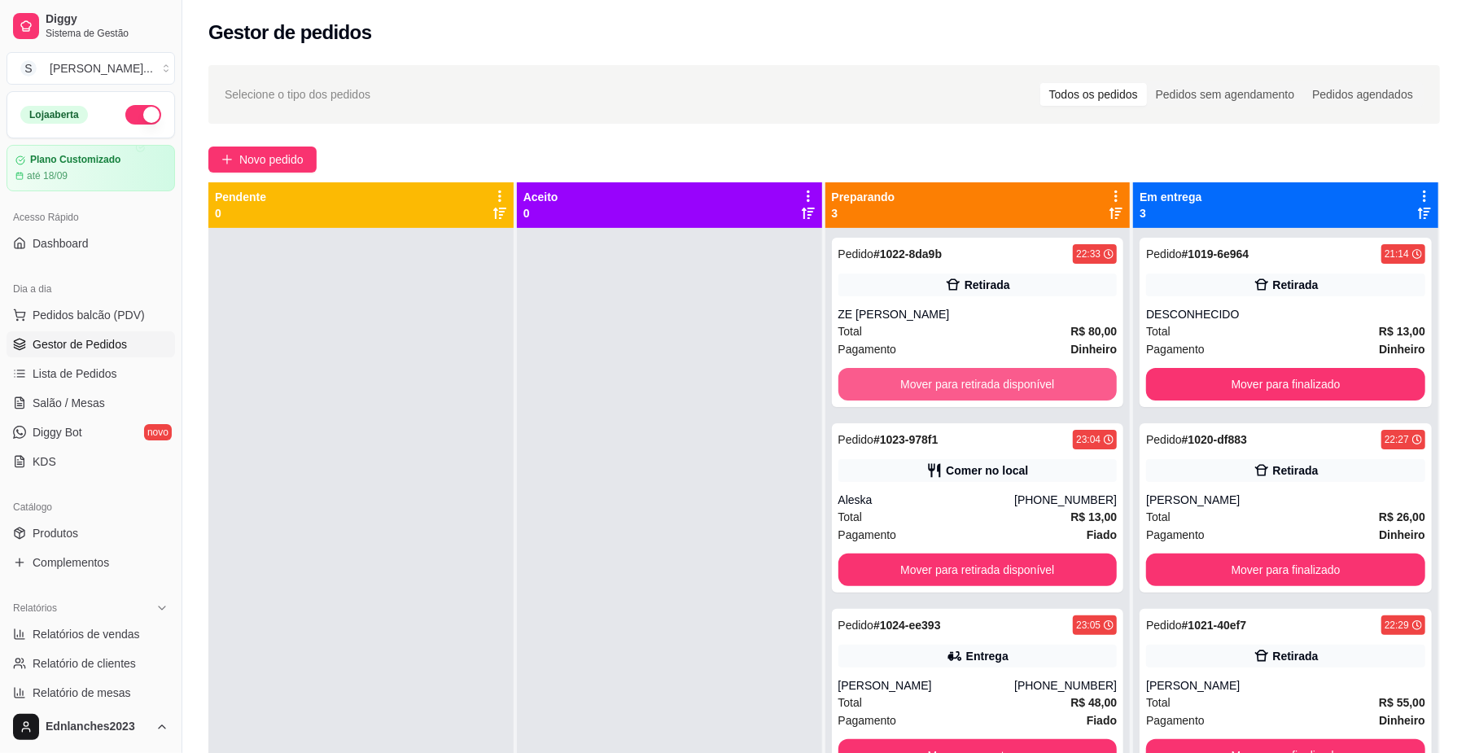
click at [912, 394] on button "Mover para retirada disponível" at bounding box center [977, 384] width 279 height 33
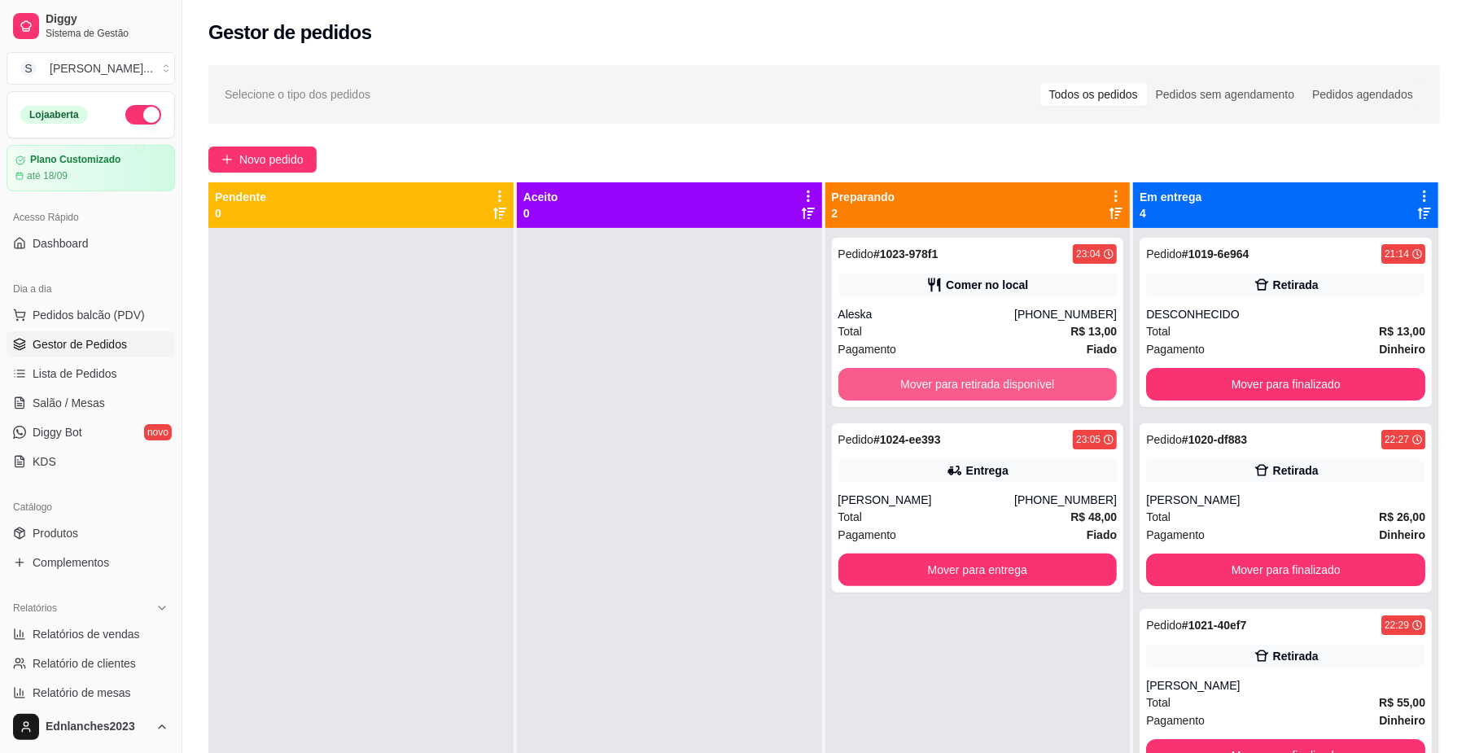
click at [912, 394] on button "Mover para retirada disponível" at bounding box center [977, 384] width 279 height 33
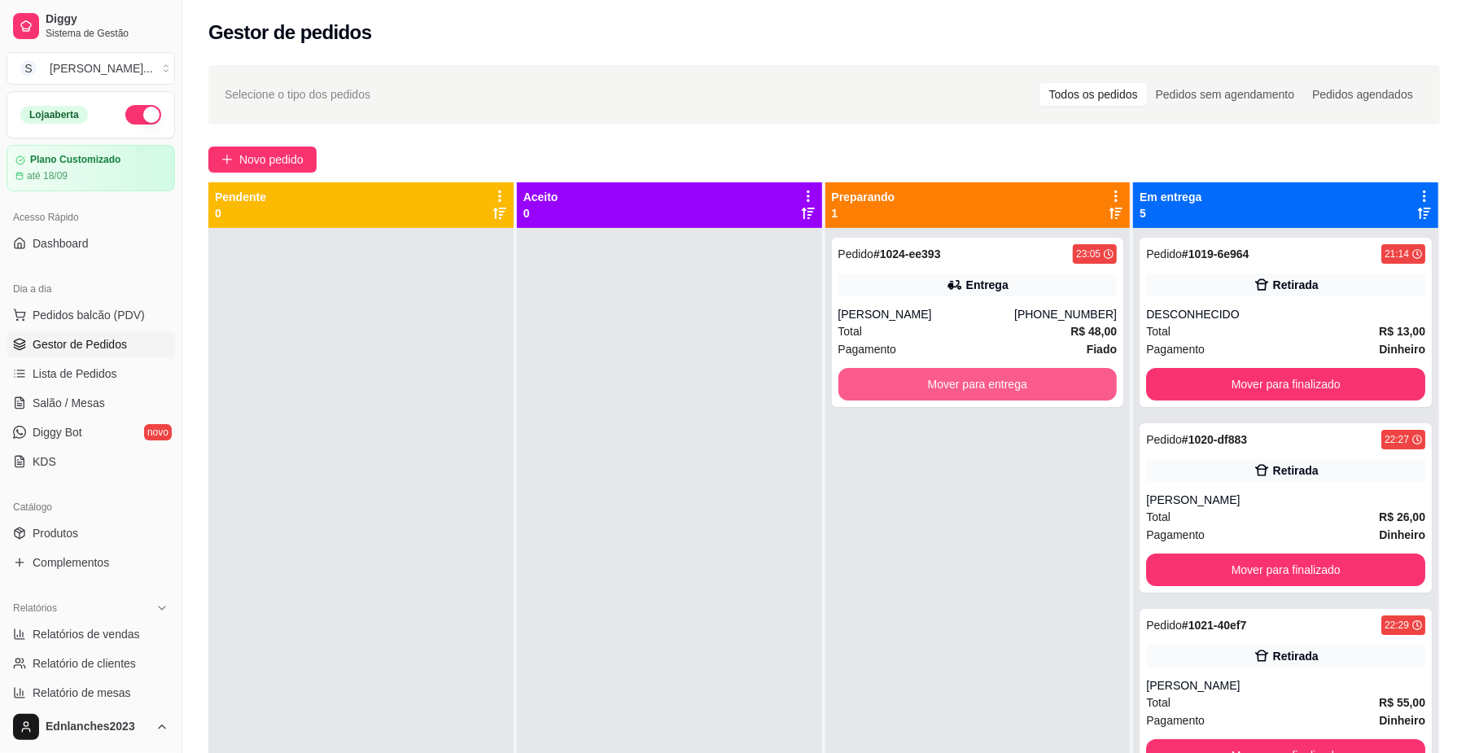
click at [912, 394] on button "Mover para entrega" at bounding box center [977, 384] width 279 height 33
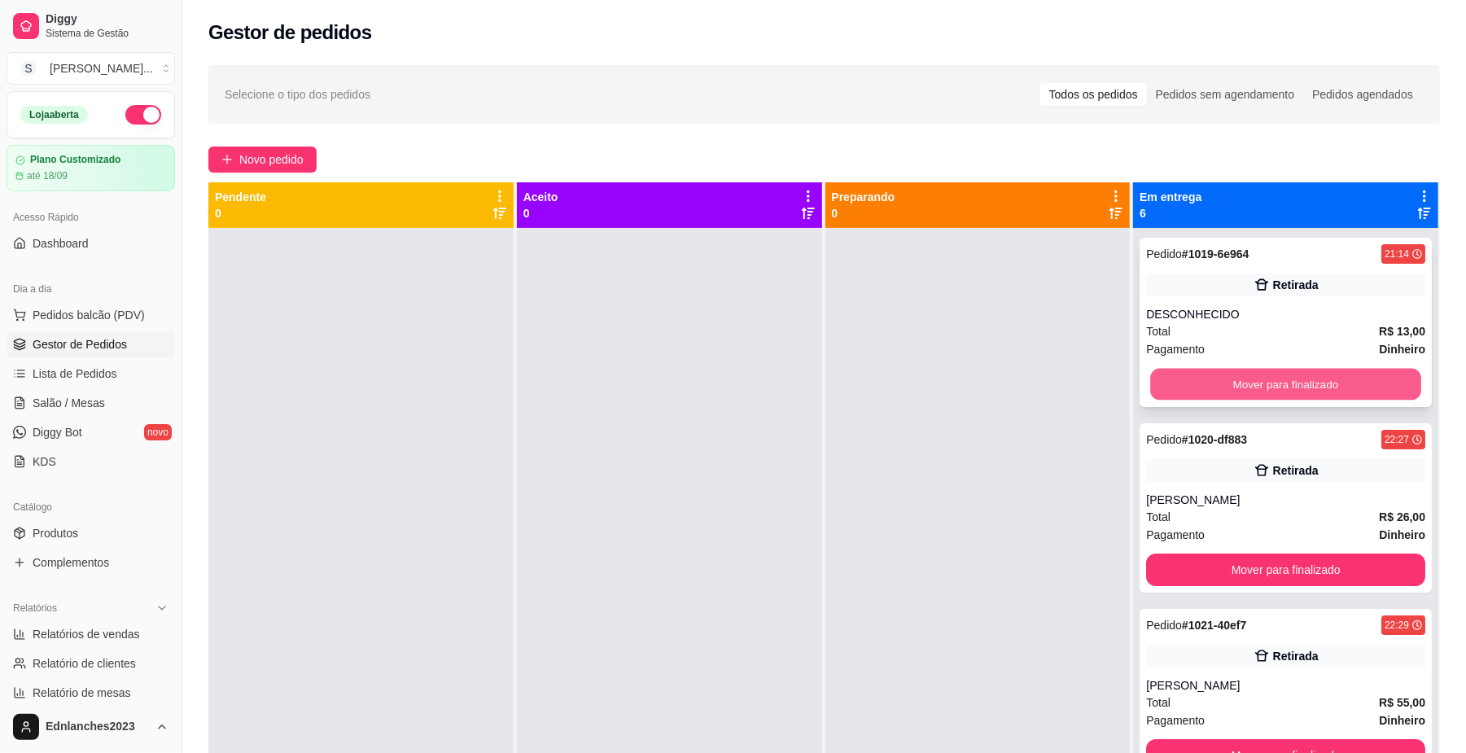
click at [1197, 388] on button "Mover para finalizado" at bounding box center [1285, 385] width 270 height 32
click at [1197, 388] on button "Mover para finalizado" at bounding box center [1285, 384] width 279 height 33
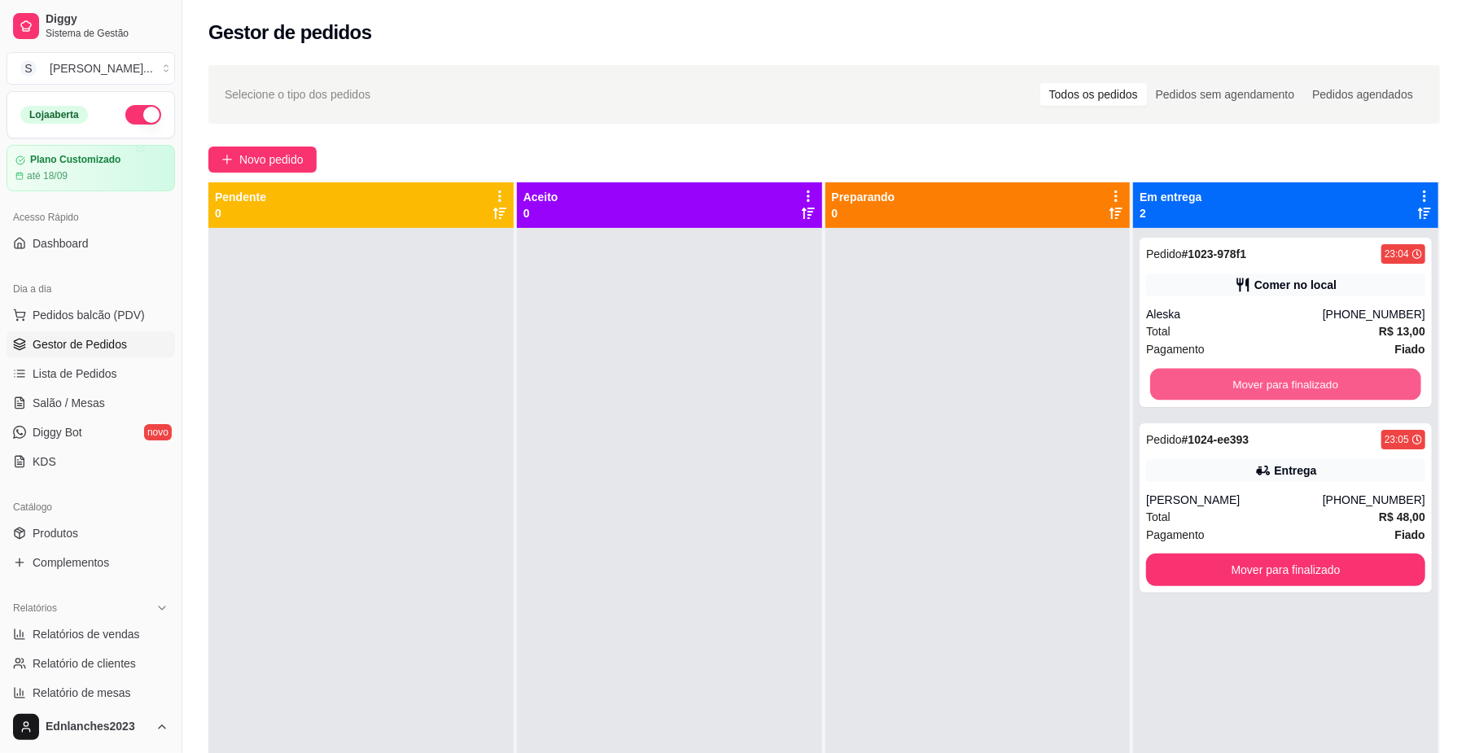
click at [1197, 388] on button "Mover para finalizado" at bounding box center [1285, 385] width 270 height 32
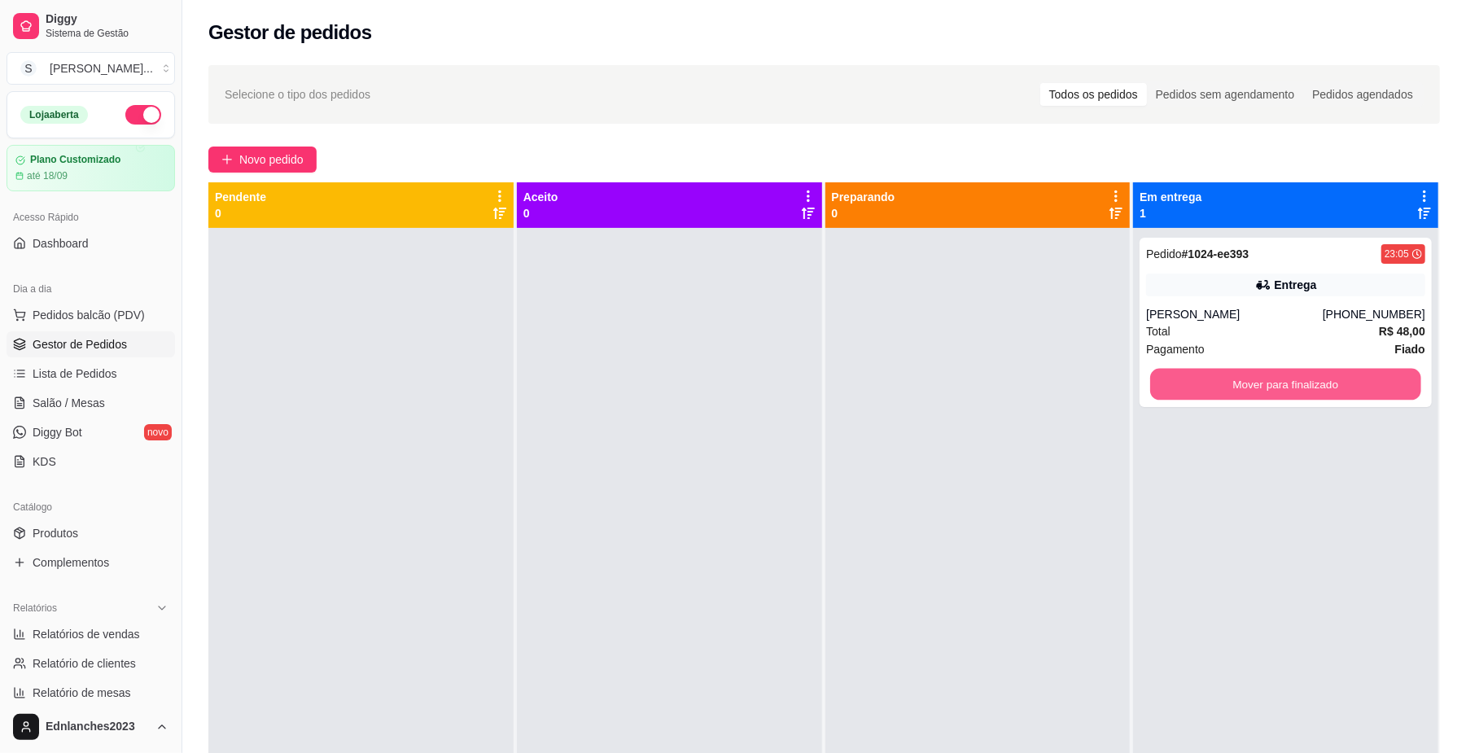
click at [1197, 388] on button "Mover para finalizado" at bounding box center [1285, 385] width 270 height 32
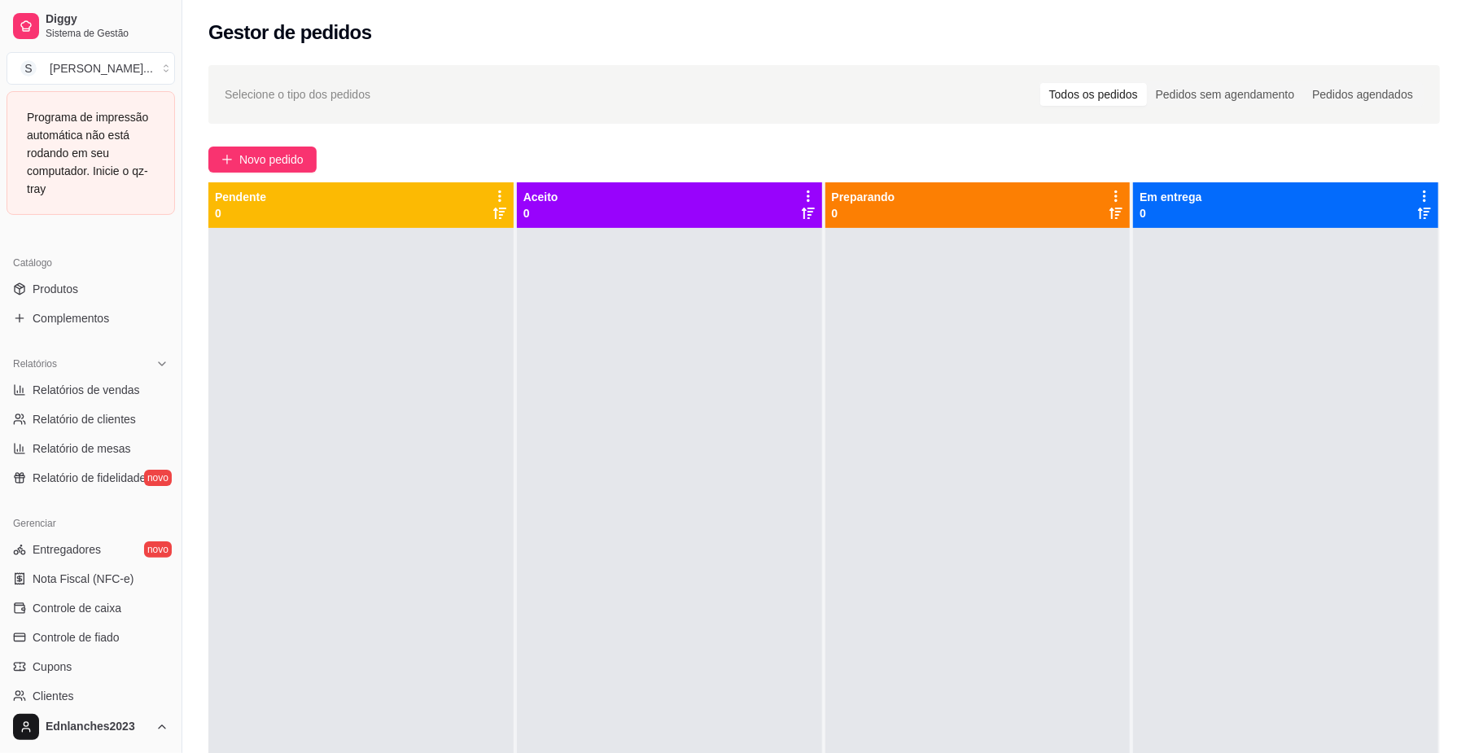
scroll to position [379, 0]
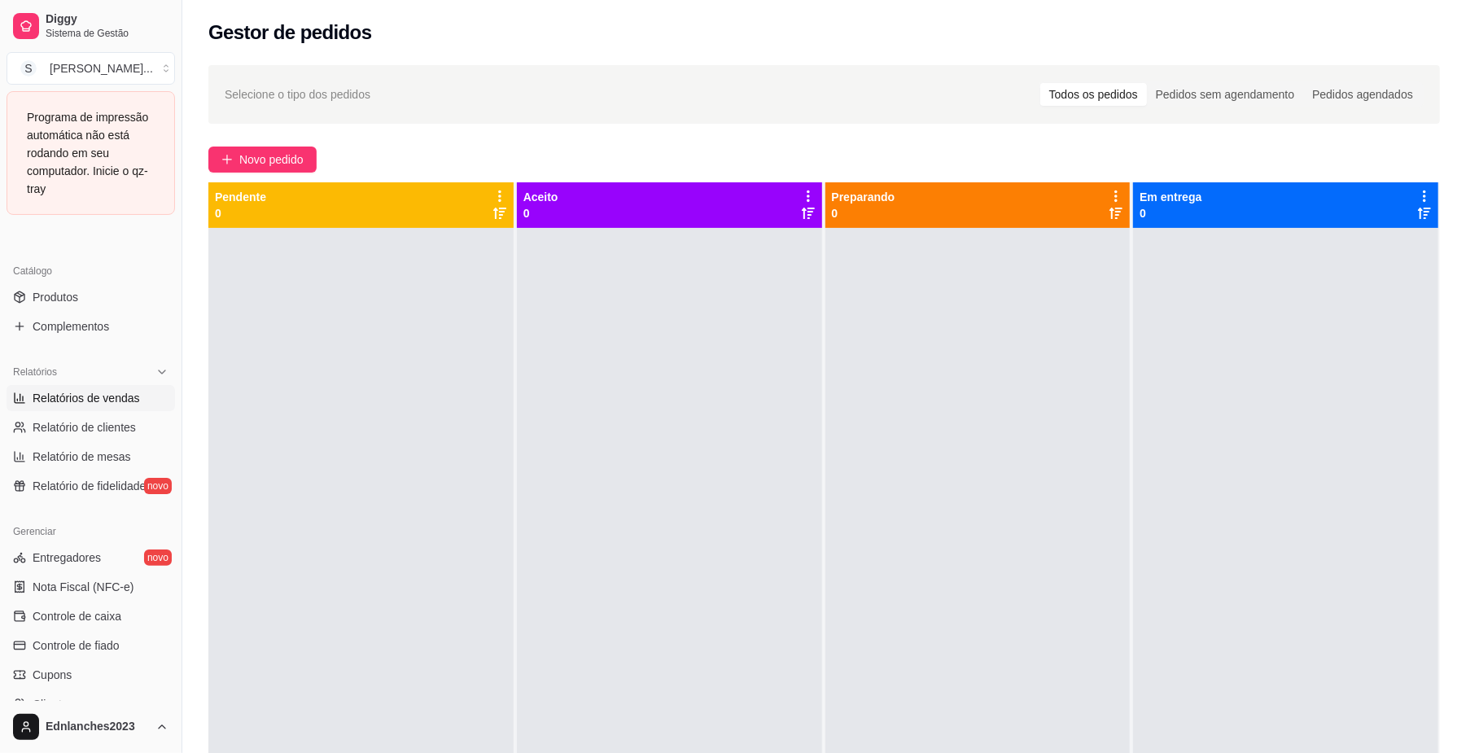
click at [77, 397] on span "Relatórios de vendas" at bounding box center [86, 398] width 107 height 16
select select "ALL"
select select "0"
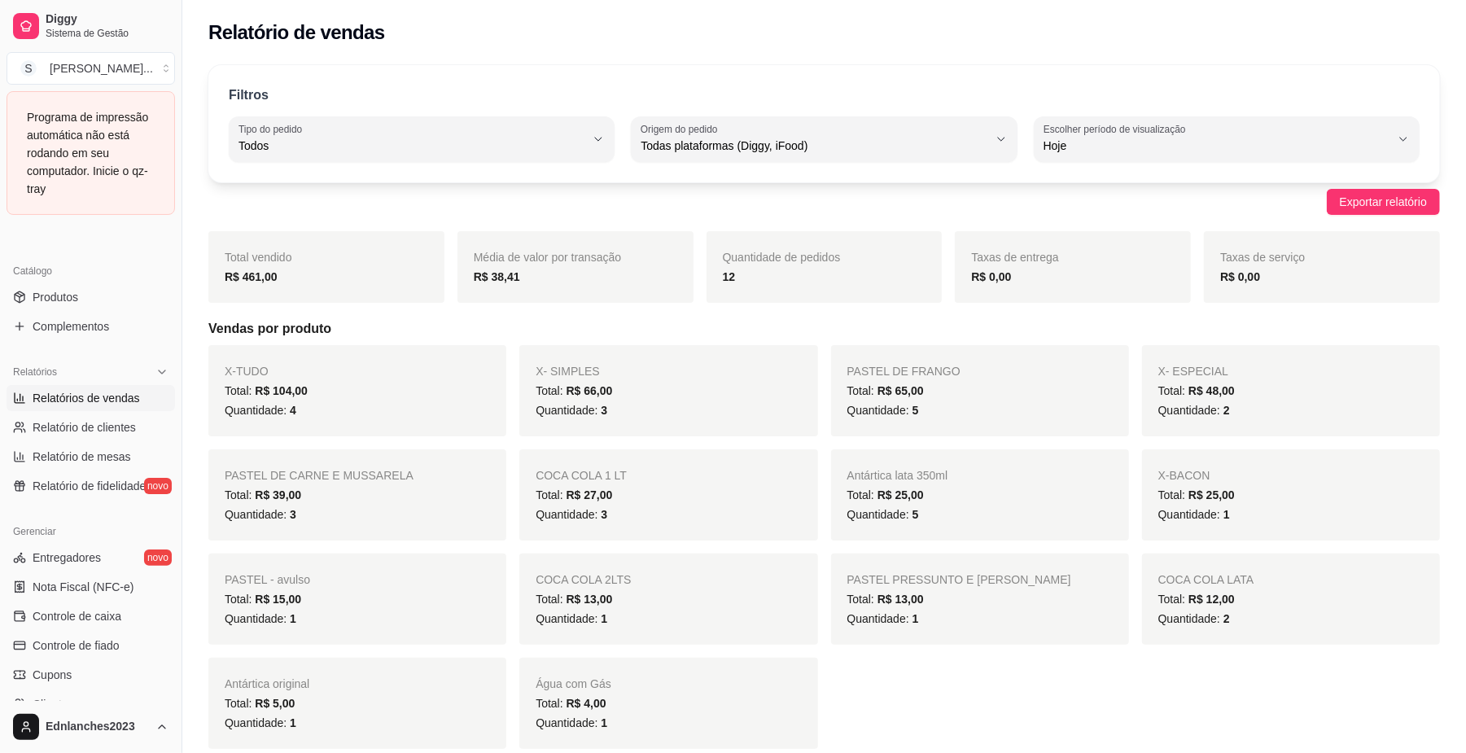
click at [105, 391] on span "Relatórios de vendas" at bounding box center [86, 398] width 107 height 16
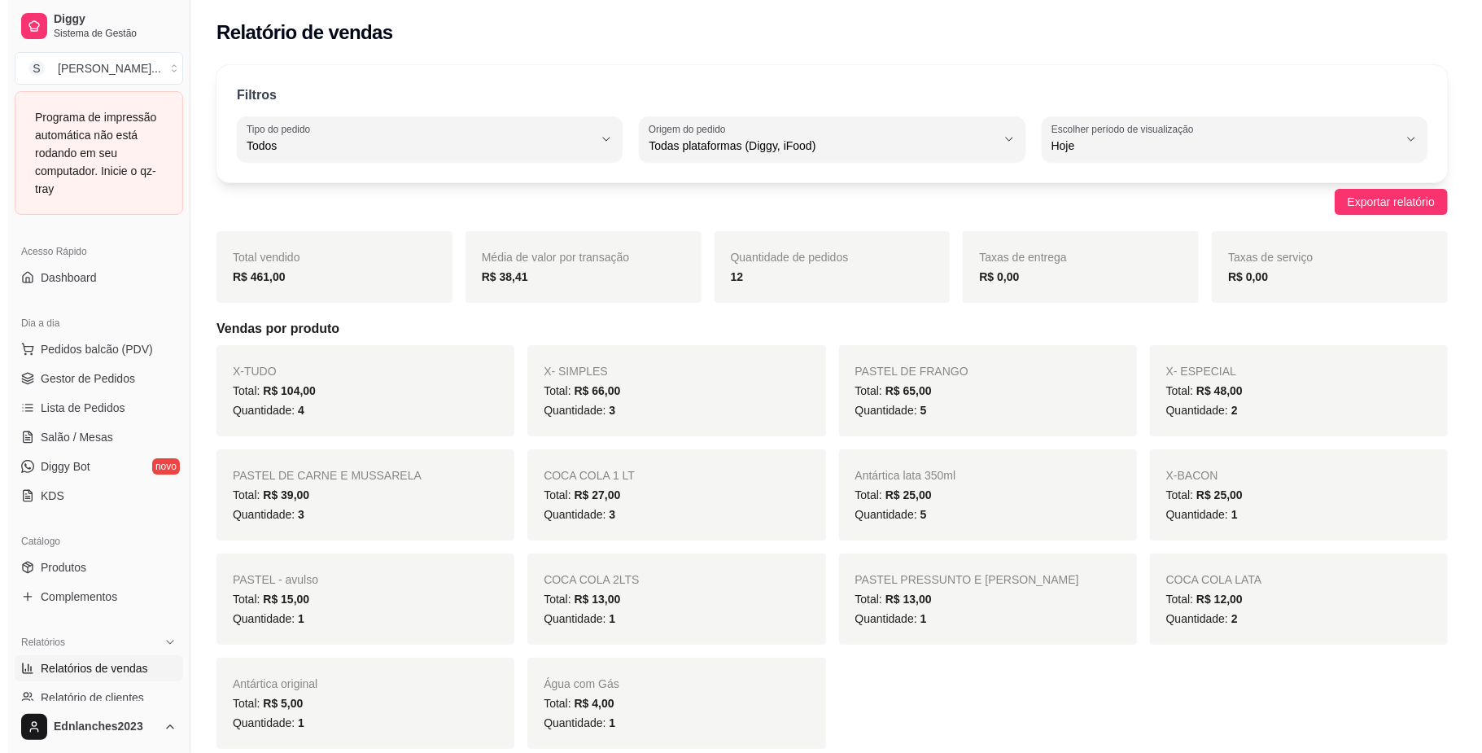
scroll to position [102, 0]
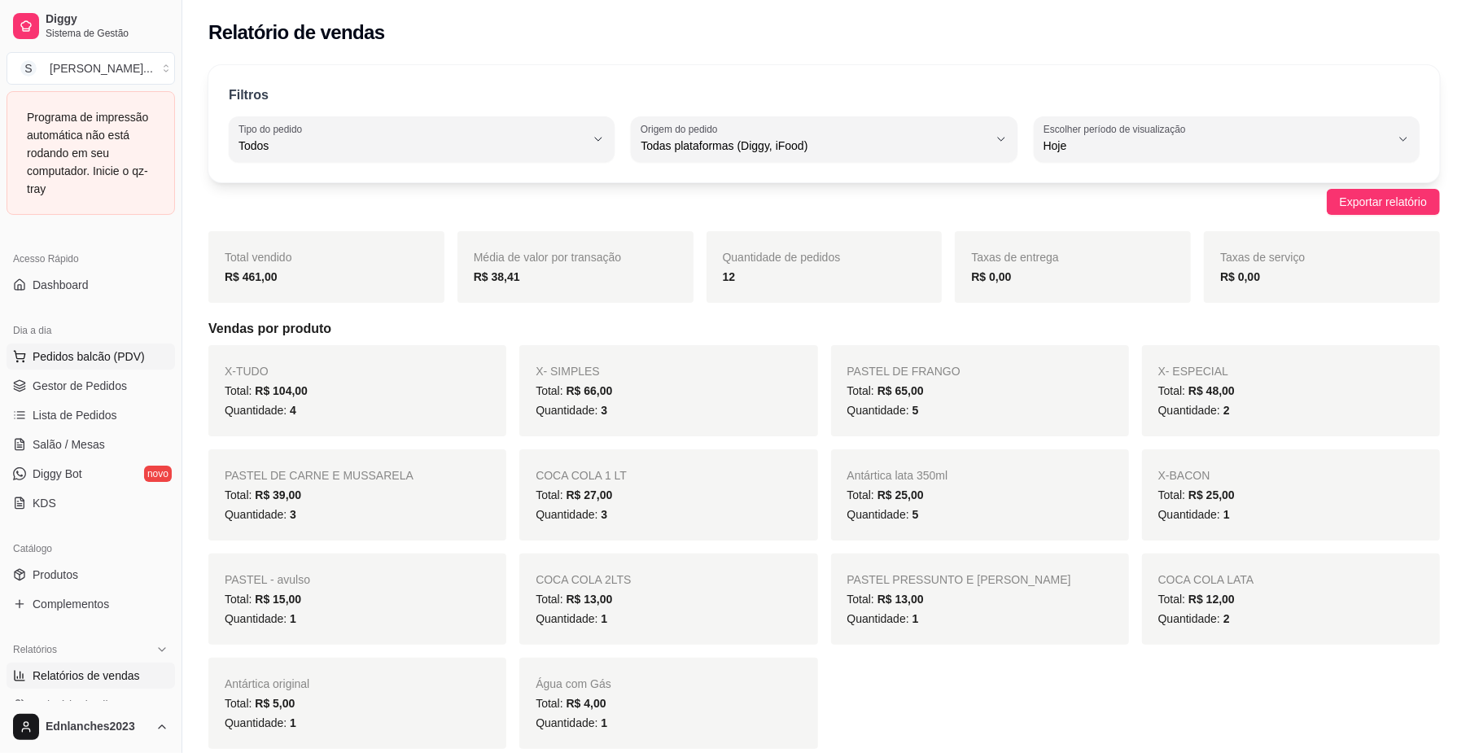
click at [62, 363] on span "Pedidos balcão (PDV)" at bounding box center [89, 356] width 112 height 16
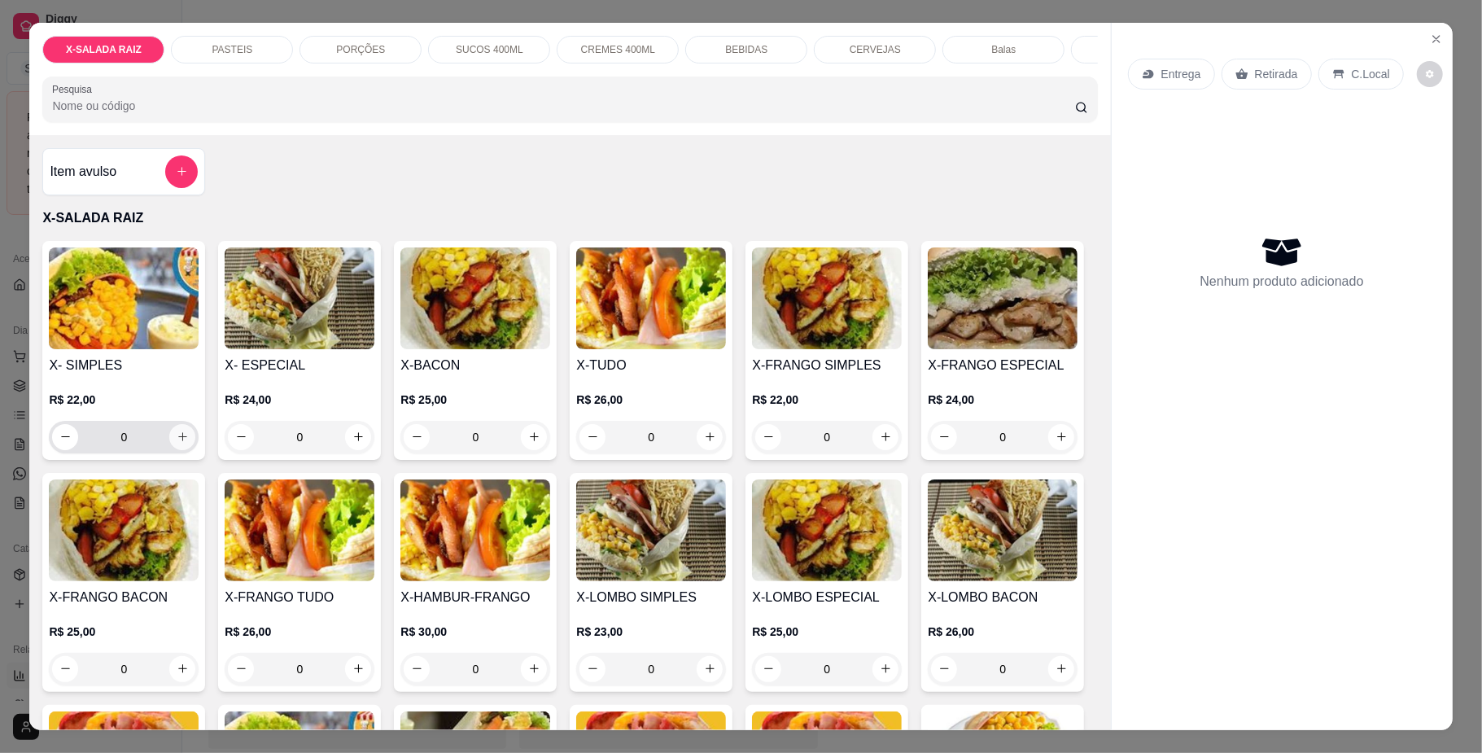
click at [173, 450] on button "increase-product-quantity" at bounding box center [182, 437] width 26 height 26
type input "1"
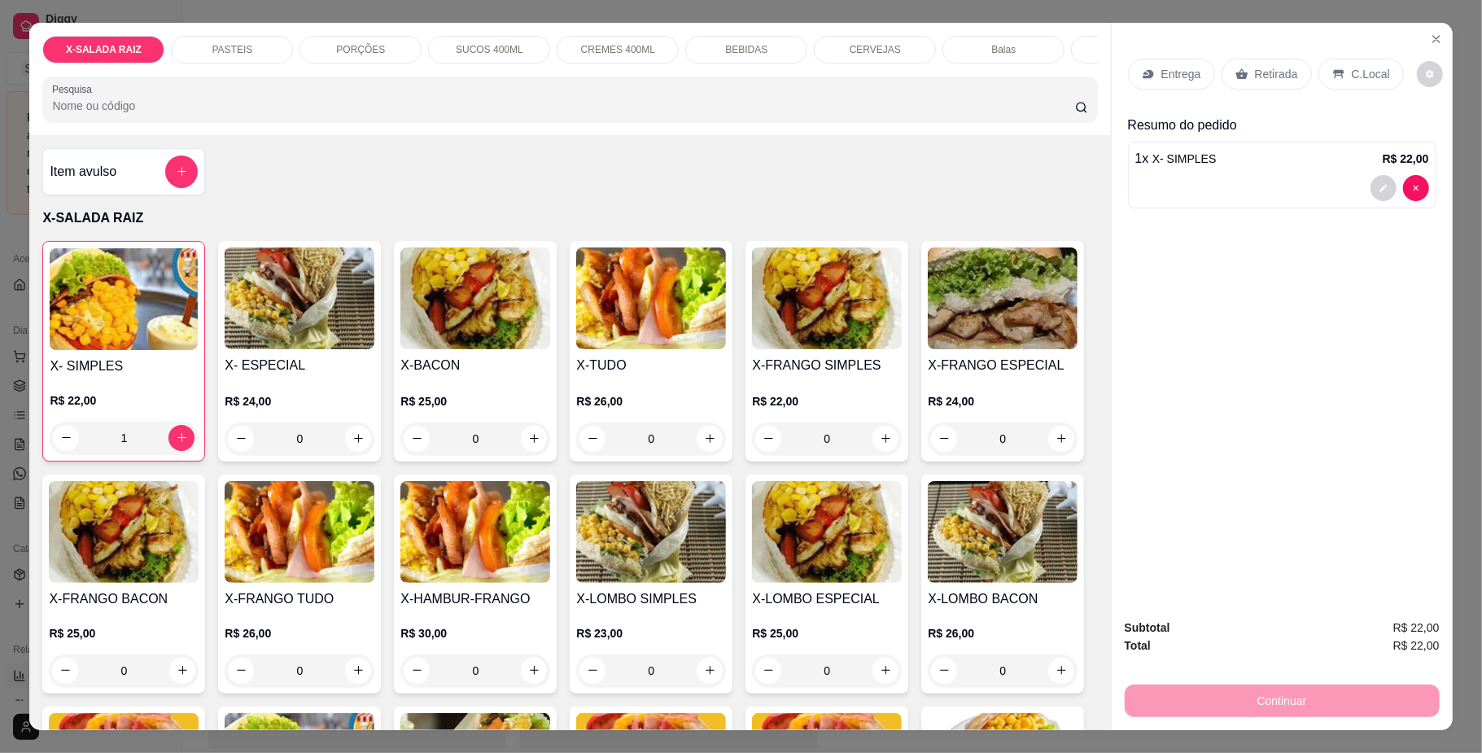
click at [120, 171] on div "Item avulso" at bounding box center [124, 171] width 148 height 33
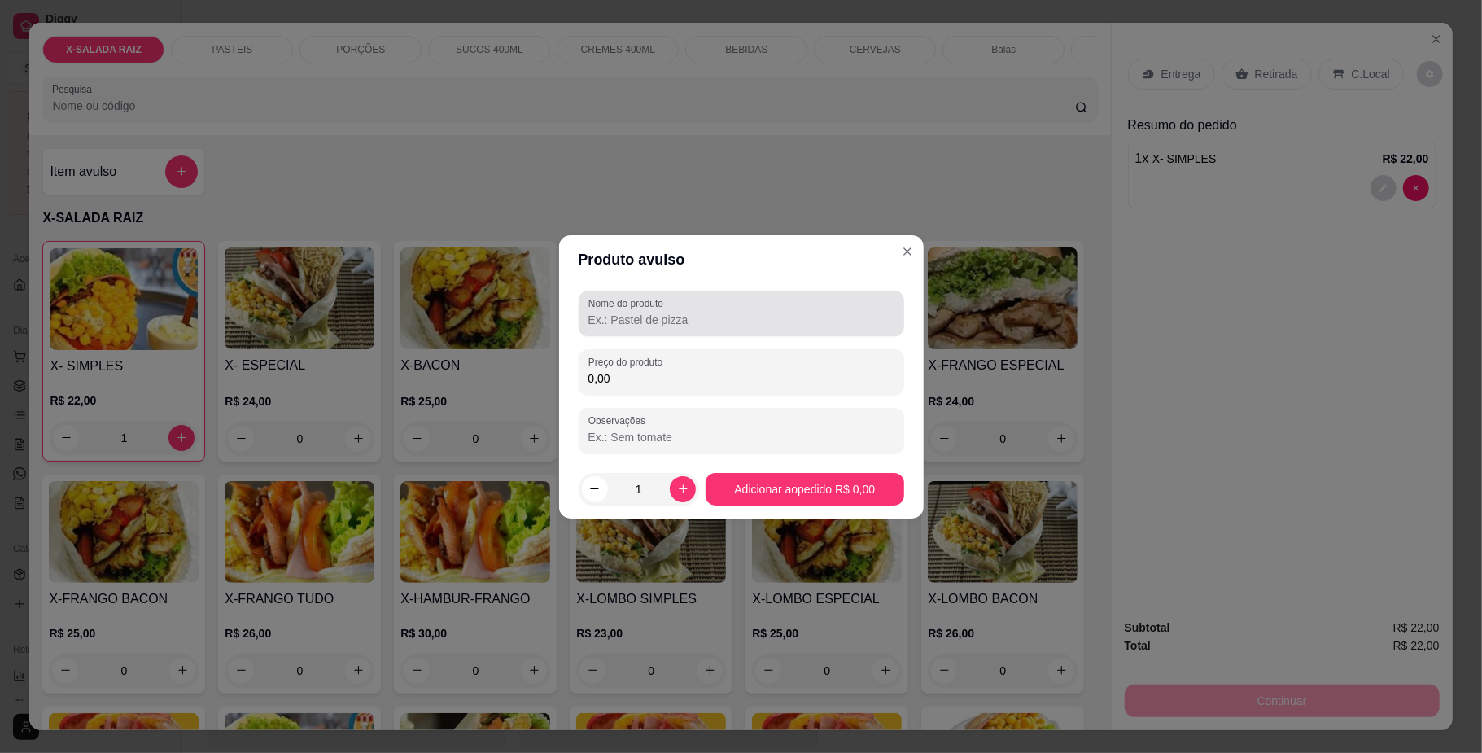
click at [633, 304] on label "Nome do produto" at bounding box center [629, 303] width 81 height 14
click at [633, 312] on input "Nome do produto" at bounding box center [742, 320] width 306 height 16
click at [633, 304] on label "Nome do produto" at bounding box center [629, 303] width 81 height 14
click at [633, 312] on input "Nome do produto" at bounding box center [742, 320] width 306 height 16
type input "E"
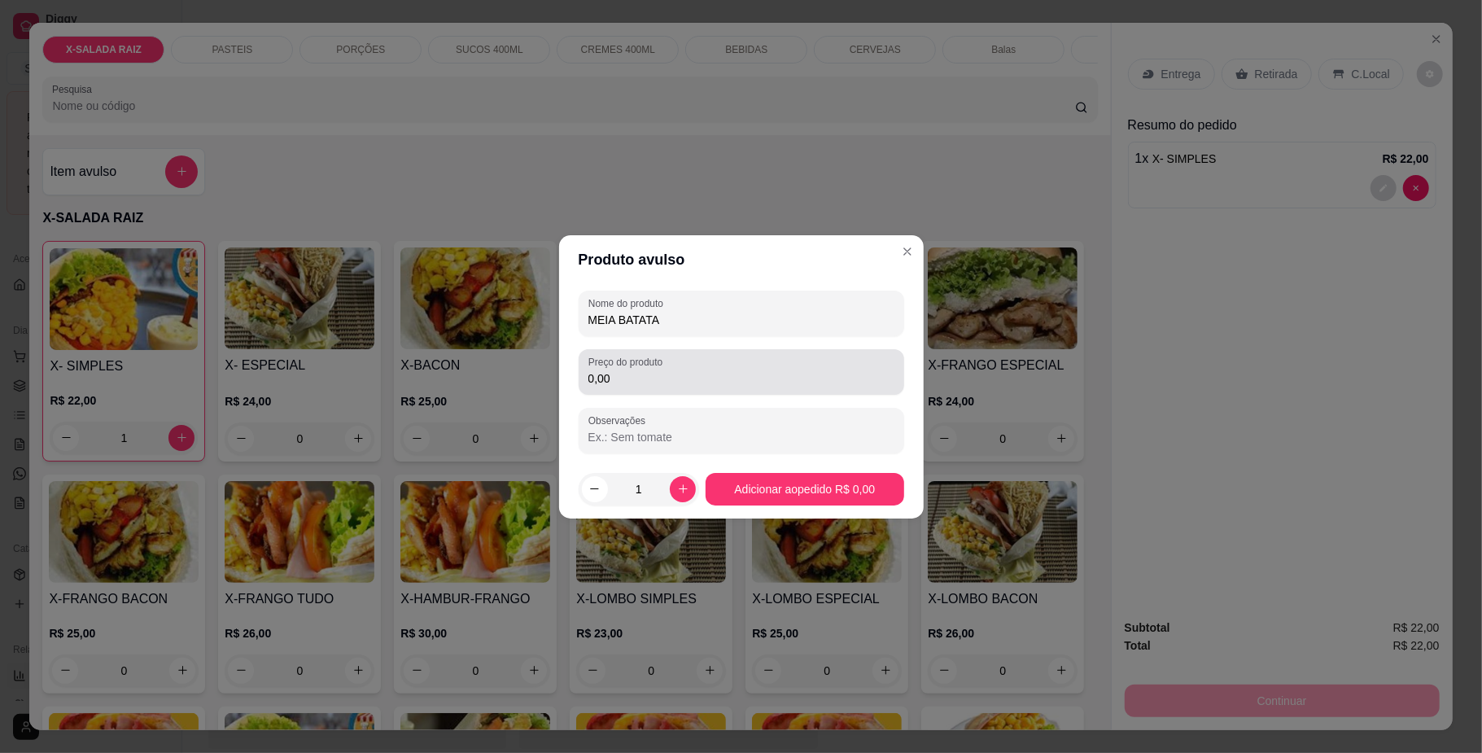
type input "MEIA BATATA"
click at [675, 379] on input "0,00" at bounding box center [742, 378] width 306 height 16
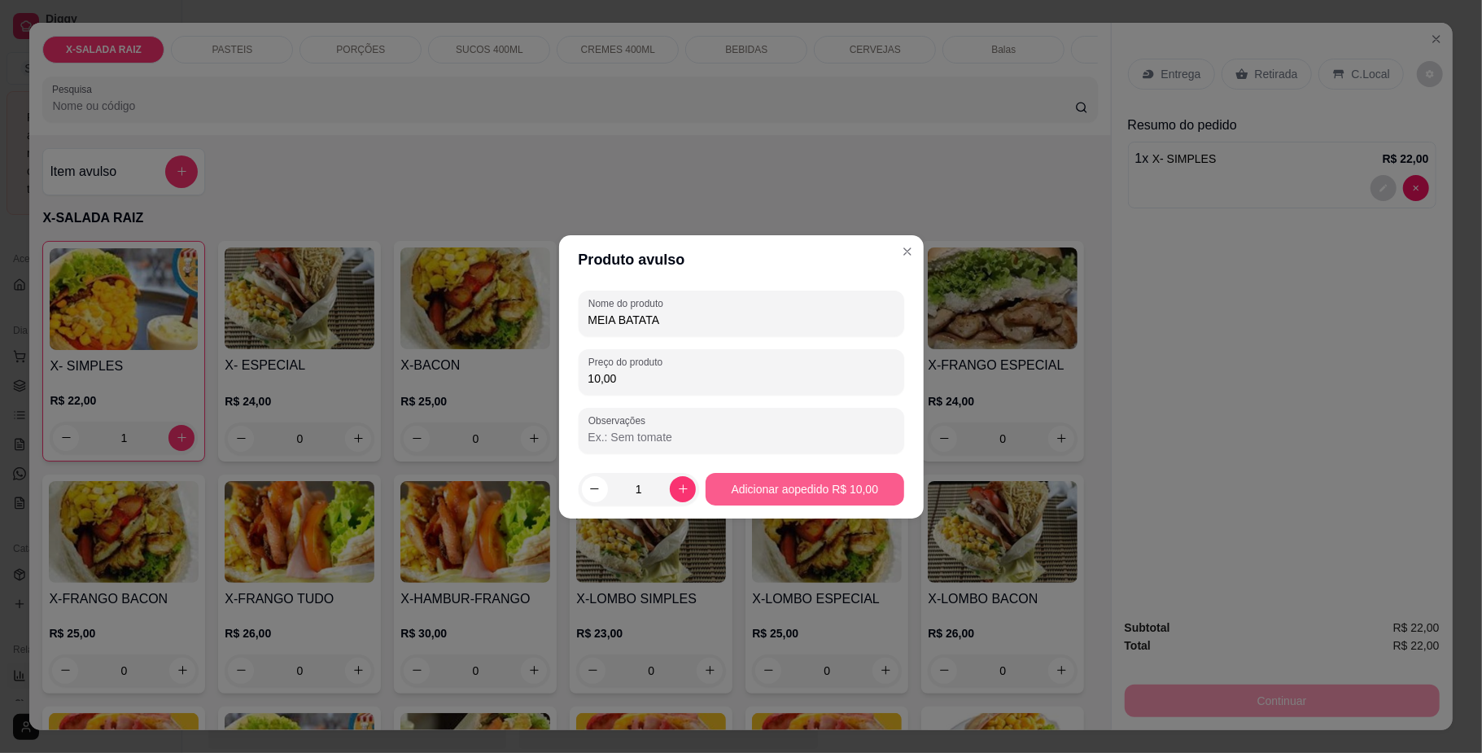
type input "10,00"
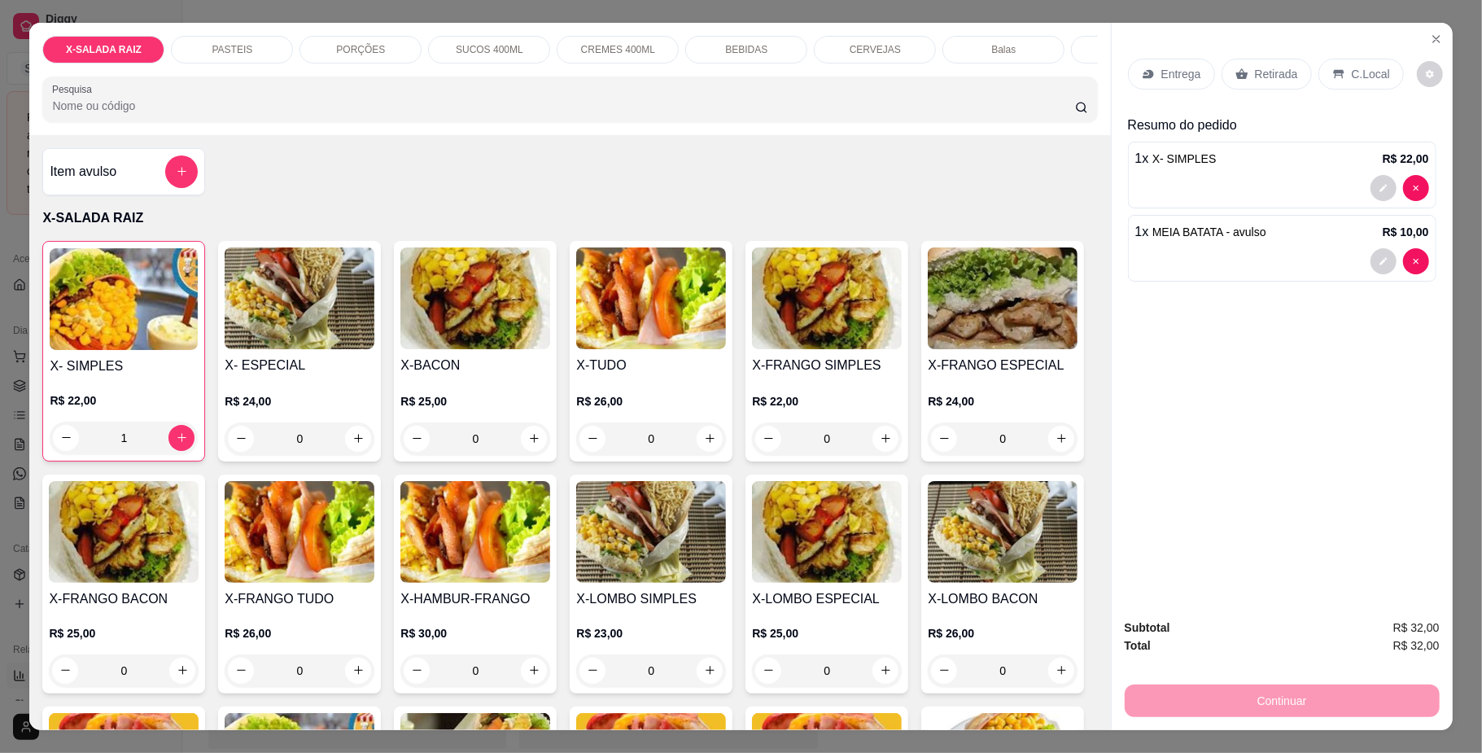
click at [1262, 85] on div "Retirada" at bounding box center [1267, 74] width 90 height 31
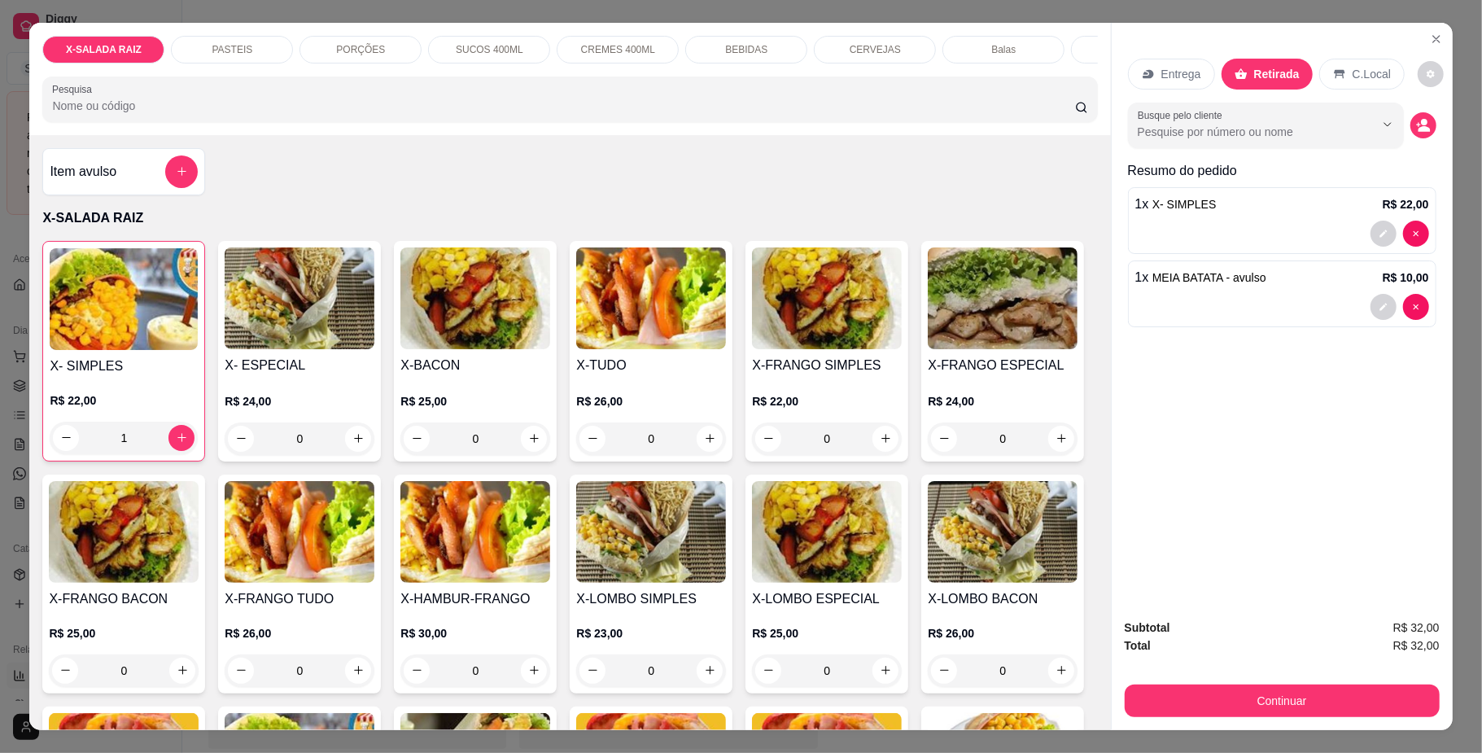
click at [740, 44] on p "BEBIDAS" at bounding box center [746, 49] width 42 height 13
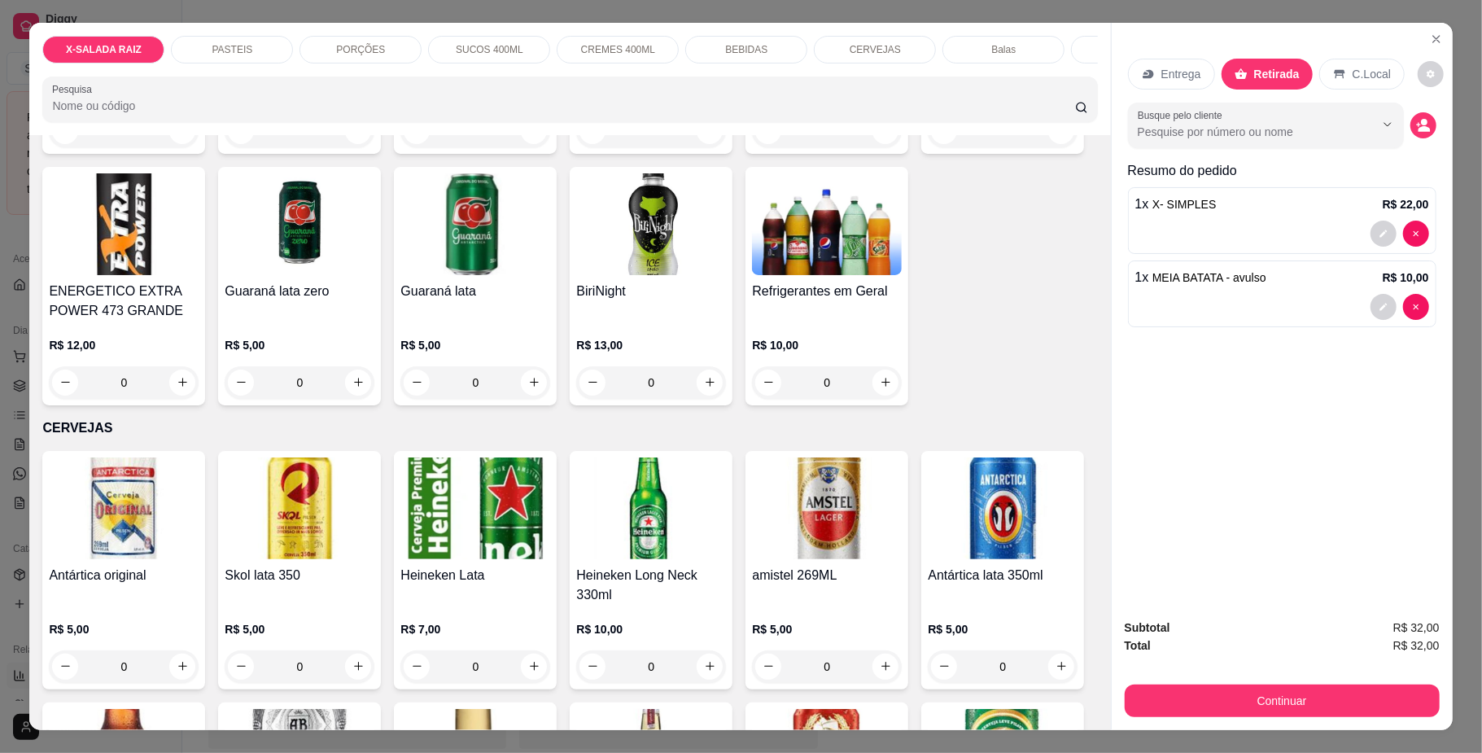
scroll to position [29, 0]
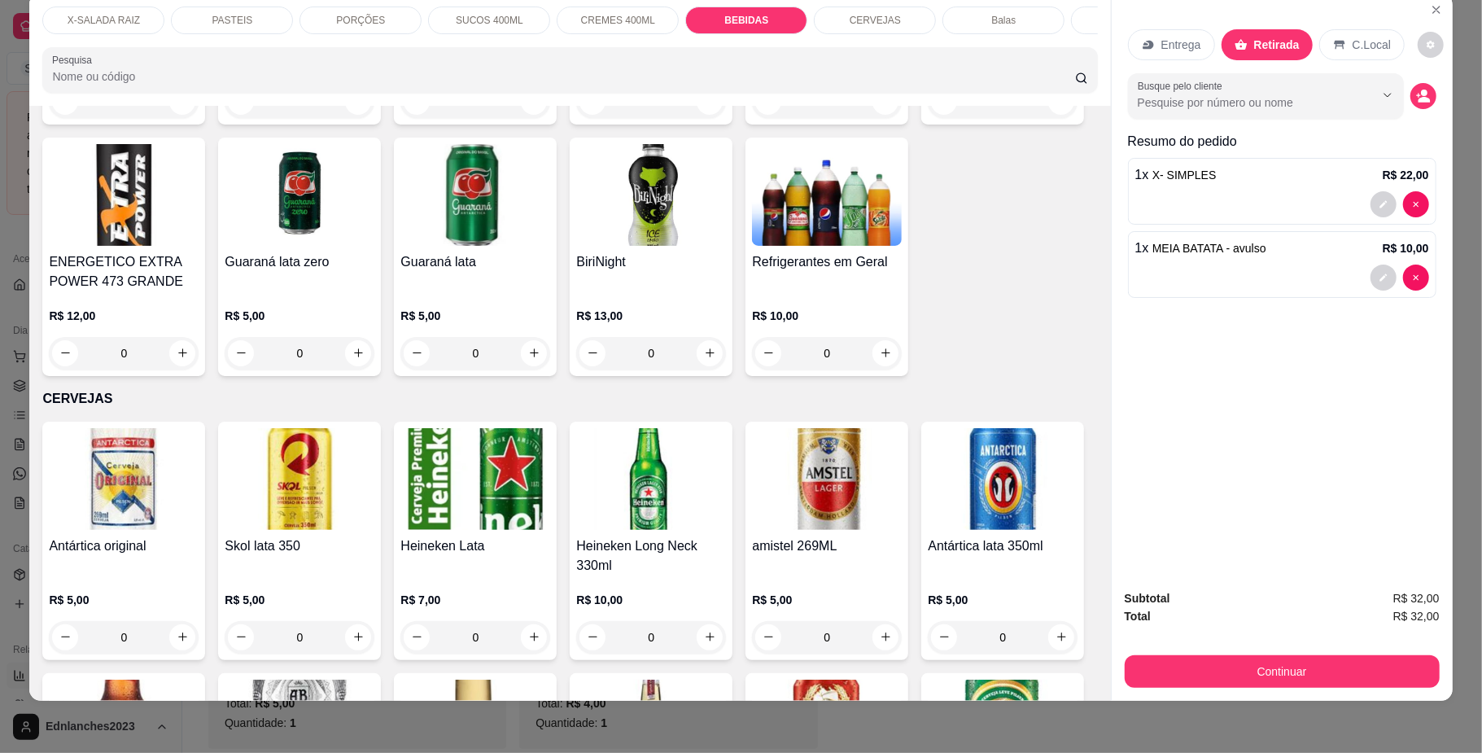
type input "1"
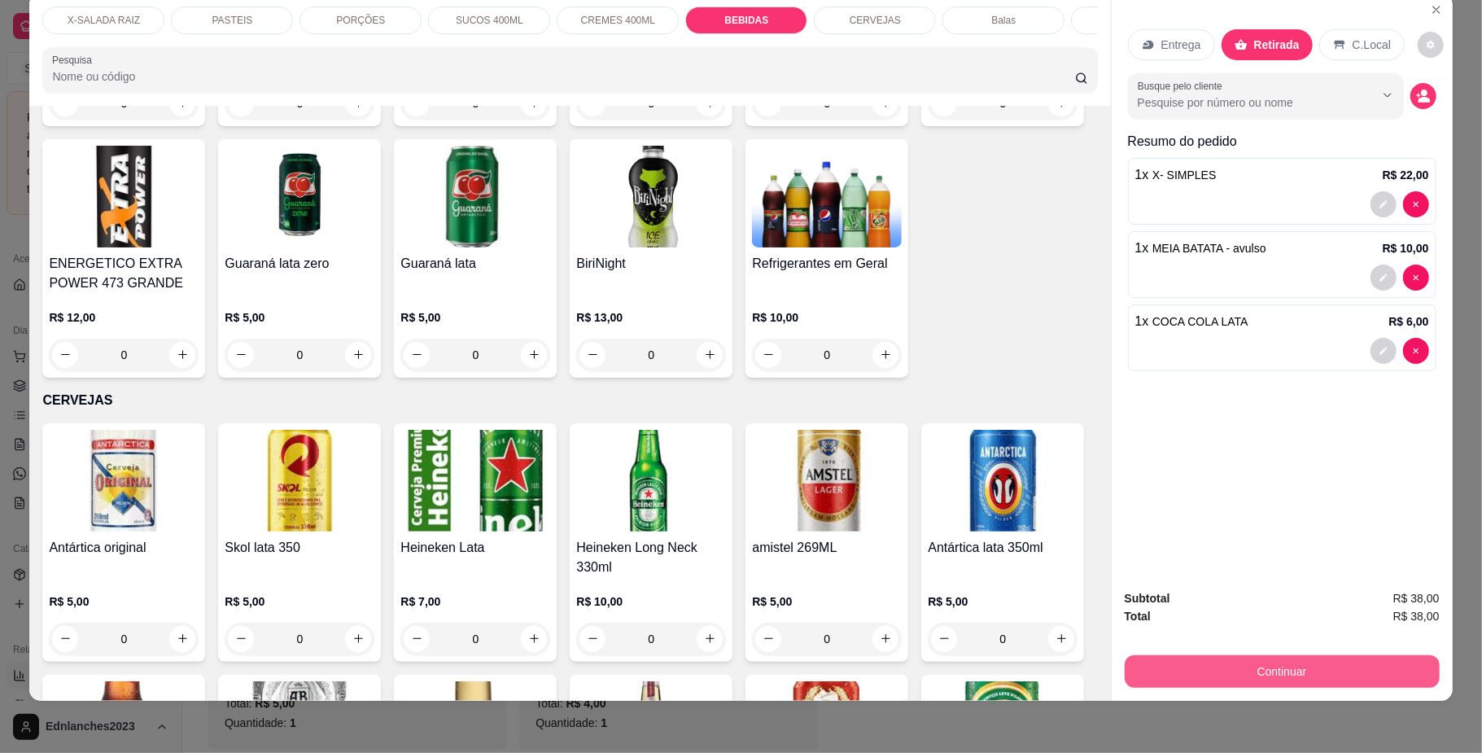
click at [1275, 666] on button "Continuar" at bounding box center [1282, 671] width 315 height 33
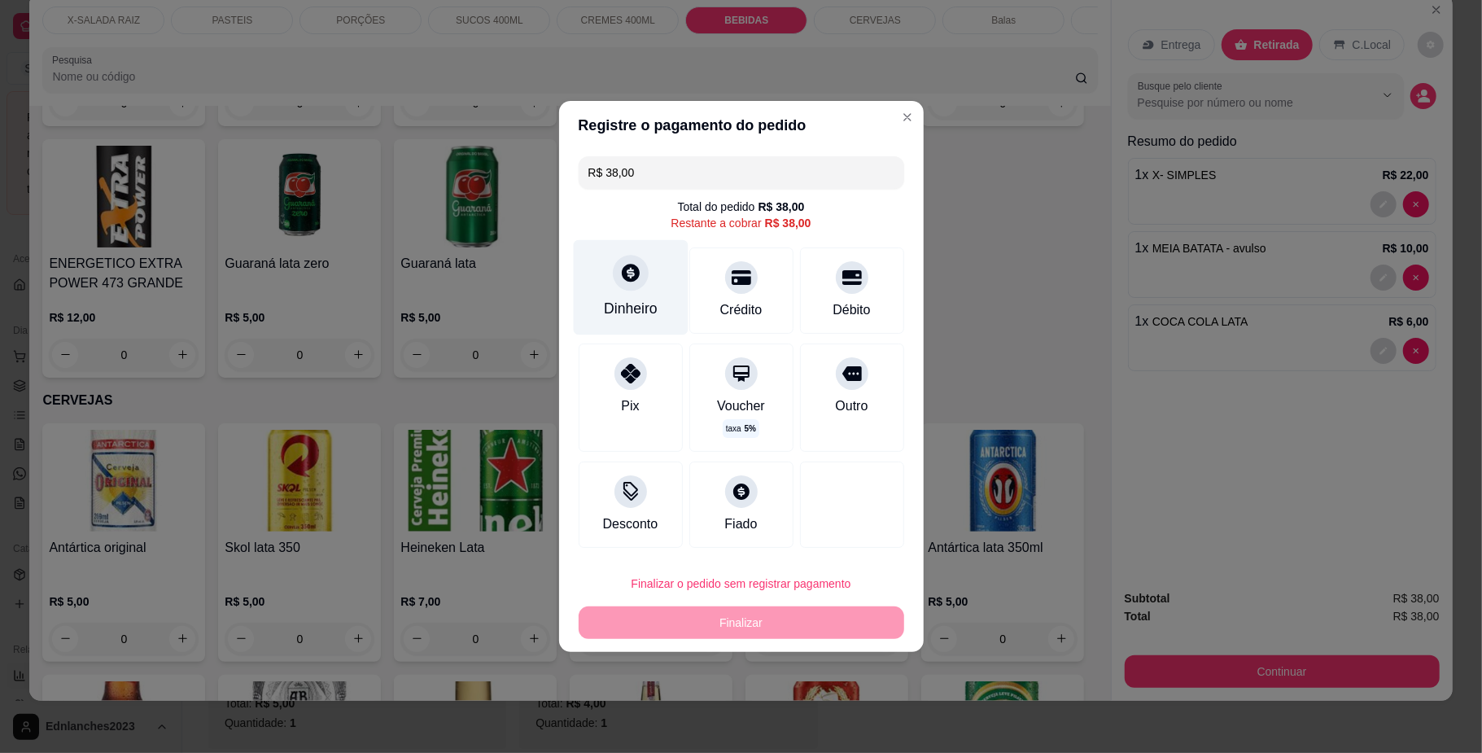
click at [633, 280] on icon at bounding box center [629, 272] width 21 height 21
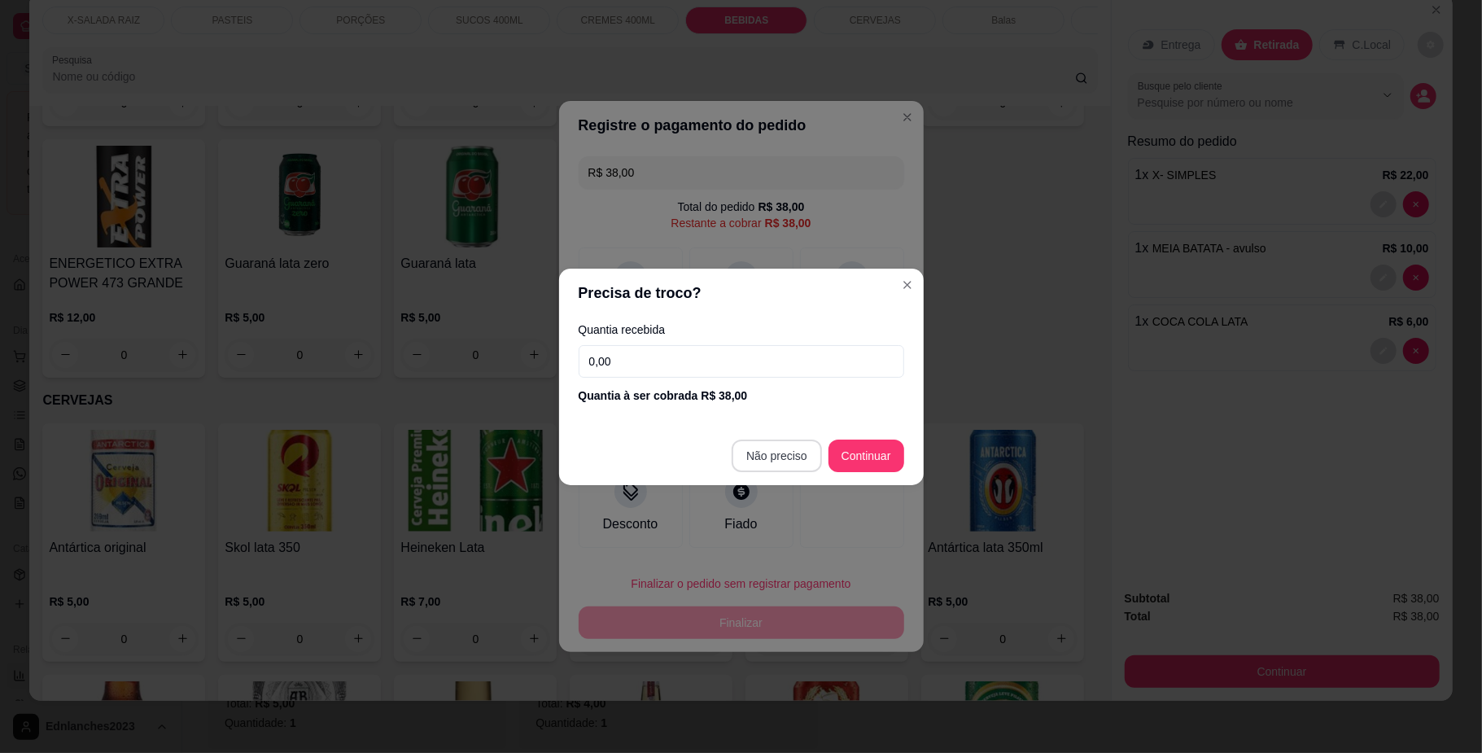
type input "R$ 0,00"
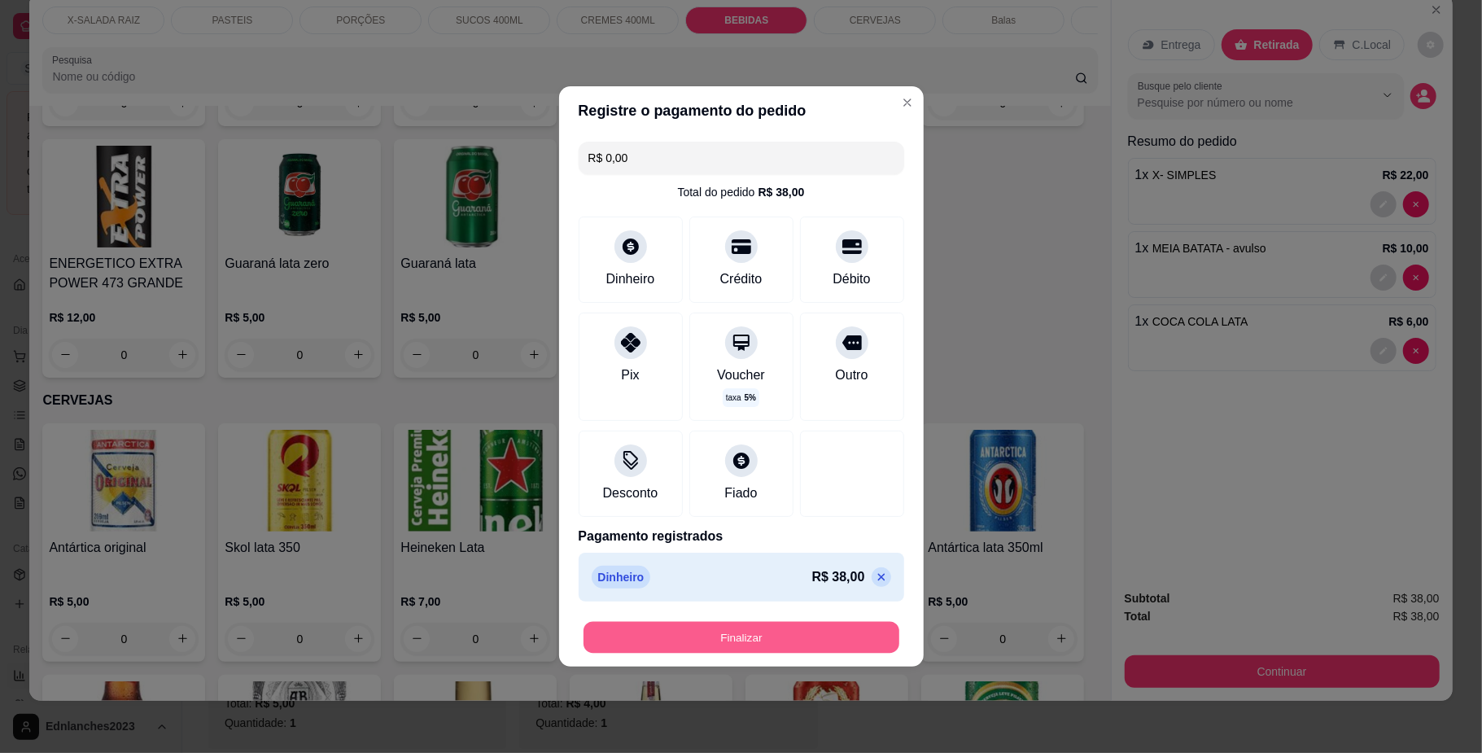
click at [730, 646] on button "Finalizar" at bounding box center [742, 638] width 316 height 32
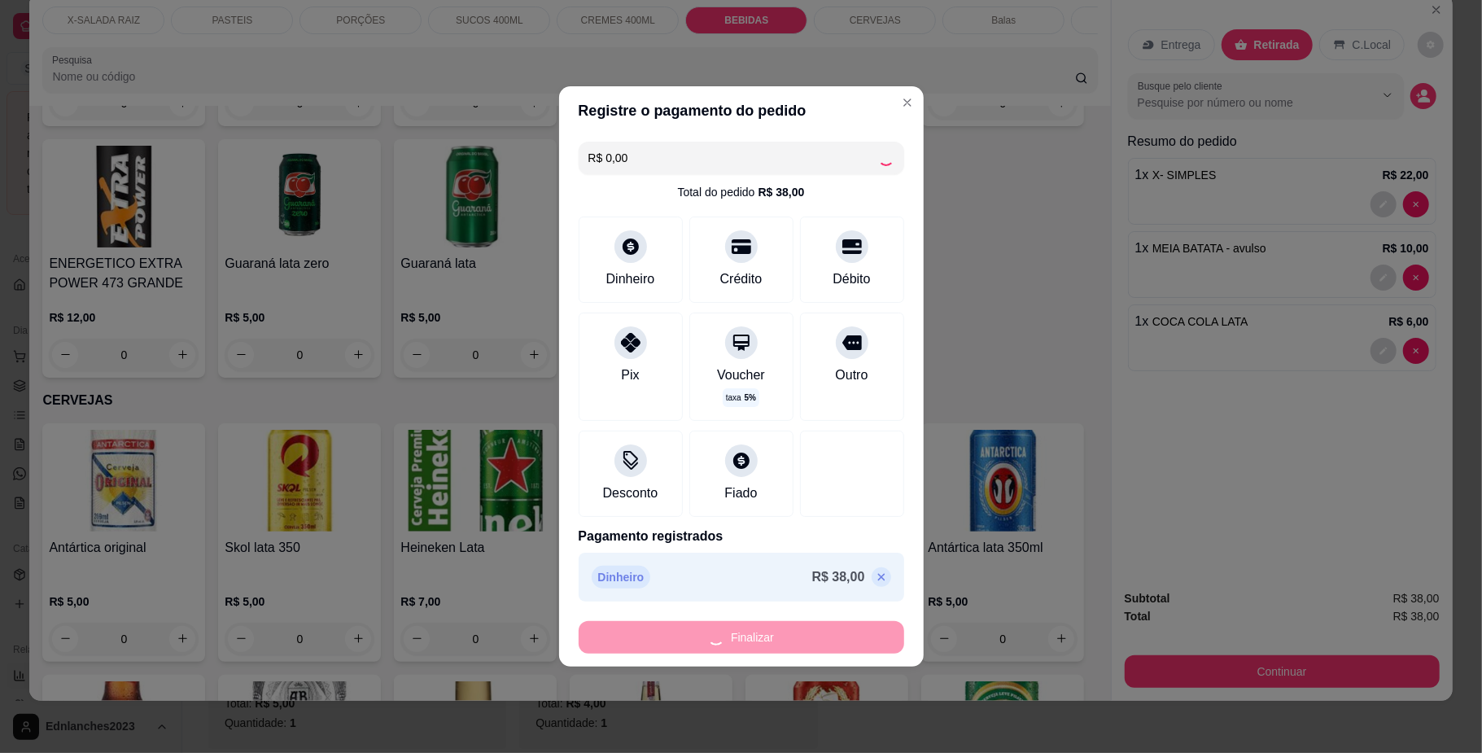
type input "0"
type input "-R$ 38,00"
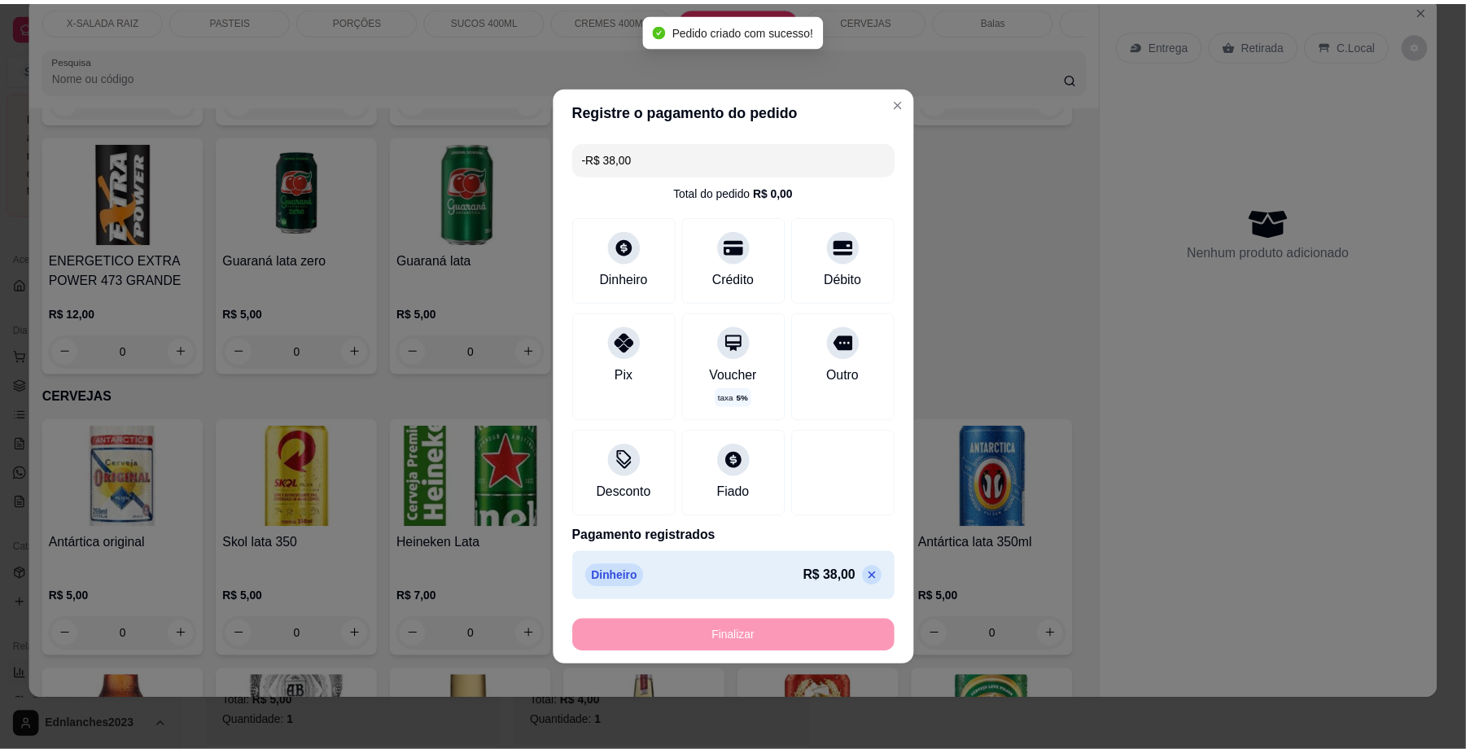
scroll to position [2886, 0]
